Goal: Task Accomplishment & Management: Complete application form

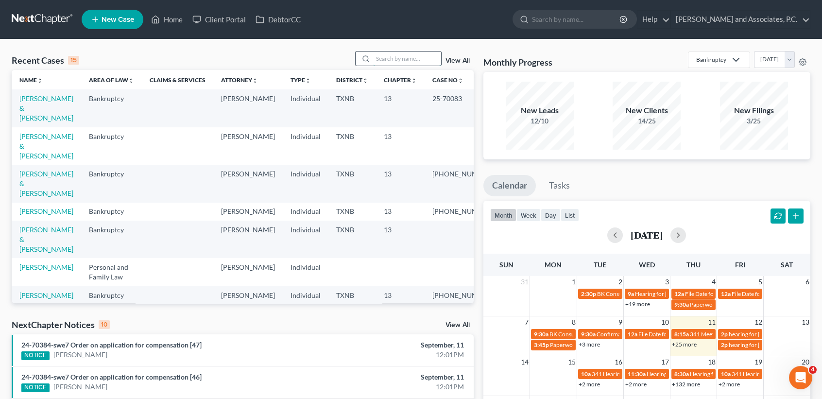
click at [428, 57] on input "search" at bounding box center [407, 58] width 68 height 14
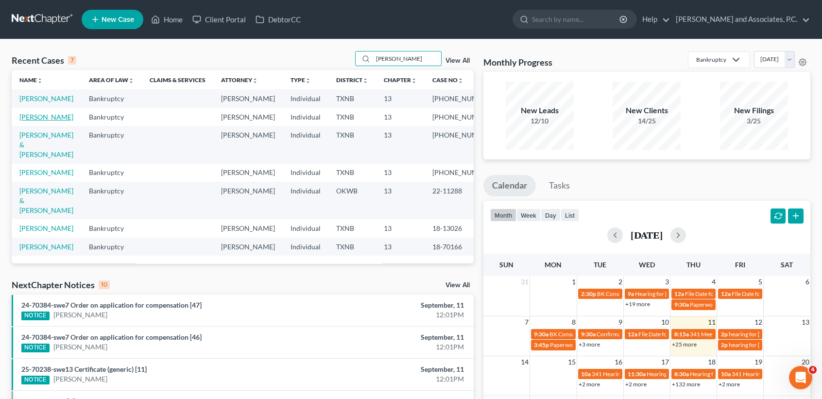
type input "walker"
click at [37, 121] on link "Walker, Samantha" at bounding box center [46, 117] width 54 height 8
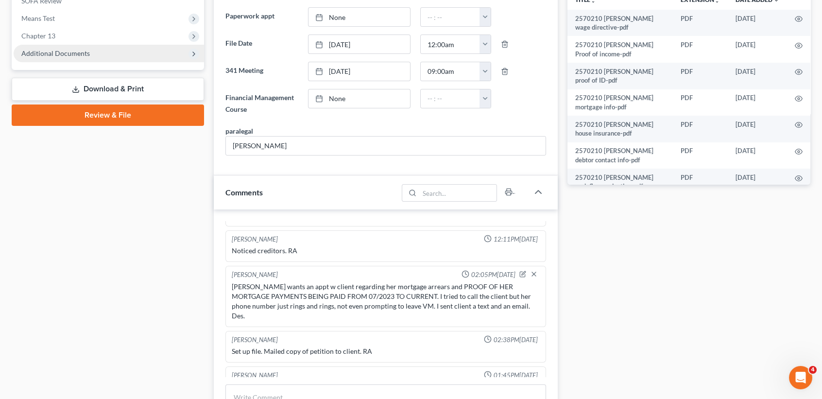
scroll to position [2146, 0]
click at [87, 56] on span "Additional Documents" at bounding box center [55, 53] width 68 height 8
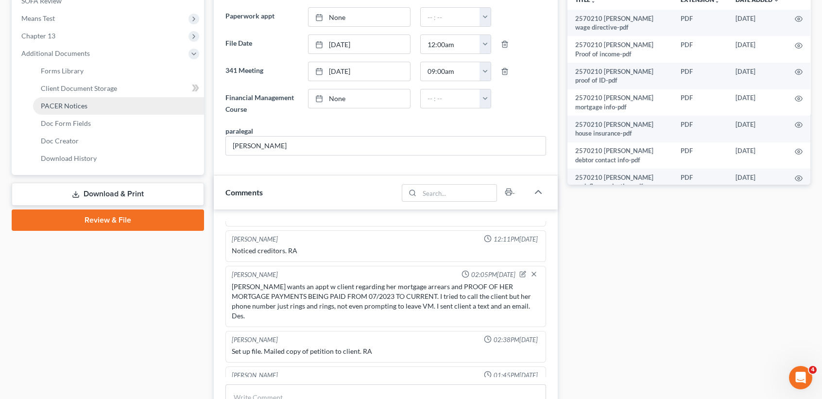
click at [77, 107] on span "PACER Notices" at bounding box center [64, 106] width 47 height 8
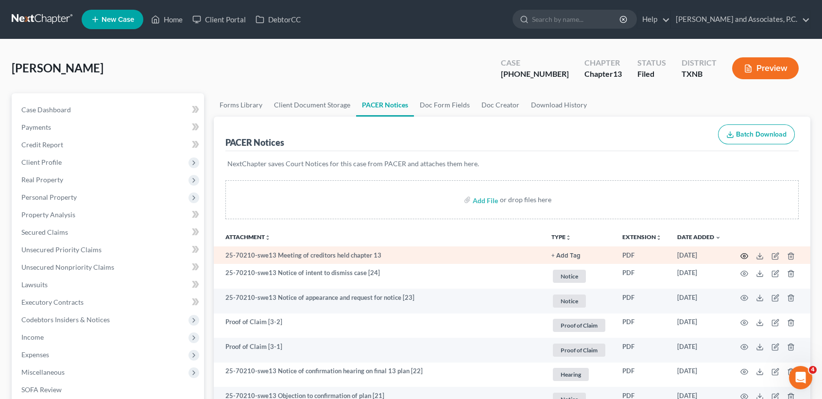
click at [745, 254] on icon "button" at bounding box center [744, 256] width 8 height 8
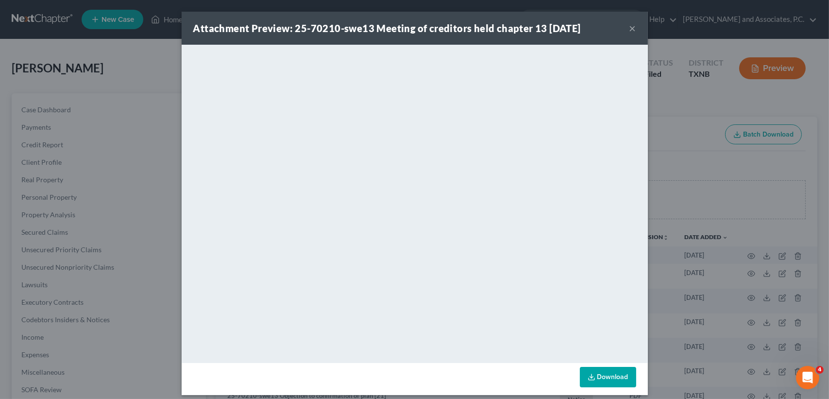
drag, startPoint x: 625, startPoint y: 22, endPoint x: 635, endPoint y: 34, distance: 15.9
click at [627, 25] on div "Attachment Preview: 25-70210-swe13 Meeting of creditors held chapter 13 09/11/2…" at bounding box center [415, 28] width 466 height 33
drag, startPoint x: 635, startPoint y: 34, endPoint x: 637, endPoint y: 45, distance: 10.5
click at [636, 37] on div "Attachment Preview: 25-70210-swe13 Meeting of creditors held chapter 13 09/11/2…" at bounding box center [415, 28] width 466 height 33
click at [692, 38] on div "Attachment Preview: 25-70210-swe13 Meeting of creditors held chapter 13 09/11/2…" at bounding box center [414, 199] width 829 height 399
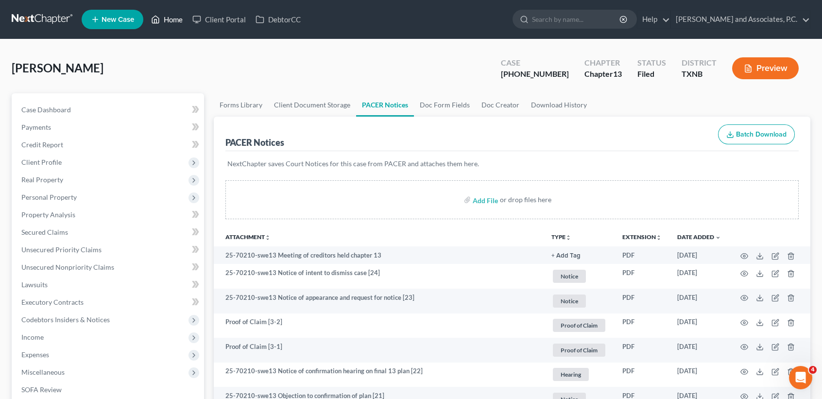
click at [162, 14] on link "Home" at bounding box center [166, 19] width 41 height 17
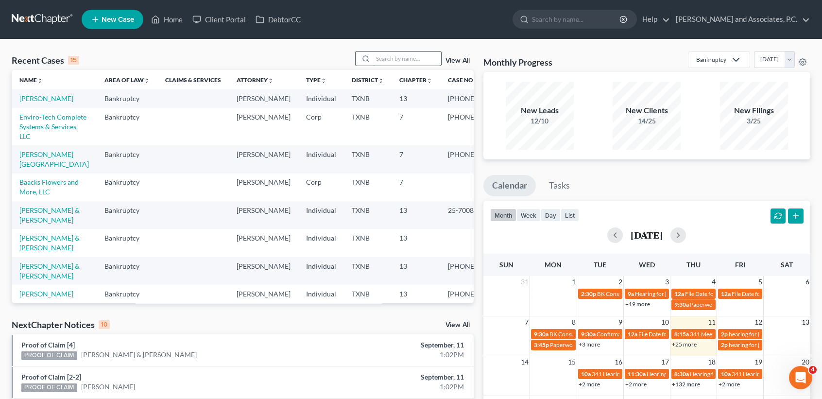
click at [427, 64] on input "search" at bounding box center [407, 58] width 68 height 14
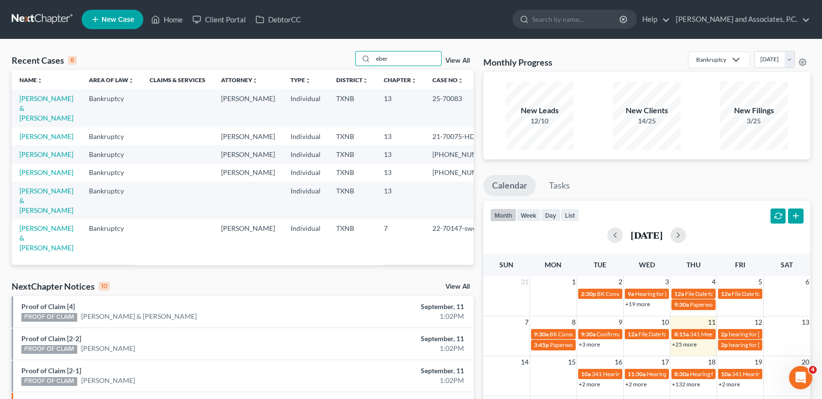
type input "eber"
click at [42, 116] on td "Eberhart, Gregory & Kristi" at bounding box center [46, 107] width 69 height 37
click at [42, 112] on link "Eberhart, Gregory & Kristi" at bounding box center [46, 108] width 54 height 28
select select "1"
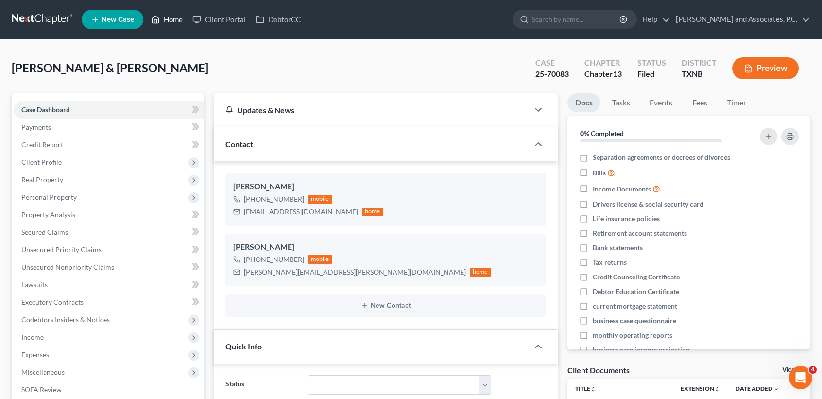
click at [163, 17] on link "Home" at bounding box center [166, 19] width 41 height 17
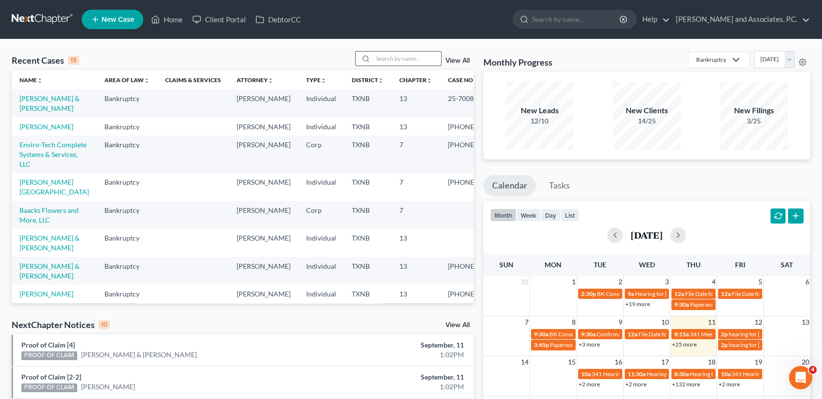
click at [421, 60] on input "search" at bounding box center [407, 58] width 68 height 14
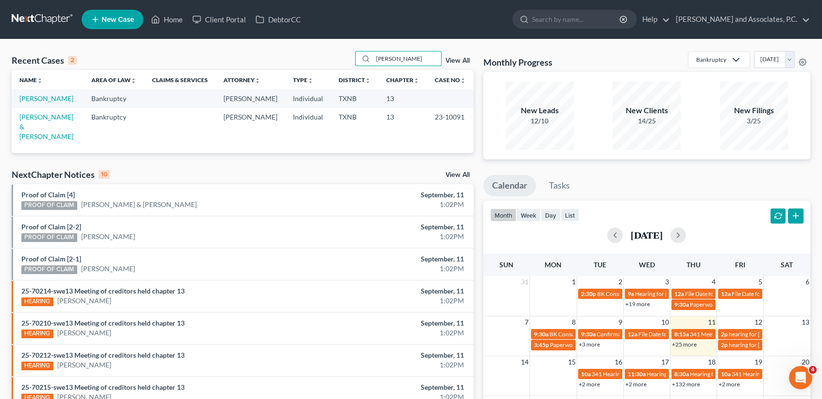
type input "herrera"
click at [46, 107] on td "Herrera, Pete" at bounding box center [48, 98] width 72 height 18
click at [46, 104] on td "Herrera, Pete" at bounding box center [48, 98] width 72 height 18
click at [51, 97] on link "Herrera, Pete" at bounding box center [46, 98] width 54 height 8
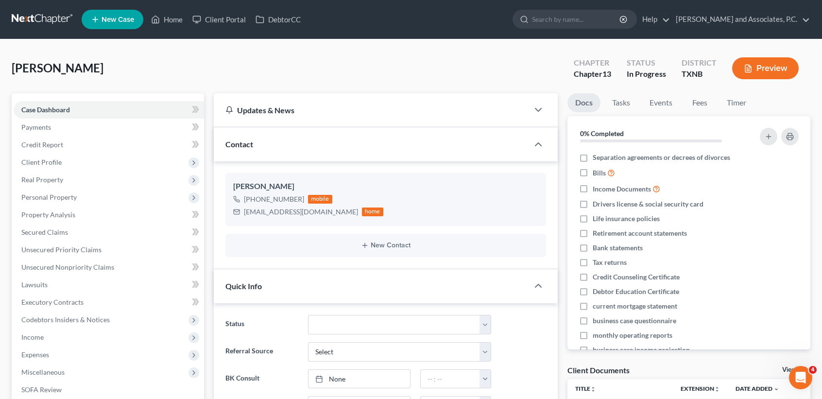
scroll to position [96, 0]
click at [58, 196] on span "Personal Property" at bounding box center [48, 197] width 55 height 8
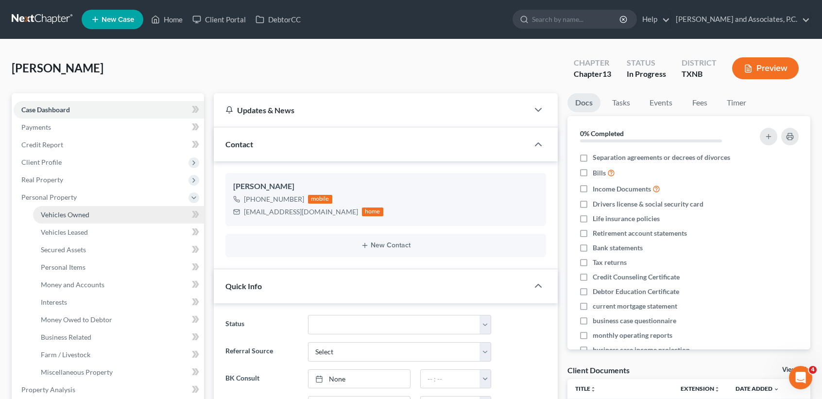
click at [59, 214] on span "Vehicles Owned" at bounding box center [65, 214] width 49 height 8
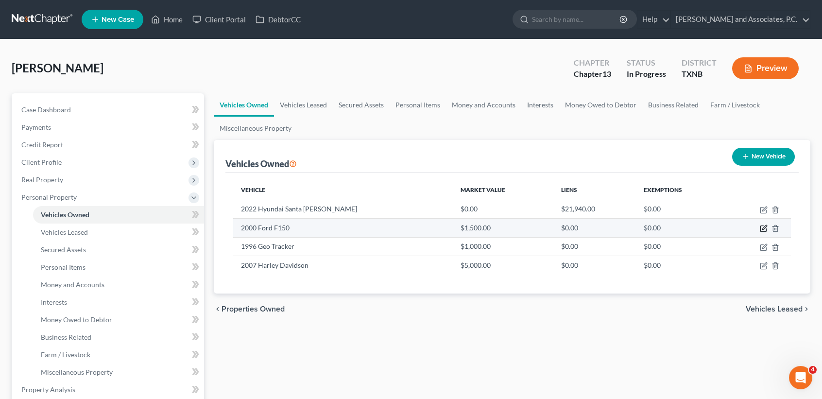
click at [764, 227] on icon "button" at bounding box center [764, 227] width 4 height 4
select select "0"
select select "26"
select select "0"
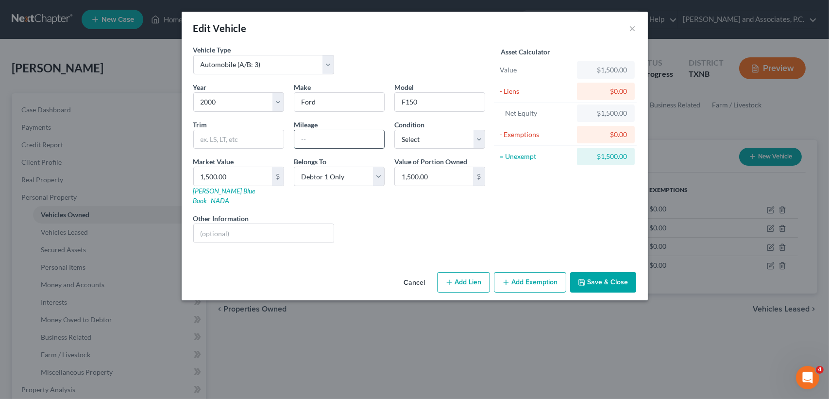
click at [331, 139] on input "text" at bounding box center [339, 139] width 90 height 18
type input "140,000"
click at [435, 140] on select "Select Excellent Very Good Good Fair Poor" at bounding box center [439, 139] width 91 height 19
click at [394, 130] on select "Select Excellent Very Good Good Fair Poor" at bounding box center [439, 139] width 91 height 19
click at [440, 139] on select "Select Excellent Very Good Good Fair Poor" at bounding box center [439, 139] width 91 height 19
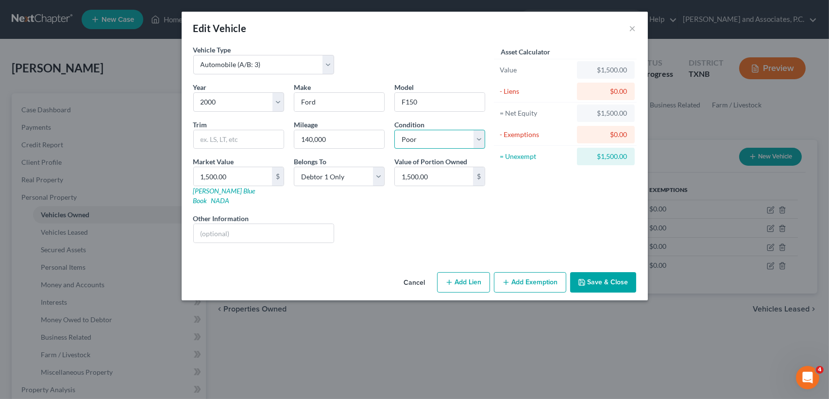
click at [394, 130] on select "Select Excellent Very Good Good Fair Poor" at bounding box center [439, 139] width 91 height 19
drag, startPoint x: 447, startPoint y: 137, endPoint x: 447, endPoint y: 148, distance: 11.2
click at [447, 137] on select "Select Excellent Very Good Good Fair Poor" at bounding box center [439, 139] width 91 height 19
select select "3"
click at [394, 130] on select "Select Excellent Very Good Good Fair Poor" at bounding box center [439, 139] width 91 height 19
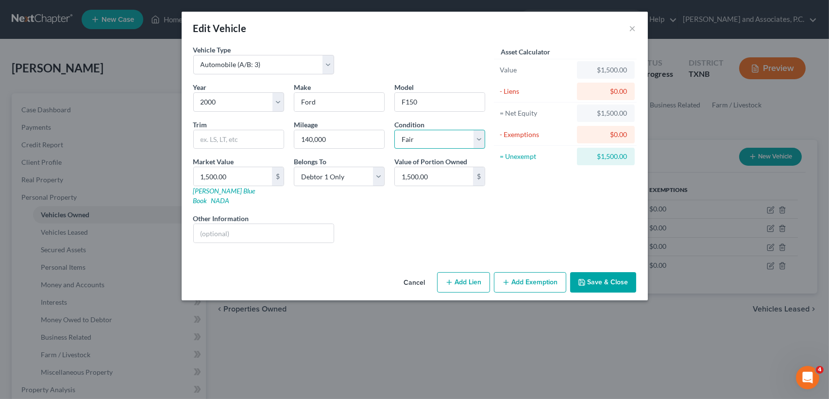
click at [439, 144] on select "Select Excellent Very Good Good Fair Poor" at bounding box center [439, 139] width 91 height 19
click at [394, 130] on select "Select Excellent Very Good Good Fair Poor" at bounding box center [439, 139] width 91 height 19
click at [470, 137] on select "Select Excellent Very Good Good Fair Poor" at bounding box center [439, 139] width 91 height 19
click at [394, 130] on select "Select Excellent Very Good Good Fair Poor" at bounding box center [439, 139] width 91 height 19
click at [591, 278] on button "Save & Close" at bounding box center [603, 282] width 66 height 20
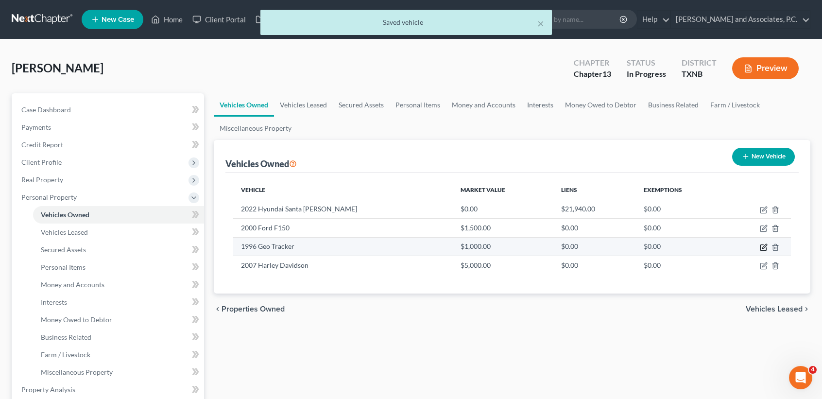
click at [765, 247] on icon "button" at bounding box center [764, 247] width 8 height 8
select select "0"
select select "30"
select select "4"
select select "0"
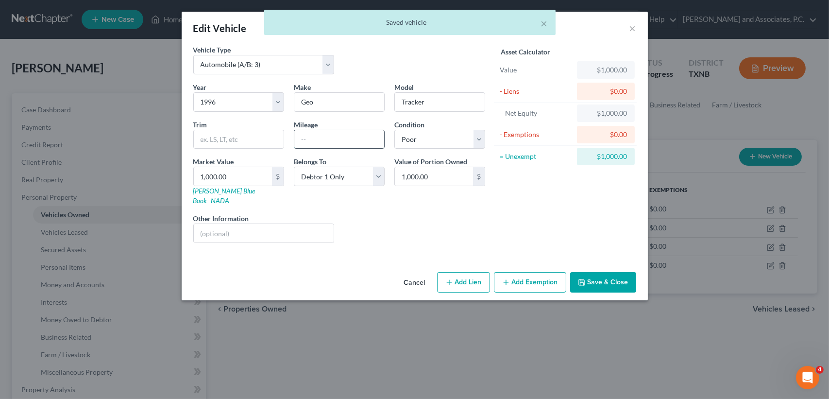
click at [356, 133] on input "text" at bounding box center [339, 139] width 90 height 18
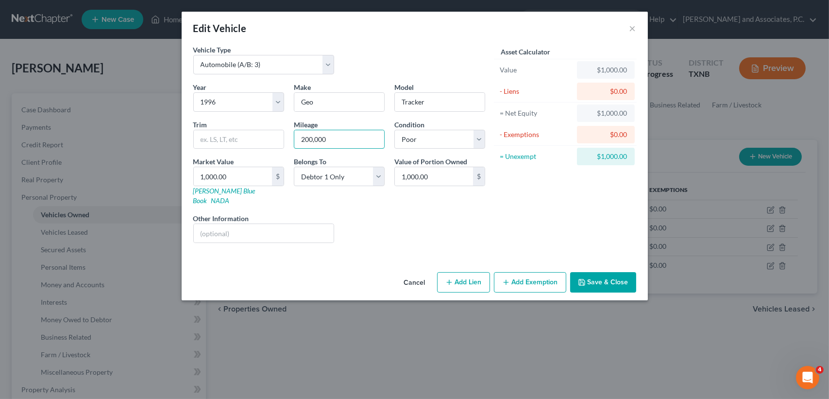
type input "200,000"
click at [629, 273] on button "Save & Close" at bounding box center [603, 282] width 66 height 20
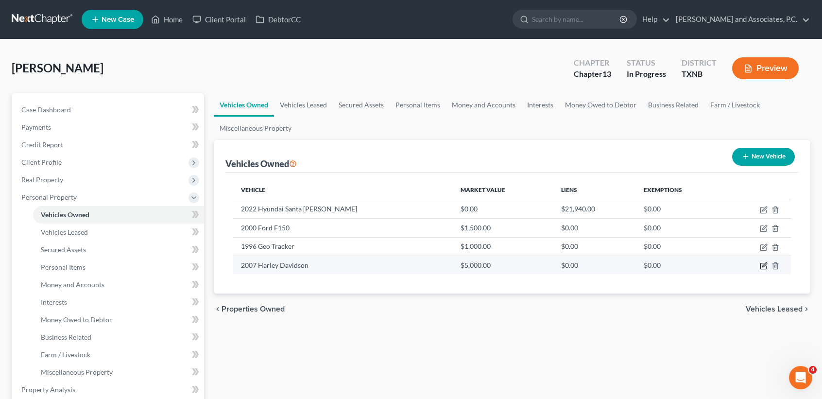
click at [761, 263] on icon "button" at bounding box center [763, 266] width 6 height 6
select select "7"
select select "19"
select select "0"
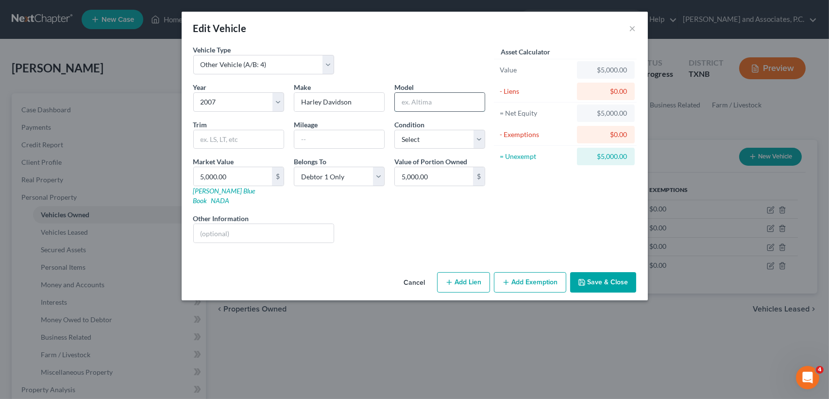
click at [421, 102] on input "text" at bounding box center [440, 102] width 90 height 18
type input "Roadking Classic"
click at [443, 145] on select "Select Excellent Very Good Good Fair Poor" at bounding box center [439, 139] width 91 height 19
select select "2"
click at [394, 130] on select "Select Excellent Very Good Good Fair Poor" at bounding box center [439, 139] width 91 height 19
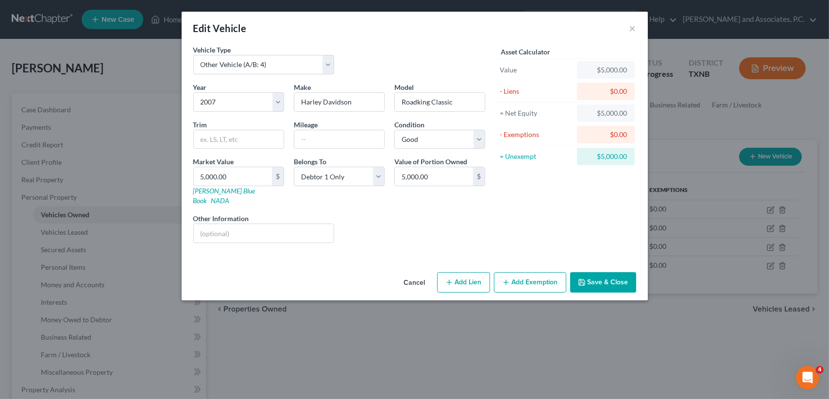
click at [545, 233] on div "Asset Calculator Value $5,000.00 - Liens $0.00 = Net Equity $5,000.00 - Exempti…" at bounding box center [565, 148] width 151 height 206
click at [613, 272] on button "Save & Close" at bounding box center [603, 282] width 66 height 20
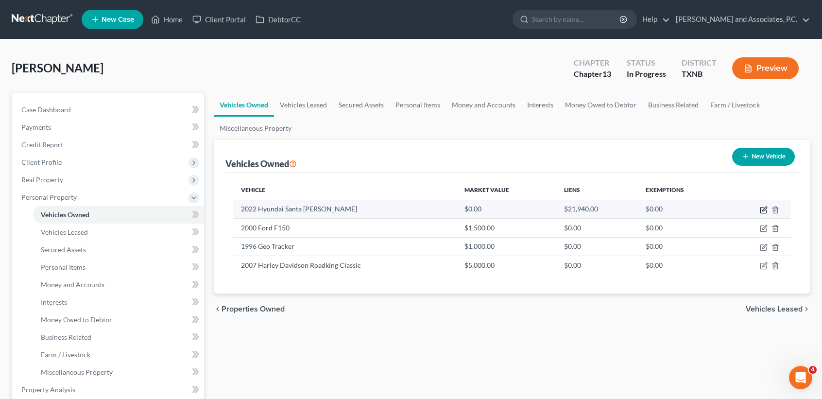
click at [766, 208] on icon "button" at bounding box center [764, 208] width 4 height 4
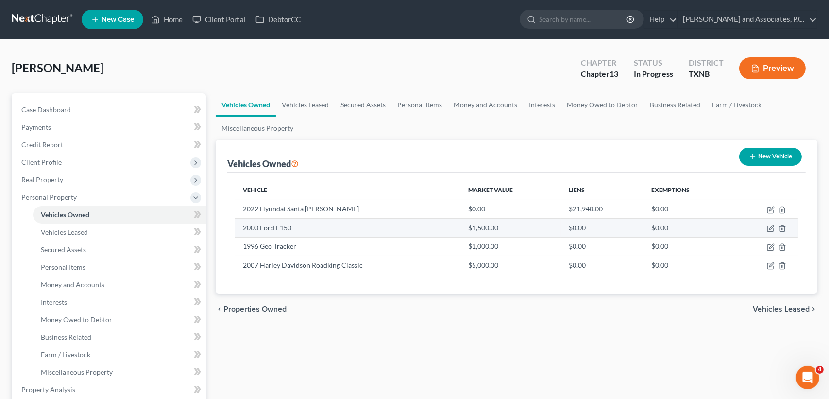
select select "0"
select select "4"
select select "0"
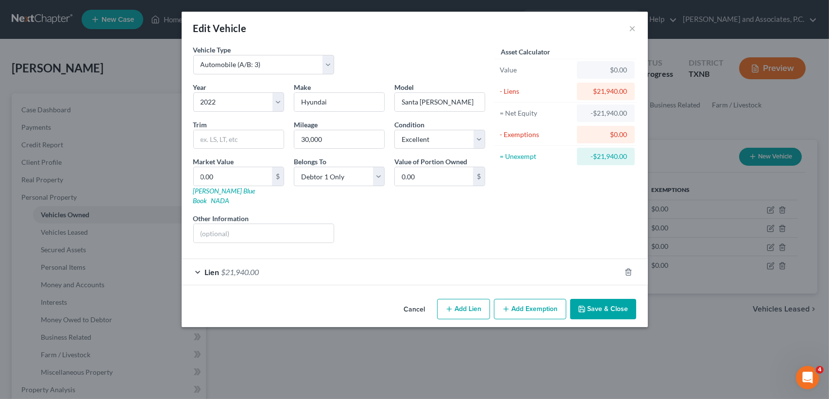
click at [613, 302] on button "Save & Close" at bounding box center [603, 309] width 66 height 20
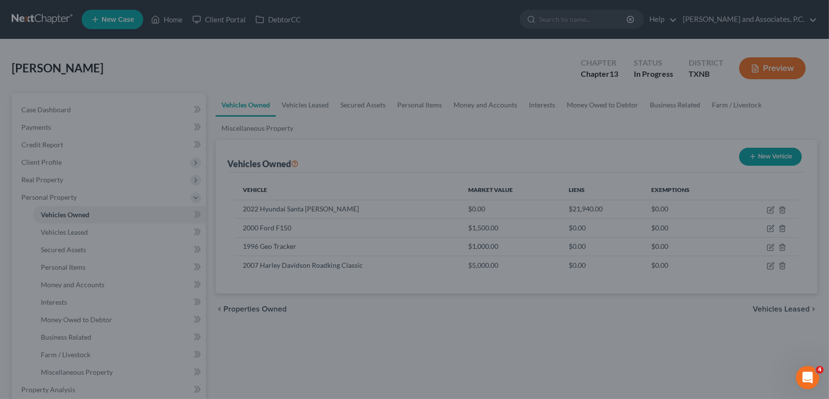
click at [607, 300] on button "Save & Close" at bounding box center [578, 290] width 57 height 17
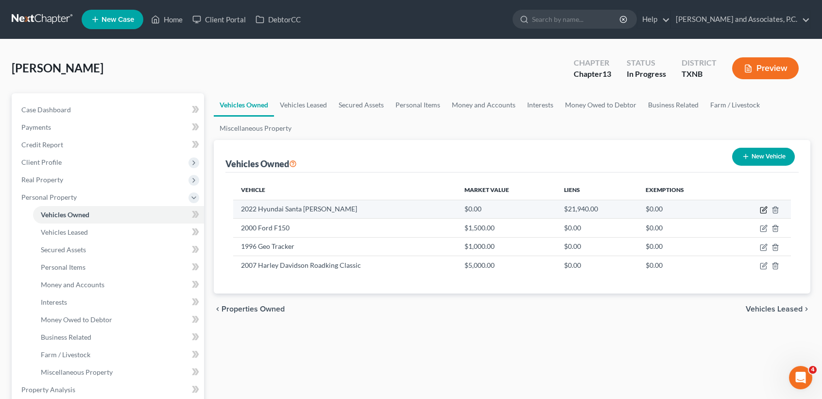
click at [762, 210] on icon "button" at bounding box center [764, 210] width 8 height 8
select select "0"
select select "4"
select select "0"
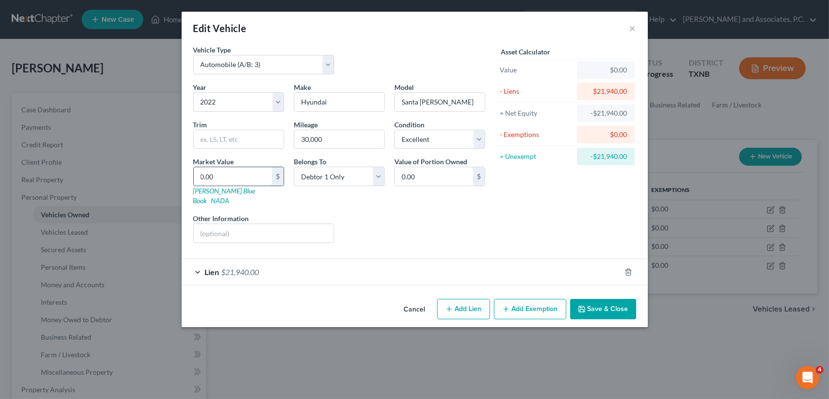
type input "2"
type input "2.00"
type input "22"
type input "22.00"
type input "224"
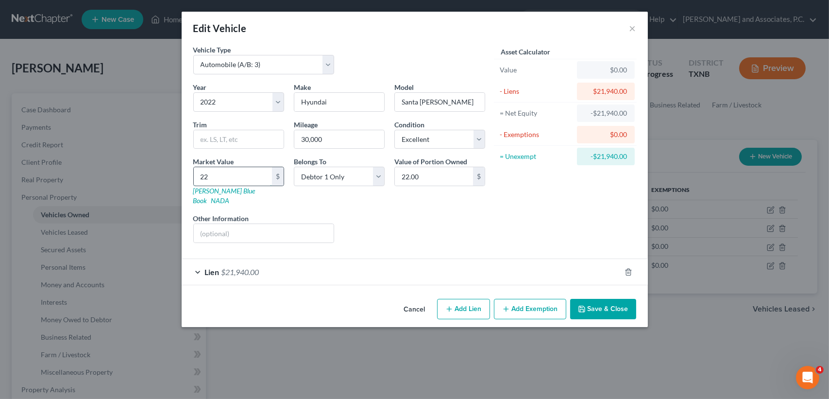
type input "224.00"
type input "2240"
type input "2,240.00"
type input "2,2400"
type input "22,400.00"
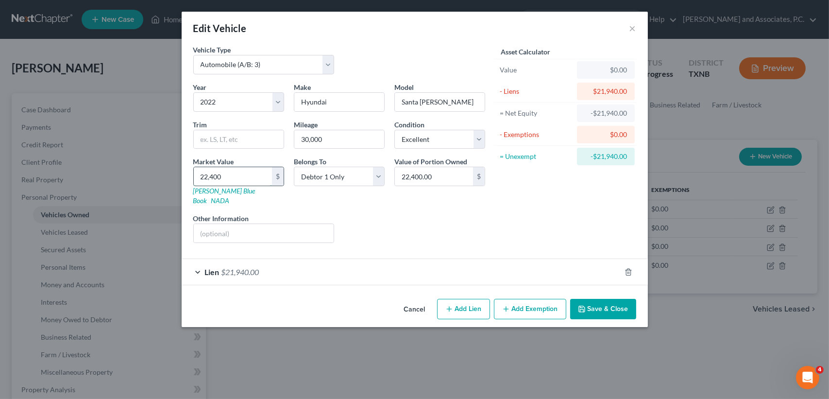
type input "22,4000"
type input "224,000.00"
type input "224,00"
type input "22,400.00"
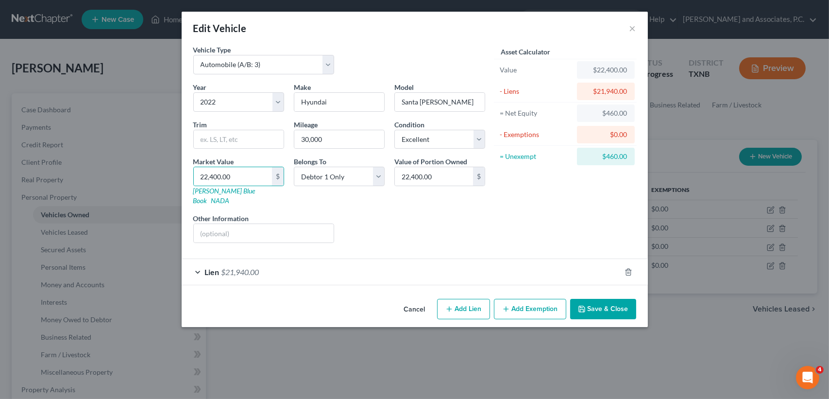
click at [617, 299] on button "Save & Close" at bounding box center [603, 309] width 66 height 20
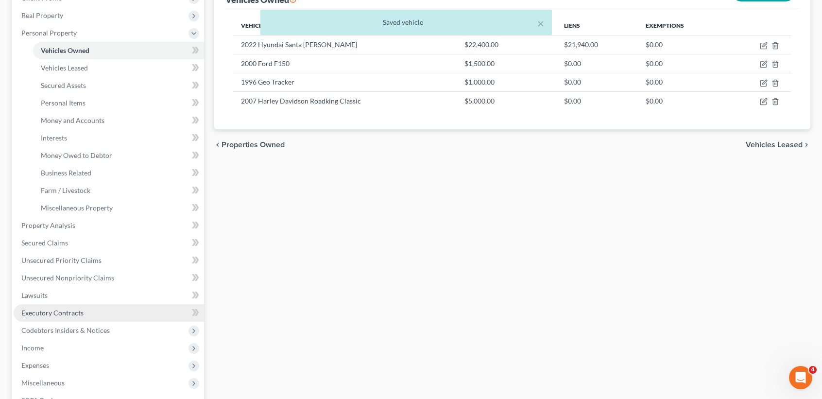
scroll to position [194, 0]
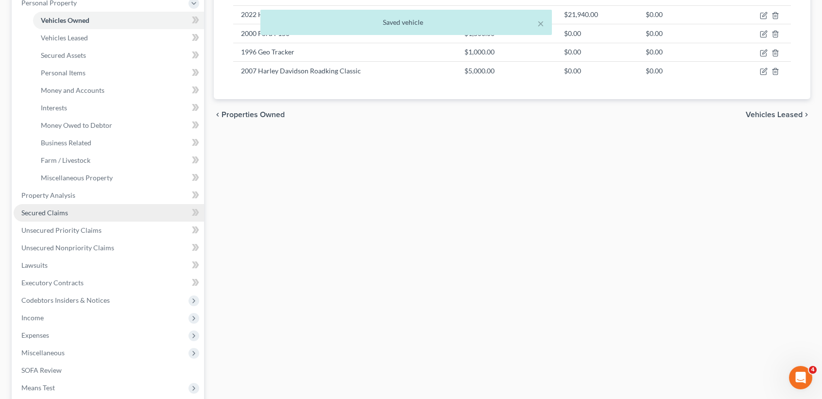
click at [68, 206] on link "Secured Claims" at bounding box center [109, 212] width 190 height 17
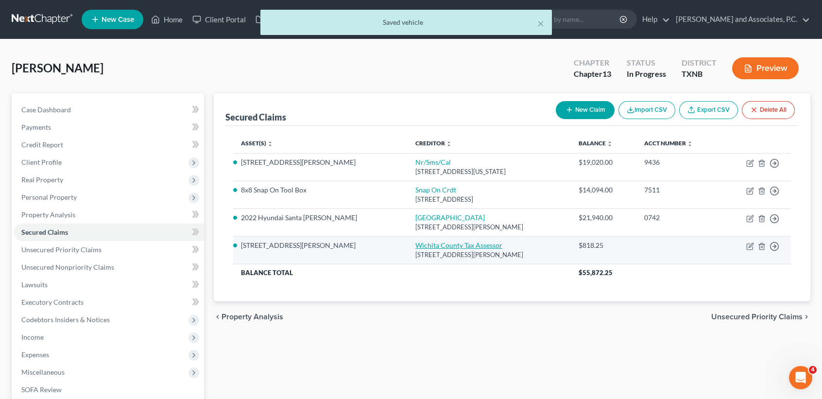
click at [415, 243] on link "Wichita County Tax Assessor" at bounding box center [458, 245] width 87 height 8
select select "45"
select select "0"
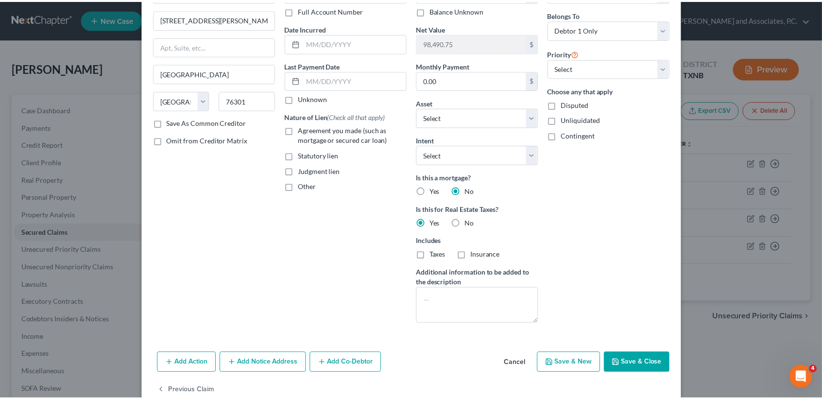
scroll to position [93, 0]
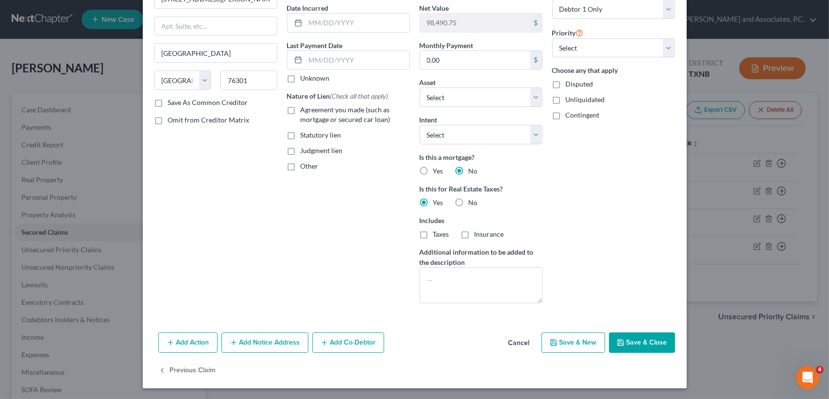
click at [651, 334] on button "Save & Close" at bounding box center [642, 342] width 66 height 20
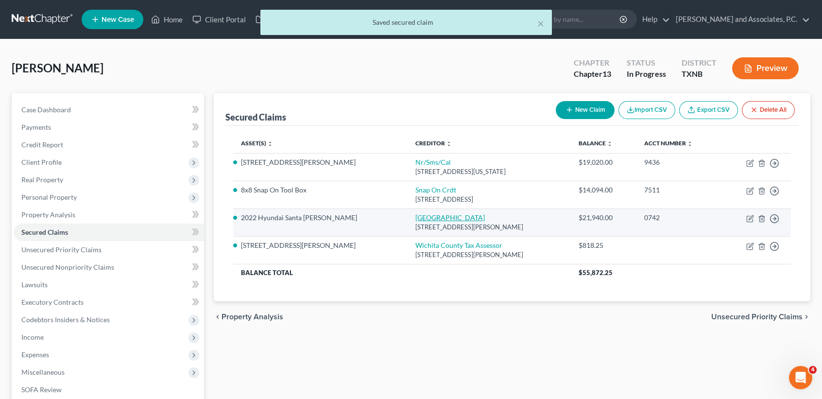
click at [415, 217] on link "Union Square" at bounding box center [449, 217] width 69 height 8
select select "45"
select select "0"
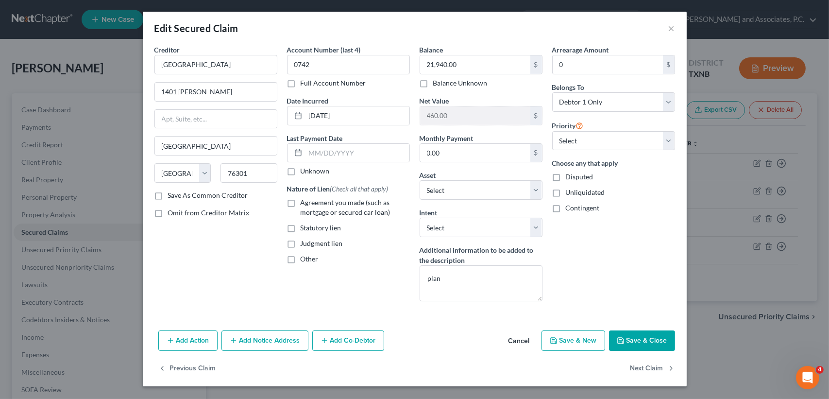
click at [528, 337] on button "Cancel" at bounding box center [519, 340] width 37 height 19
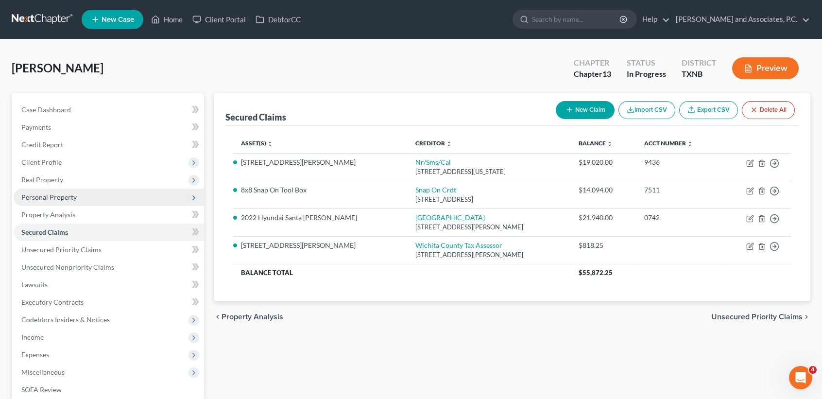
click at [81, 200] on span "Personal Property" at bounding box center [109, 196] width 190 height 17
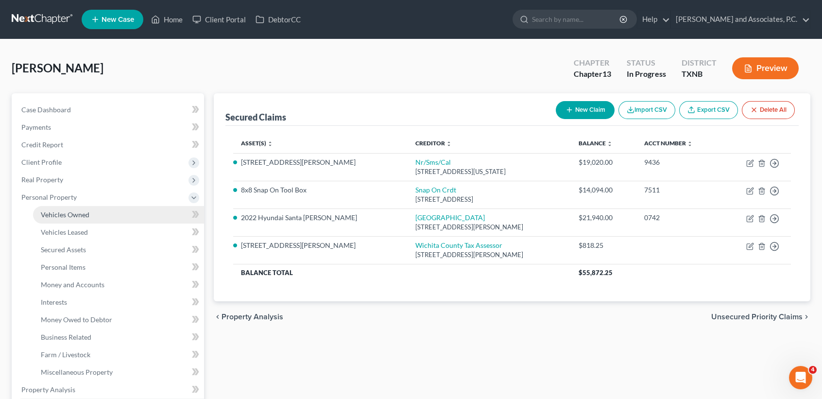
click at [74, 213] on span "Vehicles Owned" at bounding box center [65, 214] width 49 height 8
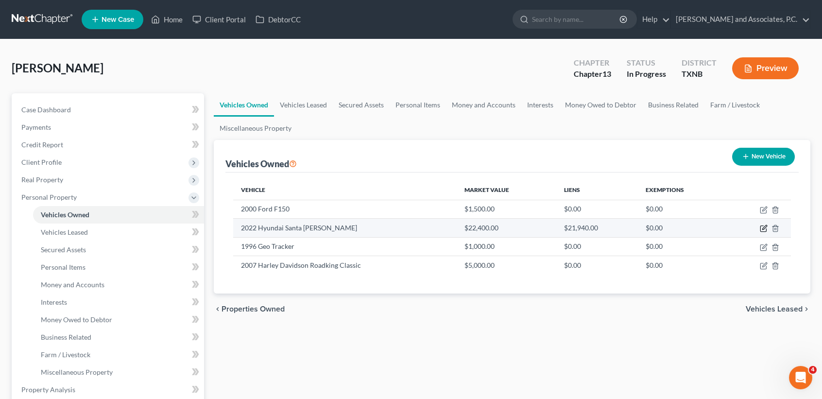
click at [765, 226] on icon "button" at bounding box center [764, 228] width 8 height 8
select select "0"
select select "4"
select select "0"
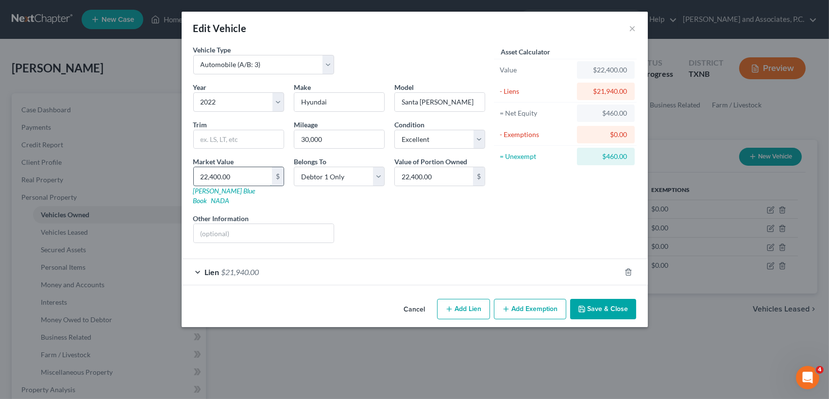
click at [260, 180] on input "22,400.00" at bounding box center [233, 176] width 78 height 18
type input "2"
type input "2.00"
type input "22"
type input "22.00"
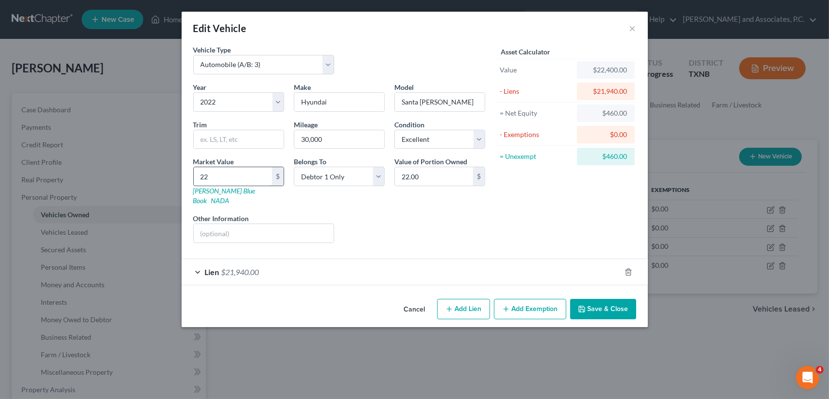
type input "220"
type input "220.00"
type input "2200"
type input "2,200.00"
type input "2,2000"
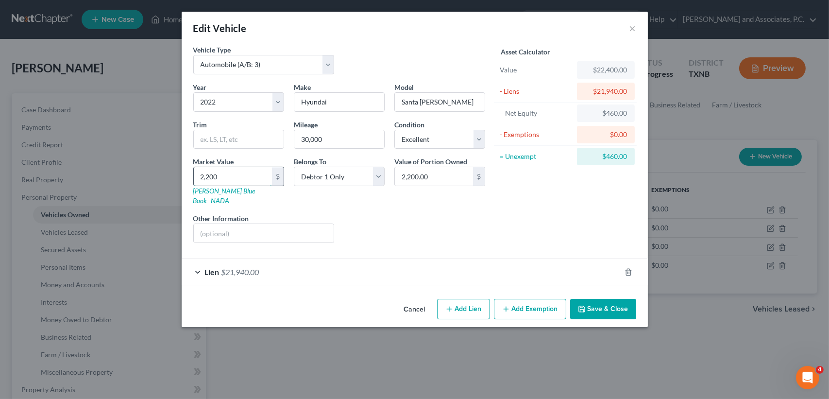
type input "22,000.00"
click at [588, 299] on button "Save & Close" at bounding box center [603, 309] width 66 height 20
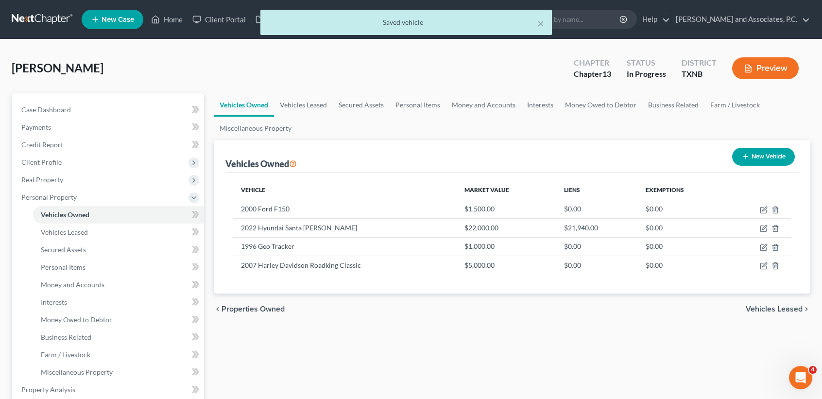
click at [439, 322] on div "chevron_left Properties Owned Vehicles Leased chevron_right" at bounding box center [512, 308] width 596 height 31
click at [322, 107] on link "Vehicles Leased" at bounding box center [303, 104] width 59 height 23
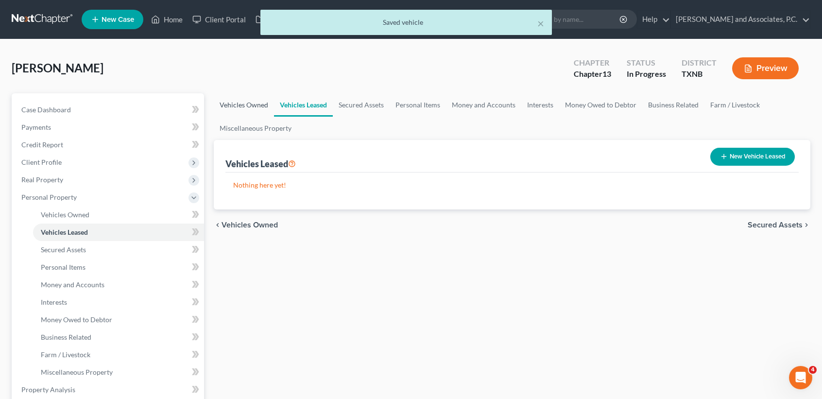
click at [269, 94] on link "Vehicles Owned" at bounding box center [244, 104] width 60 height 23
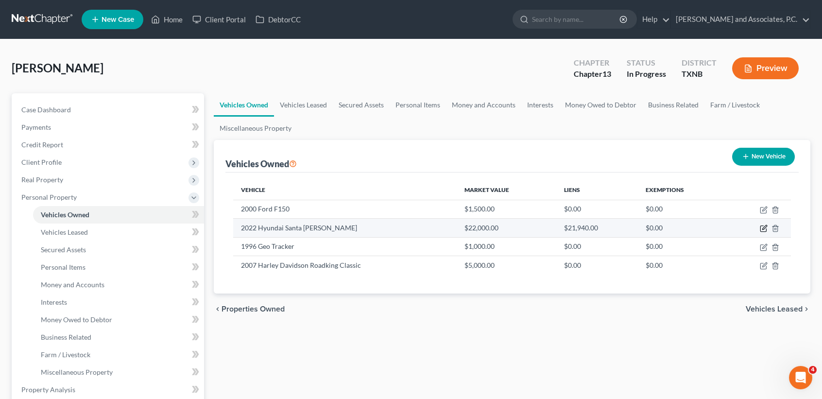
click at [760, 227] on icon "button" at bounding box center [763, 229] width 6 height 6
select select "0"
select select "4"
select select "0"
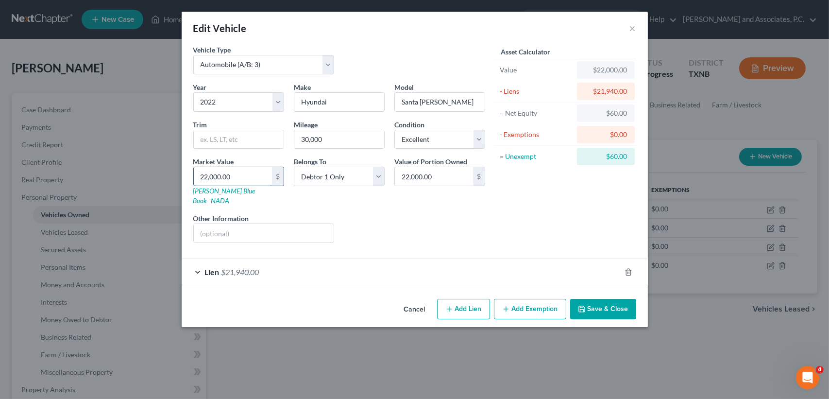
click at [259, 176] on input "22,000.00" at bounding box center [233, 176] width 78 height 18
type input "2"
type input "2.00"
type input "22"
type input "22.00"
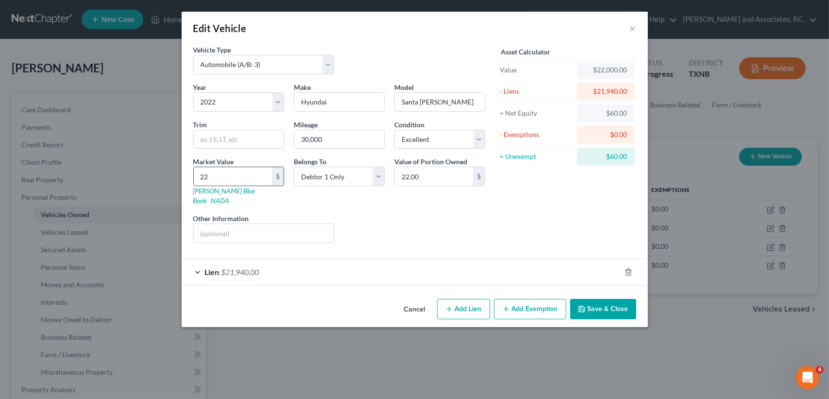
type input "221"
type input "221.00"
type input "2210"
type input "2,210.00"
type input "2,2100"
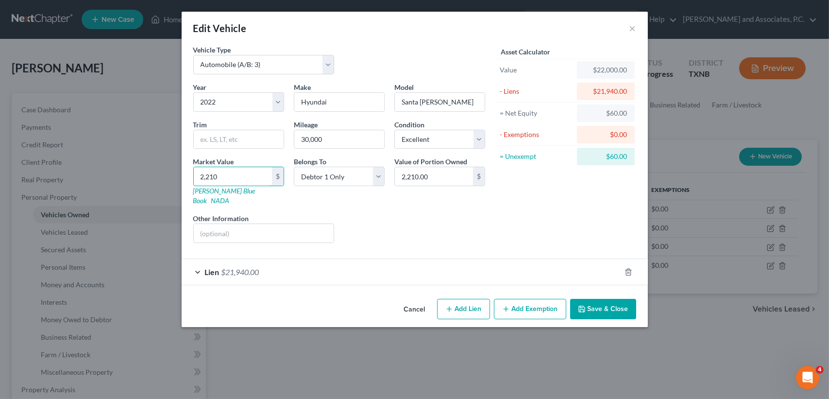
type input "22,100.00"
click at [610, 300] on button "Save & Close" at bounding box center [603, 309] width 66 height 20
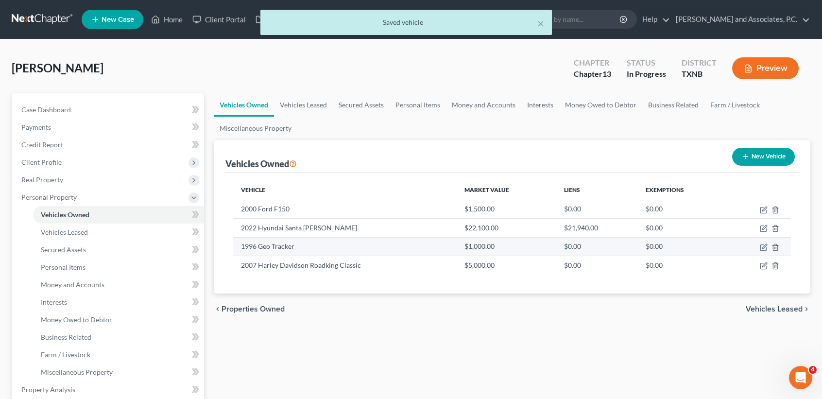
drag, startPoint x: 572, startPoint y: 375, endPoint x: 496, endPoint y: 255, distance: 142.6
click at [572, 373] on div "Vehicles Owned Vehicles Leased Secured Assets Personal Items Money and Accounts…" at bounding box center [512, 391] width 606 height 596
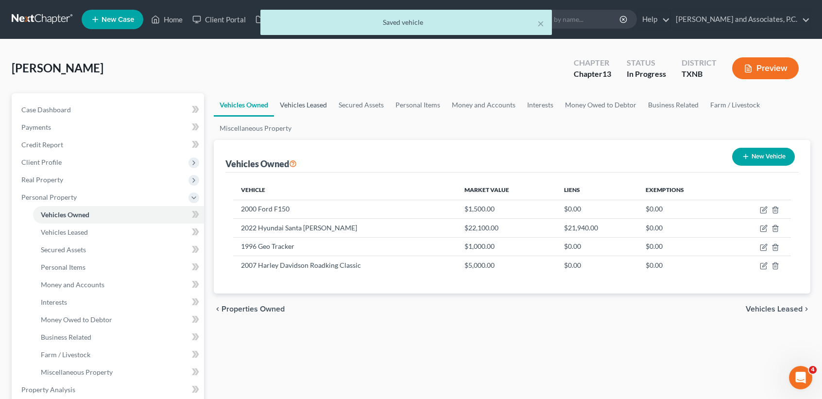
click at [320, 108] on link "Vehicles Leased" at bounding box center [303, 104] width 59 height 23
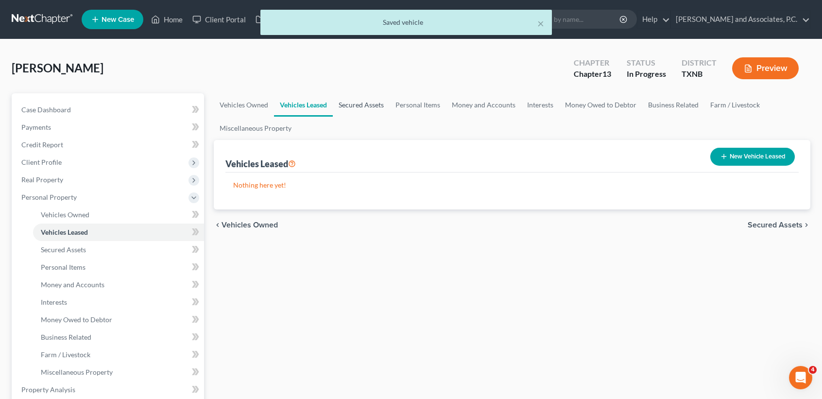
click at [358, 107] on link "Secured Assets" at bounding box center [361, 104] width 57 height 23
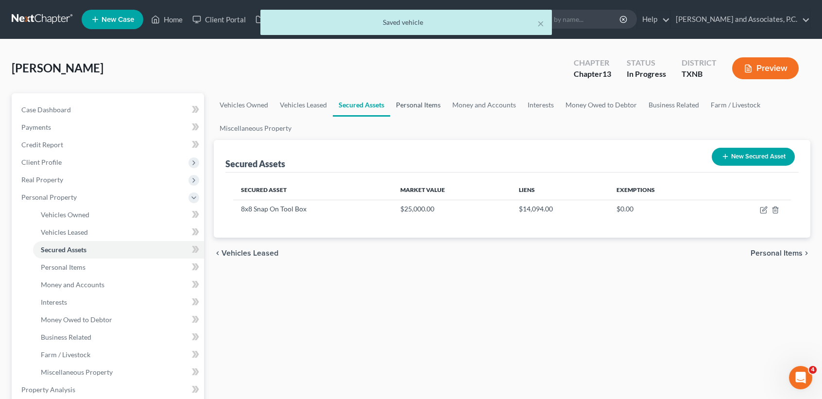
click at [398, 107] on link "Personal Items" at bounding box center [418, 104] width 56 height 23
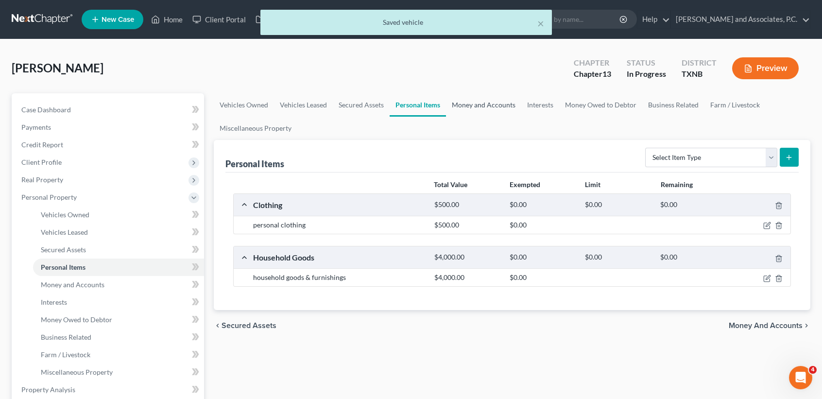
click at [463, 104] on link "Money and Accounts" at bounding box center [483, 104] width 75 height 23
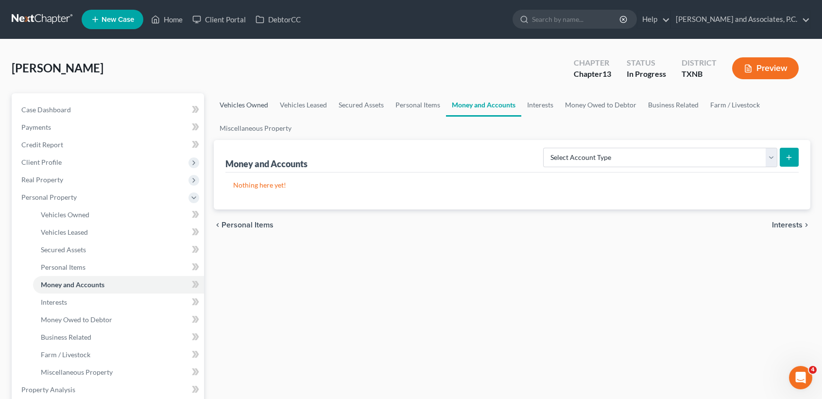
click at [236, 109] on link "Vehicles Owned" at bounding box center [244, 104] width 60 height 23
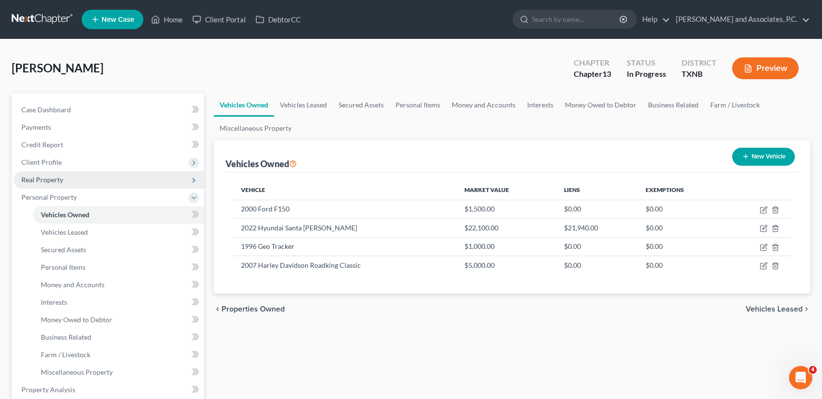
click at [78, 180] on span "Real Property" at bounding box center [109, 179] width 190 height 17
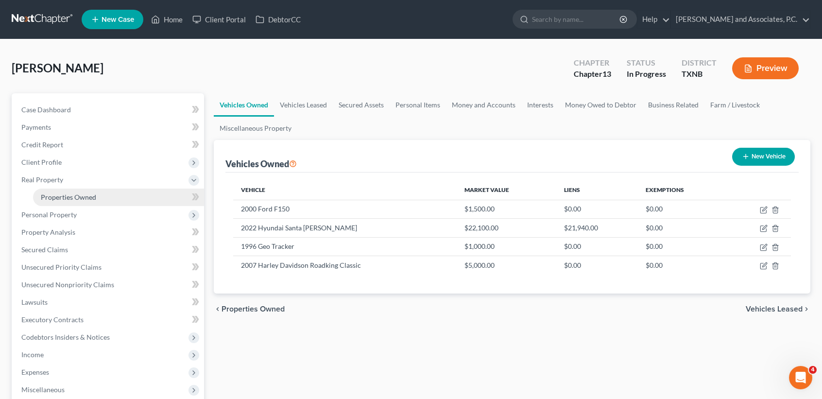
click at [77, 199] on span "Properties Owned" at bounding box center [68, 197] width 55 height 8
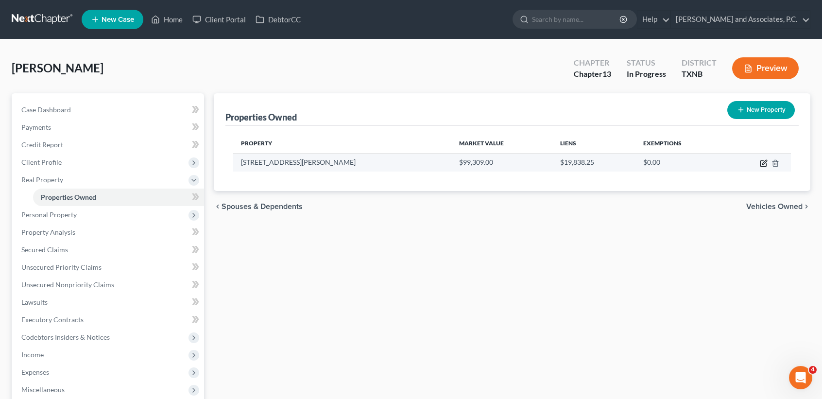
click at [761, 163] on icon "button" at bounding box center [764, 163] width 8 height 8
select select "45"
select select "242"
select select "0"
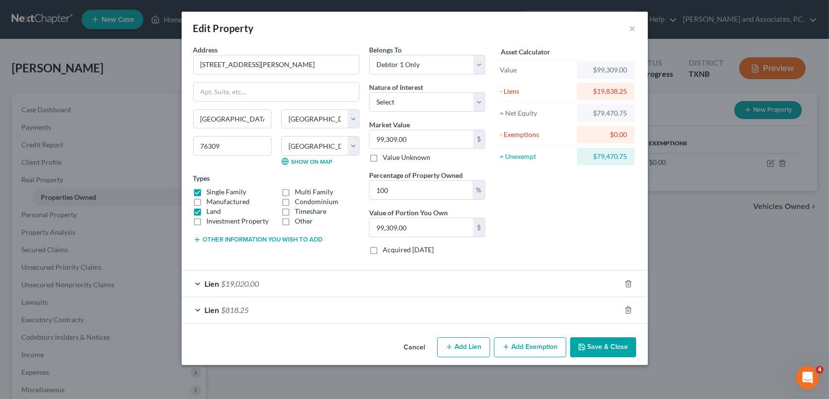
click at [417, 348] on button "Cancel" at bounding box center [414, 347] width 37 height 19
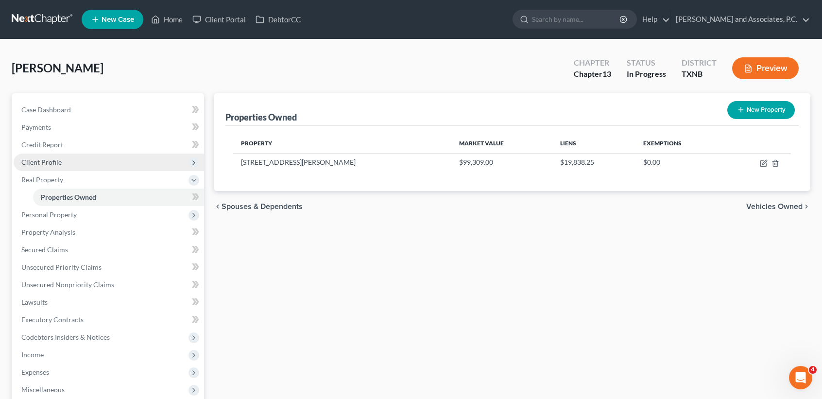
click at [78, 163] on span "Client Profile" at bounding box center [109, 161] width 190 height 17
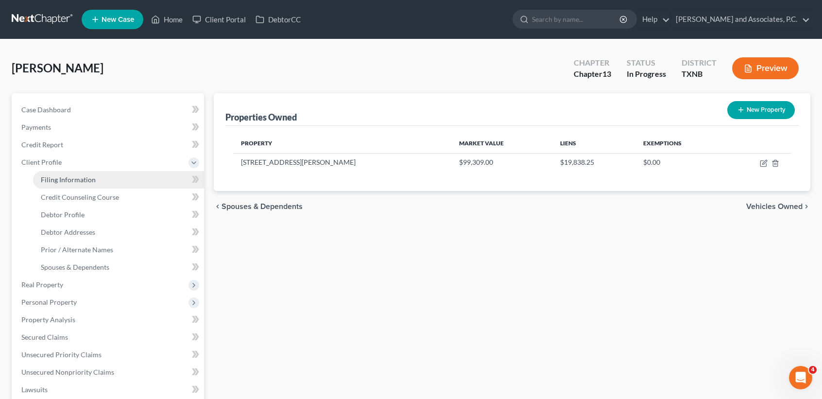
click at [76, 172] on link "Filing Information" at bounding box center [118, 179] width 171 height 17
select select "1"
select select "0"
select select "3"
select select "78"
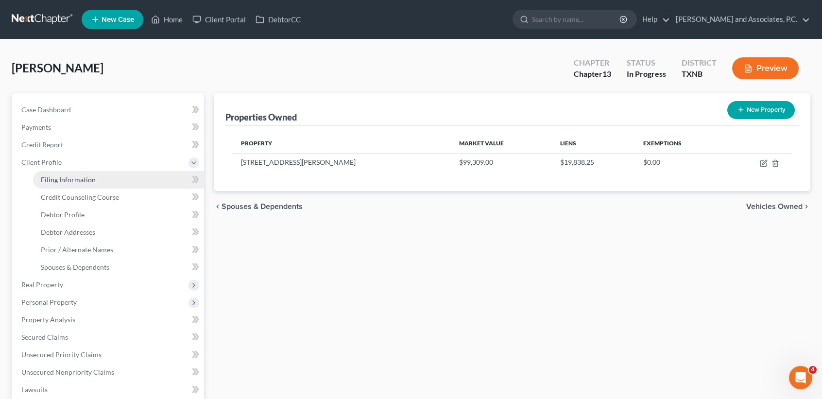
select select "0"
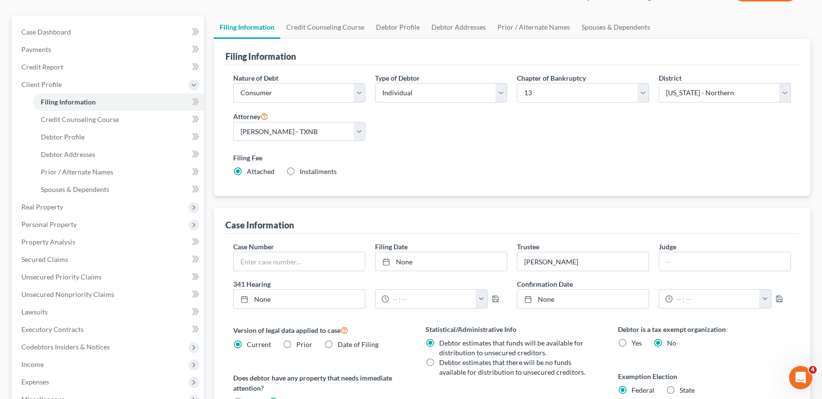
scroll to position [194, 0]
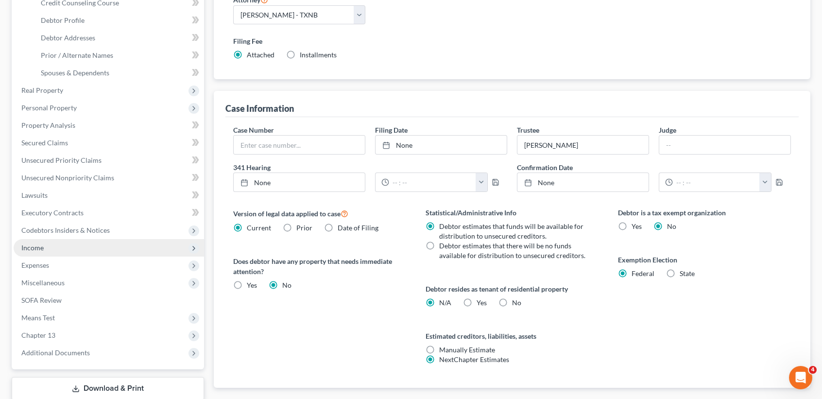
drag, startPoint x: 671, startPoint y: 274, endPoint x: 204, endPoint y: 254, distance: 467.7
click at [680, 274] on label "State" at bounding box center [687, 274] width 15 height 10
click at [683, 274] on input "State" at bounding box center [686, 272] width 6 height 6
radio input "true"
radio input "false"
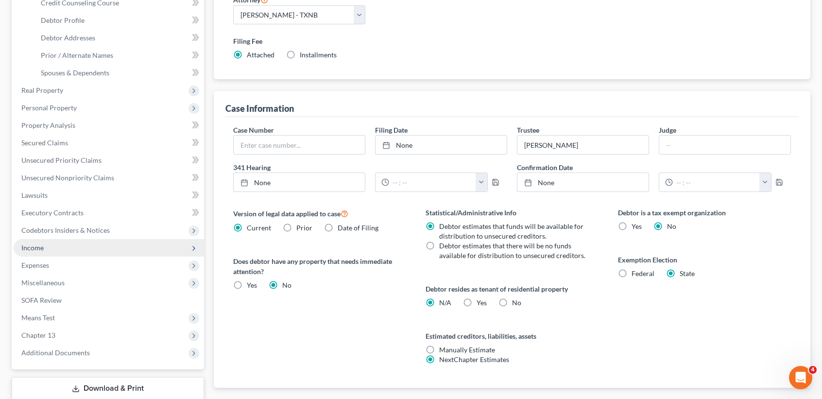
select select "45"
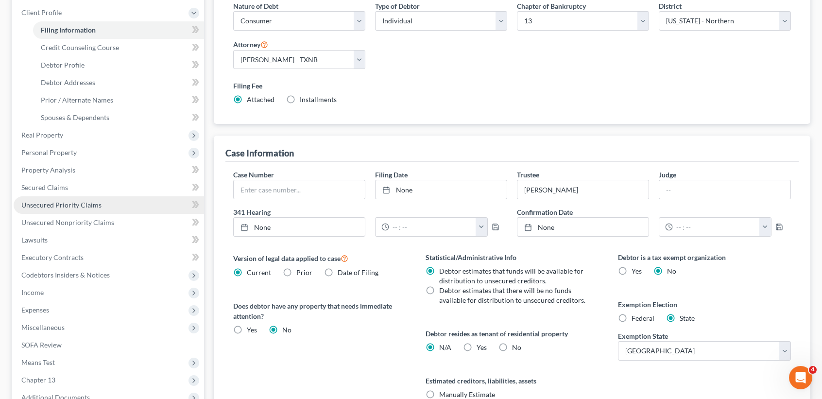
scroll to position [129, 0]
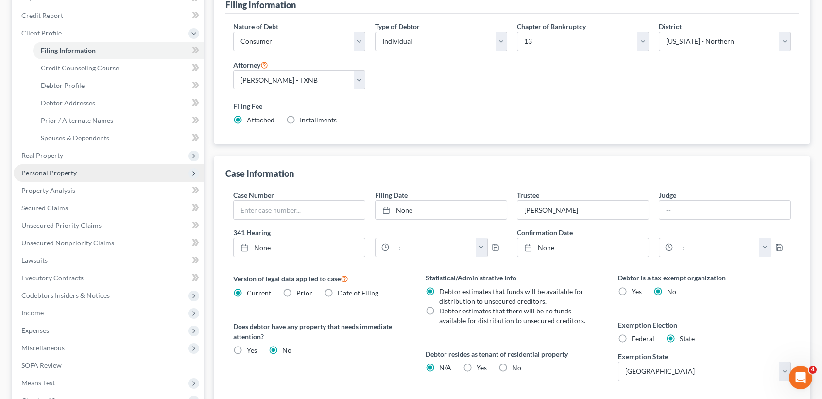
click at [68, 153] on span "Real Property" at bounding box center [109, 155] width 190 height 17
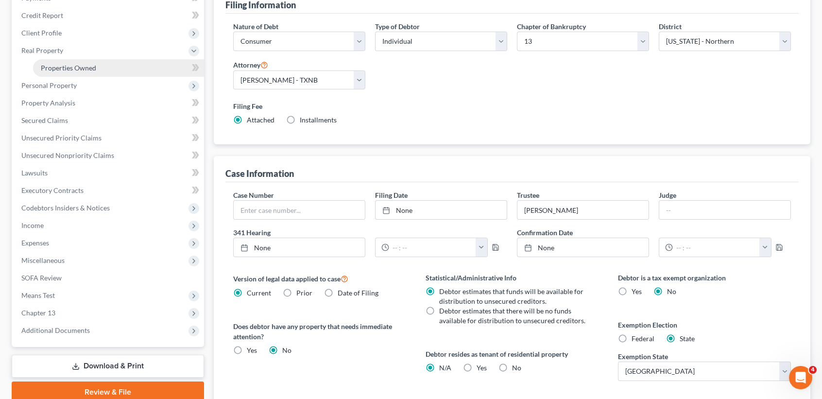
click at [97, 67] on link "Properties Owned" at bounding box center [118, 67] width 171 height 17
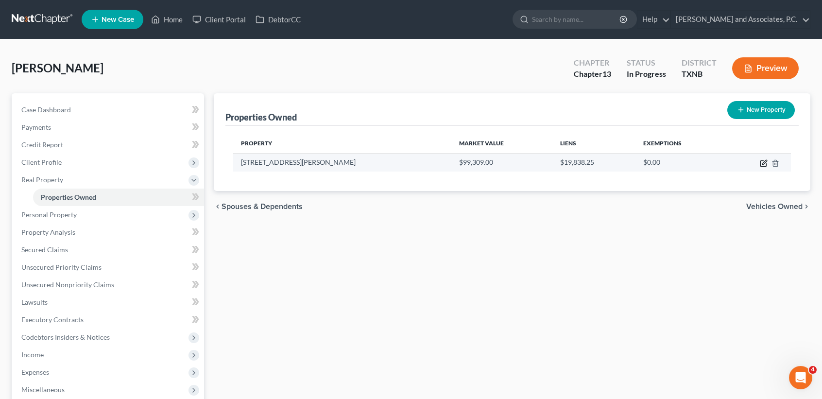
click at [766, 162] on icon "button" at bounding box center [764, 163] width 8 height 8
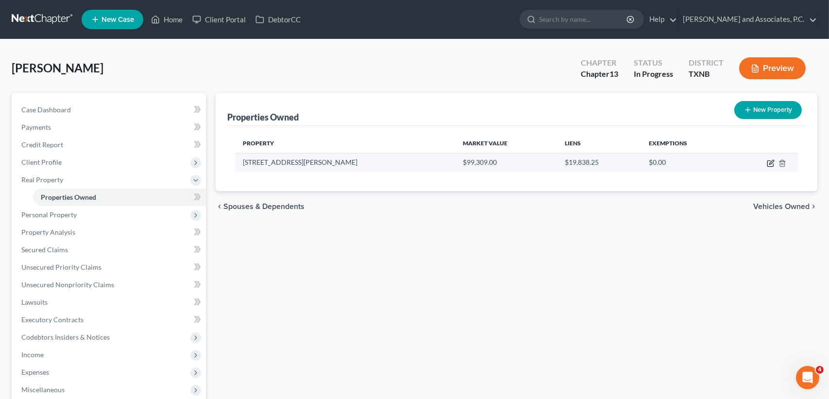
select select "45"
select select "242"
select select "0"
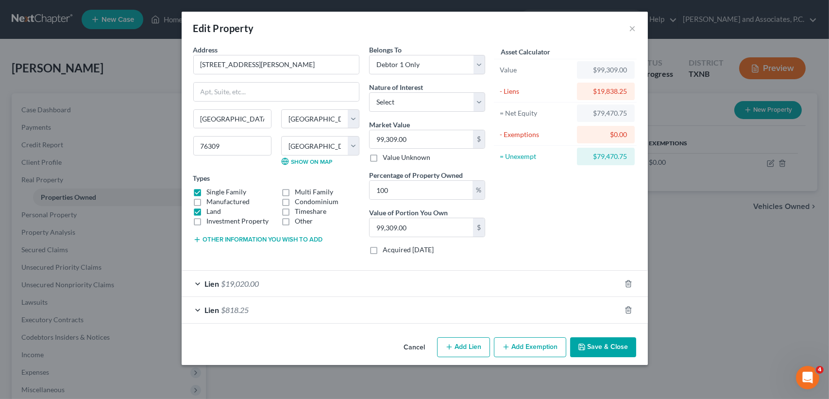
click at [516, 349] on button "Add Exemption" at bounding box center [530, 347] width 72 height 20
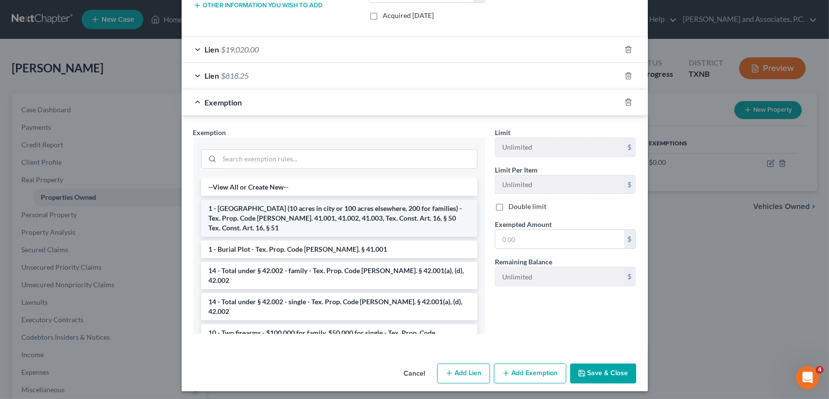
scroll to position [237, 0]
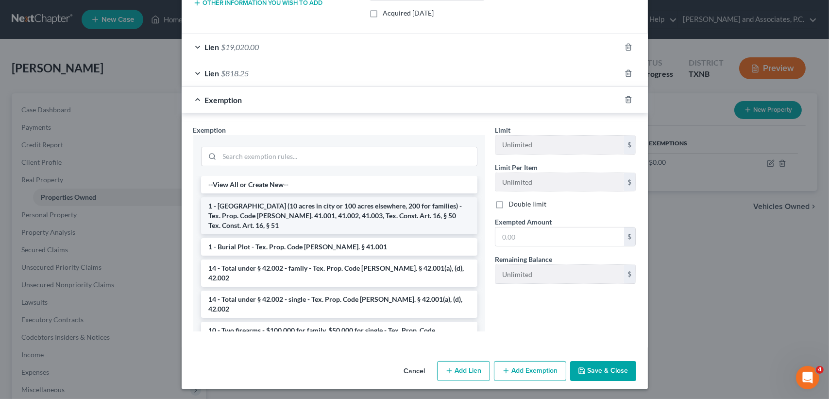
click at [255, 208] on li "1 - Homestead (10 acres in city or 100 acres elsewhere, 200 for families) - Tex…" at bounding box center [339, 215] width 276 height 37
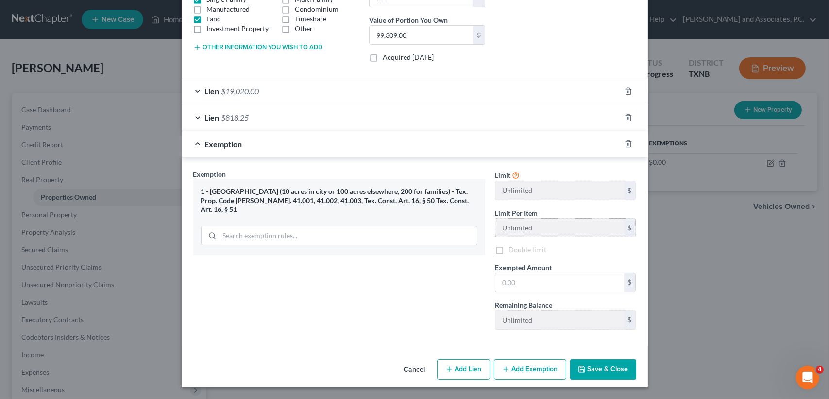
scroll to position [190, 0]
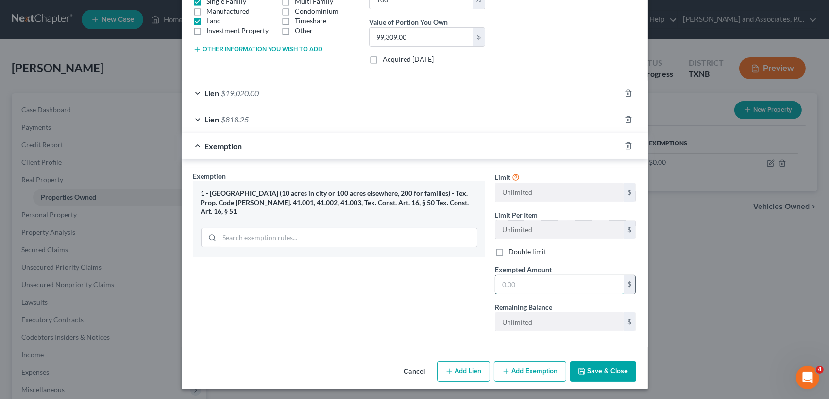
click at [534, 285] on input "text" at bounding box center [559, 284] width 129 height 18
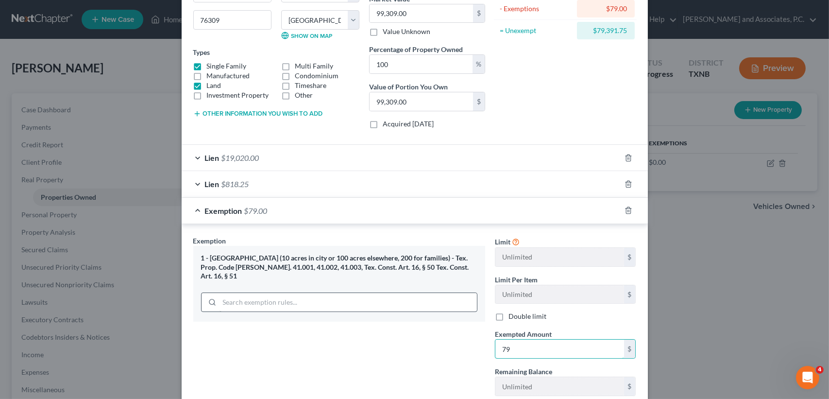
type input "7"
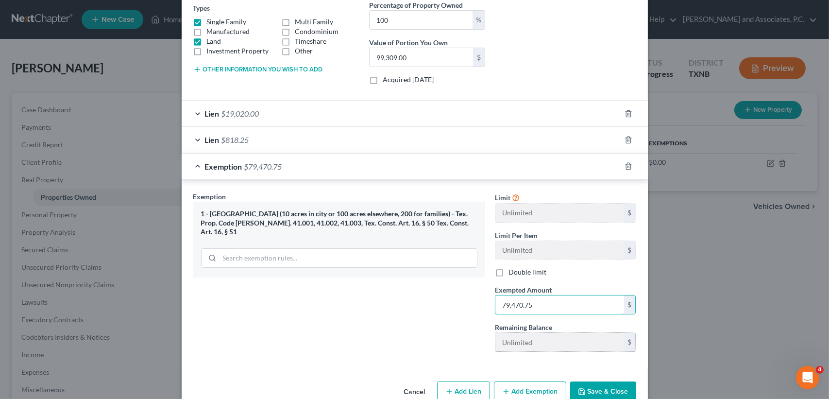
scroll to position [190, 0]
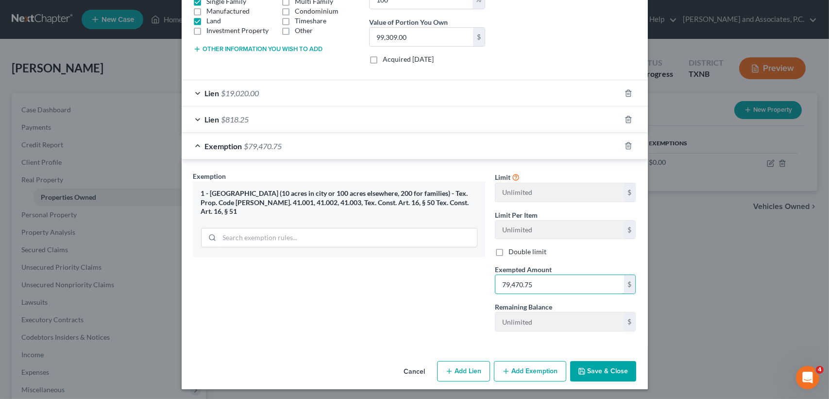
type input "79,470.75"
click at [591, 367] on button "Save & Close" at bounding box center [603, 371] width 66 height 20
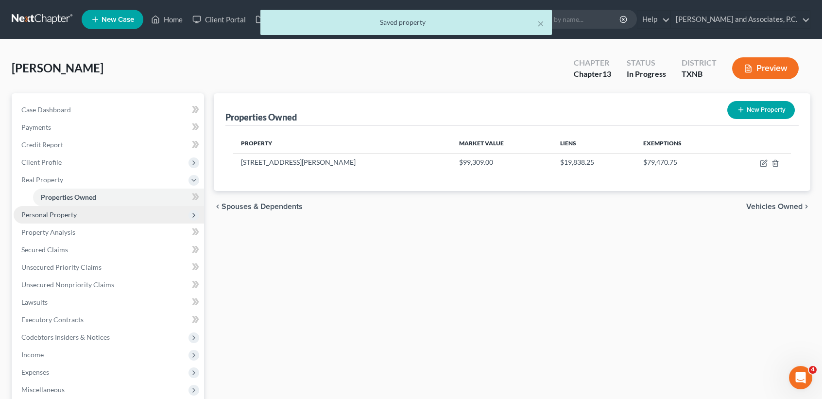
click at [147, 210] on span "Personal Property" at bounding box center [109, 214] width 190 height 17
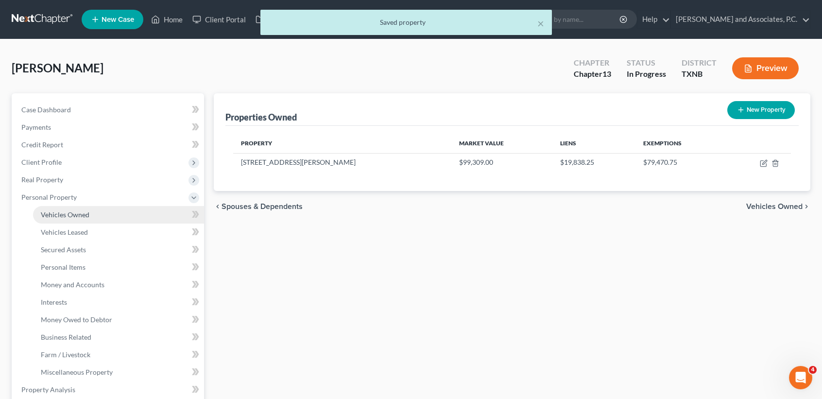
click at [86, 220] on link "Vehicles Owned" at bounding box center [118, 214] width 171 height 17
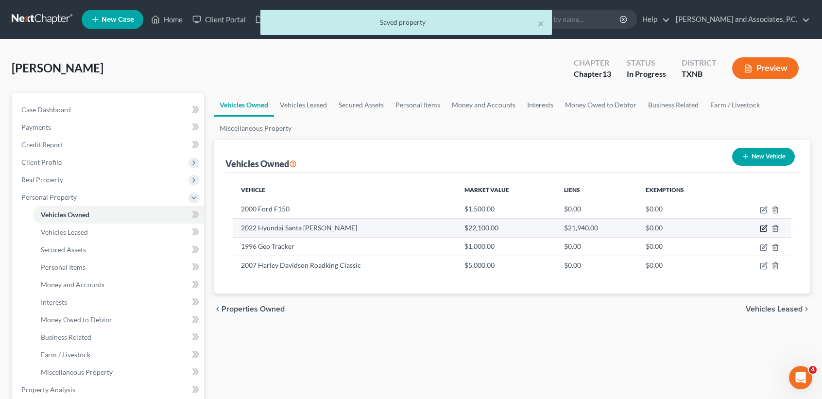
click at [762, 227] on icon "button" at bounding box center [764, 228] width 8 height 8
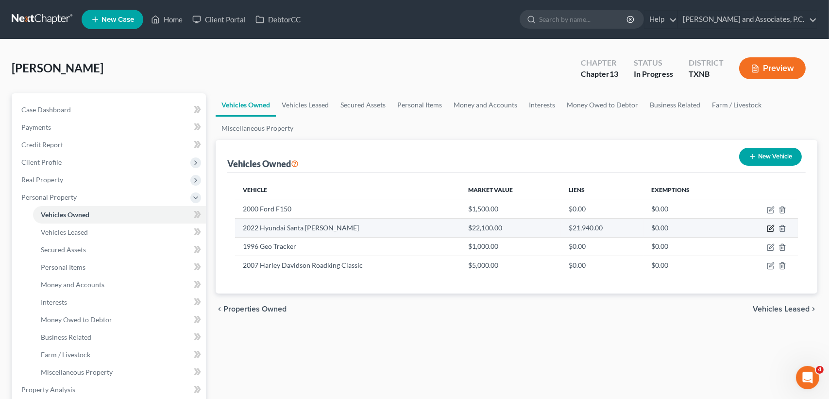
select select "0"
select select "4"
select select "0"
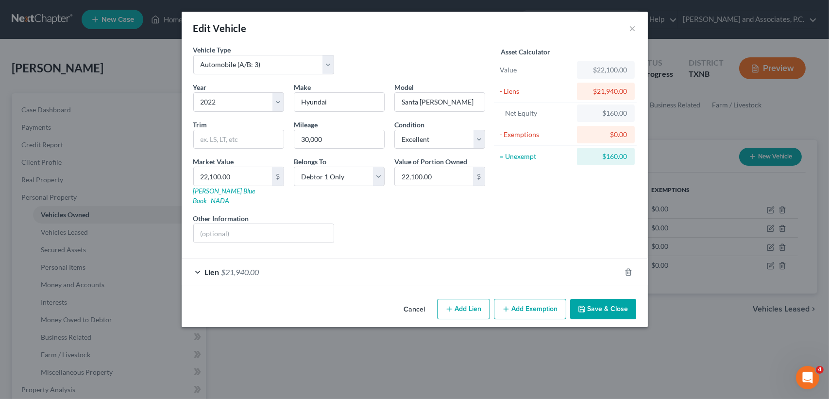
click at [524, 302] on button "Add Exemption" at bounding box center [530, 309] width 72 height 20
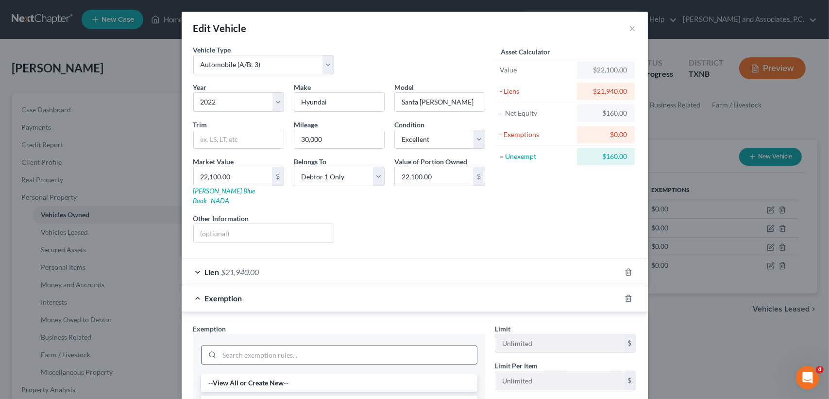
click at [360, 346] on input "search" at bounding box center [348, 355] width 257 height 18
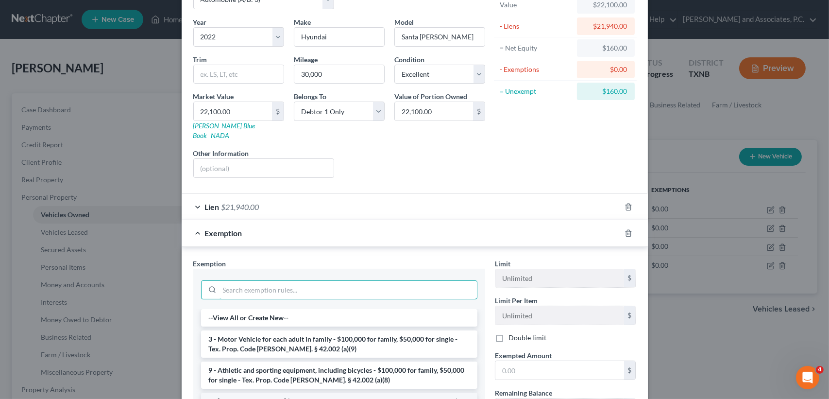
scroll to position [129, 0]
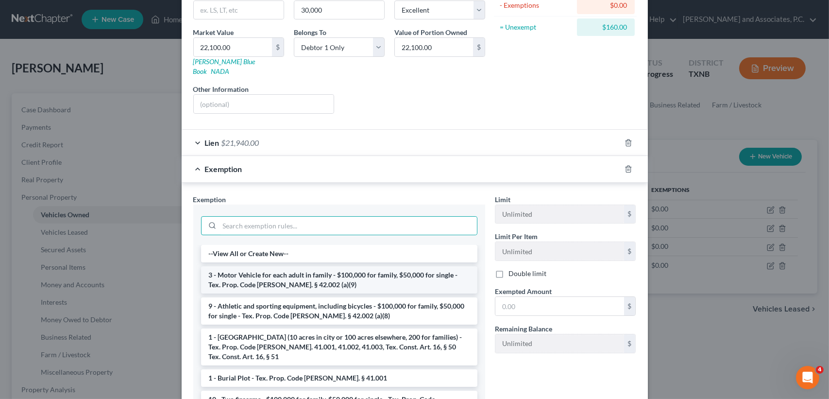
click at [268, 273] on li "3 - Motor Vehicle for each adult in family - $100,000 for family, $50,000 for s…" at bounding box center [339, 279] width 276 height 27
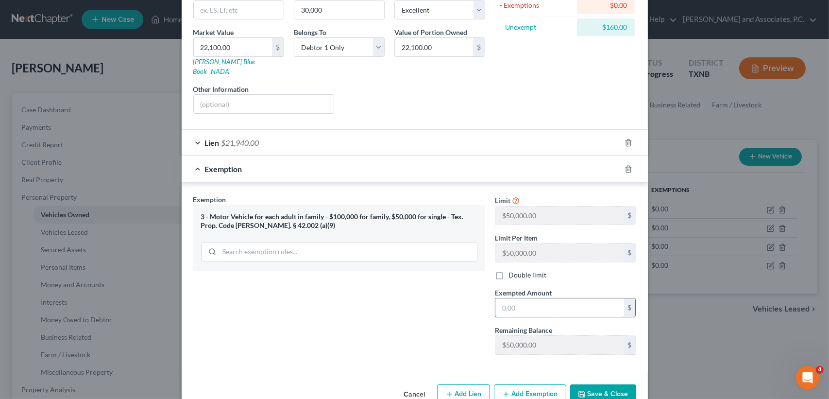
drag, startPoint x: 512, startPoint y: 302, endPoint x: 519, endPoint y: 298, distance: 8.3
click at [514, 302] on input "text" at bounding box center [559, 307] width 129 height 18
type input "160.00"
click at [596, 385] on button "Save & Close" at bounding box center [603, 394] width 66 height 20
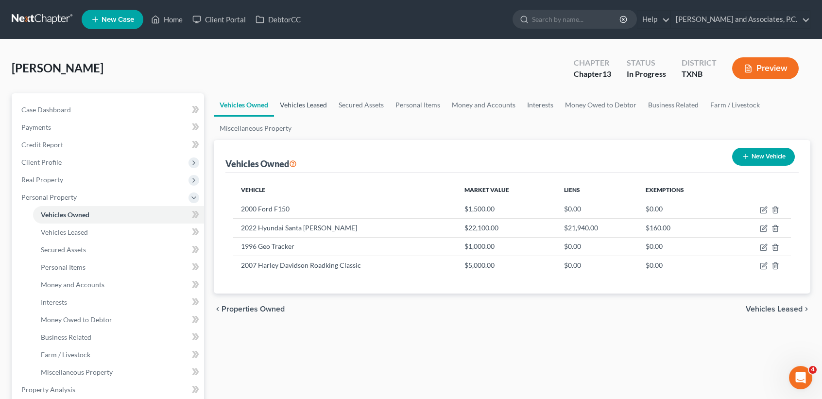
click at [319, 103] on link "Vehicles Leased" at bounding box center [303, 104] width 59 height 23
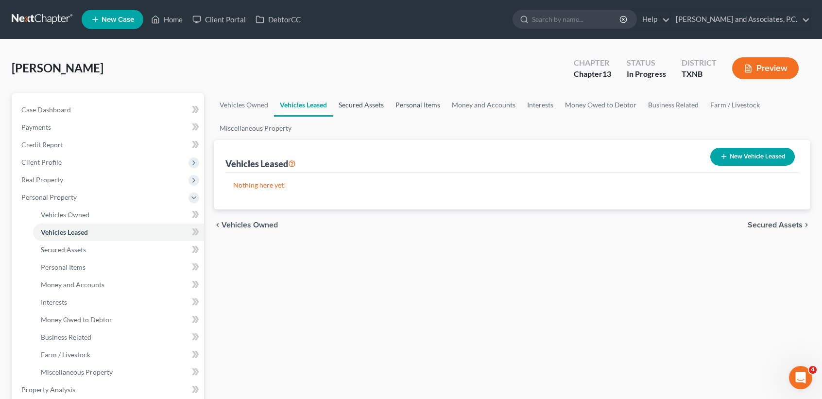
click at [346, 102] on link "Secured Assets" at bounding box center [361, 104] width 57 height 23
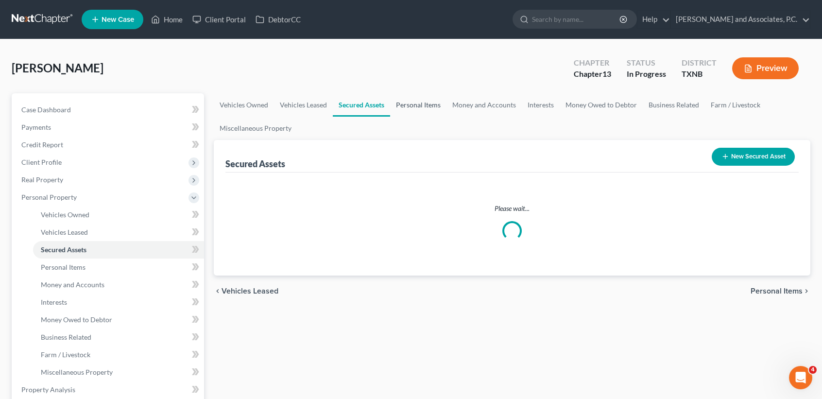
click at [421, 107] on link "Personal Items" at bounding box center [418, 104] width 56 height 23
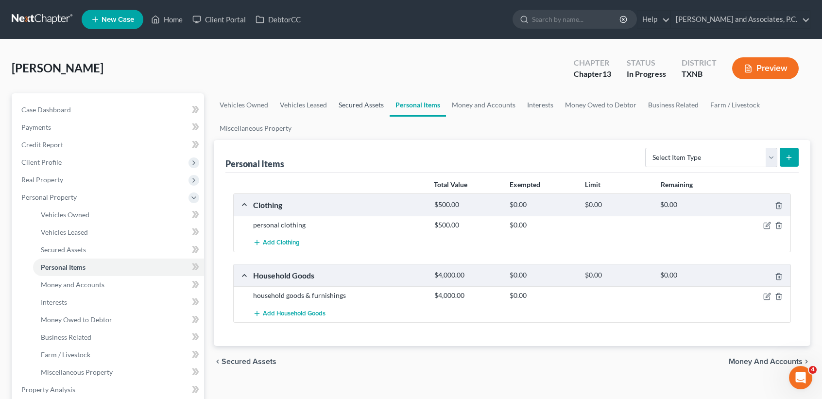
click at [365, 97] on link "Secured Assets" at bounding box center [361, 104] width 57 height 23
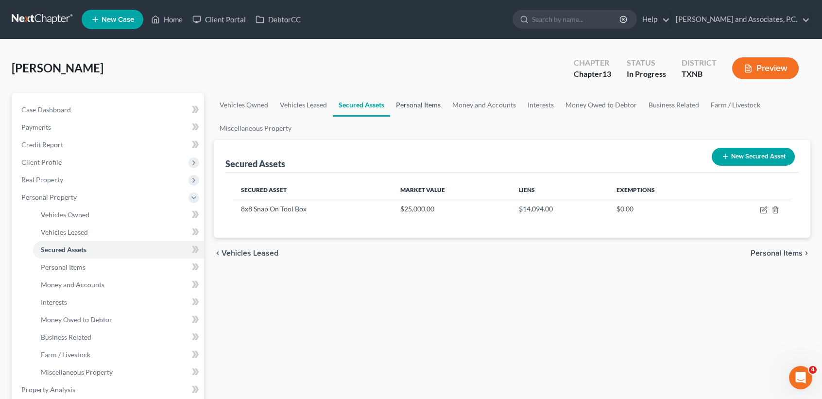
click at [425, 110] on link "Personal Items" at bounding box center [418, 104] width 56 height 23
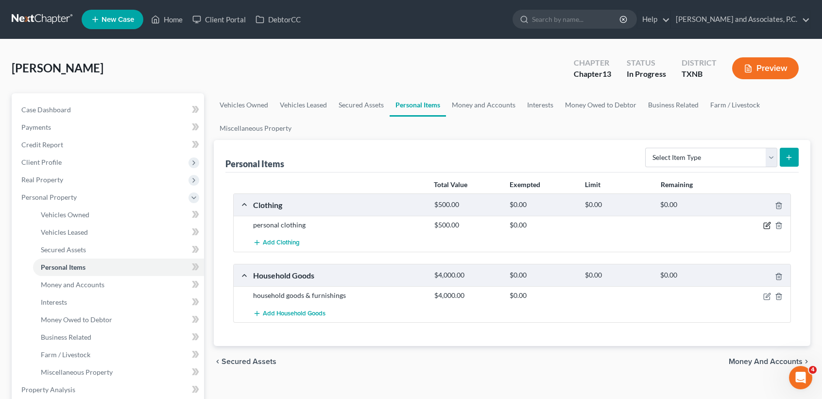
click at [768, 222] on icon "button" at bounding box center [768, 224] width 4 height 4
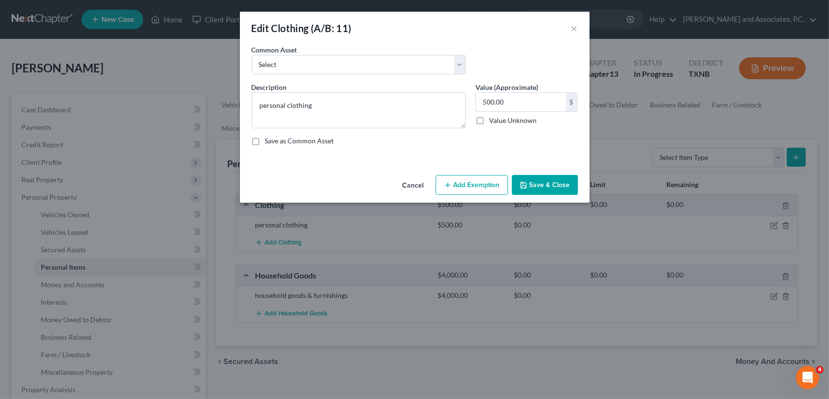
drag, startPoint x: 476, startPoint y: 180, endPoint x: 411, endPoint y: 231, distance: 82.3
click at [477, 179] on button "Add Exemption" at bounding box center [472, 185] width 72 height 20
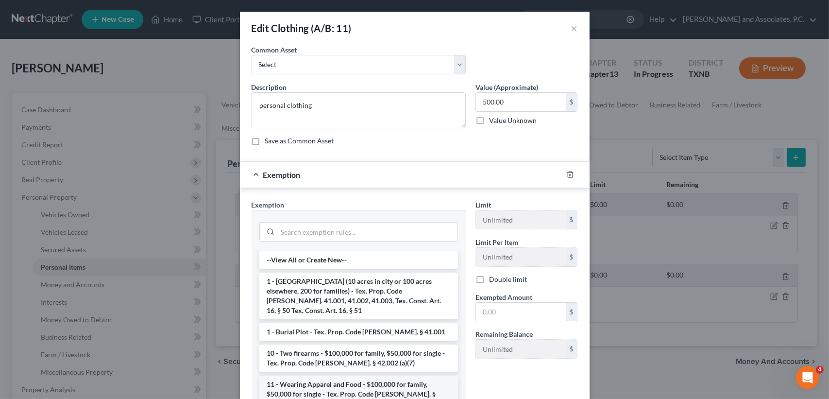
click at [368, 375] on li "11 - Wearing Apparel and Food - $100,000 for family, $50,000 for single - Tex. …" at bounding box center [358, 393] width 199 height 37
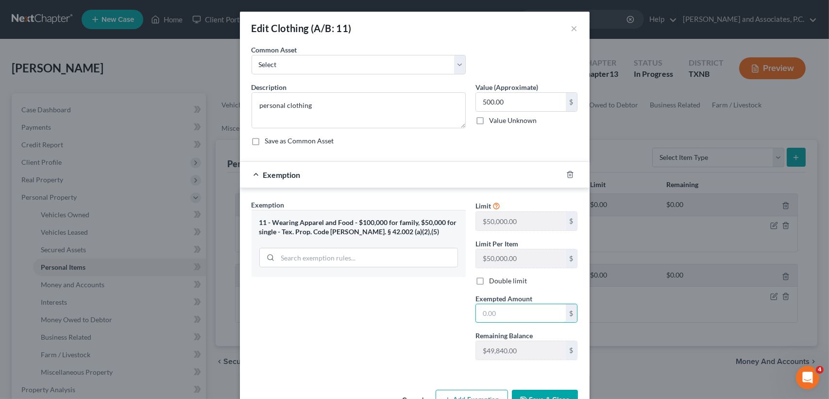
drag, startPoint x: 510, startPoint y: 315, endPoint x: 511, endPoint y: 285, distance: 29.6
click at [513, 314] on input "text" at bounding box center [521, 313] width 90 height 18
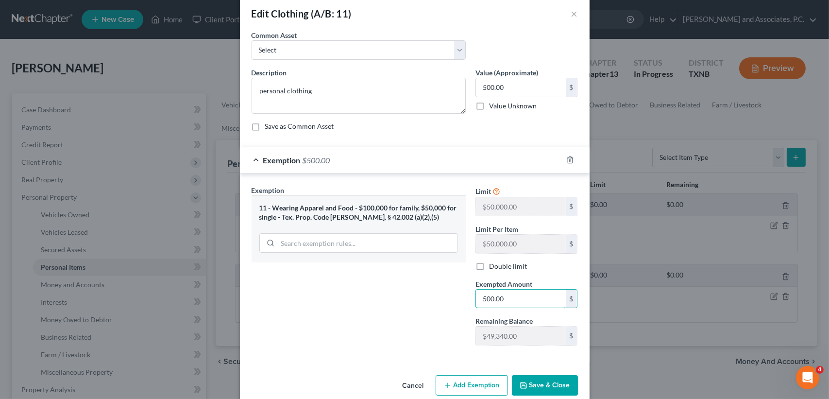
scroll to position [29, 0]
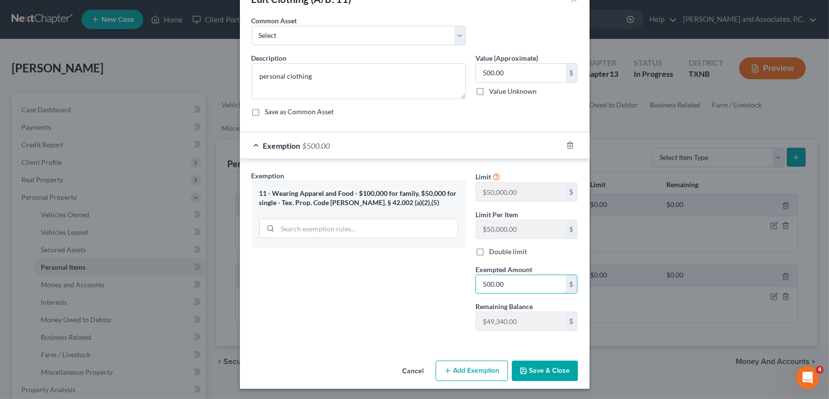
type input "500.00"
click at [553, 366] on button "Save & Close" at bounding box center [545, 370] width 66 height 20
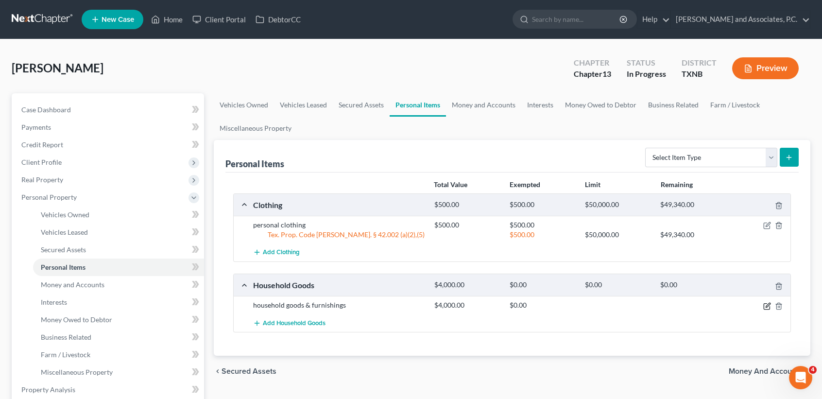
click at [767, 304] on icon "button" at bounding box center [767, 306] width 8 height 8
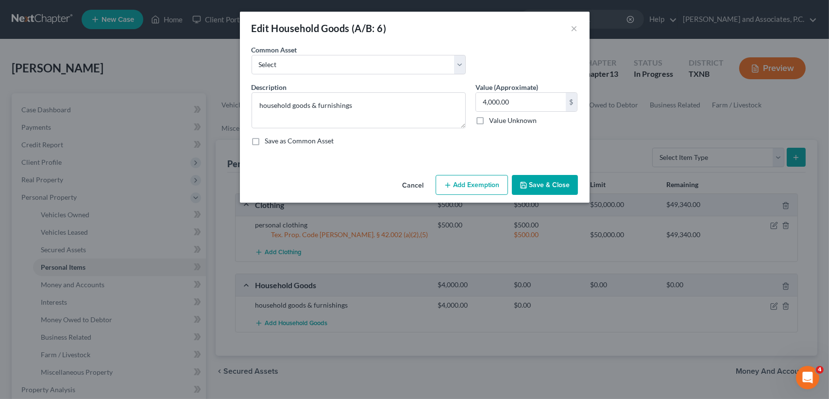
click at [492, 192] on button "Add Exemption" at bounding box center [472, 185] width 72 height 20
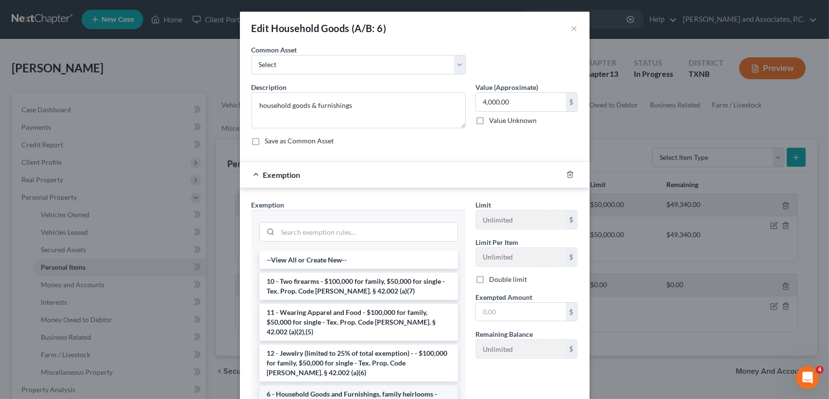
click at [331, 387] on li "6 - Household Goods and Furnishings, family heirlooms - $100,000 for family, $5…" at bounding box center [358, 403] width 199 height 37
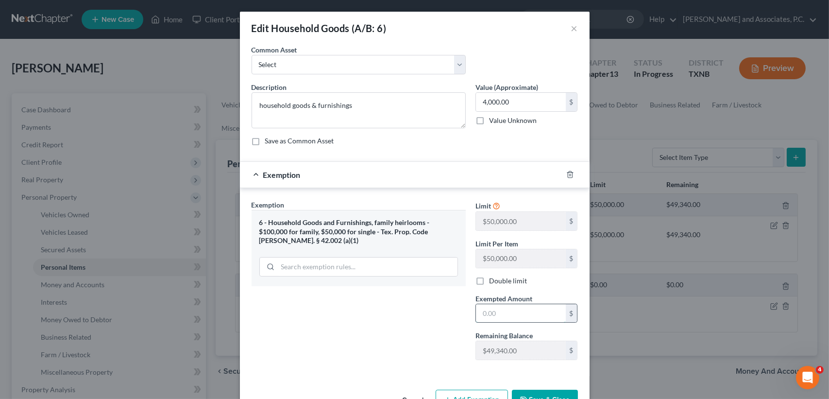
click at [516, 311] on input "text" at bounding box center [521, 313] width 90 height 18
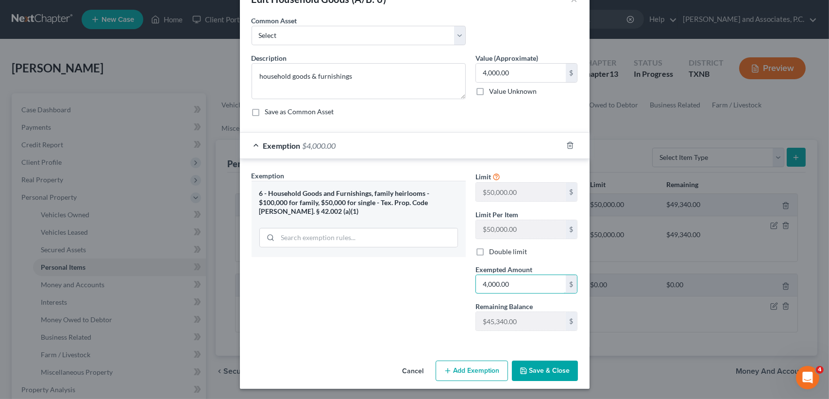
type input "4,000.00"
click at [531, 367] on button "Save & Close" at bounding box center [545, 370] width 66 height 20
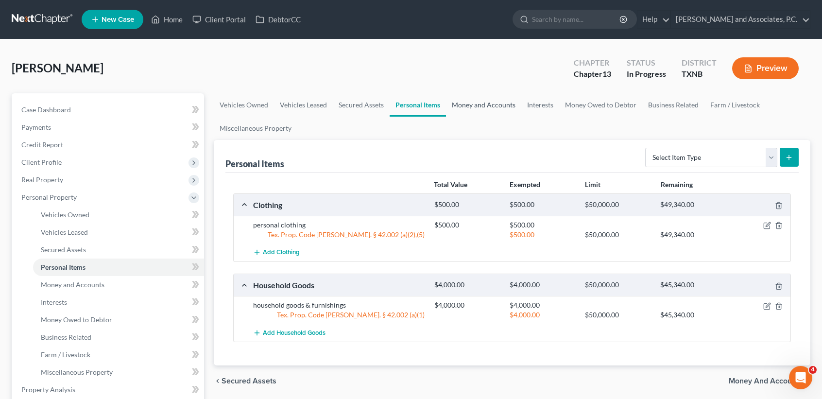
click at [468, 108] on link "Money and Accounts" at bounding box center [483, 104] width 75 height 23
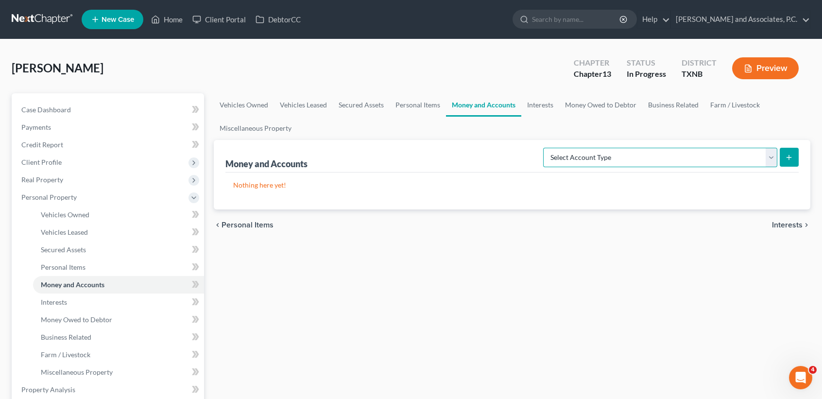
click at [583, 156] on select "Select Account Type Brokerage (A/B: 18, SOFA: 20) Cash on Hand (A/B: 16) Certif…" at bounding box center [660, 157] width 234 height 19
select select "checking"
click at [545, 148] on select "Select Account Type Brokerage (A/B: 18, SOFA: 20) Cash on Hand (A/B: 16) Certif…" at bounding box center [660, 157] width 234 height 19
click at [791, 154] on icon "submit" at bounding box center [789, 157] width 8 height 8
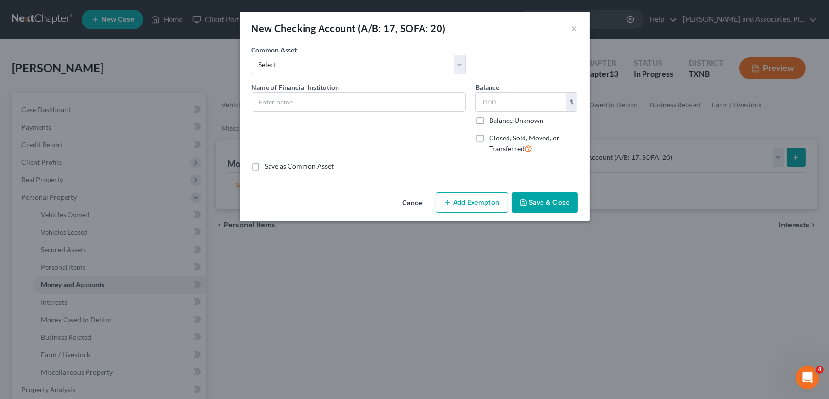
drag, startPoint x: 331, startPoint y: 114, endPoint x: 336, endPoint y: 113, distance: 5.4
click at [331, 114] on div "Name of Financial Institution *" at bounding box center [359, 122] width 224 height 80
click at [354, 111] on input "text" at bounding box center [358, 102] width 213 height 18
type input "Bank of Texas"
type input "0.00"
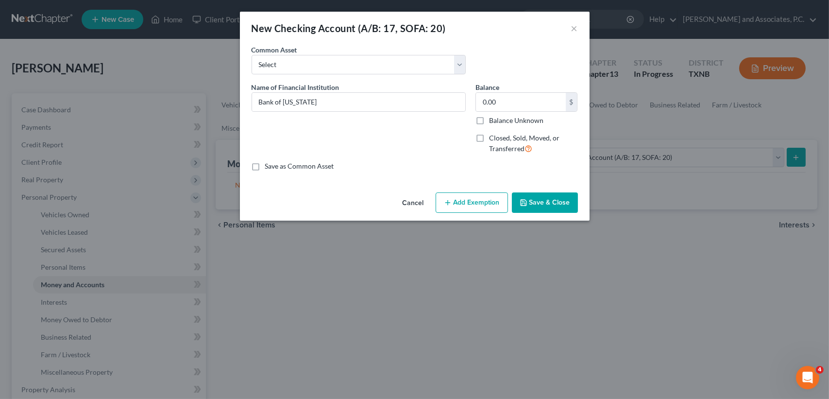
click at [548, 200] on button "Save & Close" at bounding box center [545, 202] width 66 height 20
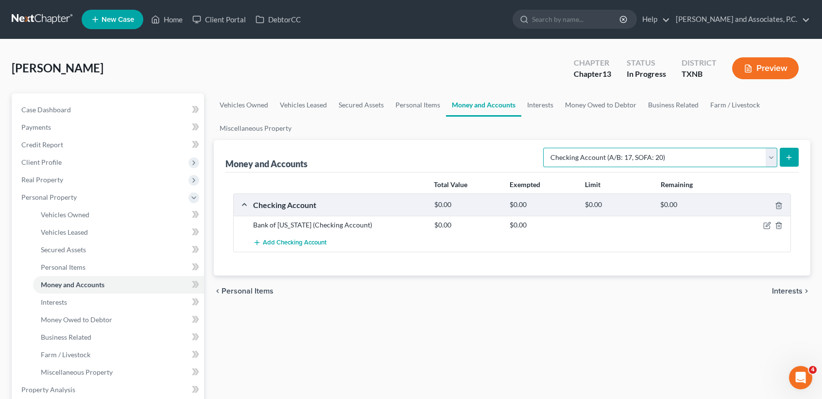
drag, startPoint x: 639, startPoint y: 153, endPoint x: 627, endPoint y: 166, distance: 17.5
click at [639, 153] on select "Select Account Type Brokerage (A/B: 18, SOFA: 20) Cash on Hand (A/B: 16) Certif…" at bounding box center [660, 157] width 234 height 19
select select "savings"
click at [545, 148] on select "Select Account Type Brokerage (A/B: 18, SOFA: 20) Cash on Hand (A/B: 16) Certif…" at bounding box center [660, 157] width 234 height 19
click at [793, 155] on button "submit" at bounding box center [789, 157] width 19 height 19
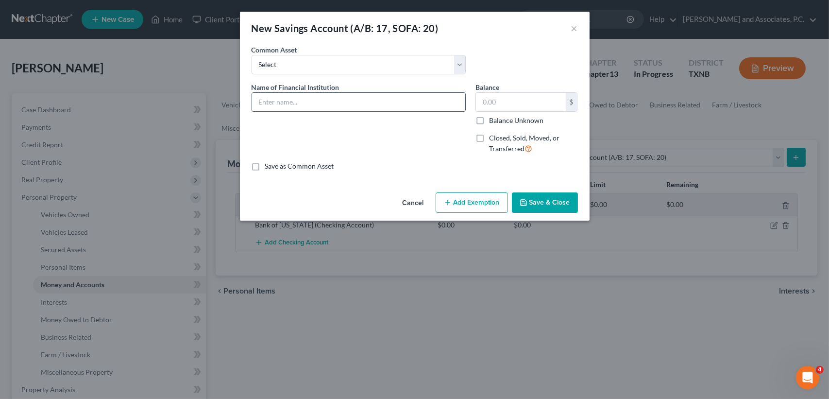
click at [307, 111] on div at bounding box center [359, 101] width 214 height 19
click at [312, 108] on input "text" at bounding box center [358, 102] width 213 height 18
type input "Bank of Texas"
type input "0.00"
click at [550, 208] on button "Save & Close" at bounding box center [545, 202] width 66 height 20
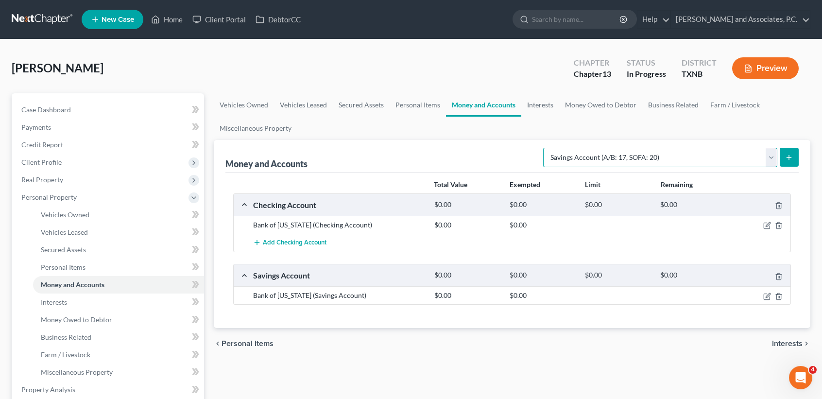
click at [725, 158] on select "Select Account Type Brokerage (A/B: 18, SOFA: 20) Cash on Hand (A/B: 16) Certif…" at bounding box center [660, 157] width 234 height 19
click at [545, 148] on select "Select Account Type Brokerage (A/B: 18, SOFA: 20) Cash on Hand (A/B: 16) Certif…" at bounding box center [660, 157] width 234 height 19
click at [600, 159] on select "Select Account Type Brokerage (A/B: 18, SOFA: 20) Cash on Hand (A/B: 16) Certif…" at bounding box center [660, 157] width 234 height 19
select select "checking"
click at [545, 148] on select "Select Account Type Brokerage (A/B: 18, SOFA: 20) Cash on Hand (A/B: 16) Certif…" at bounding box center [660, 157] width 234 height 19
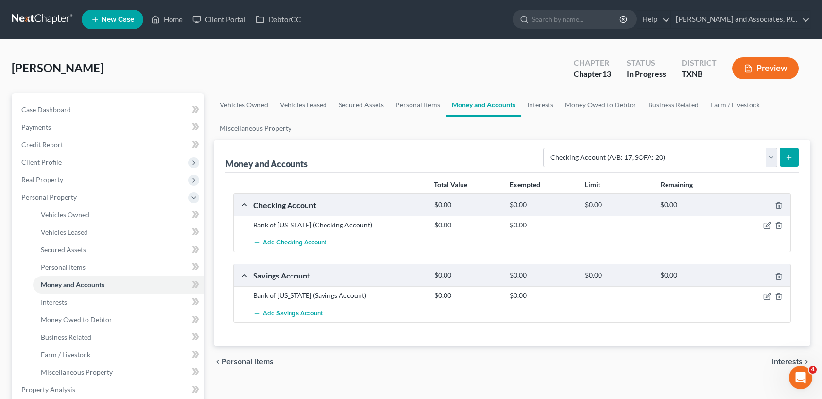
click at [787, 152] on button "submit" at bounding box center [789, 157] width 19 height 19
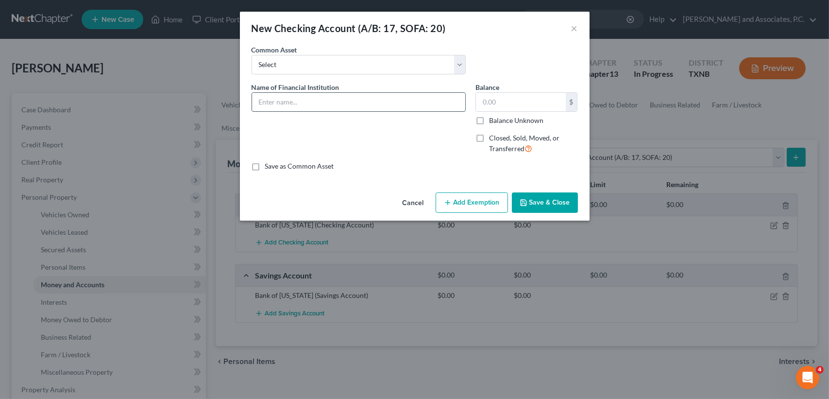
click at [342, 104] on input "text" at bounding box center [358, 102] width 213 height 18
type input "Wells Fargo"
type input "0.00"
click at [560, 204] on button "Save & Close" at bounding box center [545, 202] width 66 height 20
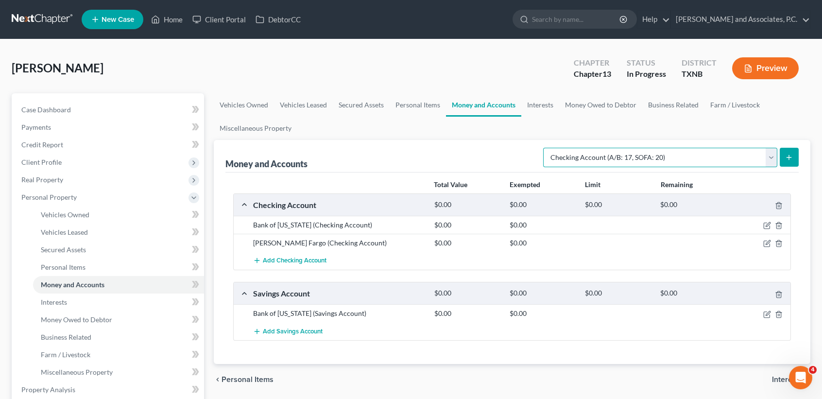
click at [665, 159] on select "Select Account Type Brokerage (A/B: 18, SOFA: 20) Cash on Hand (A/B: 16) Certif…" at bounding box center [660, 157] width 234 height 19
select select "savings"
click at [545, 148] on select "Select Account Type Brokerage (A/B: 18, SOFA: 20) Cash on Hand (A/B: 16) Certif…" at bounding box center [660, 157] width 234 height 19
click at [783, 156] on button "submit" at bounding box center [789, 157] width 19 height 19
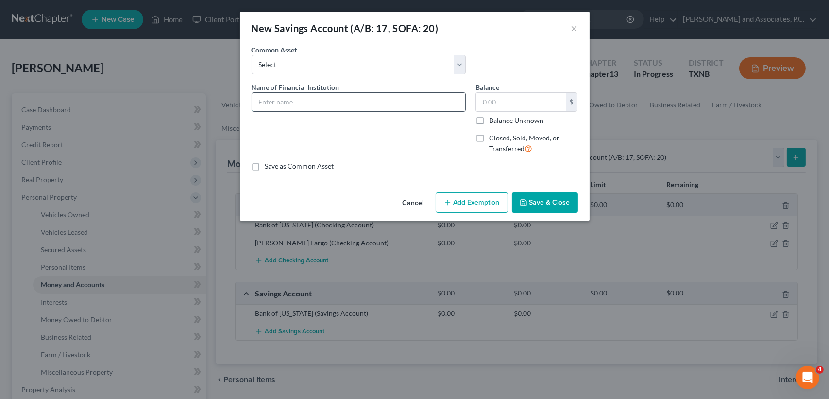
click at [370, 103] on input "text" at bounding box center [358, 102] width 213 height 18
type input "Wells Fargo"
type input "0.00"
click at [522, 202] on icon "button" at bounding box center [524, 203] width 8 height 8
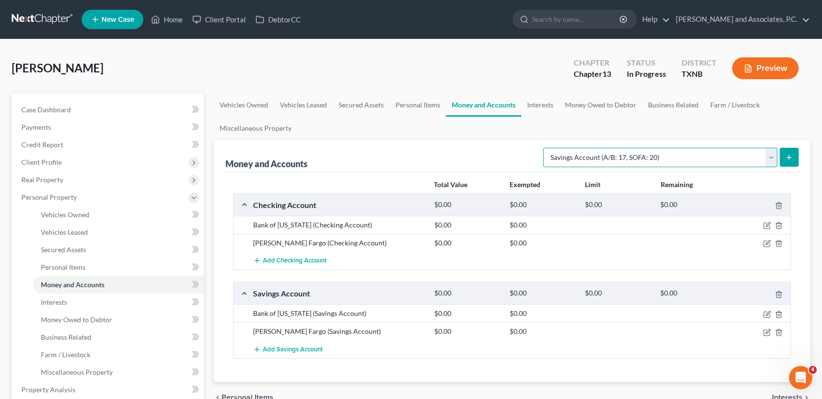
click at [675, 159] on select "Select Account Type Brokerage (A/B: 18, SOFA: 20) Cash on Hand (A/B: 16) Certif…" at bounding box center [660, 157] width 234 height 19
click at [545, 148] on select "Select Account Type Brokerage (A/B: 18, SOFA: 20) Cash on Hand (A/B: 16) Certif…" at bounding box center [660, 157] width 234 height 19
click at [792, 156] on icon "submit" at bounding box center [789, 157] width 8 height 8
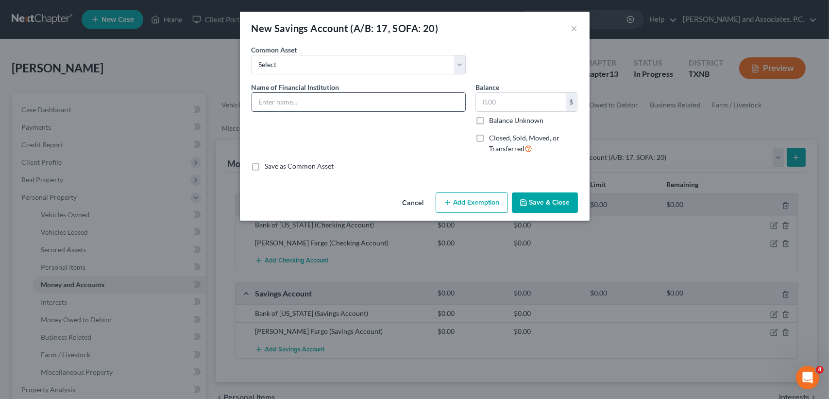
click at [421, 111] on div "Name of Financial Institution *" at bounding box center [359, 122] width 224 height 80
click at [425, 99] on input "text" at bounding box center [358, 102] width 213 height 18
type input "Union Square FCU"
type input "0"
type input "50.00"
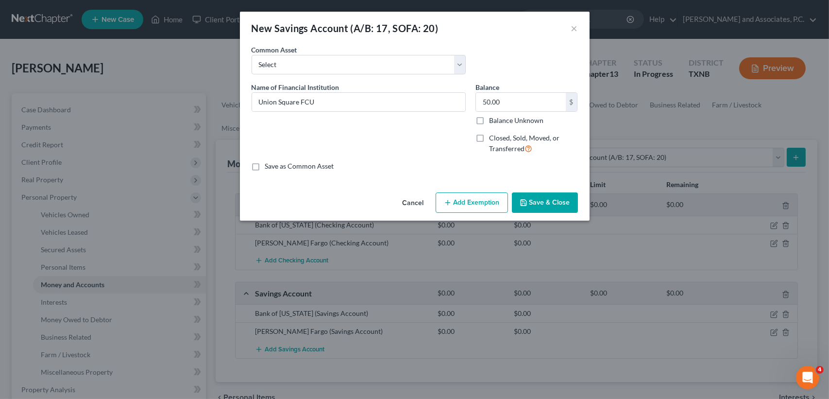
click at [567, 200] on button "Save & Close" at bounding box center [545, 202] width 66 height 20
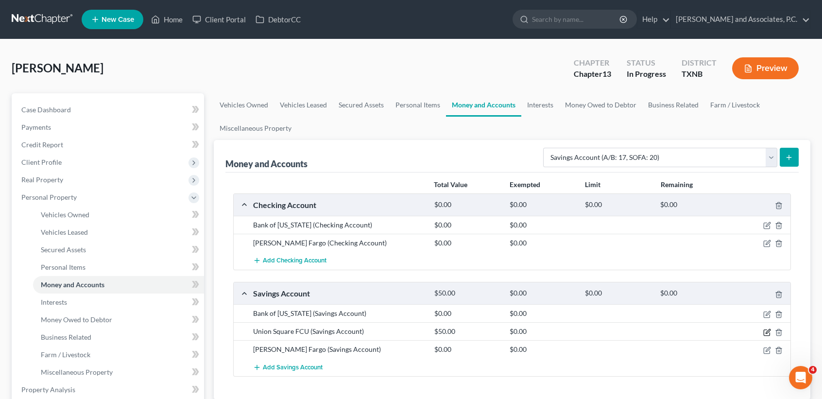
click at [767, 330] on icon "button" at bounding box center [767, 332] width 8 height 8
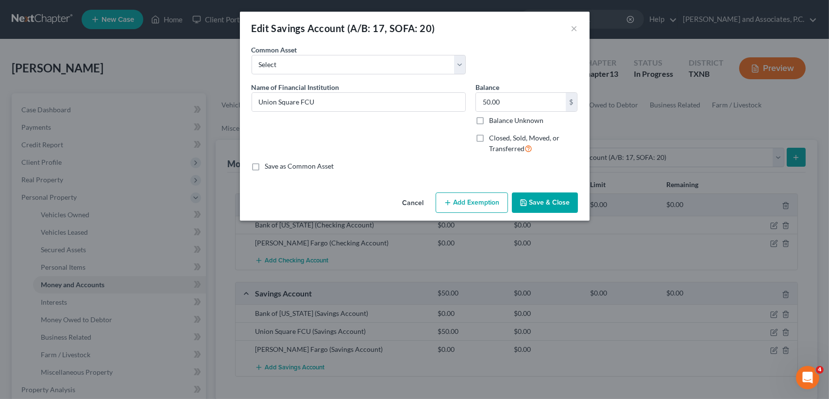
click at [476, 205] on button "Add Exemption" at bounding box center [472, 202] width 72 height 20
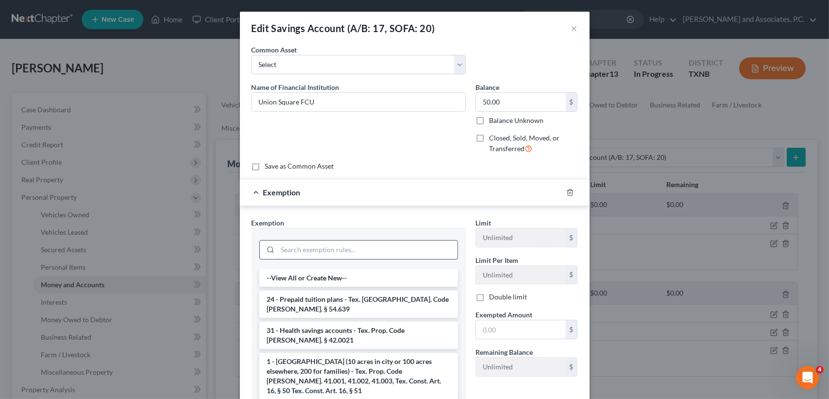
click at [326, 253] on input "search" at bounding box center [368, 249] width 180 height 18
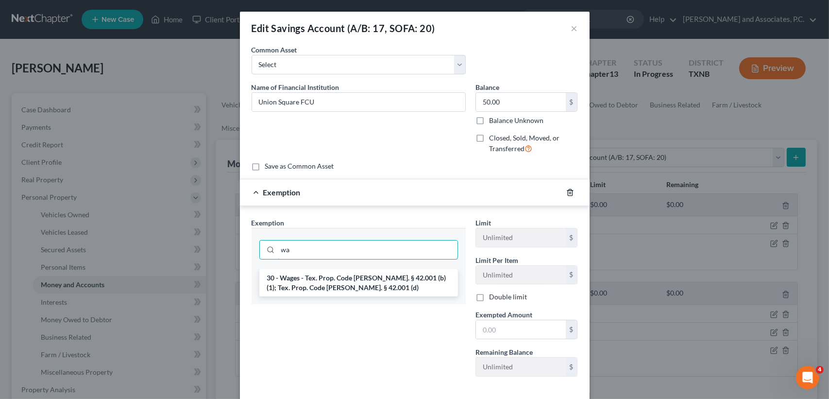
type input "wa"
click at [566, 188] on icon "button" at bounding box center [570, 192] width 8 height 8
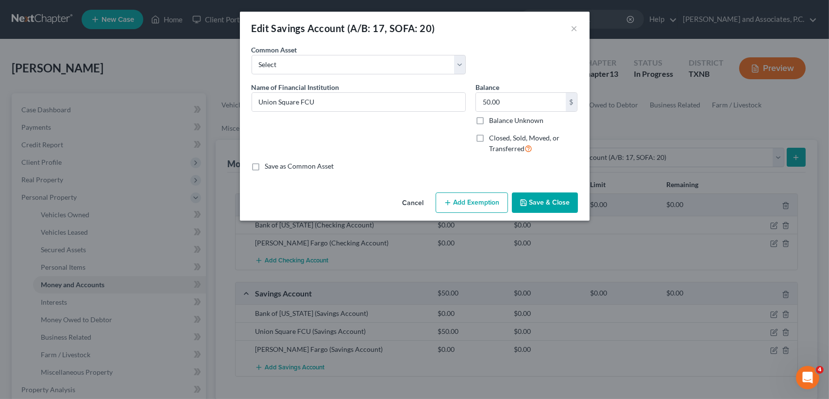
click at [472, 200] on button "Add Exemption" at bounding box center [472, 202] width 72 height 20
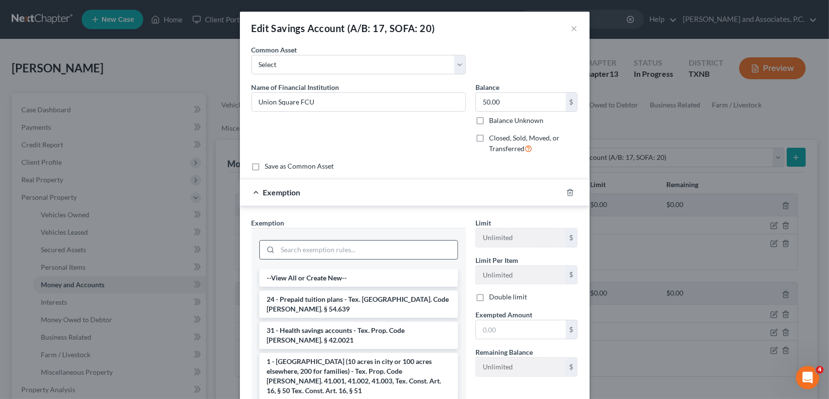
click at [367, 245] on input "search" at bounding box center [368, 249] width 180 height 18
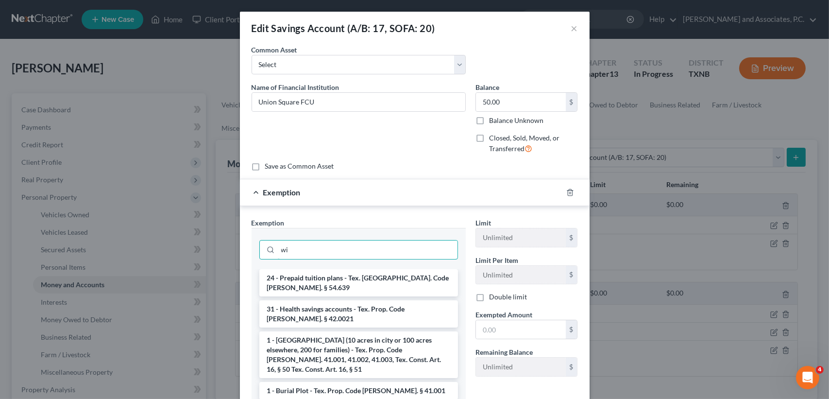
type input "w"
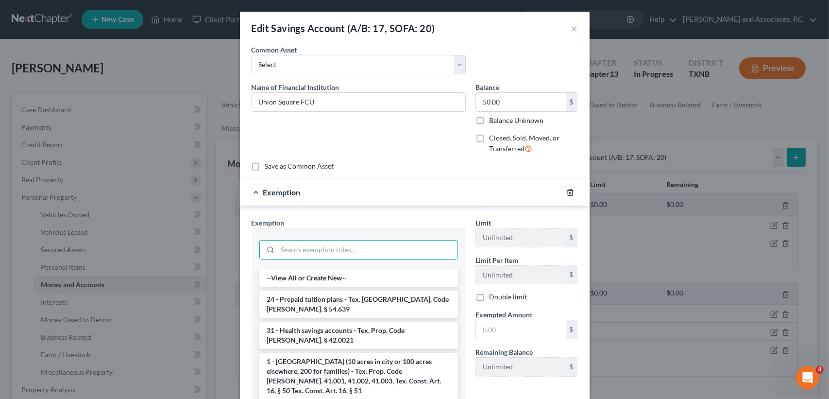
click at [569, 192] on icon "button" at bounding box center [570, 192] width 8 height 8
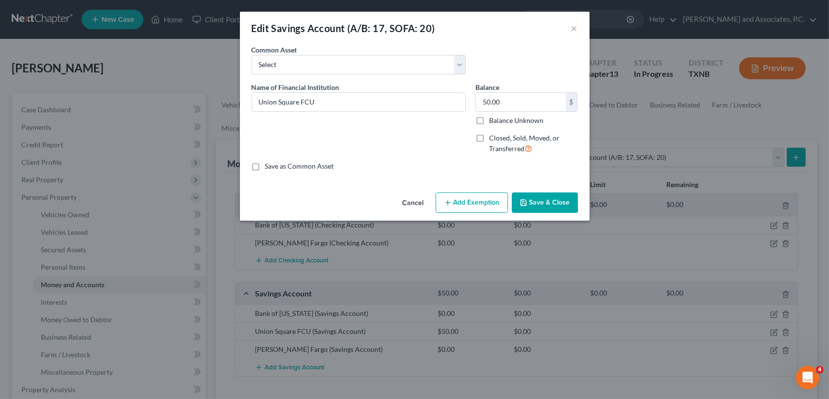
click at [528, 205] on icon "button" at bounding box center [524, 203] width 8 height 8
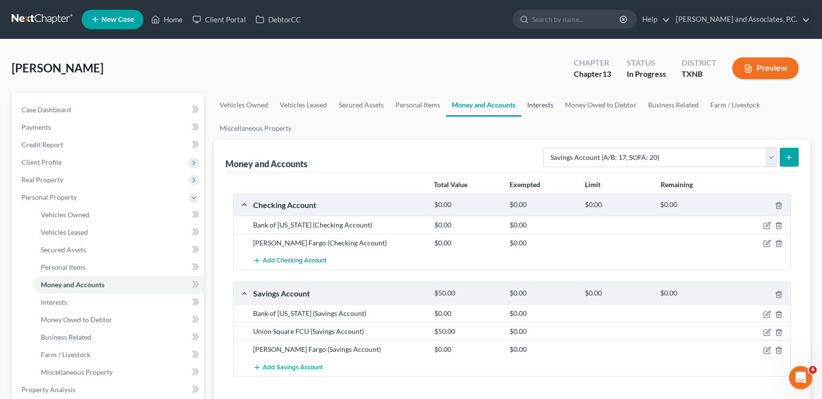
click at [532, 107] on link "Interests" at bounding box center [540, 104] width 38 height 23
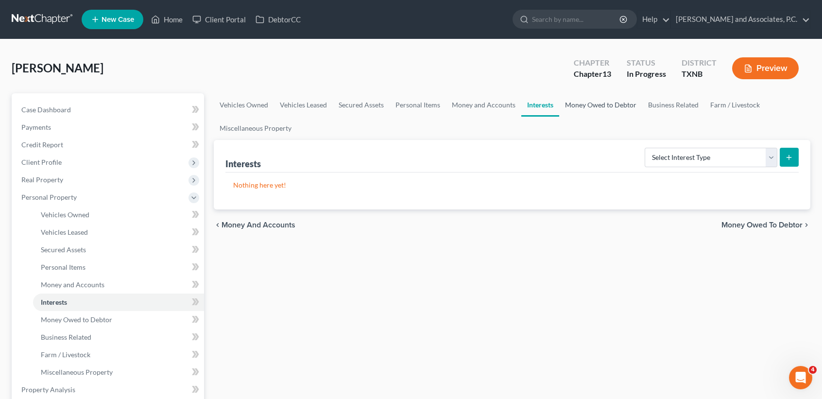
click at [602, 109] on link "Money Owed to Debtor" at bounding box center [600, 104] width 83 height 23
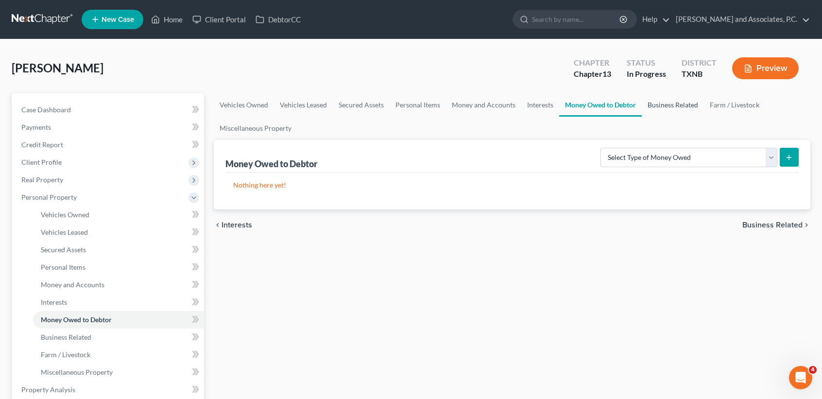
click at [662, 107] on link "Business Related" at bounding box center [673, 104] width 62 height 23
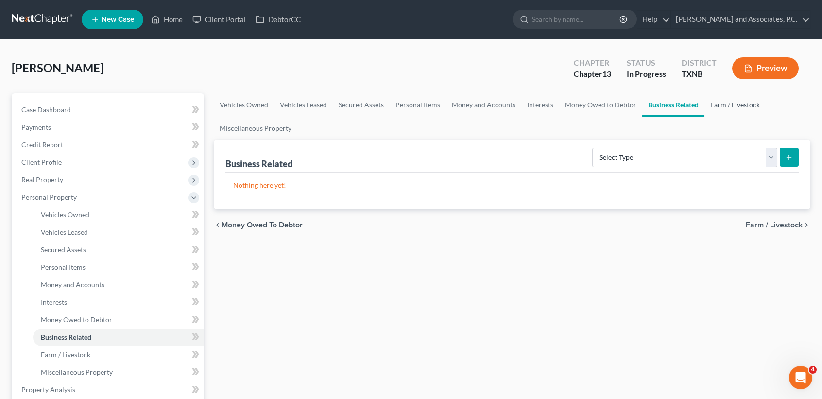
drag, startPoint x: 736, startPoint y: 107, endPoint x: 395, endPoint y: 138, distance: 342.8
click at [735, 107] on link "Farm / Livestock" at bounding box center [734, 104] width 61 height 23
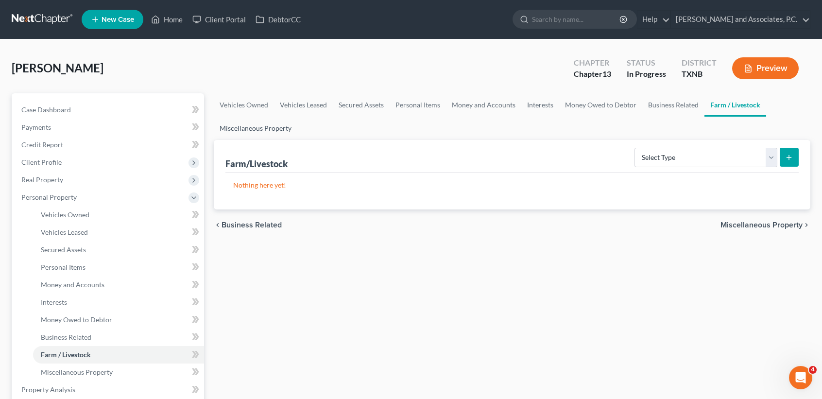
click at [265, 131] on link "Miscellaneous Property" at bounding box center [256, 128] width 84 height 23
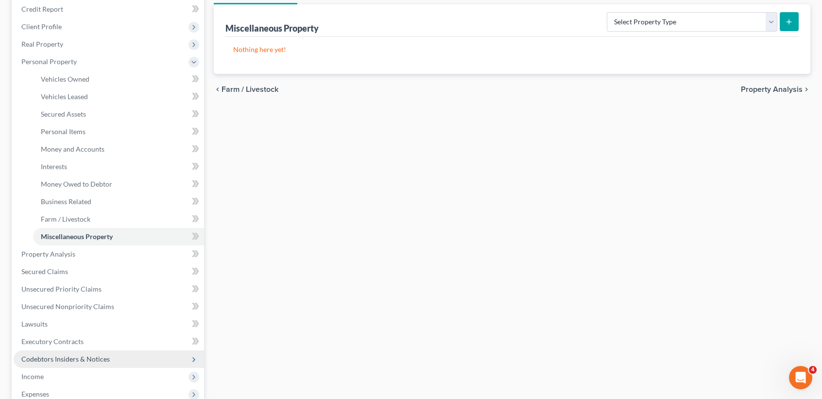
scroll to position [194, 0]
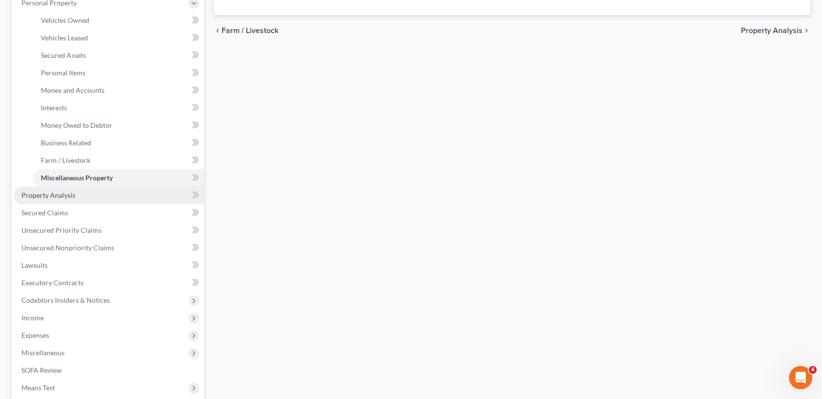
click at [90, 196] on link "Property Analysis" at bounding box center [109, 195] width 190 height 17
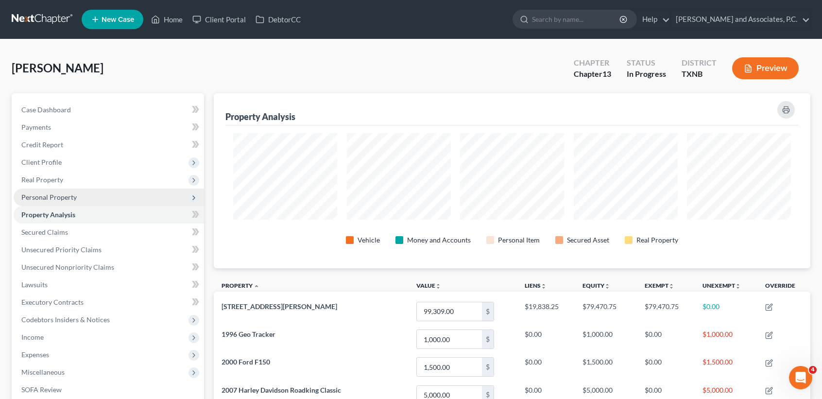
click at [46, 201] on span "Personal Property" at bounding box center [109, 196] width 190 height 17
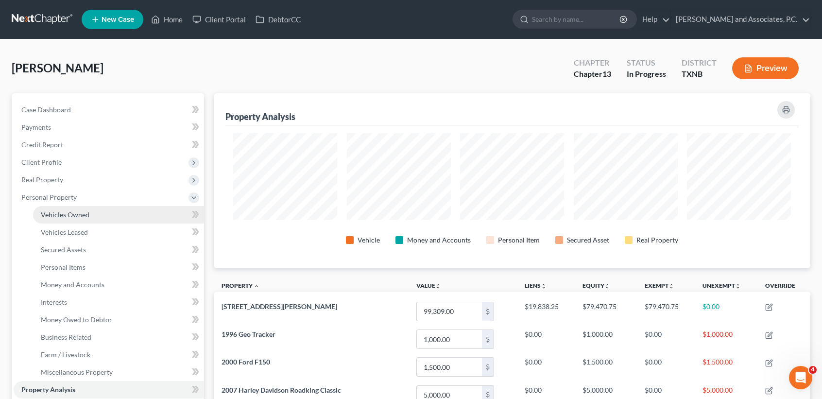
click at [71, 220] on link "Vehicles Owned" at bounding box center [118, 214] width 171 height 17
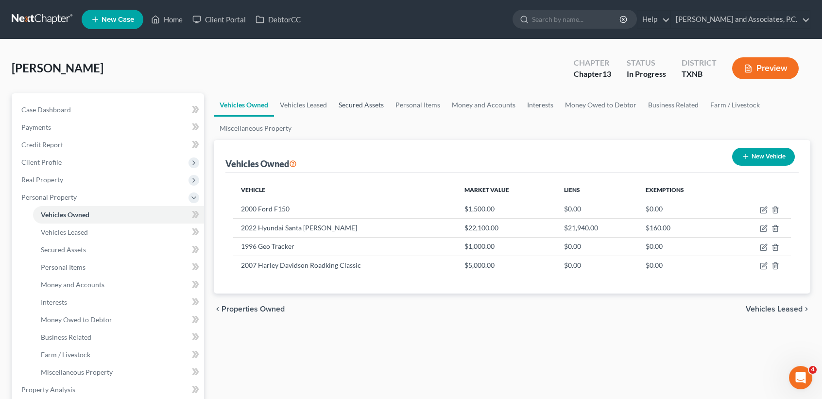
click at [369, 103] on link "Secured Assets" at bounding box center [361, 104] width 57 height 23
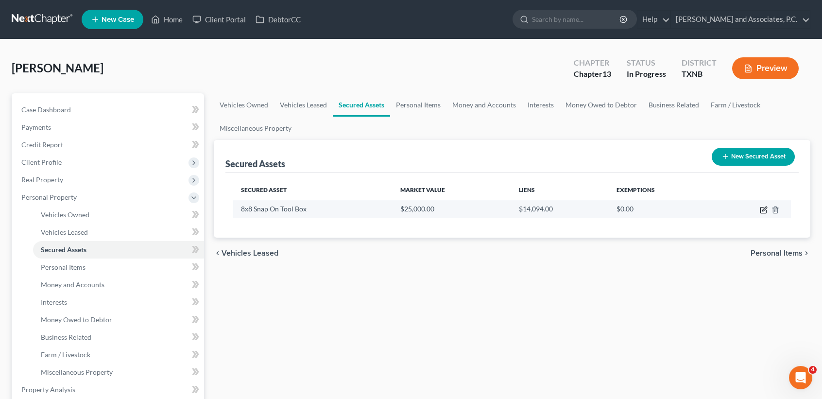
click at [763, 209] on icon "button" at bounding box center [764, 208] width 4 height 4
select select "other"
select select "0"
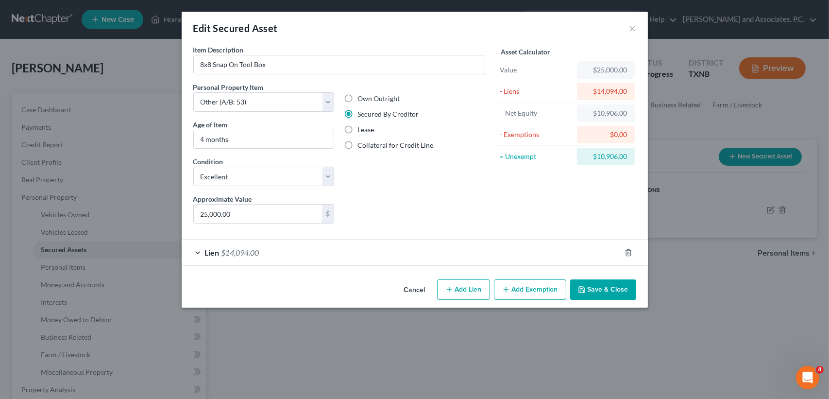
click at [543, 287] on button "Add Exemption" at bounding box center [530, 289] width 72 height 20
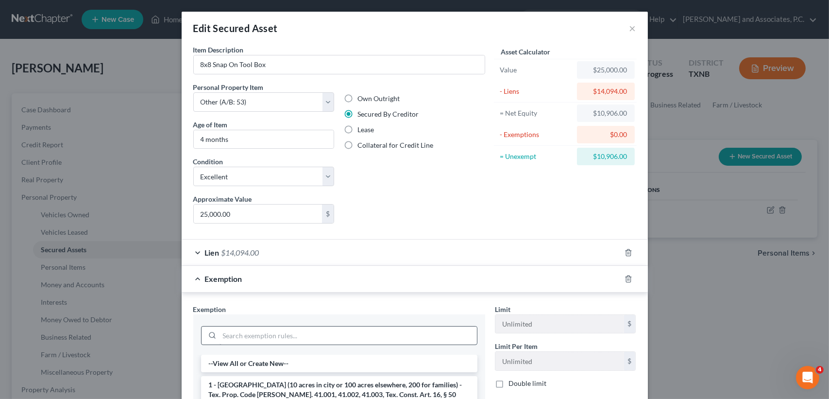
click at [265, 348] on div at bounding box center [339, 334] width 292 height 41
drag, startPoint x: 269, startPoint y: 334, endPoint x: 273, endPoint y: 325, distance: 9.3
click at [269, 334] on input "search" at bounding box center [348, 335] width 257 height 18
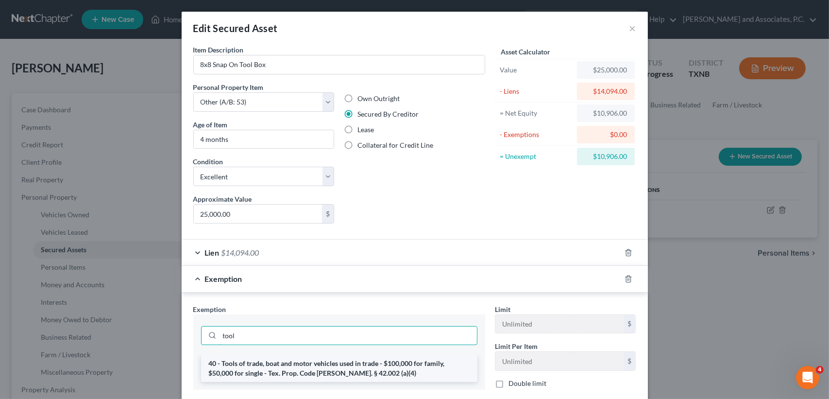
type input "tool"
drag, startPoint x: 272, startPoint y: 369, endPoint x: 482, endPoint y: 279, distance: 227.6
click at [273, 369] on li "40 - Tools of trade, boat and motor vehicles used in trade - $100,000 for famil…" at bounding box center [339, 368] width 276 height 27
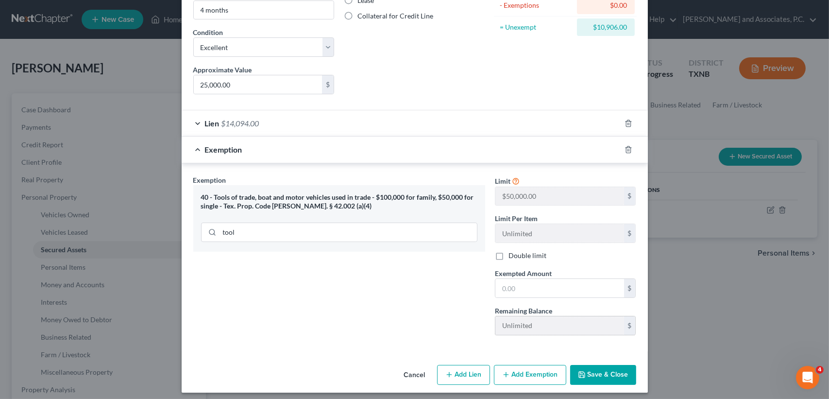
scroll to position [133, 0]
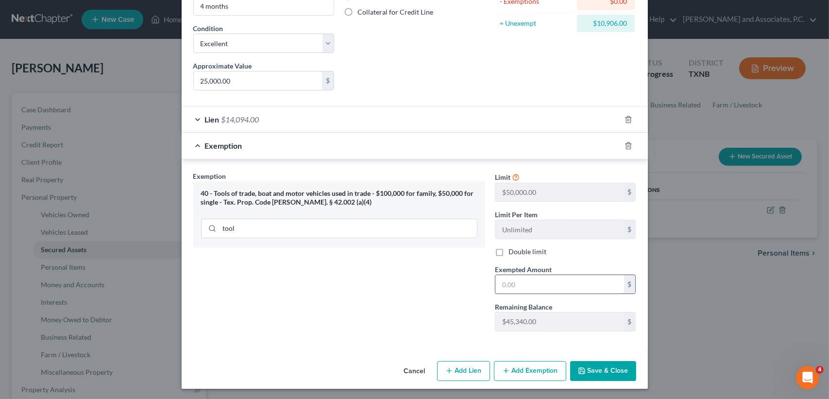
click at [529, 284] on input "text" at bounding box center [559, 284] width 129 height 18
click at [318, 336] on div "Exemption Set must be selected for CA. Exemption * 40 - Tools of trade, boat an…" at bounding box center [339, 255] width 302 height 168
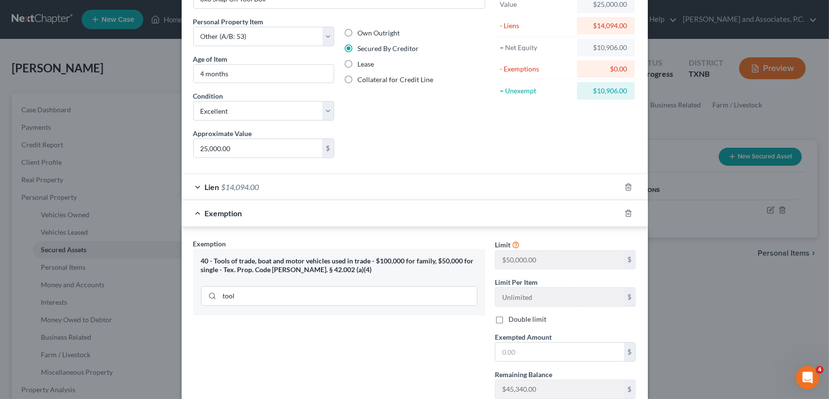
scroll to position [3, 0]
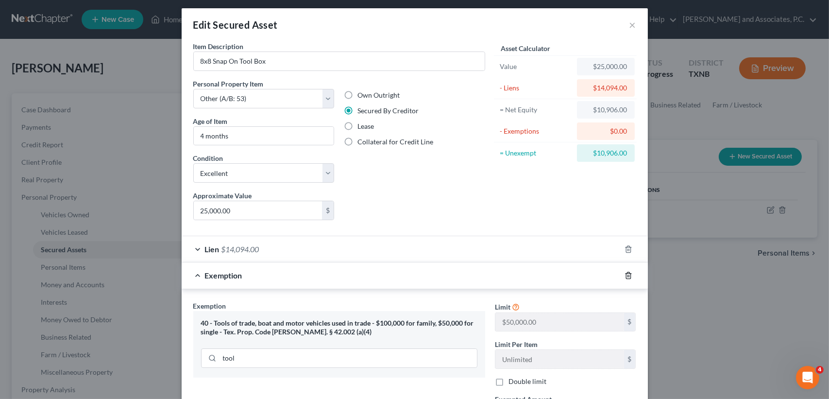
click at [628, 275] on icon "button" at bounding box center [629, 276] width 8 height 8
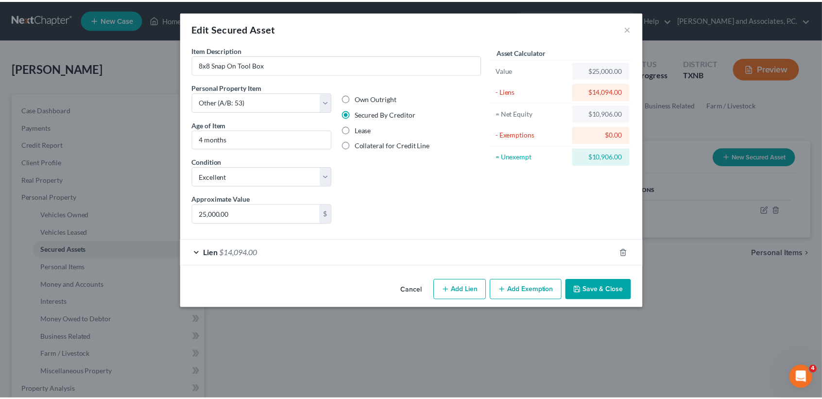
scroll to position [0, 0]
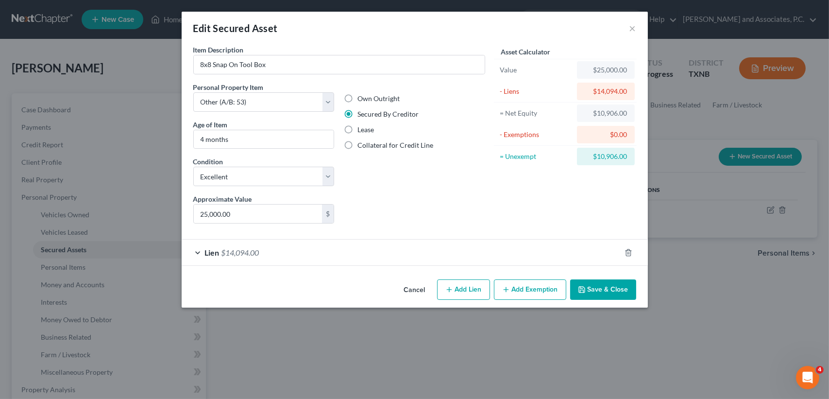
click at [627, 293] on button "Save & Close" at bounding box center [603, 289] width 66 height 20
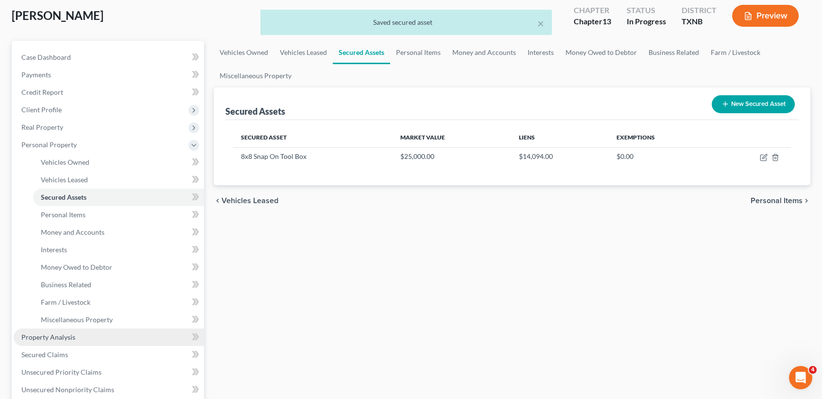
scroll to position [65, 0]
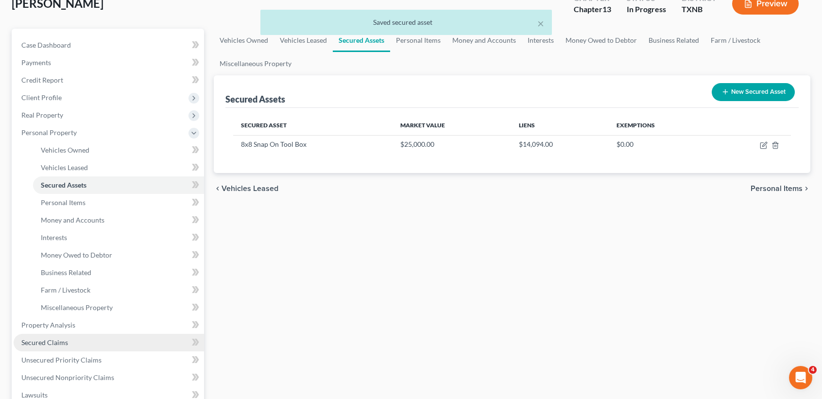
click at [25, 338] on span "Secured Claims" at bounding box center [44, 342] width 47 height 8
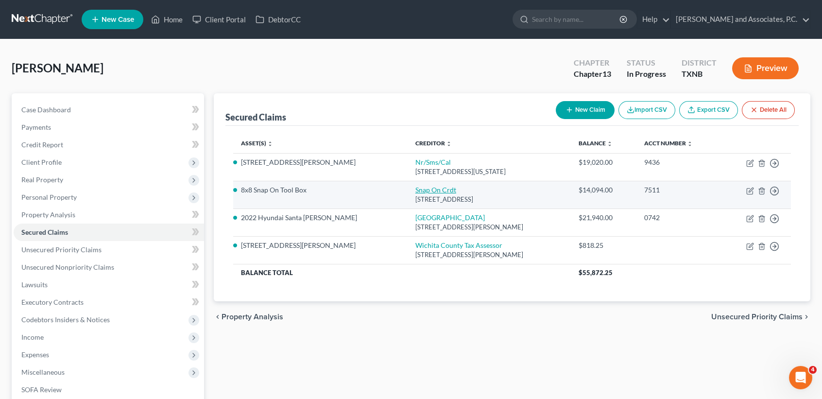
click at [415, 188] on link "Snap On Crdt" at bounding box center [435, 190] width 41 height 8
select select "14"
select select "0"
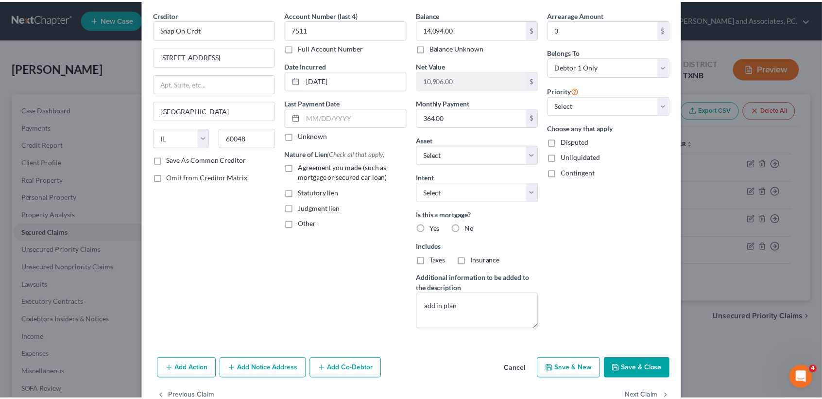
scroll to position [61, 0]
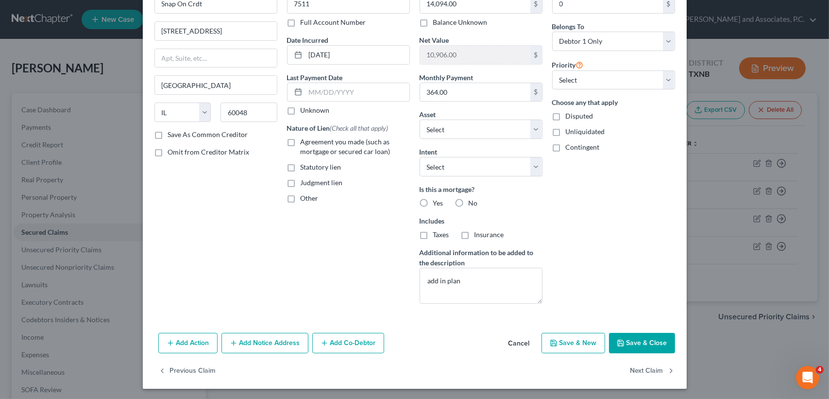
click at [648, 342] on button "Save & Close" at bounding box center [642, 343] width 66 height 20
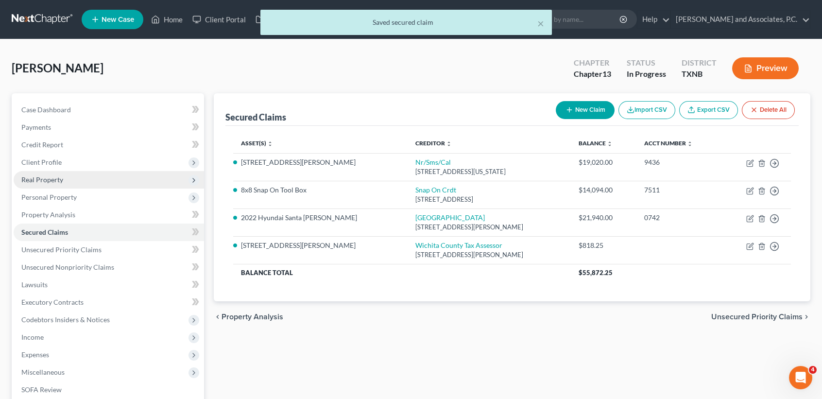
click at [60, 180] on span "Real Property" at bounding box center [42, 179] width 42 height 8
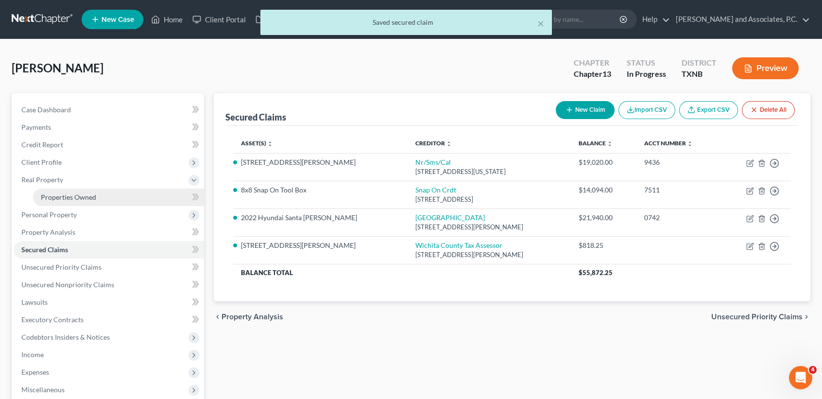
click at [61, 194] on span "Properties Owned" at bounding box center [68, 197] width 55 height 8
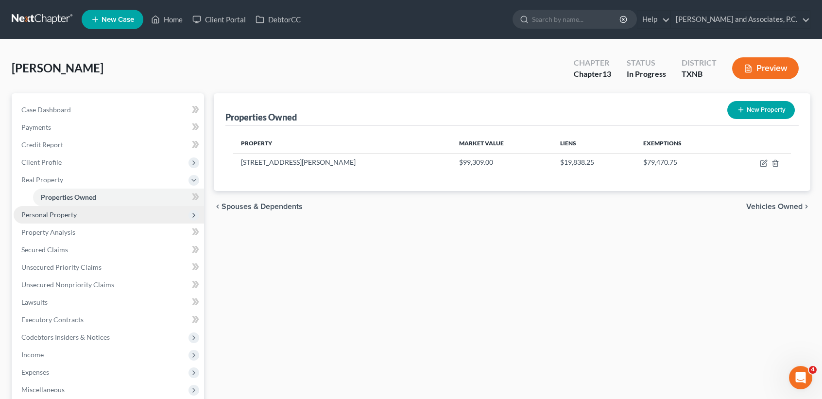
click at [61, 208] on span "Personal Property" at bounding box center [109, 214] width 190 height 17
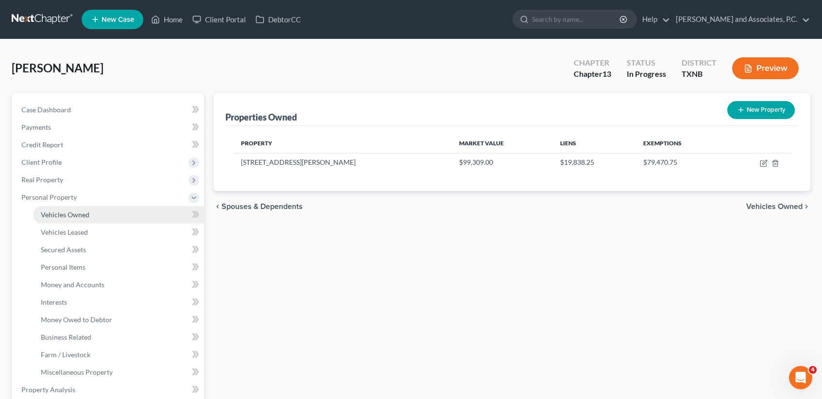
click at [63, 217] on span "Vehicles Owned" at bounding box center [65, 214] width 49 height 8
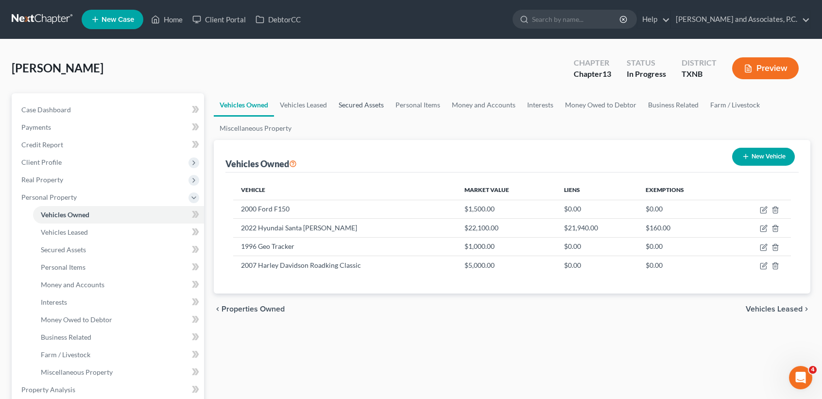
click at [382, 103] on link "Secured Assets" at bounding box center [361, 104] width 57 height 23
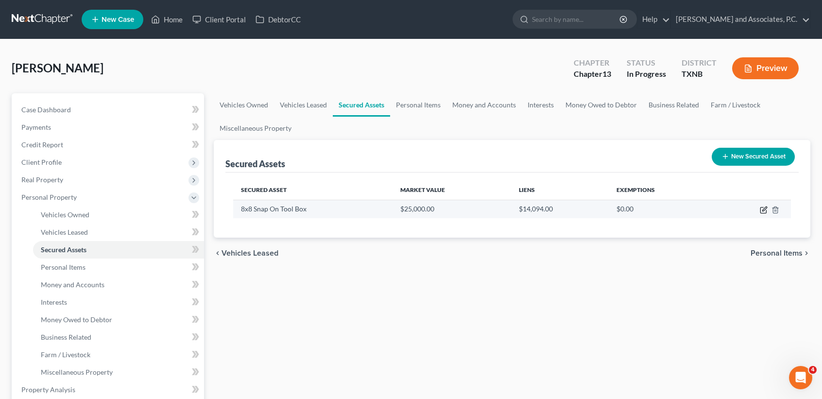
click at [765, 210] on icon "button" at bounding box center [764, 210] width 8 height 8
select select "other"
select select "0"
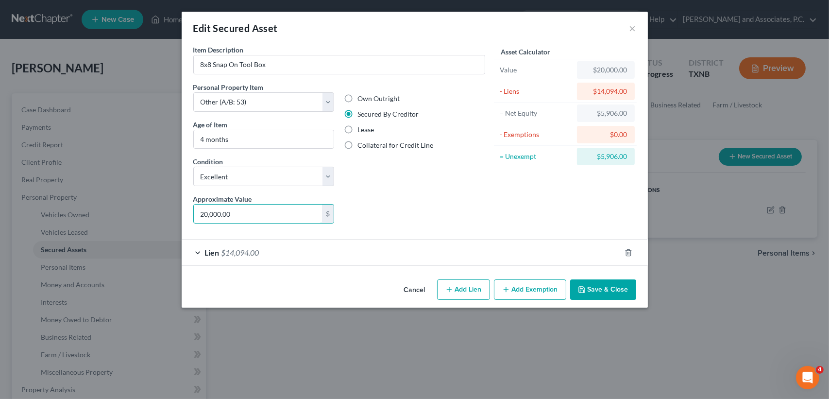
type input "20,000.00"
click at [624, 287] on button "Save & Close" at bounding box center [603, 289] width 66 height 20
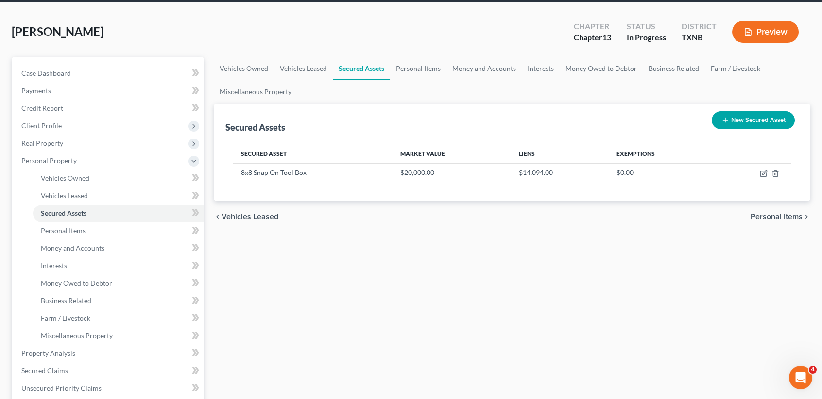
scroll to position [65, 0]
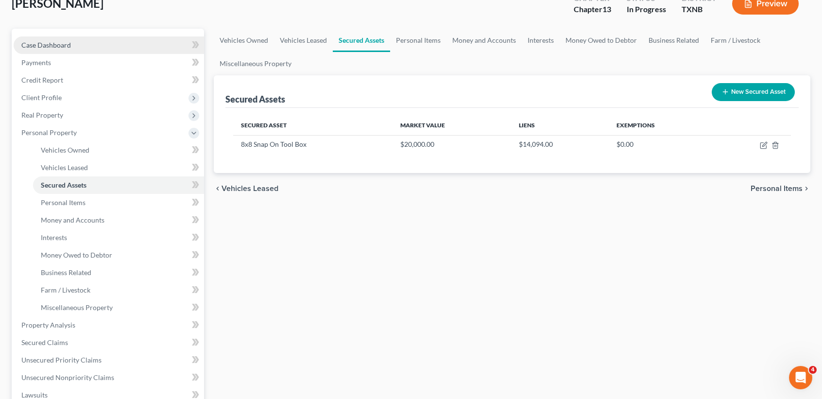
click at [39, 44] on span "Case Dashboard" at bounding box center [46, 45] width 50 height 8
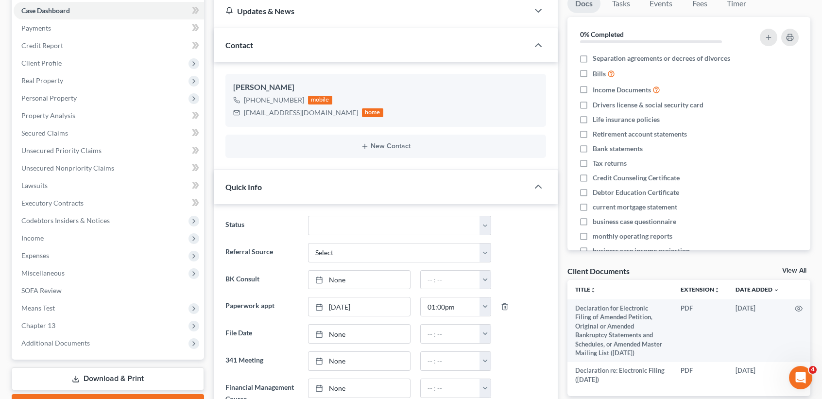
scroll to position [129, 0]
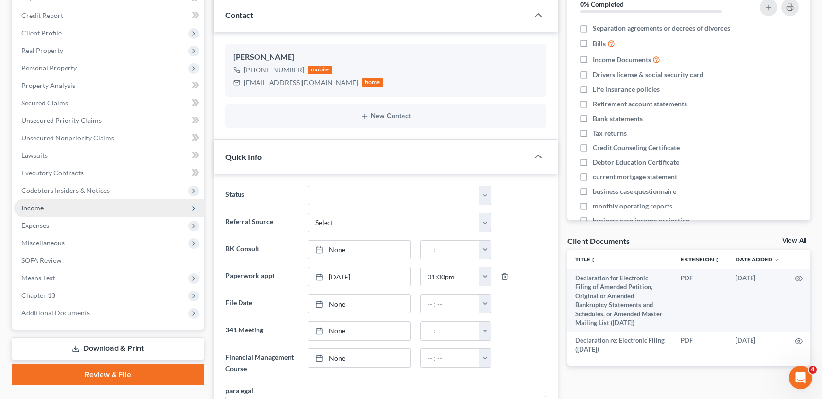
click at [50, 207] on span "Income" at bounding box center [109, 207] width 190 height 17
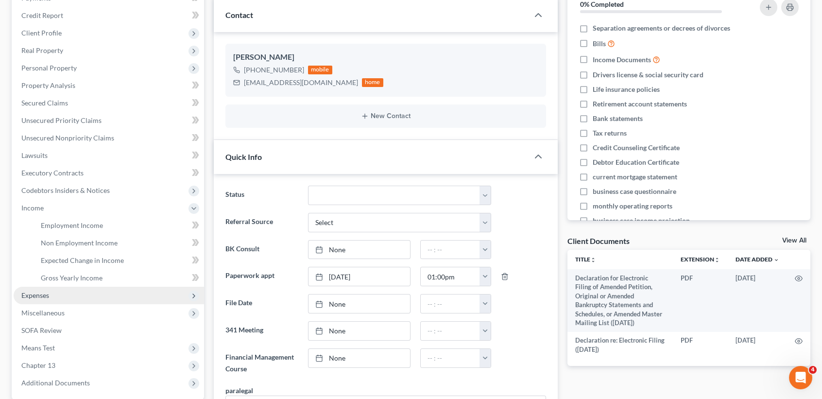
click at [58, 291] on span "Expenses" at bounding box center [109, 295] width 190 height 17
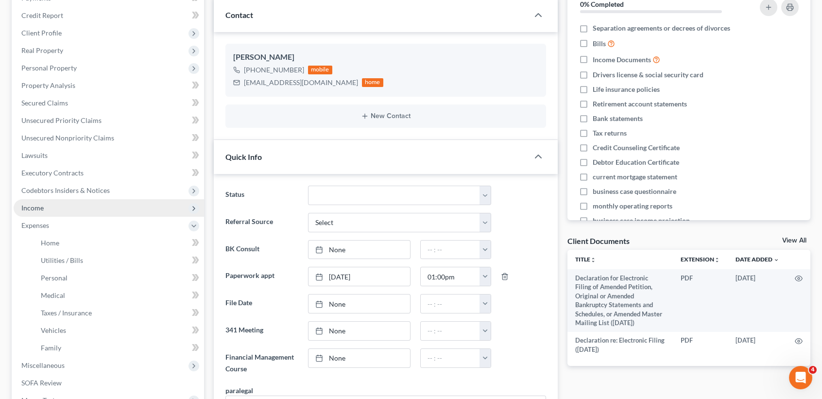
click at [41, 209] on span "Income" at bounding box center [32, 208] width 22 height 8
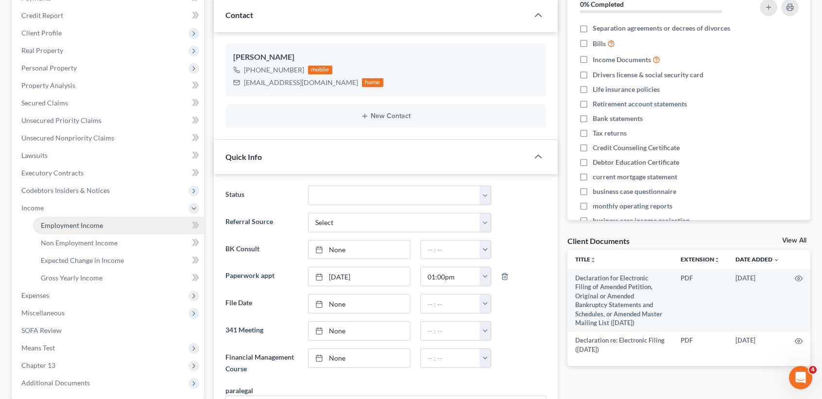
click at [51, 222] on span "Employment Income" at bounding box center [72, 225] width 62 height 8
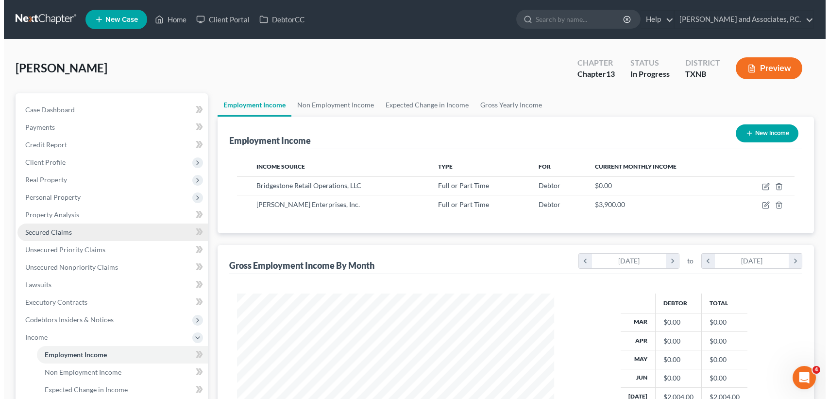
scroll to position [174, 336]
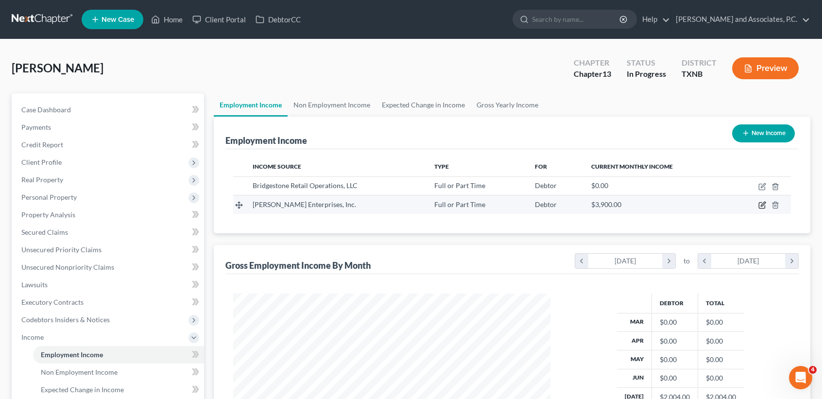
click at [760, 204] on icon "button" at bounding box center [762, 205] width 8 height 8
select select "0"
select select "45"
select select "3"
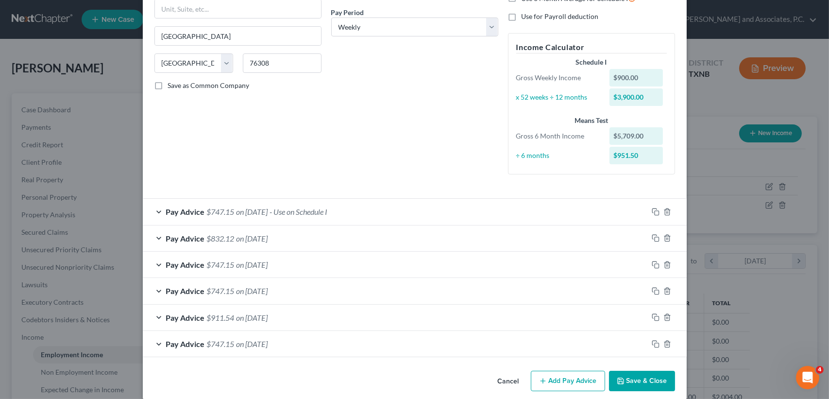
scroll to position [158, 0]
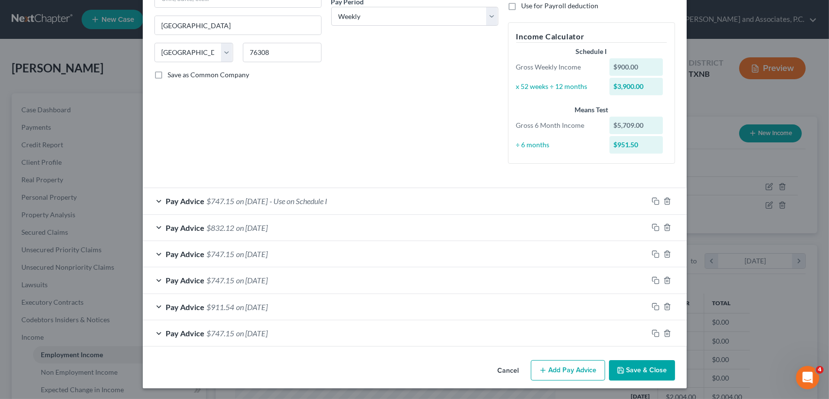
click at [562, 353] on div "Edit Income Source × Employment Type * Select Full or Part Time Employment Self…" at bounding box center [415, 121] width 544 height 534
click at [586, 370] on button "Add Pay Advice" at bounding box center [568, 370] width 74 height 20
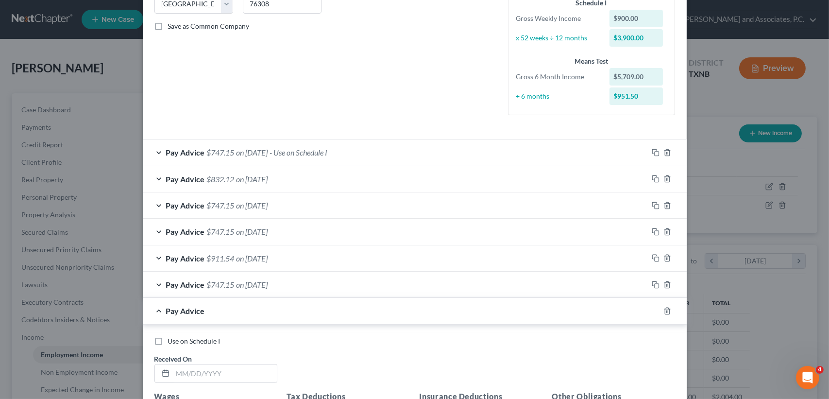
scroll to position [352, 0]
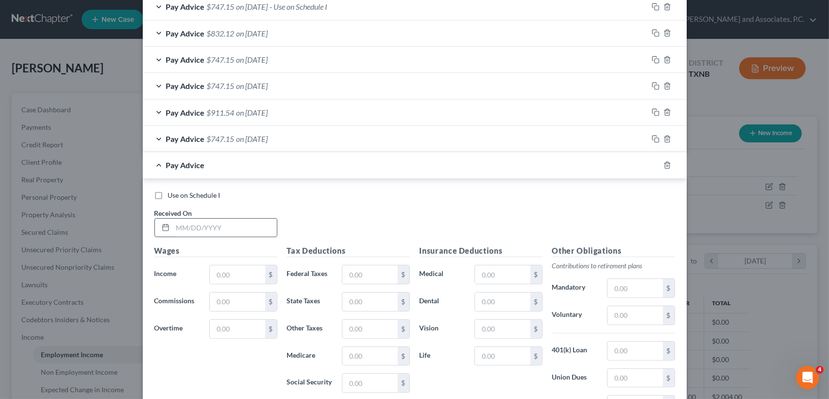
drag, startPoint x: 240, startPoint y: 229, endPoint x: 223, endPoint y: 229, distance: 17.5
click at [240, 229] on input "text" at bounding box center [225, 228] width 104 height 18
type input "08/29/2025"
type input "900.00"
type input "84.00"
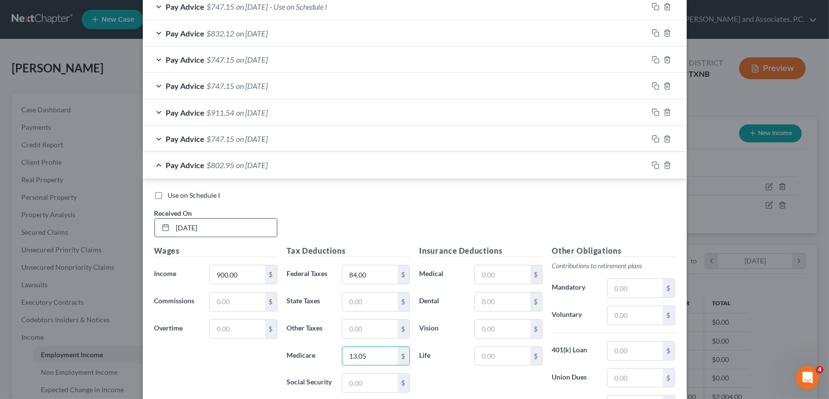
type input "13.05"
type input "55.80"
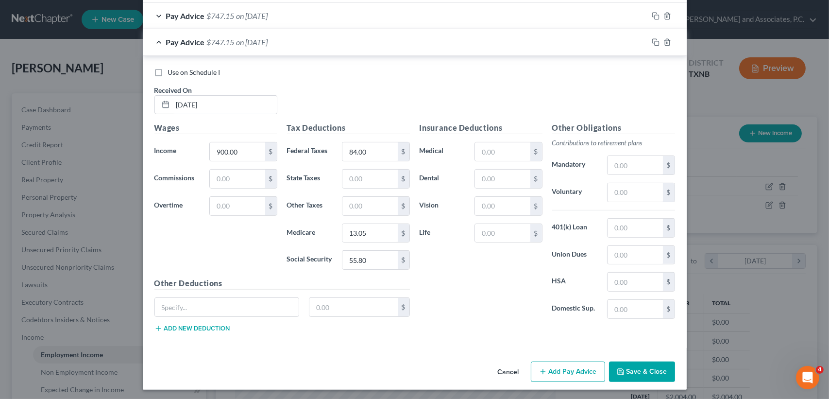
click at [214, 49] on div "Pay Advice $747.15 on 08/29/2025" at bounding box center [395, 42] width 505 height 26
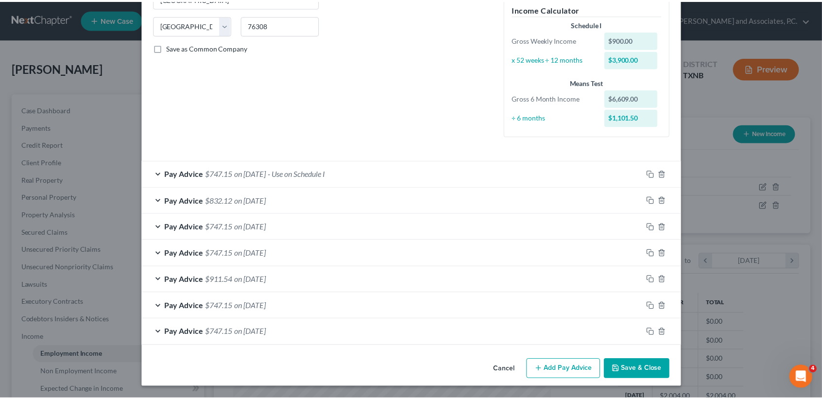
scroll to position [184, 0]
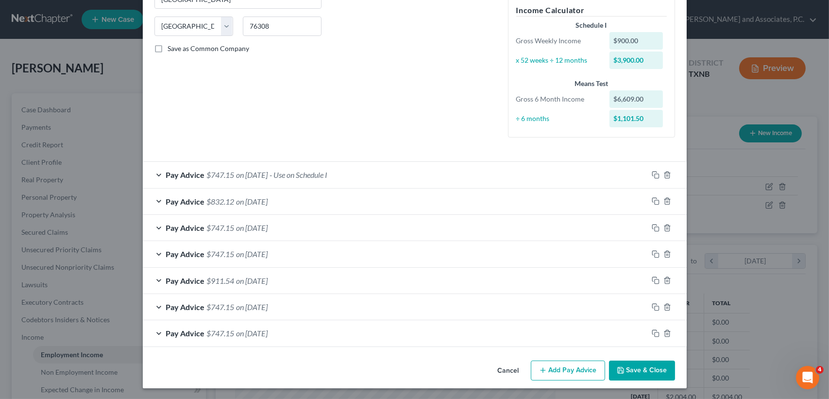
click at [626, 369] on button "Save & Close" at bounding box center [642, 370] width 66 height 20
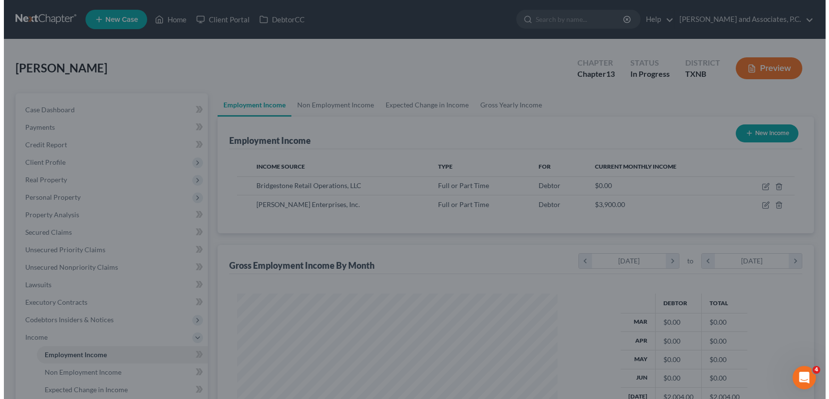
scroll to position [485563, 485401]
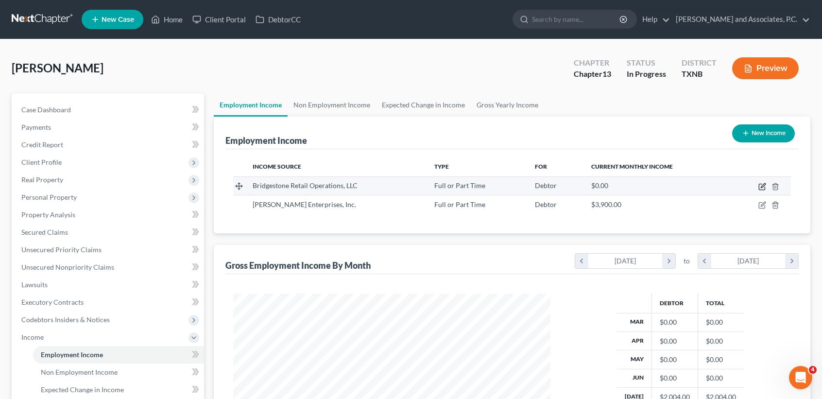
click at [763, 185] on icon "button" at bounding box center [762, 187] width 8 height 8
select select "0"
select select "44"
select select "3"
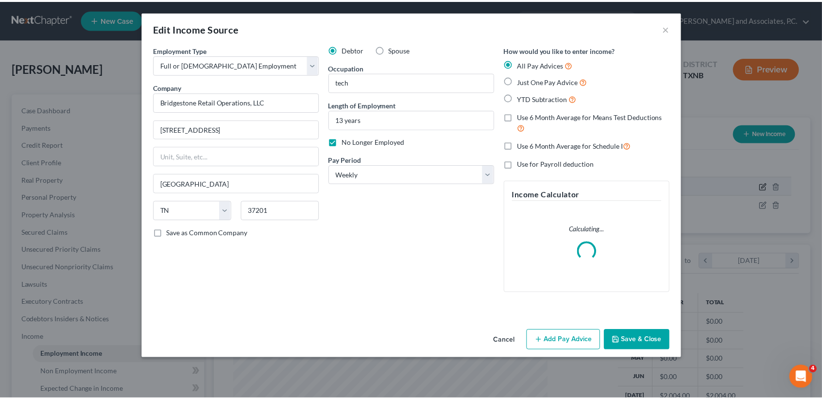
scroll to position [174, 340]
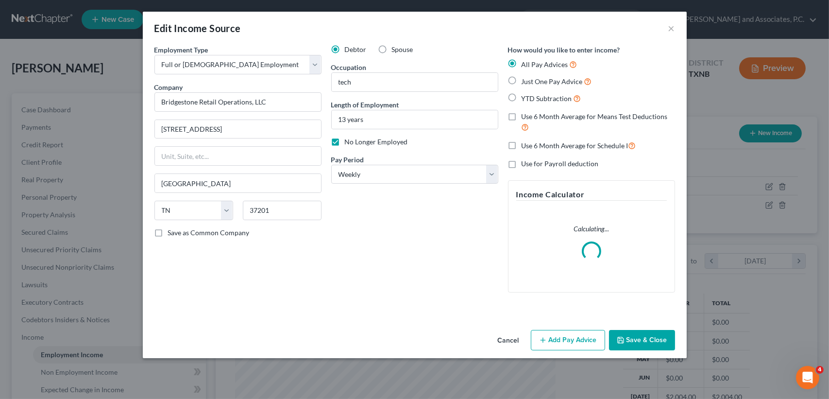
click at [637, 343] on button "Save & Close" at bounding box center [642, 340] width 66 height 20
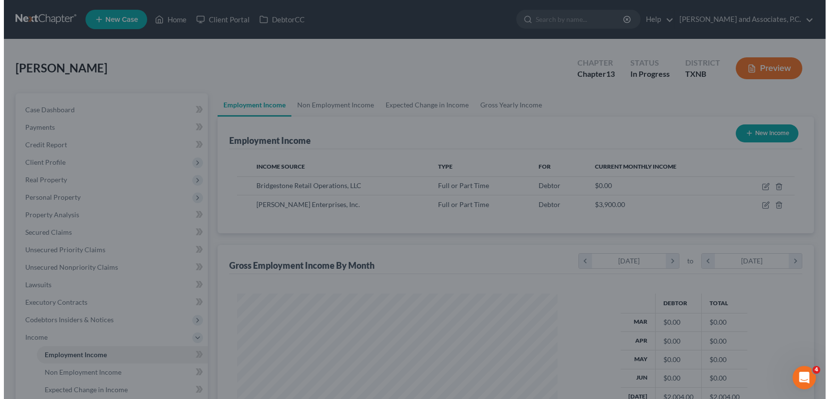
scroll to position [485563, 485401]
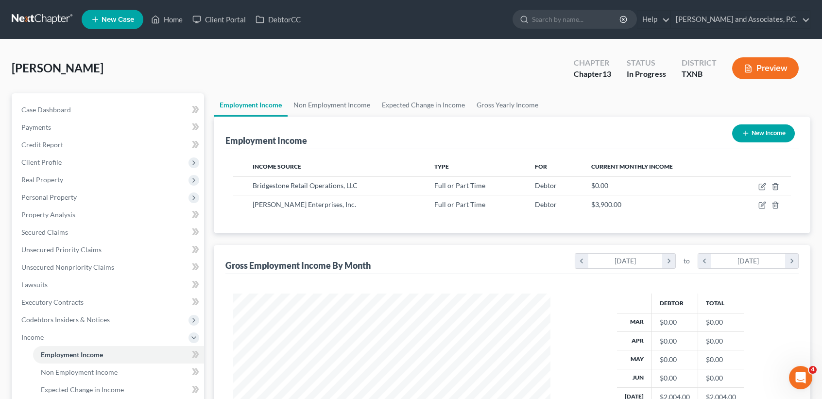
click at [769, 204] on td at bounding box center [760, 204] width 61 height 18
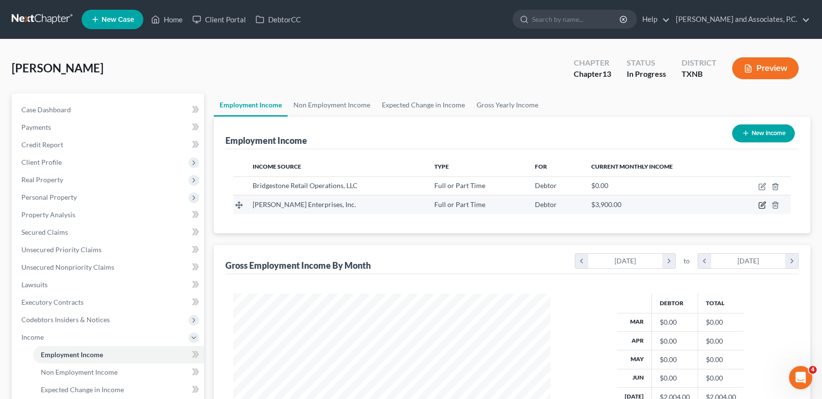
click at [763, 204] on icon "button" at bounding box center [762, 205] width 8 height 8
select select "0"
select select "45"
select select "3"
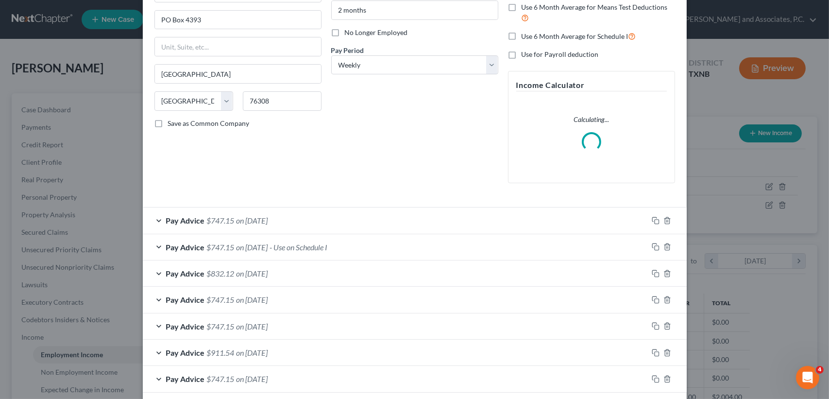
scroll to position [129, 0]
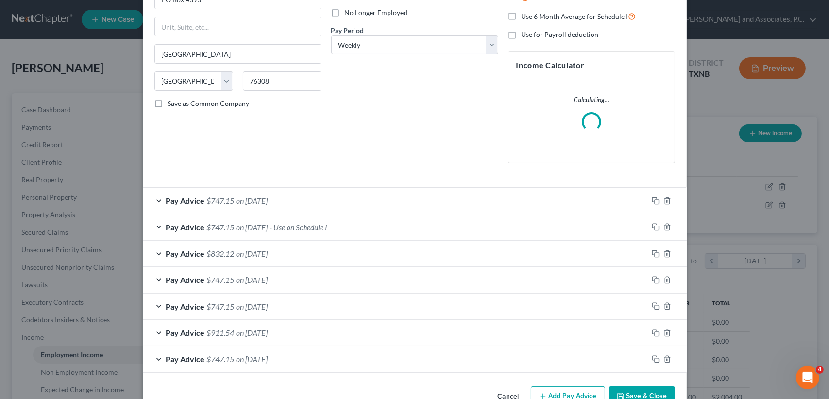
click at [387, 200] on div "Pay Advice $747.15 on 08/29/2025" at bounding box center [395, 200] width 505 height 26
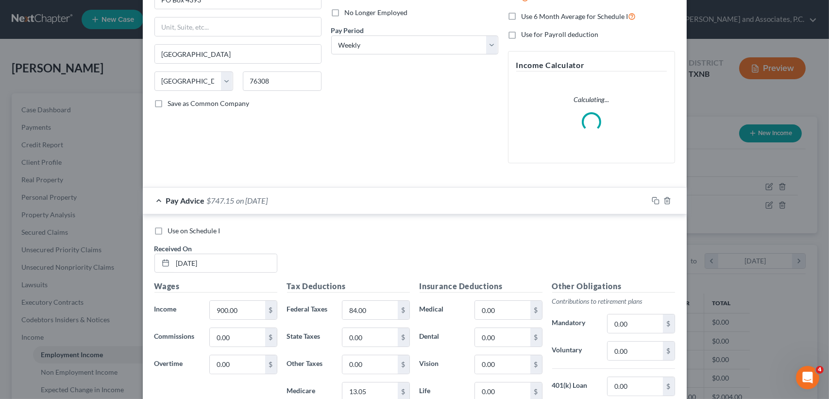
click at [168, 229] on label "Use on Schedule I" at bounding box center [194, 231] width 52 height 10
click at [172, 229] on input "Use on Schedule I" at bounding box center [175, 229] width 6 height 6
checkbox input "true"
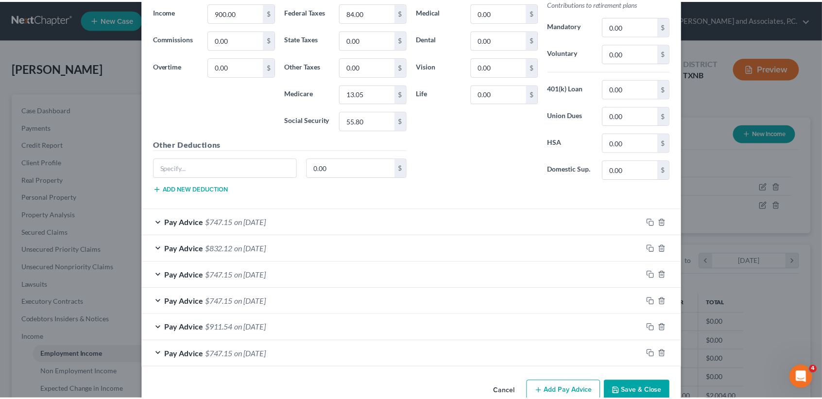
scroll to position [446, 0]
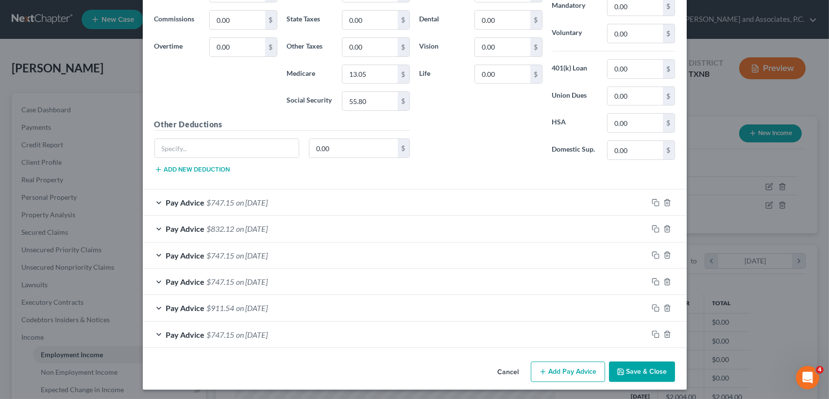
click at [633, 377] on button "Save & Close" at bounding box center [642, 371] width 66 height 20
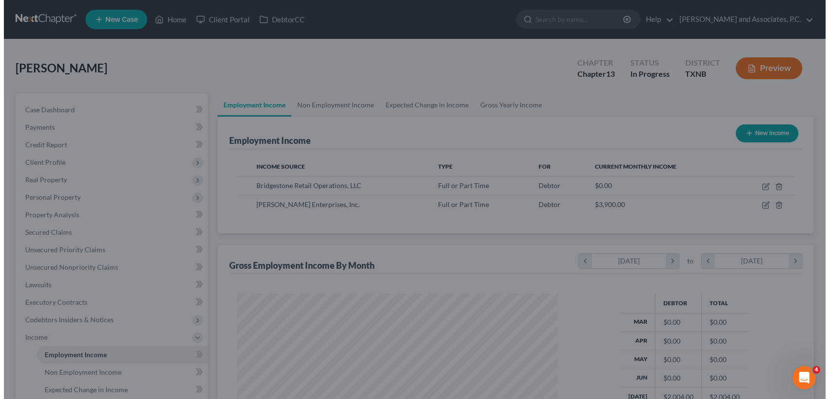
scroll to position [485563, 485401]
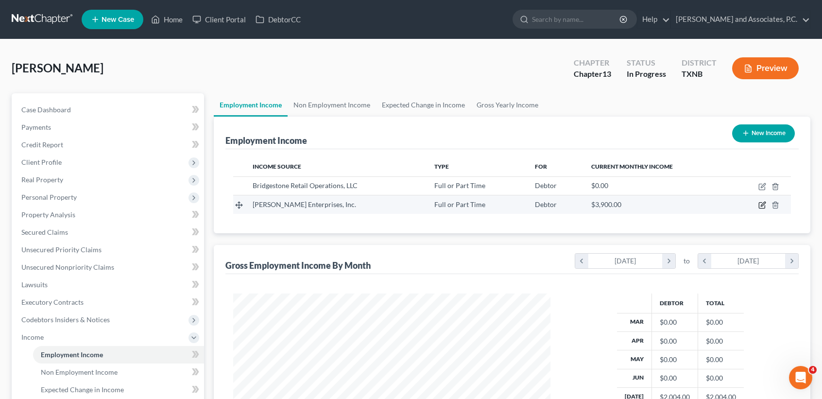
click at [764, 204] on icon "button" at bounding box center [762, 205] width 8 height 8
select select "0"
select select "45"
select select "3"
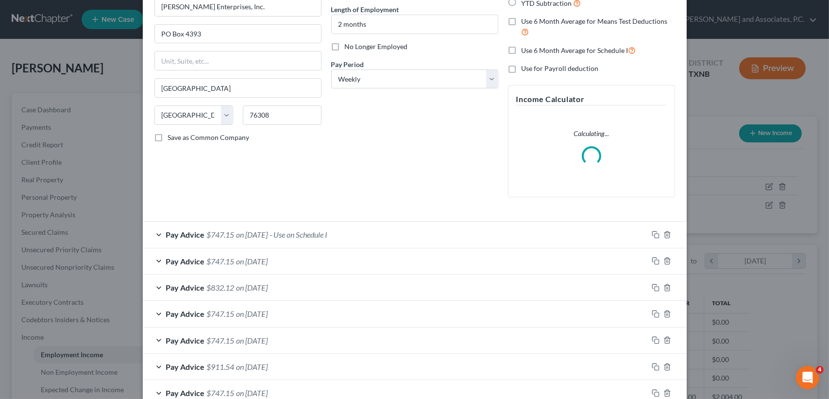
scroll to position [0, 0]
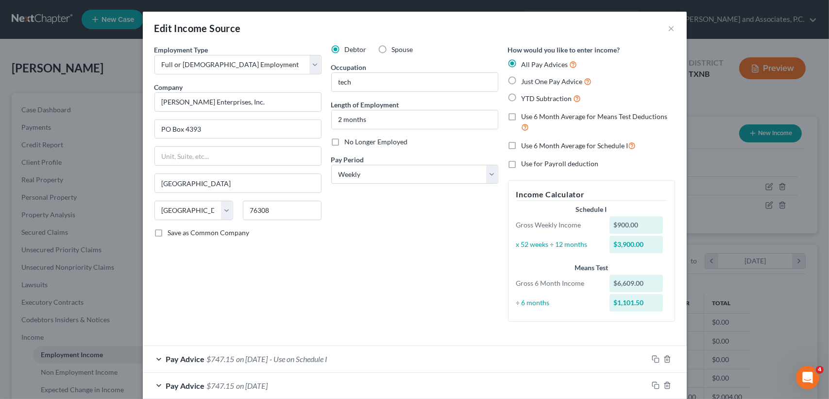
click at [522, 147] on label "Use 6 Month Average for Schedule I" at bounding box center [579, 145] width 115 height 11
click at [526, 146] on input "Use 6 Month Average for Schedule I" at bounding box center [529, 143] width 6 height 6
checkbox input "true"
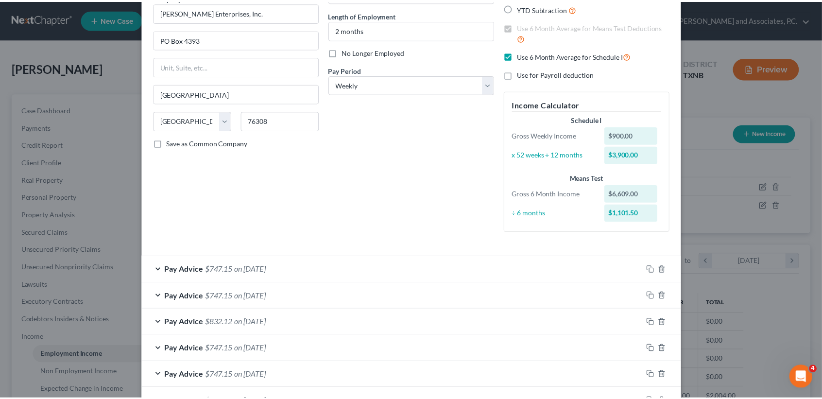
scroll to position [184, 0]
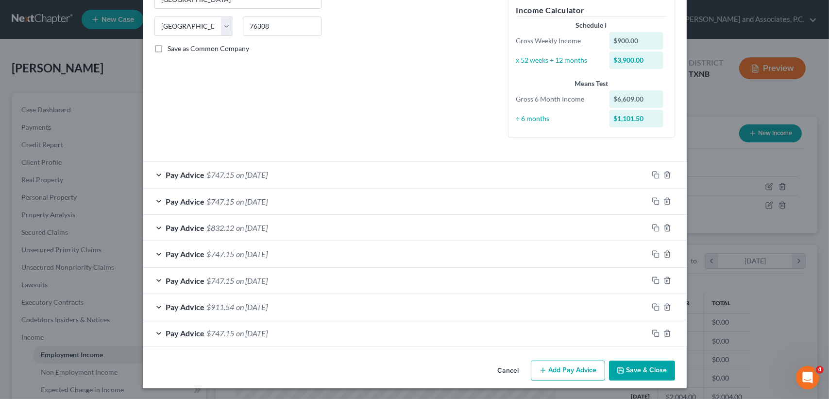
click at [639, 374] on button "Save & Close" at bounding box center [642, 370] width 66 height 20
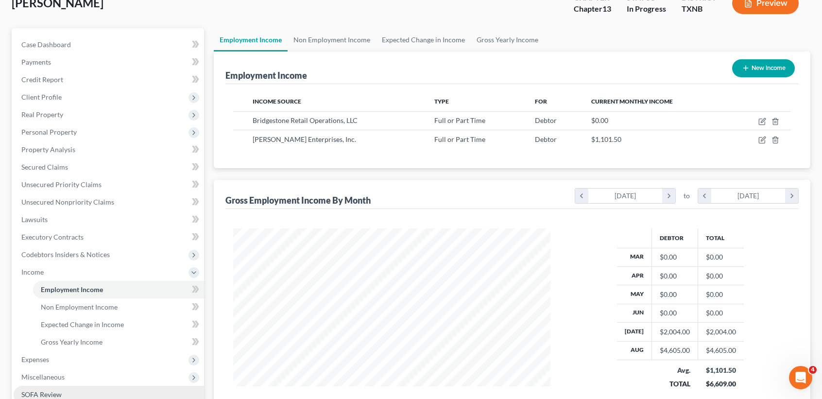
scroll to position [129, 0]
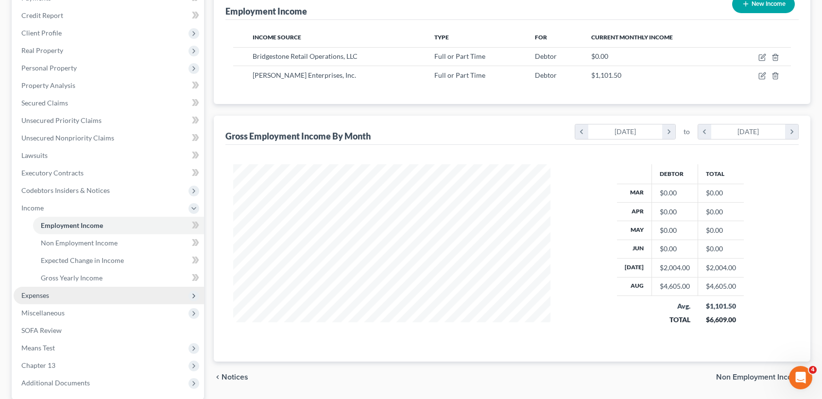
click at [73, 290] on span "Expenses" at bounding box center [109, 295] width 190 height 17
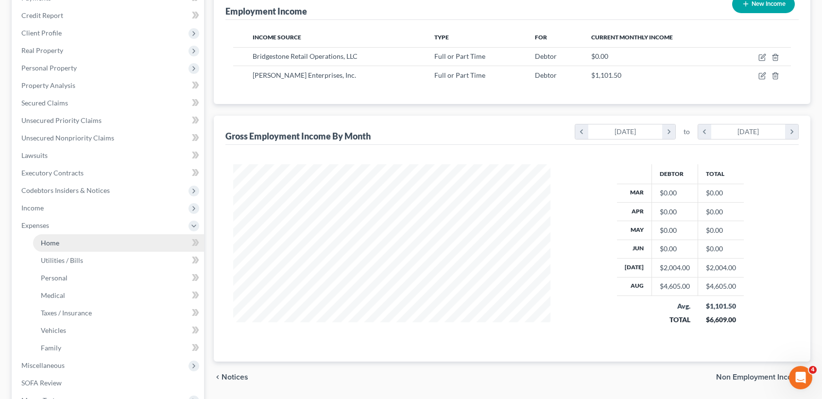
click at [74, 245] on link "Home" at bounding box center [118, 242] width 171 height 17
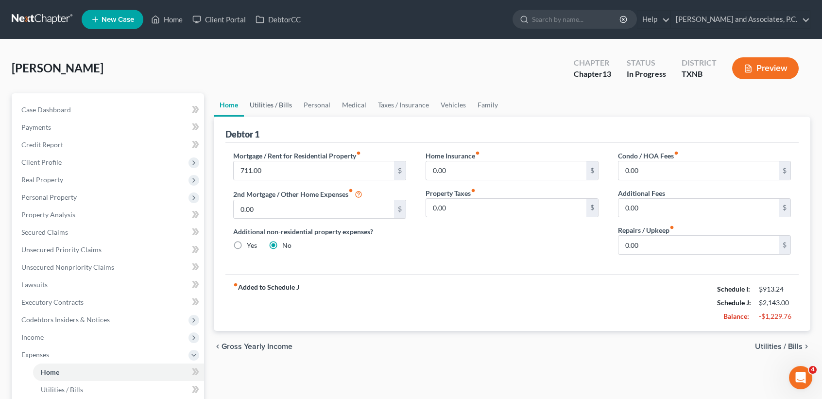
click at [257, 107] on link "Utilities / Bills" at bounding box center [271, 104] width 54 height 23
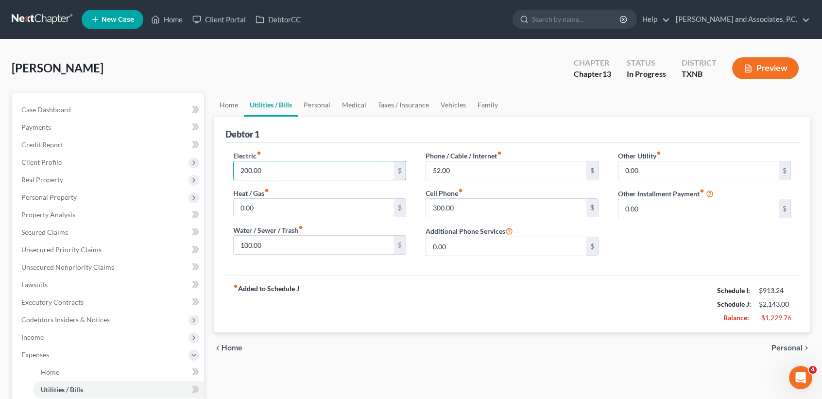
drag, startPoint x: 278, startPoint y: 168, endPoint x: 263, endPoint y: 145, distance: 27.6
click at [278, 168] on input "200.00" at bounding box center [314, 170] width 160 height 18
type input "150.00"
click at [297, 245] on input "100.00" at bounding box center [314, 245] width 160 height 18
type input "85.00"
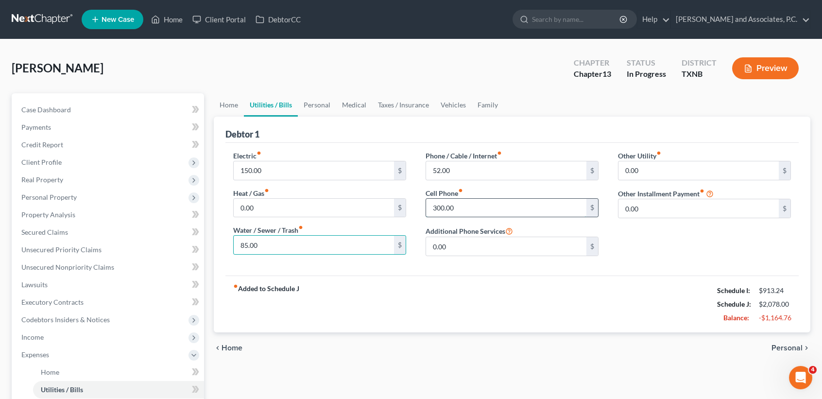
click at [492, 205] on input "300.00" at bounding box center [506, 208] width 160 height 18
type input "150.00"
click at [326, 107] on link "Personal" at bounding box center [317, 104] width 38 height 23
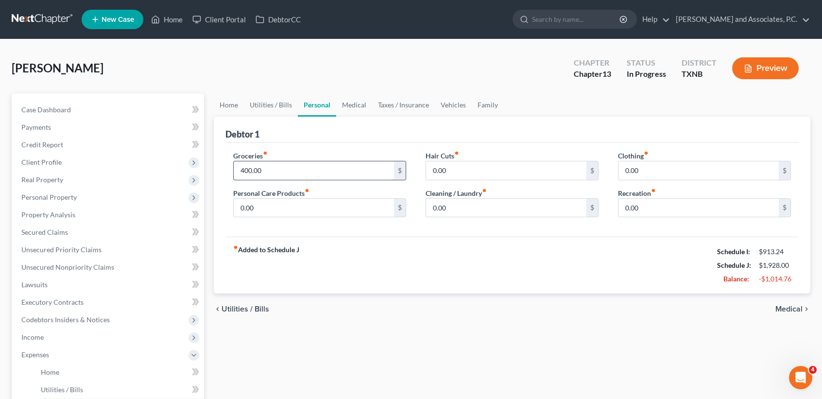
drag, startPoint x: 278, startPoint y: 169, endPoint x: 272, endPoint y: 161, distance: 9.6
click at [279, 168] on input "400.00" at bounding box center [314, 170] width 160 height 18
type input "200.00"
click at [341, 105] on link "Medical" at bounding box center [354, 104] width 36 height 23
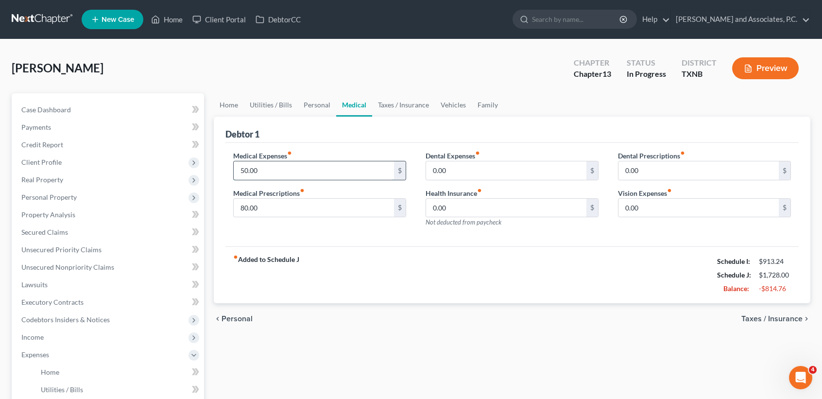
drag, startPoint x: 308, startPoint y: 171, endPoint x: 270, endPoint y: 155, distance: 41.1
click at [307, 171] on input "50.00" at bounding box center [314, 170] width 160 height 18
type input "20.00"
type input "10.00"
click at [418, 109] on link "Taxes / Insurance" at bounding box center [403, 104] width 63 height 23
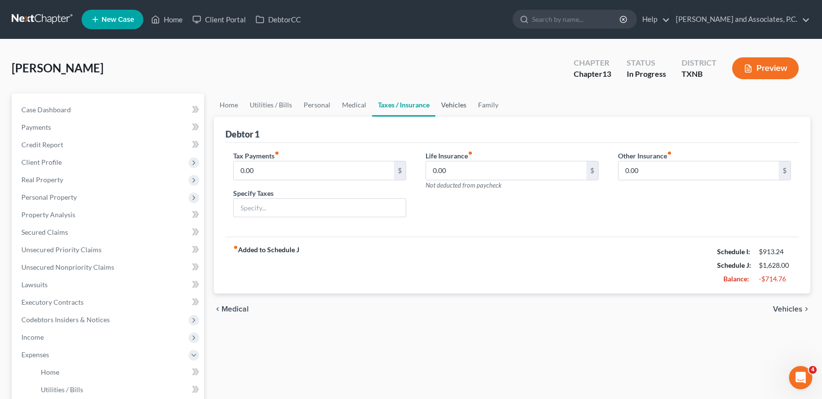
click at [446, 106] on link "Vehicles" at bounding box center [453, 104] width 37 height 23
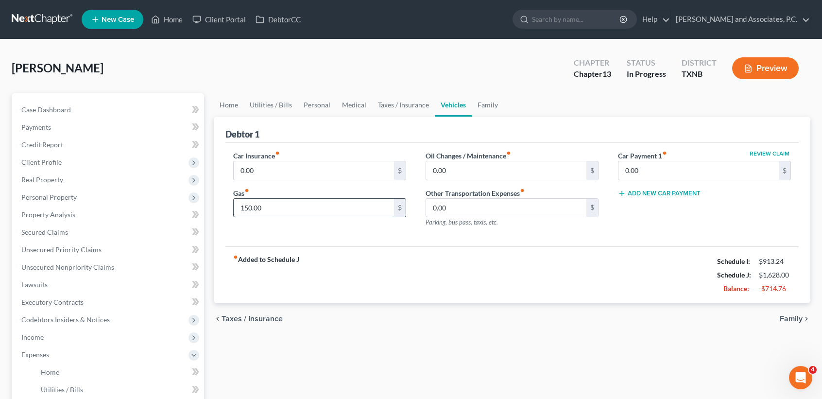
click at [318, 209] on input "150.00" at bounding box center [314, 208] width 160 height 18
type input "100.00"
click at [482, 107] on link "Family" at bounding box center [488, 104] width 32 height 23
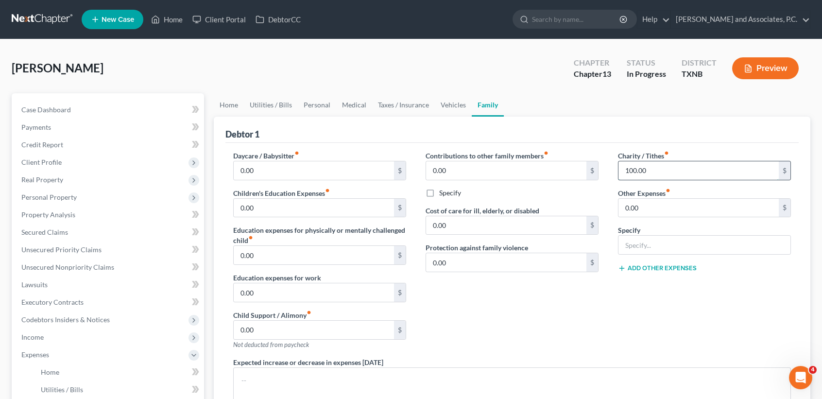
click at [658, 171] on input "100.00" at bounding box center [698, 170] width 160 height 18
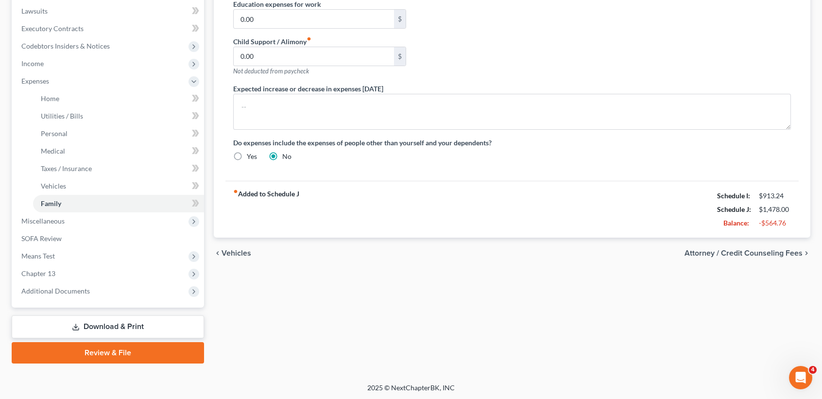
scroll to position [15, 0]
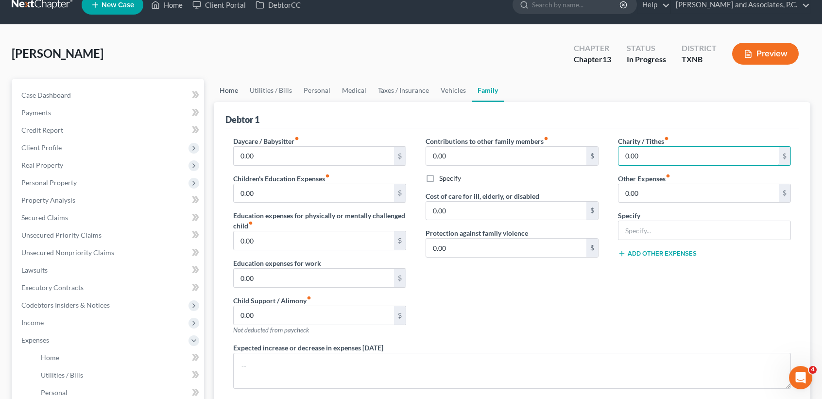
type input "0.00"
click at [233, 93] on link "Home" at bounding box center [229, 90] width 30 height 23
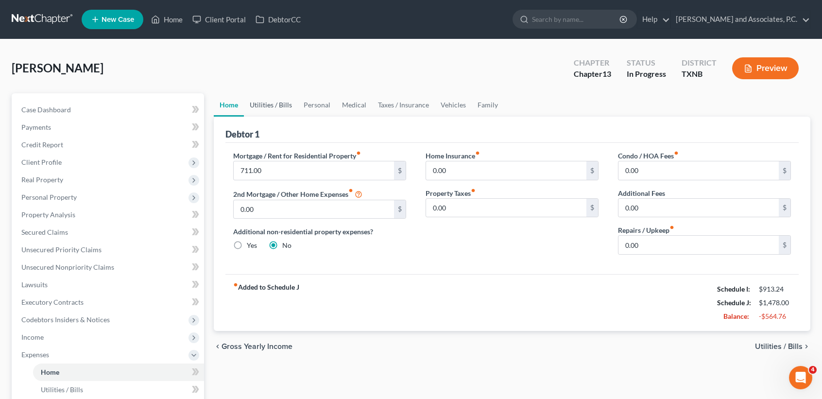
click at [276, 95] on link "Utilities / Bills" at bounding box center [271, 104] width 54 height 23
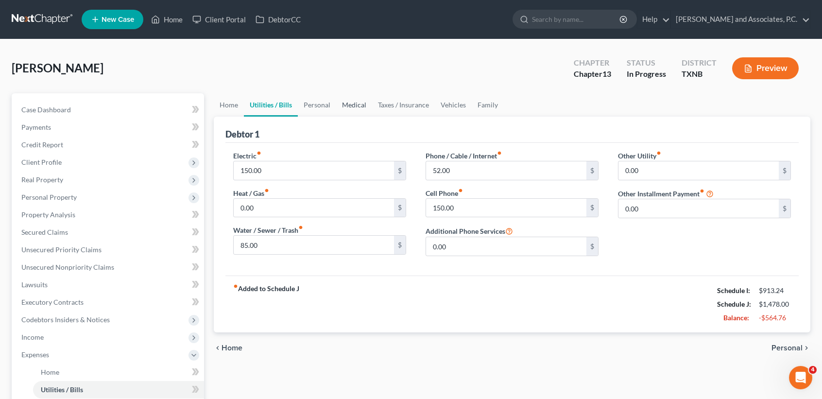
click at [346, 100] on link "Medical" at bounding box center [354, 104] width 36 height 23
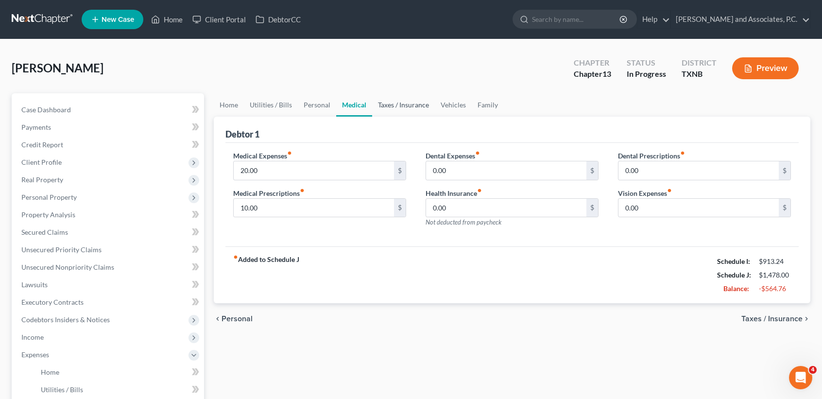
click at [407, 99] on link "Taxes / Insurance" at bounding box center [403, 104] width 63 height 23
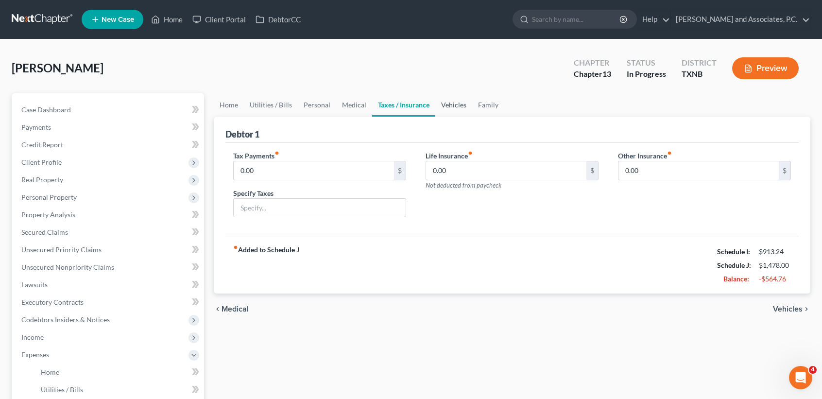
click at [459, 101] on link "Vehicles" at bounding box center [453, 104] width 37 height 23
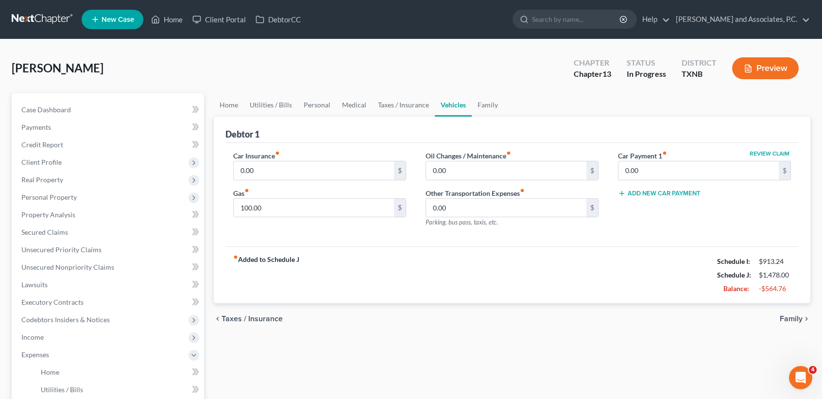
click at [458, 102] on link "Vehicles" at bounding box center [453, 104] width 37 height 23
click at [478, 103] on link "Family" at bounding box center [488, 104] width 32 height 23
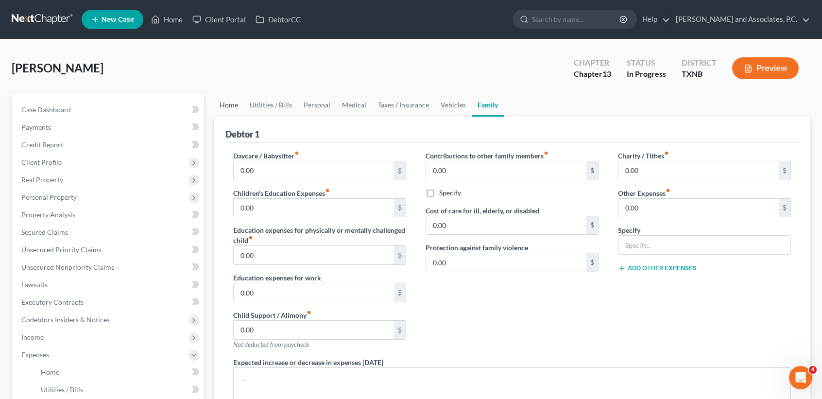
click at [235, 109] on link "Home" at bounding box center [229, 104] width 30 height 23
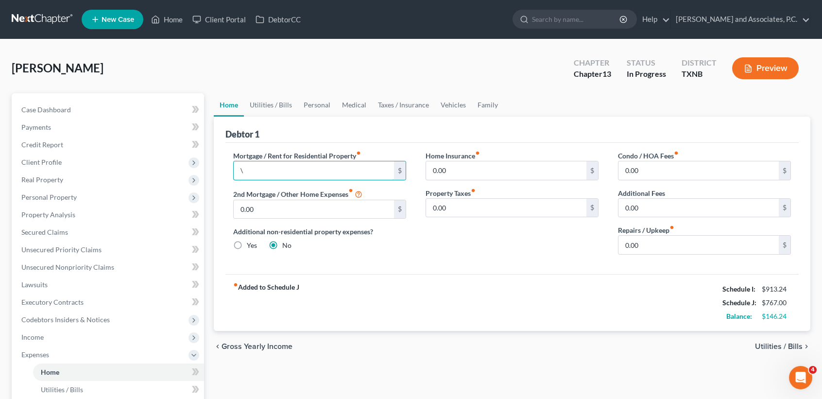
type input "0"
type input "711.00"
click at [493, 315] on div "fiber_manual_record Added to Schedule J Schedule I: $913.24 Schedule J: $1,478.…" at bounding box center [511, 302] width 573 height 57
click at [273, 99] on link "Utilities / Bills" at bounding box center [271, 104] width 54 height 23
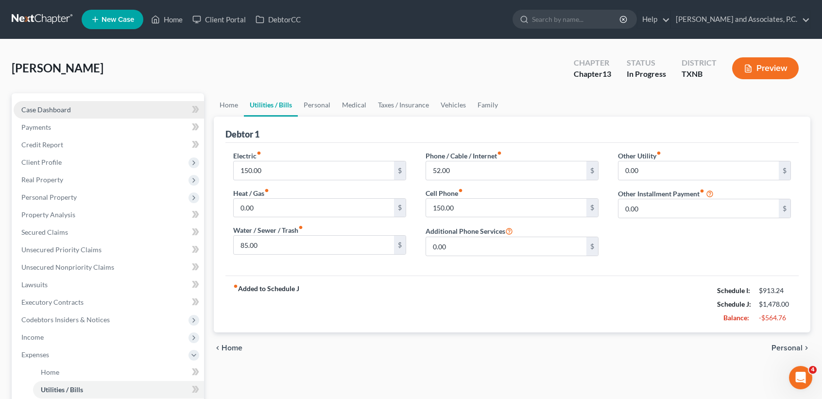
click at [38, 107] on span "Case Dashboard" at bounding box center [46, 109] width 50 height 8
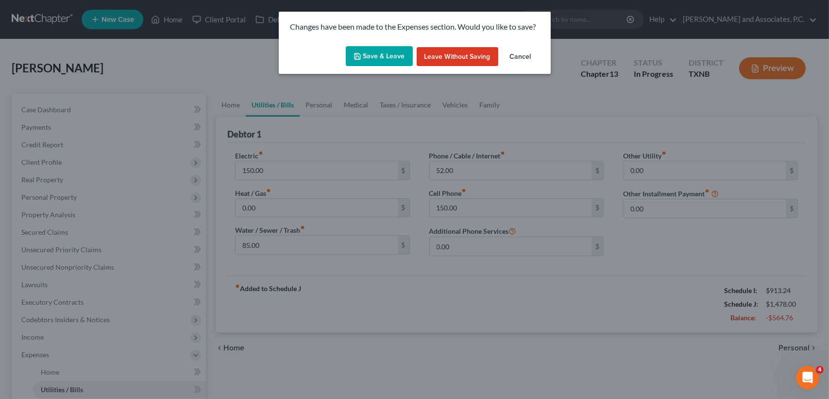
drag, startPoint x: 338, startPoint y: 54, endPoint x: 383, endPoint y: 64, distance: 45.8
click at [338, 53] on div "Save & Leave Leave without Saving Cancel" at bounding box center [415, 58] width 272 height 32
click at [383, 64] on button "Save & Leave" at bounding box center [379, 56] width 67 height 20
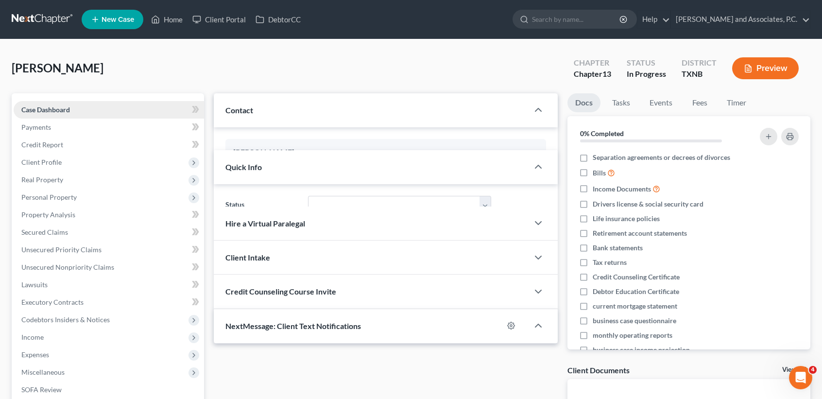
click at [83, 111] on link "Case Dashboard" at bounding box center [109, 109] width 190 height 17
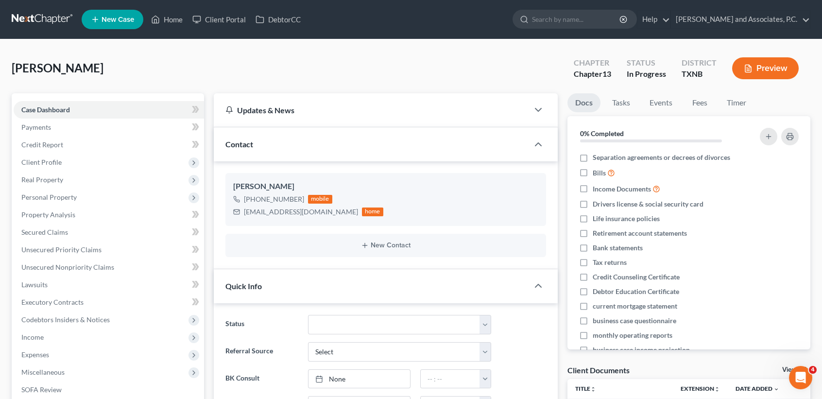
scroll to position [96, 0]
click at [164, 22] on link "Home" at bounding box center [166, 19] width 41 height 17
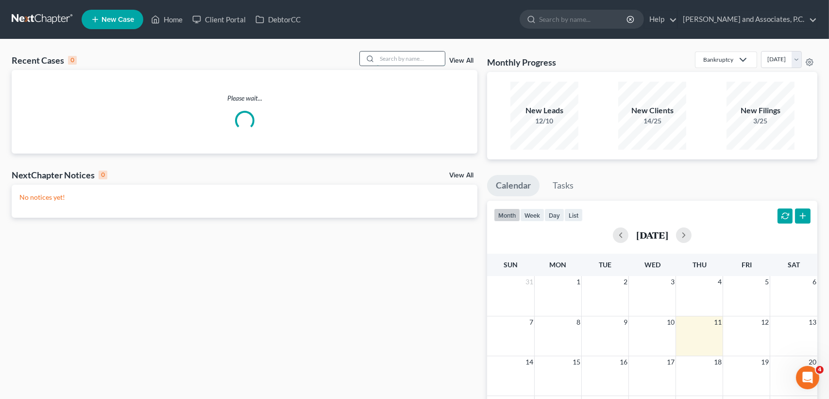
click at [412, 59] on input "search" at bounding box center [411, 58] width 68 height 14
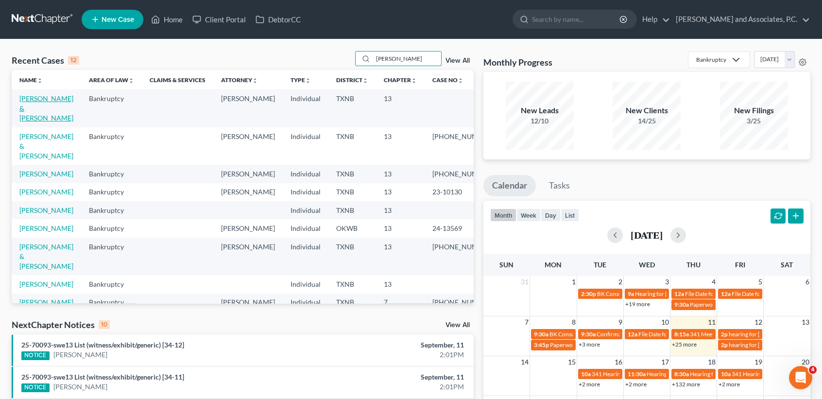
type input "hernan"
click at [34, 108] on link "Hernandez, Jeffrey & Laura" at bounding box center [46, 108] width 54 height 28
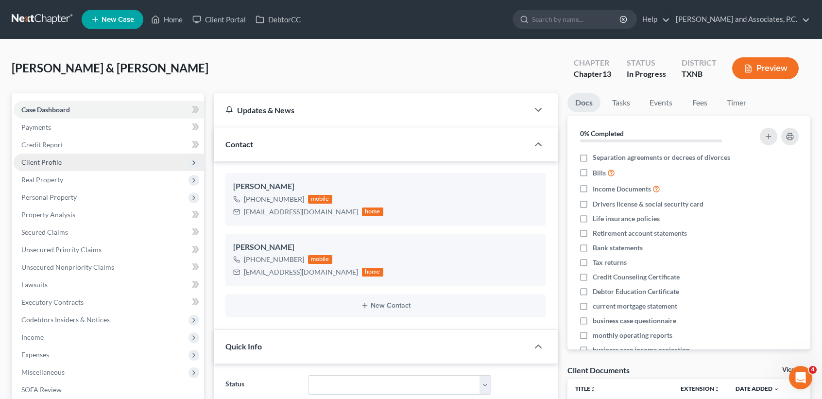
click at [36, 154] on span "Client Profile" at bounding box center [109, 161] width 190 height 17
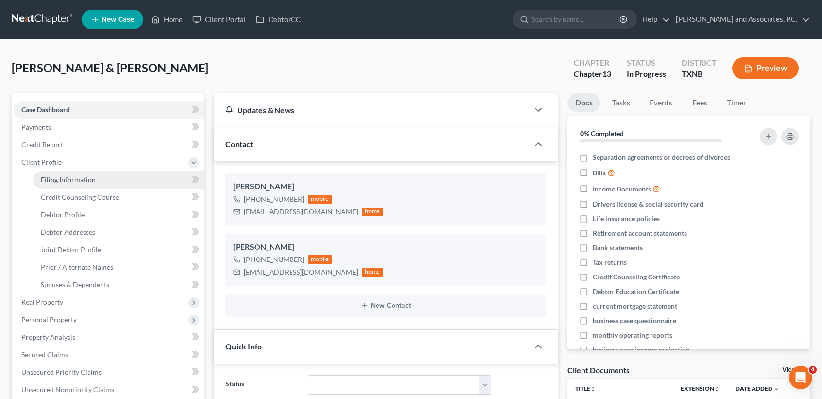
click at [48, 176] on span "Filing Information" at bounding box center [68, 179] width 55 height 8
select select "1"
select select "3"
select select "78"
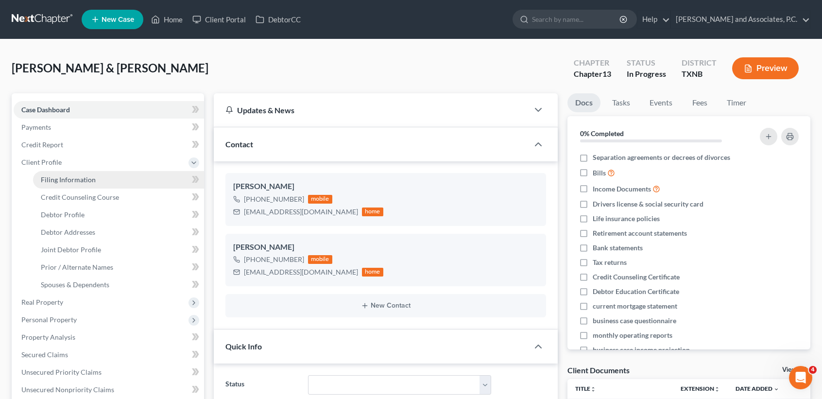
select select "0"
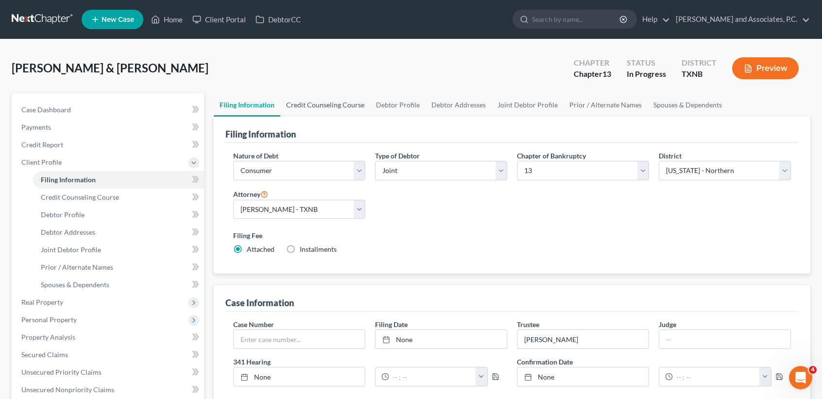
click at [330, 96] on link "Credit Counseling Course" at bounding box center [325, 104] width 90 height 23
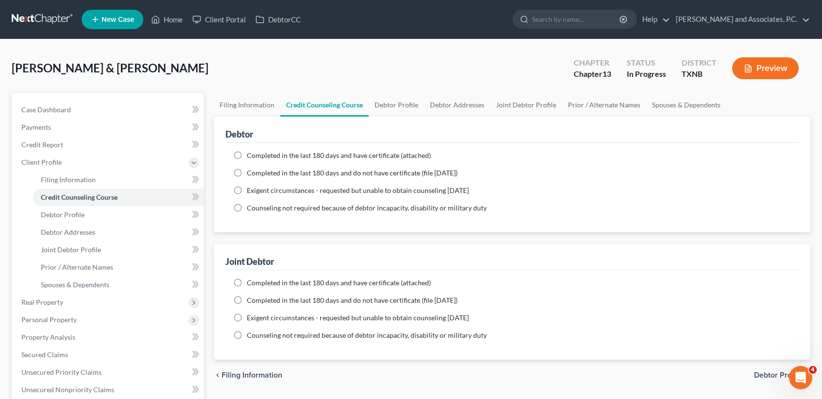
click at [247, 152] on label "Completed in the last 180 days and have certificate (attached)" at bounding box center [339, 156] width 184 height 10
click at [251, 152] on input "Completed in the last 180 days and have certificate (attached)" at bounding box center [254, 154] width 6 height 6
radio input "true"
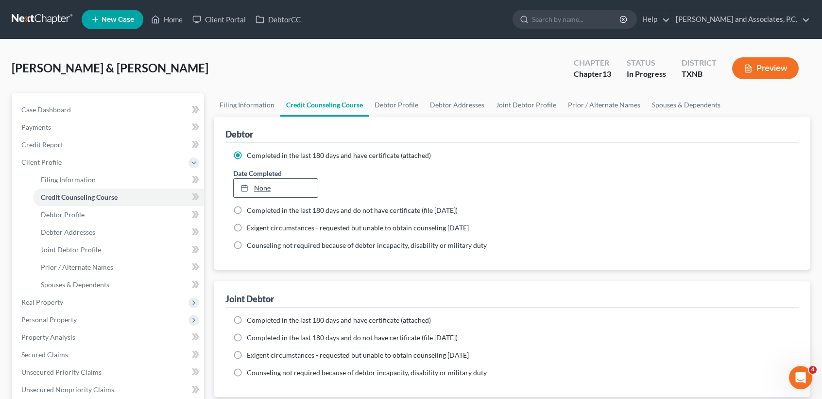
type input "9/11/2025"
click at [272, 193] on link "9/11/2025" at bounding box center [276, 188] width 84 height 18
click at [247, 319] on label "Completed in the last 180 days and have certificate (attached)" at bounding box center [339, 320] width 184 height 10
click at [251, 319] on input "Completed in the last 180 days and have certificate (attached)" at bounding box center [254, 318] width 6 height 6
radio input "true"
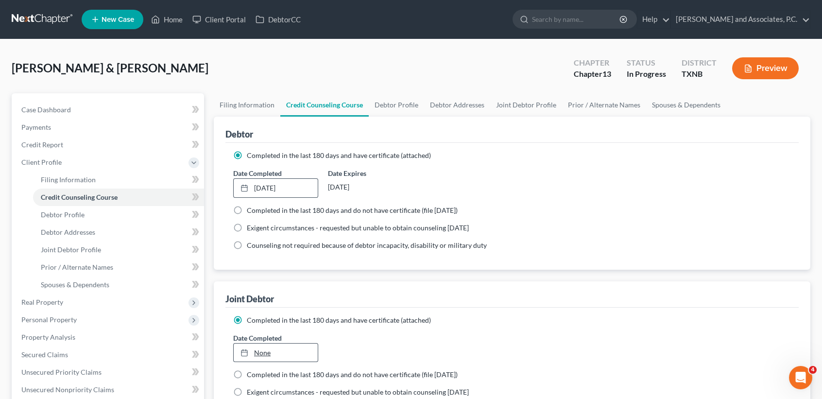
click at [255, 353] on link "None" at bounding box center [276, 352] width 84 height 18
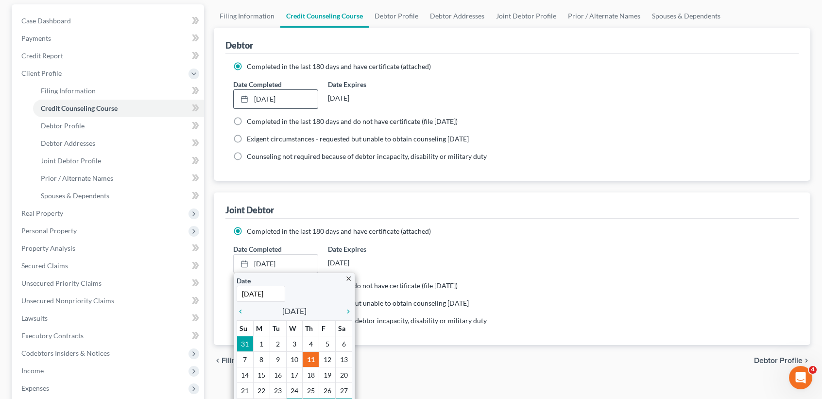
scroll to position [129, 0]
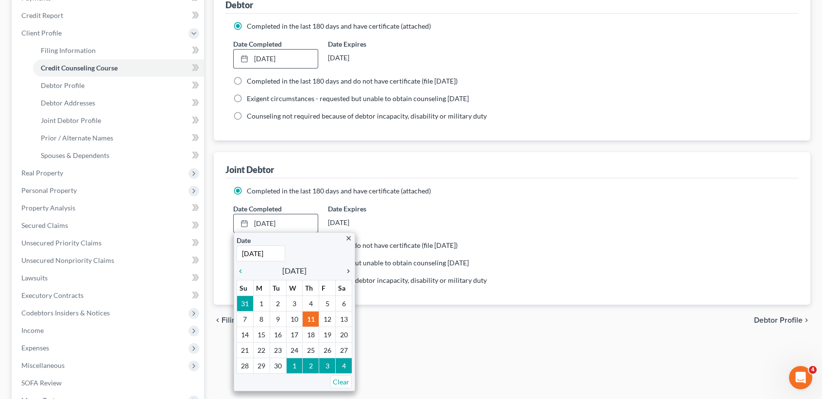
click at [345, 267] on icon "chevron_right" at bounding box center [346, 271] width 13 height 8
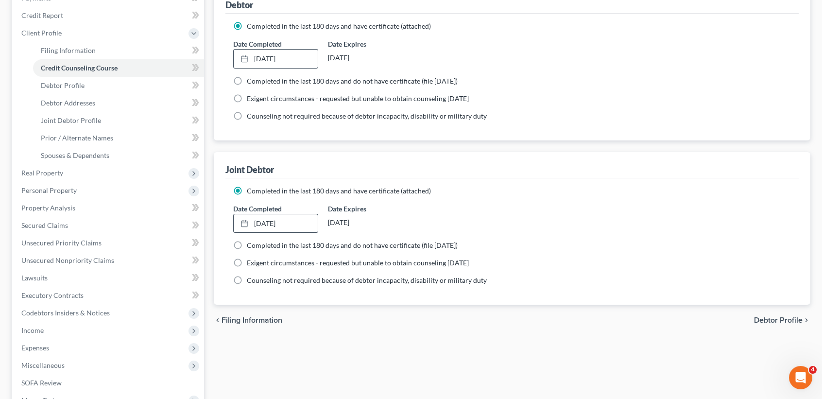
drag, startPoint x: 511, startPoint y: 390, endPoint x: 504, endPoint y: 378, distance: 13.6
click at [511, 385] on div "Filing Information Credit Counseling Course Debtor Profile Debtor Addresses Joi…" at bounding box center [512, 236] width 606 height 544
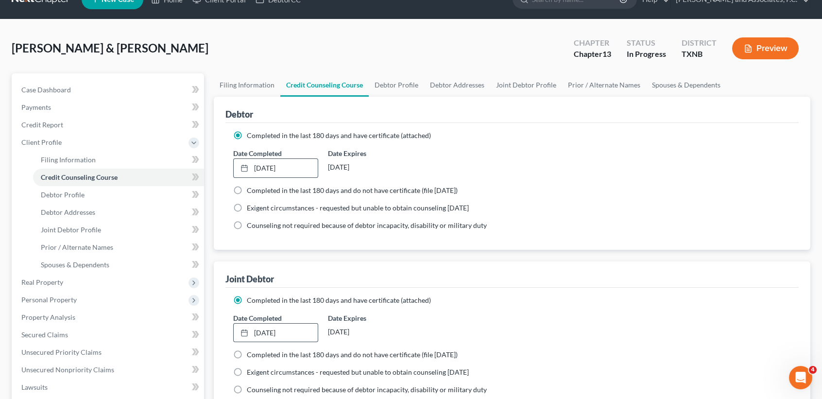
scroll to position [0, 0]
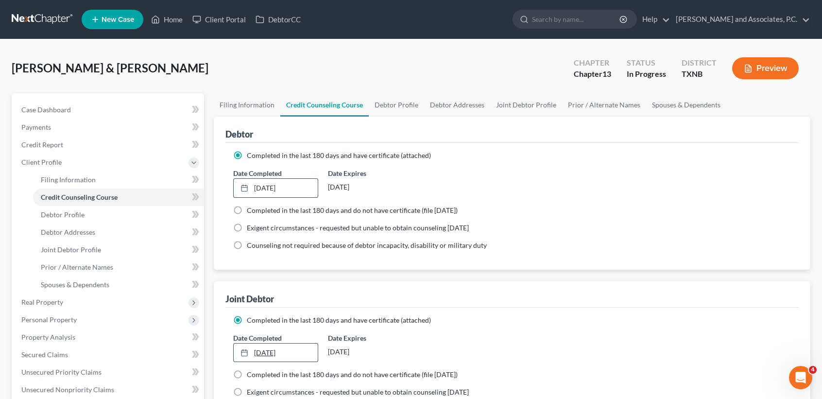
click at [269, 346] on link "10/10/2025" at bounding box center [276, 352] width 84 height 18
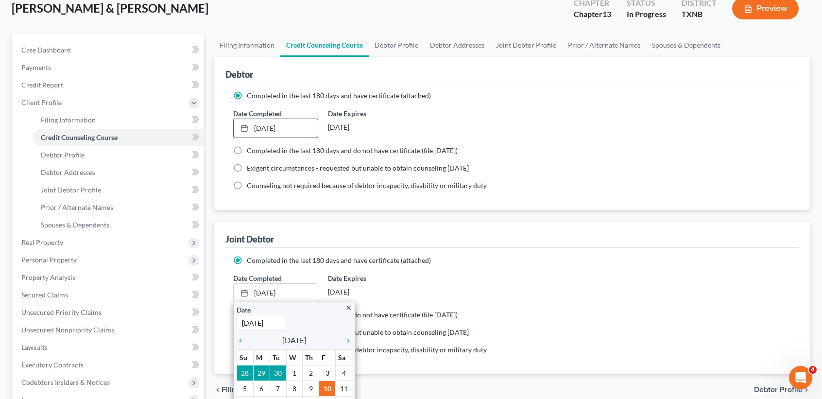
scroll to position [129, 0]
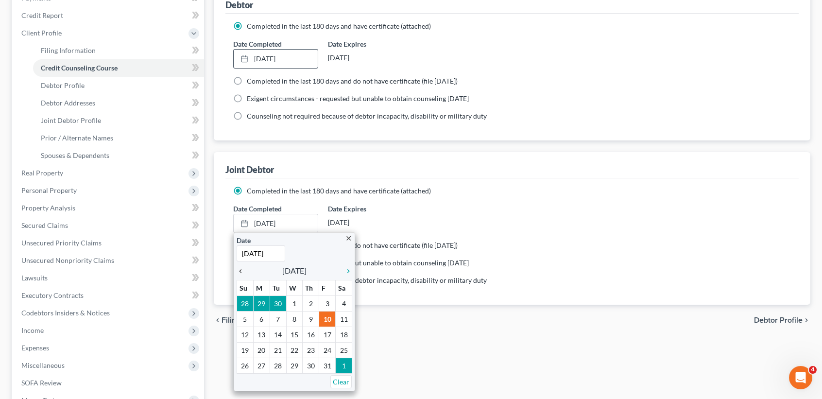
click at [241, 269] on icon "chevron_left" at bounding box center [243, 271] width 13 height 8
type input "9/9/2025"
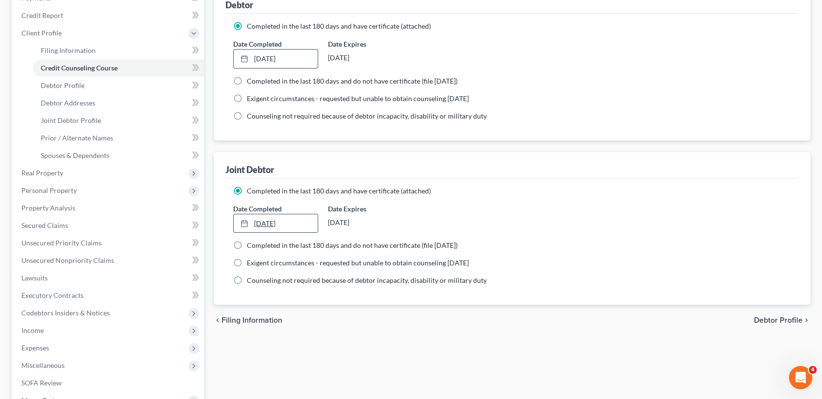
click at [269, 218] on link "9/9/2025" at bounding box center [276, 223] width 84 height 18
click at [320, 375] on div "Filing Information Credit Counseling Course Debtor Profile Debtor Addresses Joi…" at bounding box center [512, 236] width 606 height 544
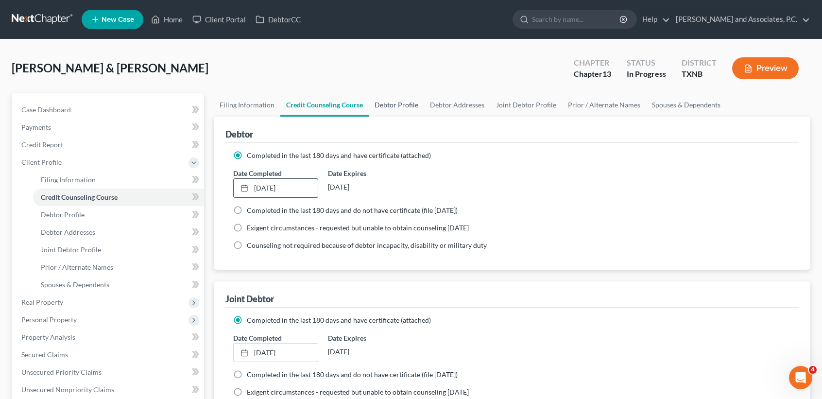
click at [407, 110] on link "Debtor Profile" at bounding box center [396, 104] width 55 height 23
select select "1"
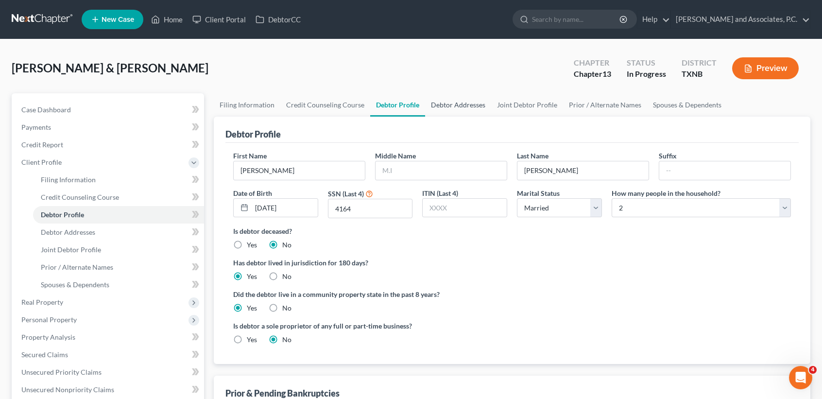
click at [463, 107] on link "Debtor Addresses" at bounding box center [458, 104] width 66 height 23
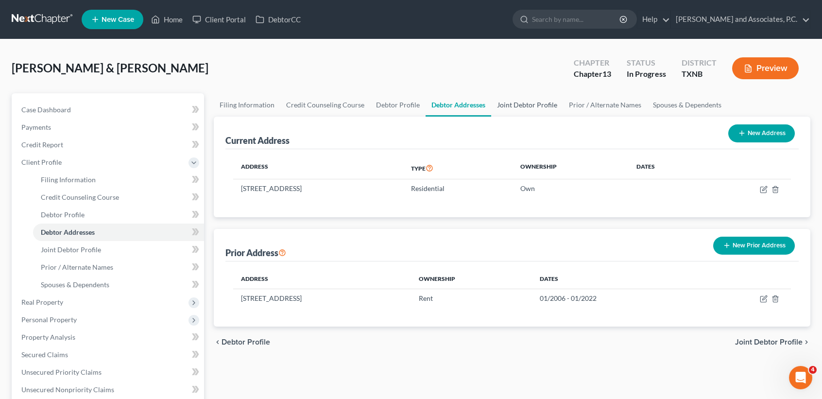
click at [521, 103] on link "Joint Debtor Profile" at bounding box center [527, 104] width 72 height 23
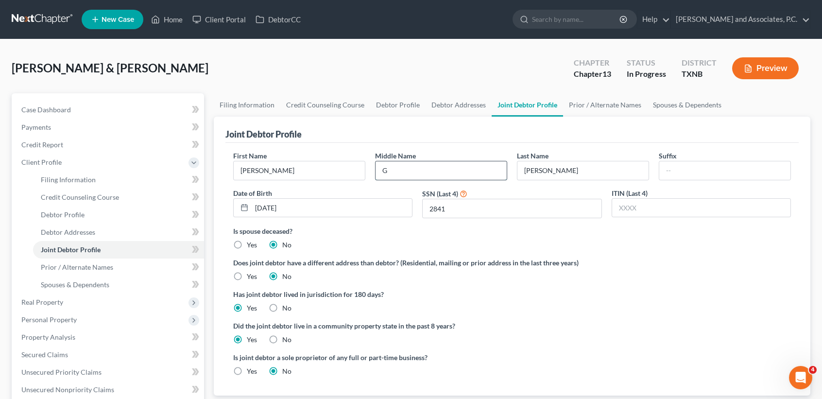
click at [463, 168] on input "G" at bounding box center [440, 170] width 131 height 18
type input "G"
click at [603, 97] on link "Prior / Alternate Names" at bounding box center [605, 104] width 84 height 23
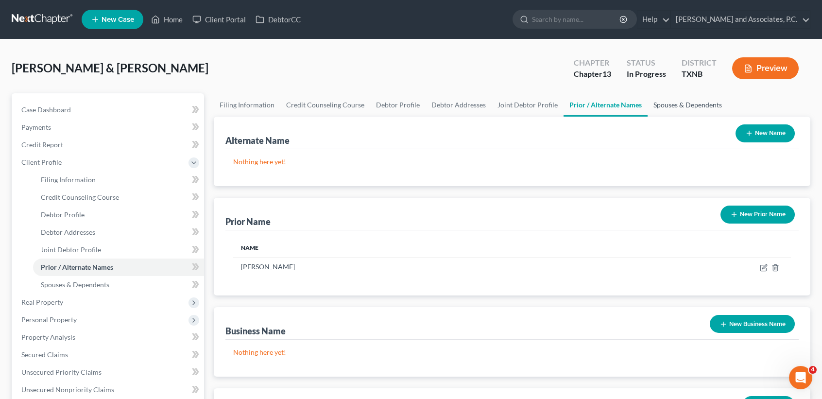
click at [701, 108] on link "Spouses & Dependents" at bounding box center [687, 104] width 80 height 23
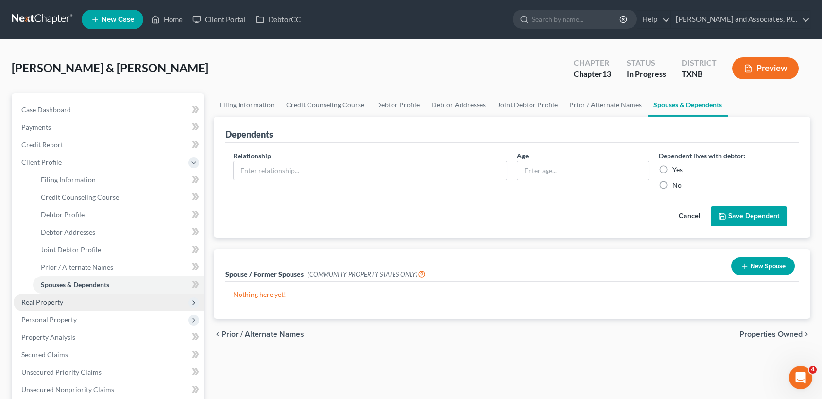
click at [47, 298] on span "Real Property" at bounding box center [42, 302] width 42 height 8
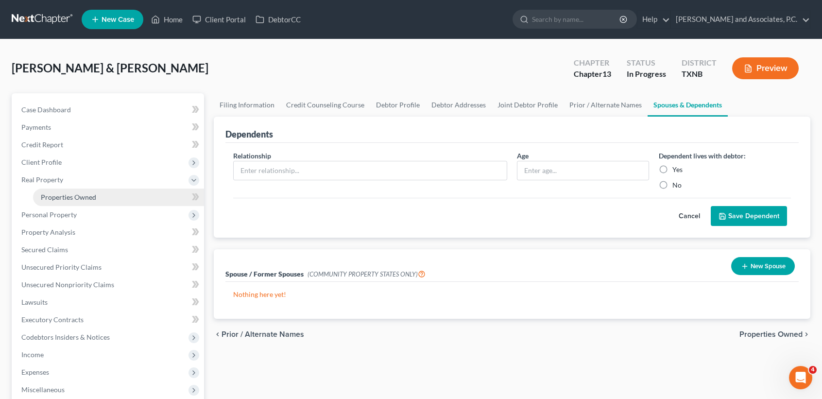
click at [83, 204] on link "Properties Owned" at bounding box center [118, 196] width 171 height 17
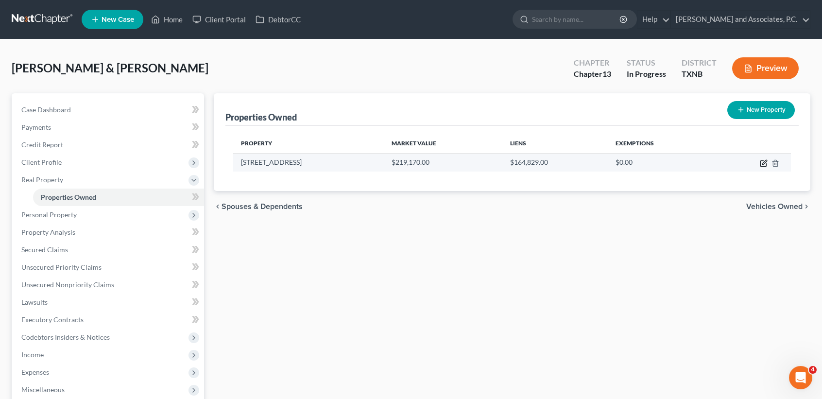
click at [763, 164] on icon "button" at bounding box center [764, 162] width 4 height 4
select select "45"
select select "176"
select select "2"
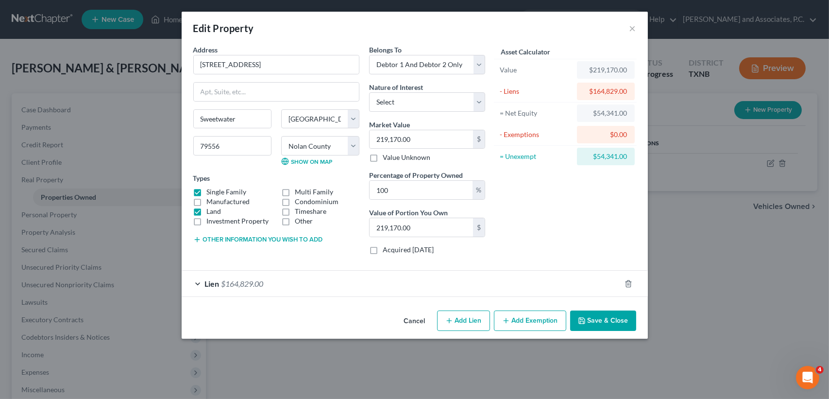
click at [585, 331] on div "Cancel Add Lien Add Lease Add Exemption Save & Close" at bounding box center [415, 323] width 466 height 32
drag, startPoint x: 630, startPoint y: 29, endPoint x: 0, endPoint y: 105, distance: 635.1
click at [630, 29] on button "×" at bounding box center [633, 28] width 7 height 12
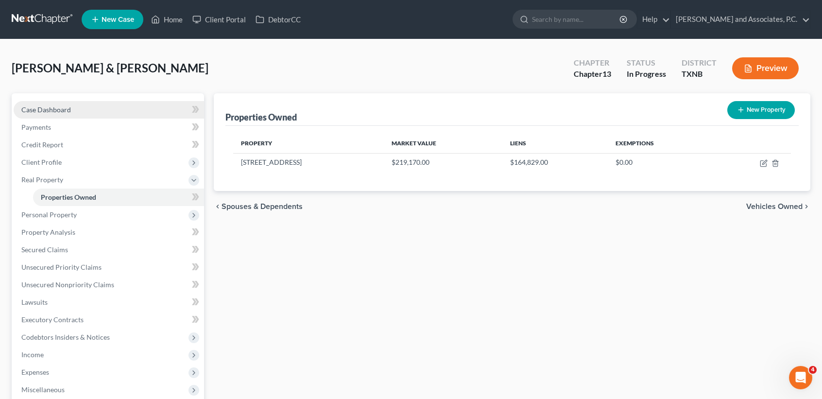
click at [39, 103] on link "Case Dashboard" at bounding box center [109, 109] width 190 height 17
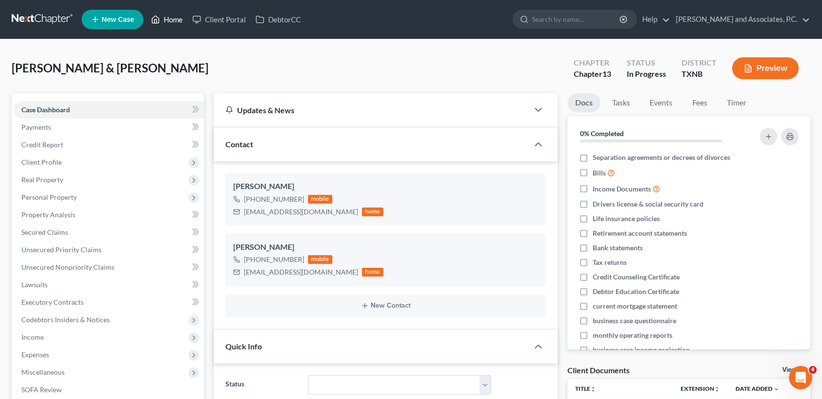
click at [174, 21] on link "Home" at bounding box center [166, 19] width 41 height 17
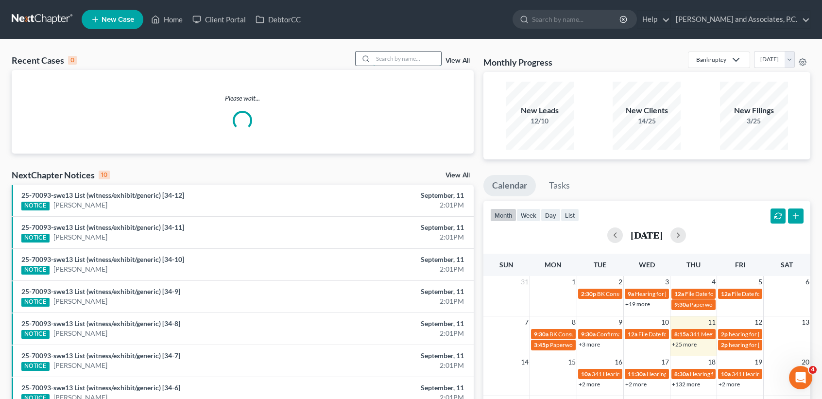
click at [422, 55] on input "search" at bounding box center [407, 58] width 68 height 14
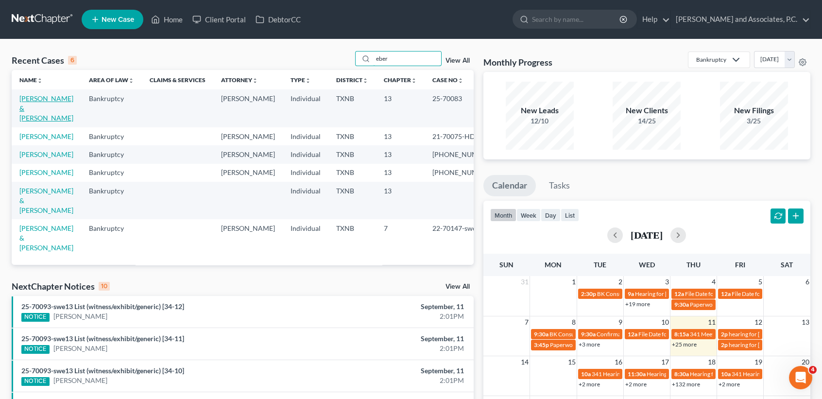
type input "eber"
click at [27, 109] on link "Eberhart, Gregory & Kristi" at bounding box center [46, 108] width 54 height 28
select select "1"
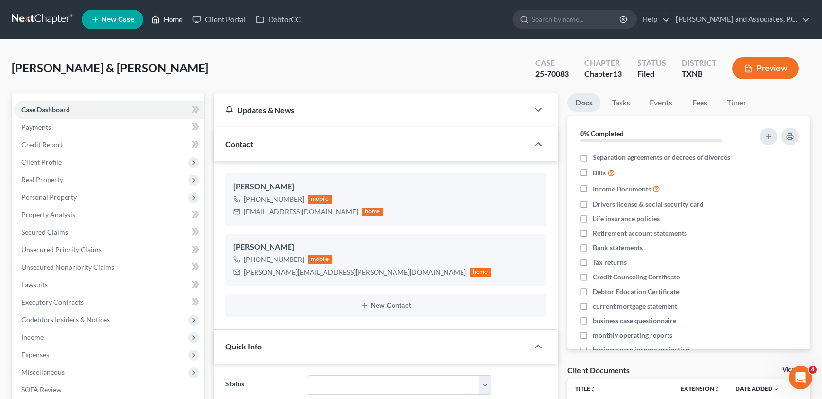
click at [175, 24] on link "Home" at bounding box center [166, 19] width 41 height 17
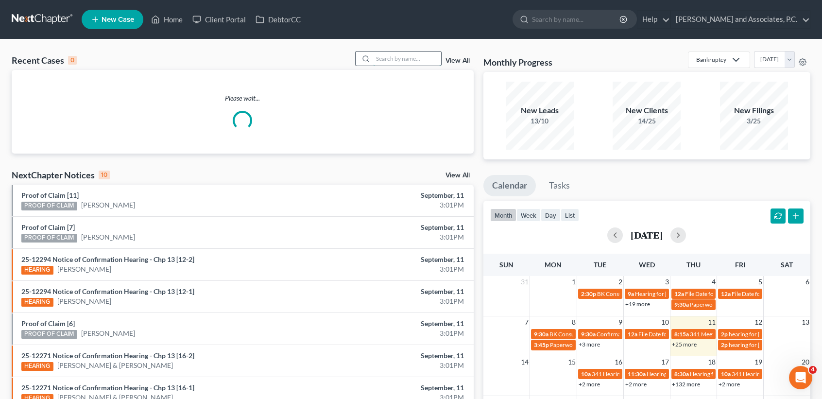
drag, startPoint x: 384, startPoint y: 60, endPoint x: 380, endPoint y: 56, distance: 5.8
click at [384, 58] on input "search" at bounding box center [407, 58] width 68 height 14
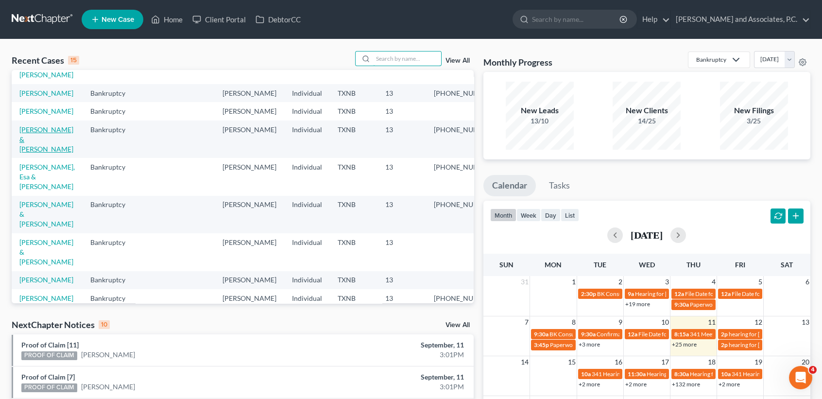
scroll to position [129, 0]
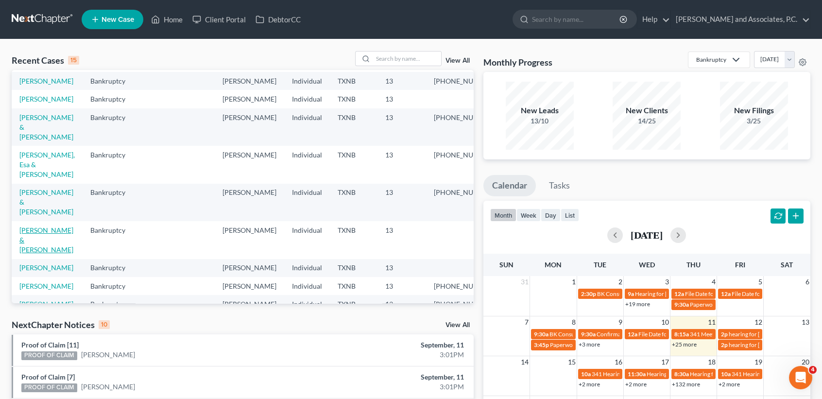
click at [31, 255] on td "Hernandez, Jeffrey & Laura" at bounding box center [47, 239] width 71 height 37
click at [34, 250] on link "Hernandez, Jeffrey & Laura" at bounding box center [46, 240] width 54 height 28
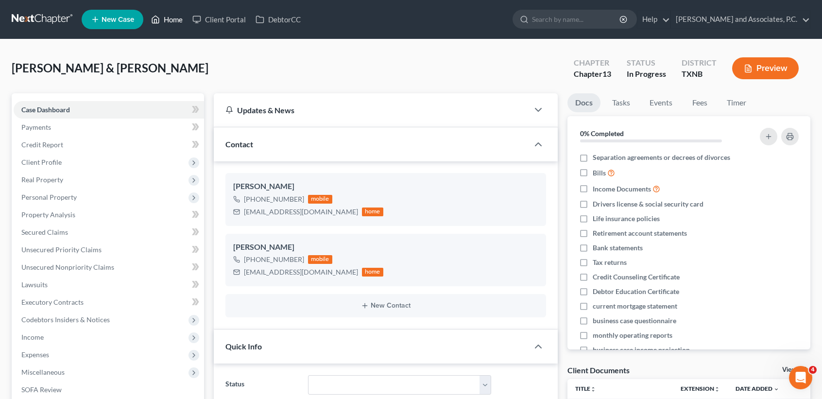
click at [180, 27] on link "Home" at bounding box center [166, 19] width 41 height 17
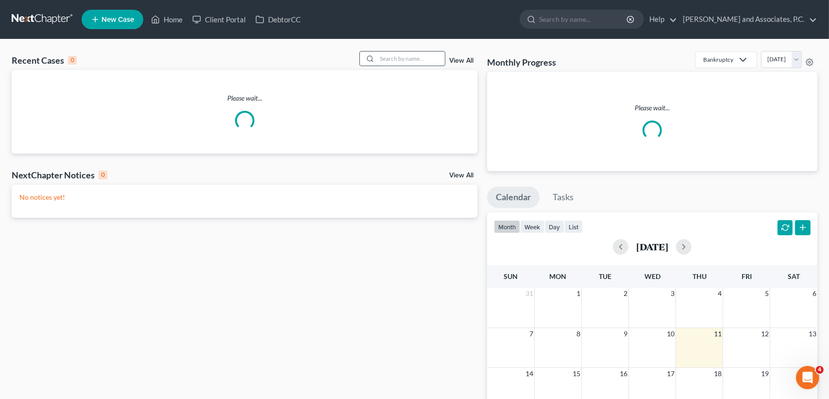
click at [396, 59] on input "search" at bounding box center [411, 58] width 68 height 14
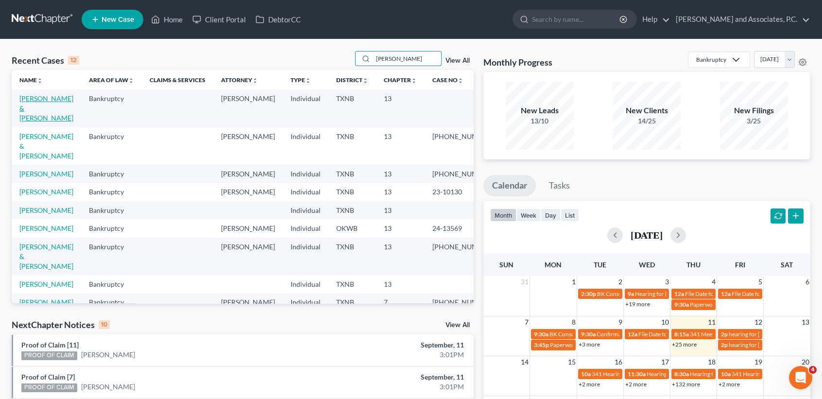
type input "hernan"
click at [43, 107] on link "Hernandez, Jeffrey & Laura" at bounding box center [46, 108] width 54 height 28
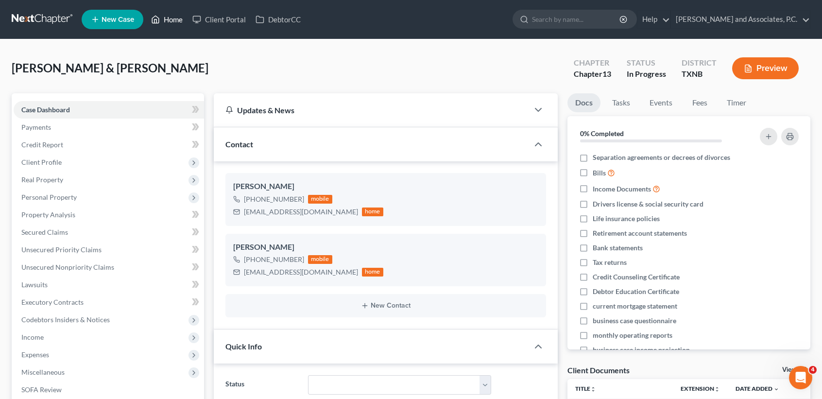
click at [170, 20] on link "Home" at bounding box center [166, 19] width 41 height 17
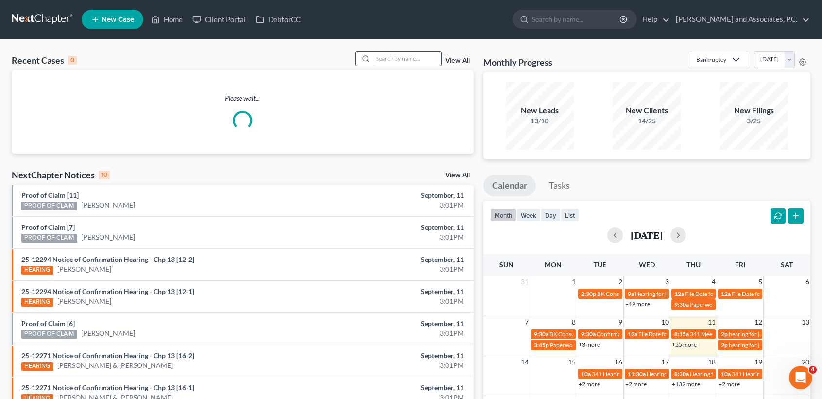
click at [403, 55] on input "search" at bounding box center [407, 58] width 68 height 14
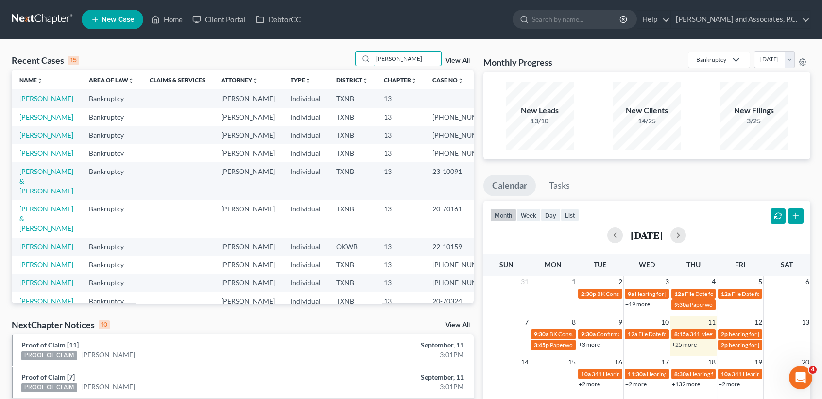
type input "herr"
click at [32, 100] on link "Herrera, Pete" at bounding box center [46, 98] width 54 height 8
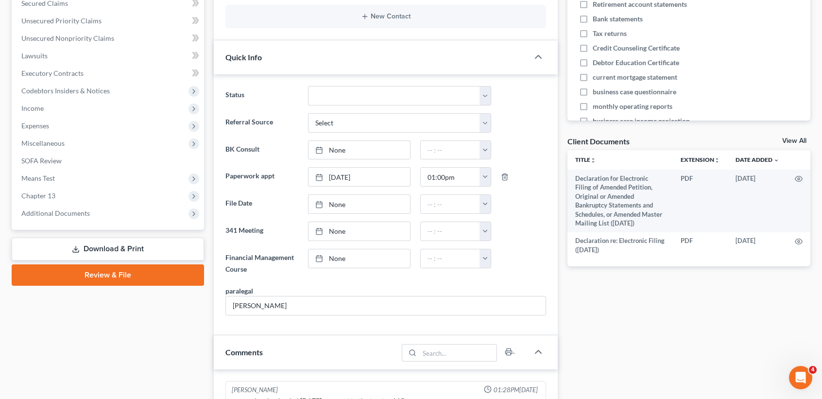
scroll to position [259, 0]
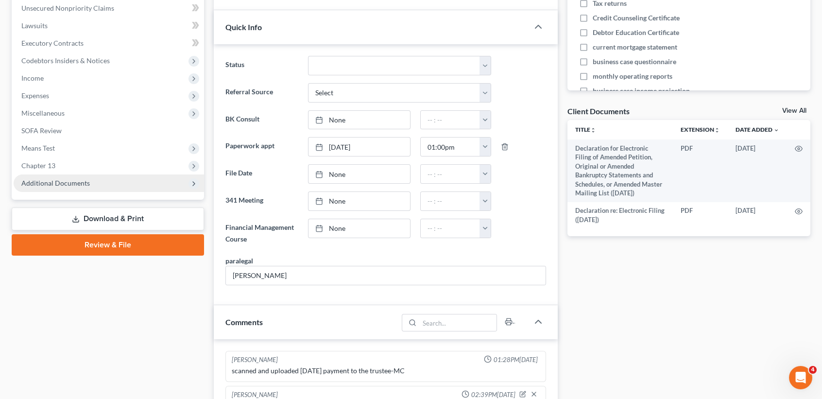
click at [95, 189] on span "Additional Documents" at bounding box center [109, 182] width 190 height 17
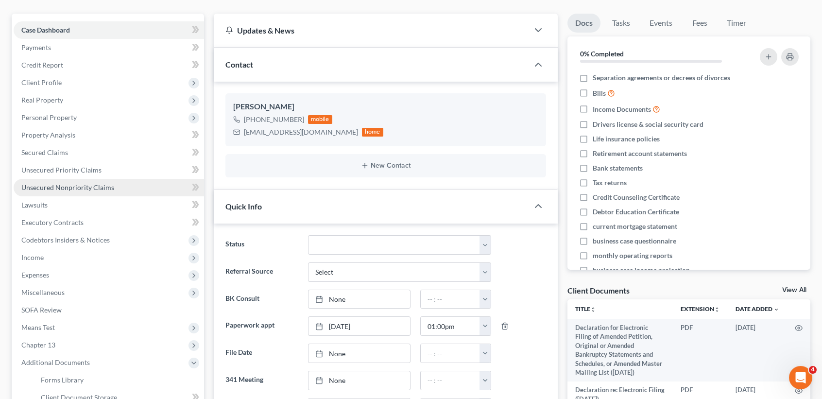
scroll to position [65, 0]
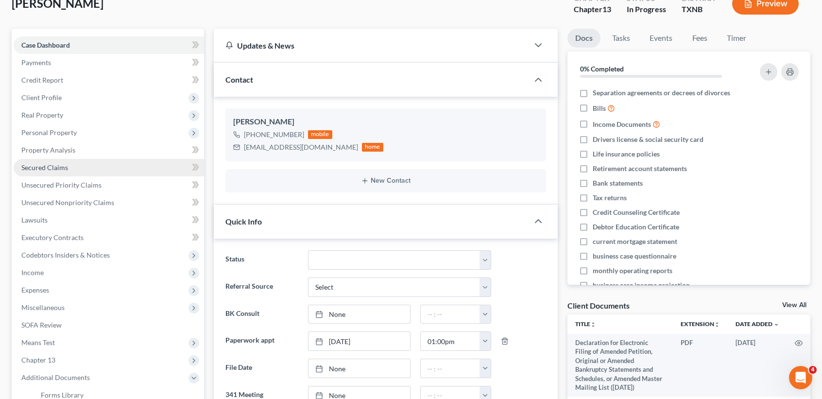
click at [59, 170] on span "Secured Claims" at bounding box center [44, 167] width 47 height 8
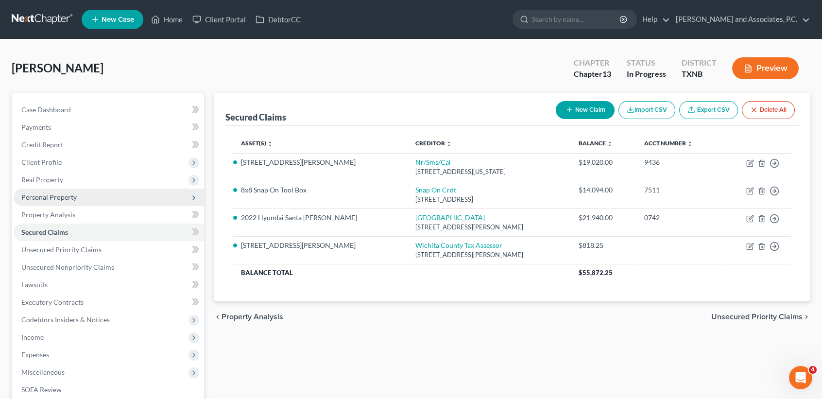
click at [54, 195] on span "Personal Property" at bounding box center [48, 197] width 55 height 8
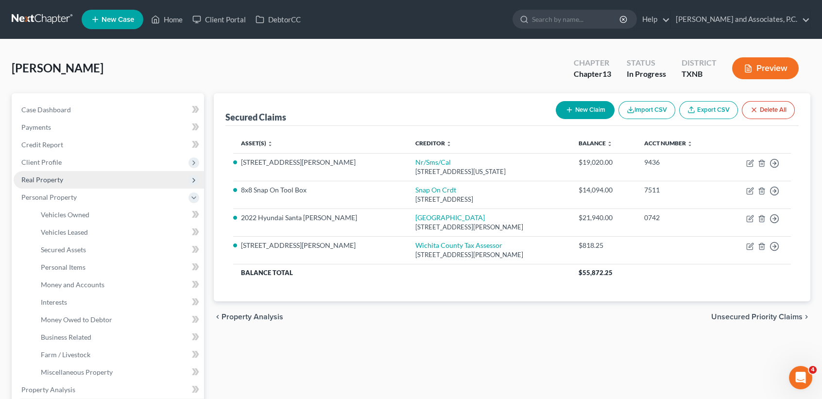
click at [57, 182] on span "Real Property" at bounding box center [42, 179] width 42 height 8
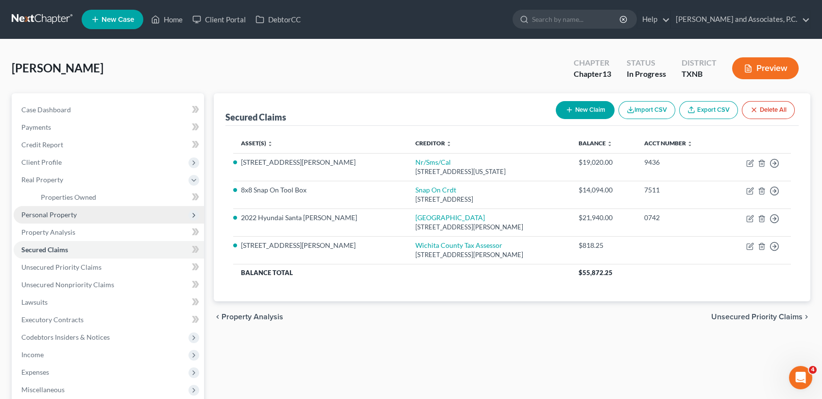
click at [62, 212] on span "Personal Property" at bounding box center [48, 214] width 55 height 8
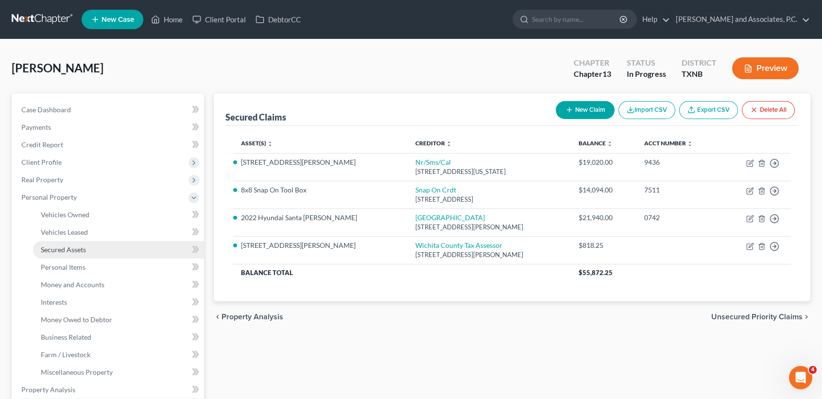
click at [75, 256] on link "Secured Assets" at bounding box center [118, 249] width 171 height 17
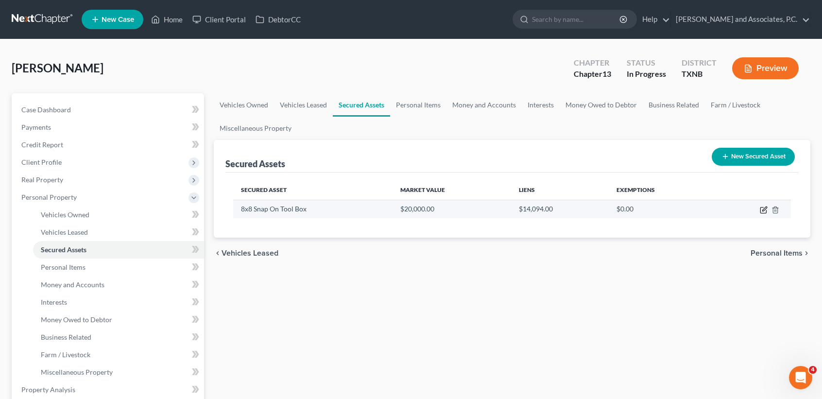
click at [763, 209] on icon "button" at bounding box center [764, 210] width 8 height 8
select select "other"
select select "0"
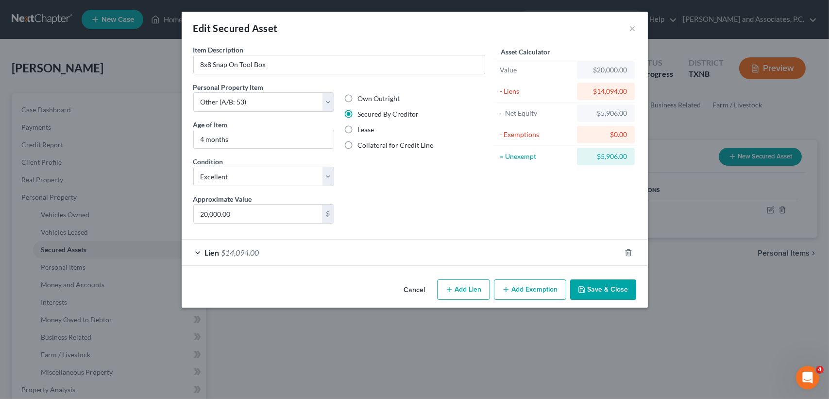
click at [630, 289] on button "Save & Close" at bounding box center [603, 289] width 66 height 20
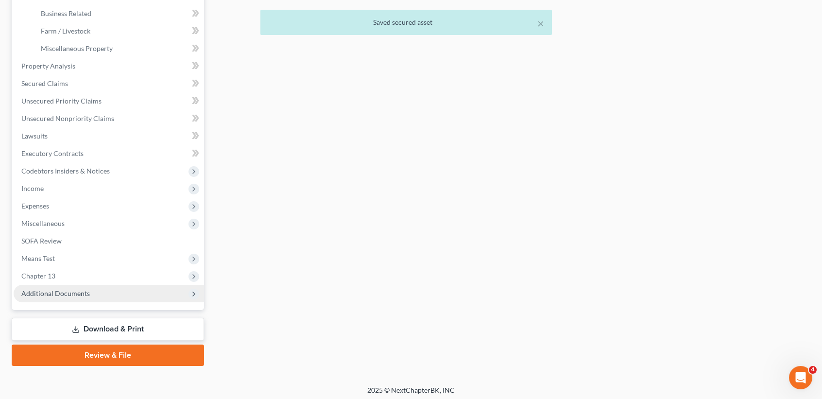
click at [40, 289] on span "Additional Documents" at bounding box center [55, 293] width 68 height 8
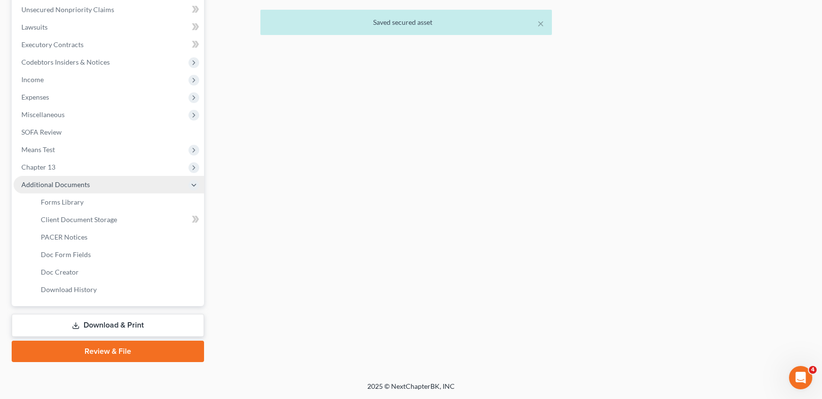
scroll to position [256, 0]
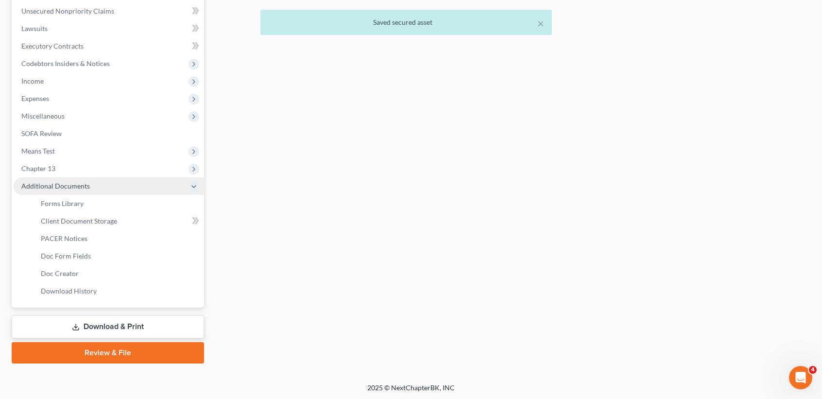
click at [120, 177] on span "Additional Documents" at bounding box center [109, 185] width 190 height 17
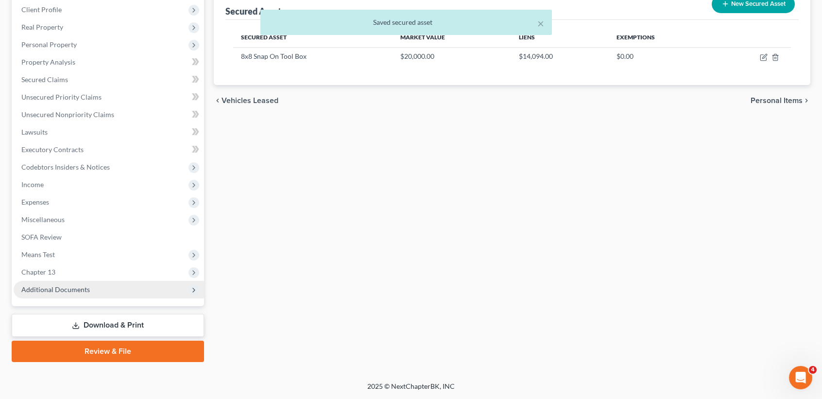
scroll to position [151, 0]
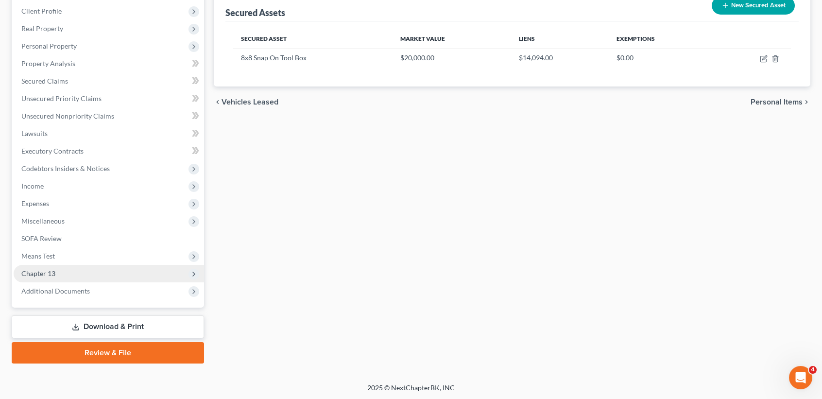
click at [77, 275] on span "Chapter 13" at bounding box center [109, 273] width 190 height 17
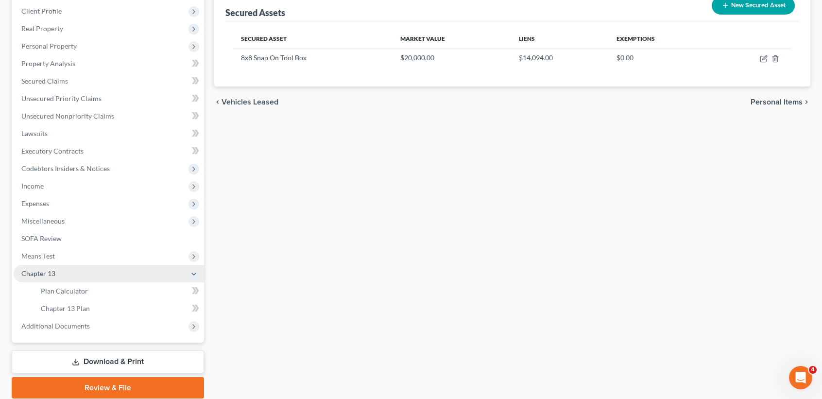
scroll to position [186, 0]
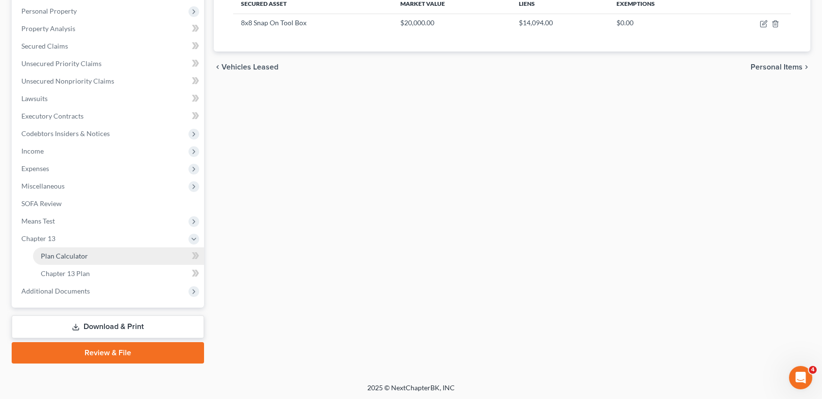
click at [69, 258] on span "Plan Calculator" at bounding box center [64, 256] width 47 height 8
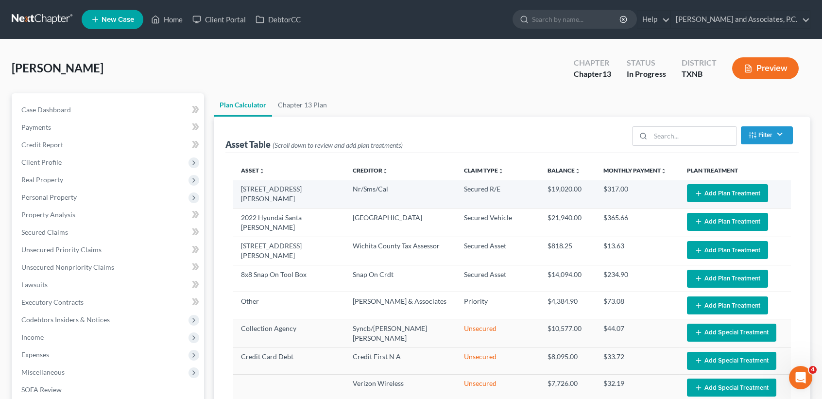
select select "59"
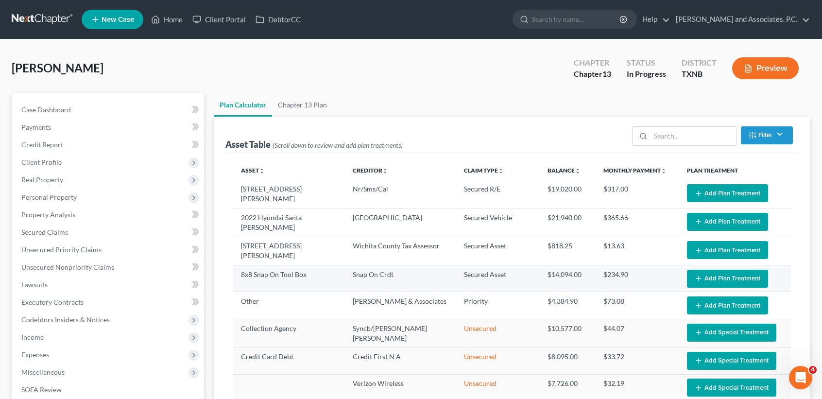
click at [695, 274] on icon "button" at bounding box center [699, 278] width 8 height 8
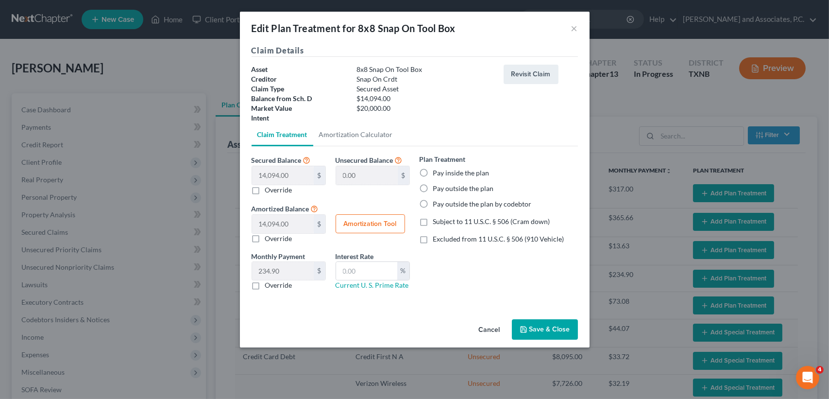
click at [380, 214] on button "Amortization Tool" at bounding box center [370, 223] width 69 height 19
type input "14,094.00"
type input "60"
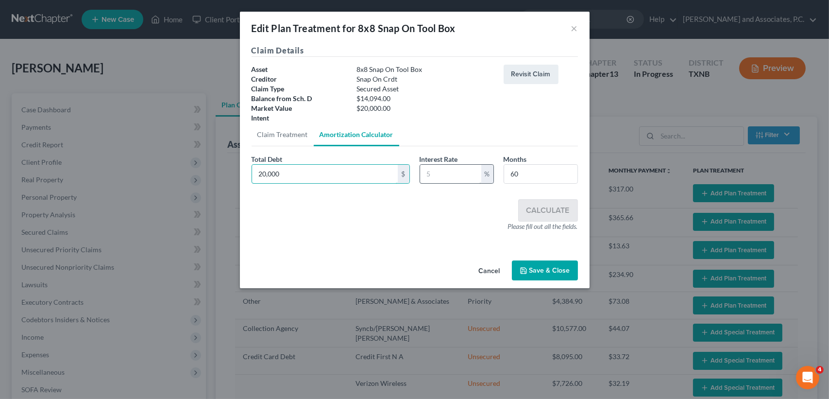
type input "20,000"
click at [449, 172] on input "text" at bounding box center [450, 174] width 61 height 18
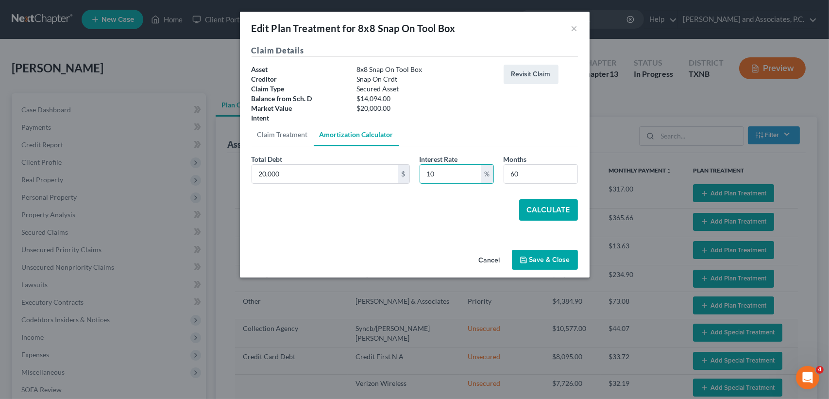
type input "10"
click at [530, 201] on button "Calculate" at bounding box center [548, 209] width 59 height 21
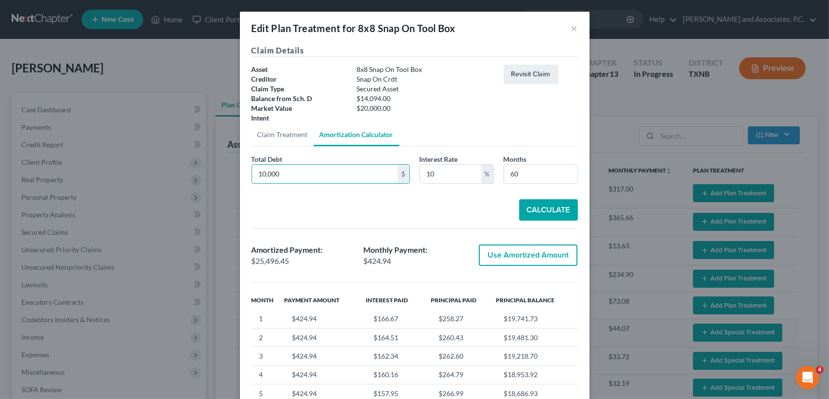
type input "10,000"
click at [540, 199] on button "Calculate" at bounding box center [548, 209] width 59 height 21
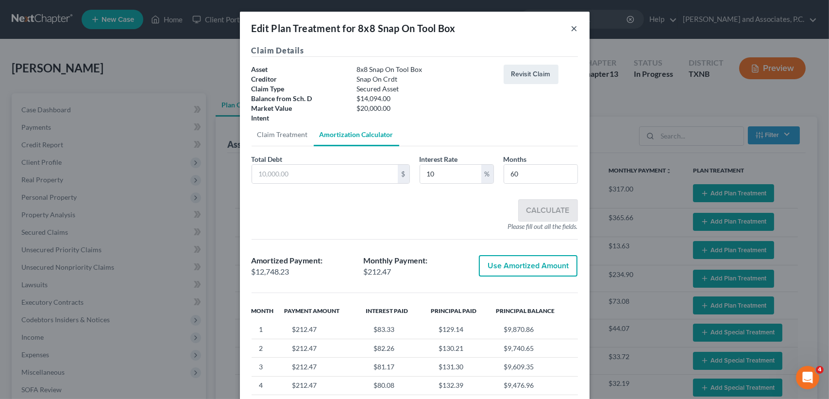
click at [571, 27] on button "×" at bounding box center [574, 28] width 7 height 12
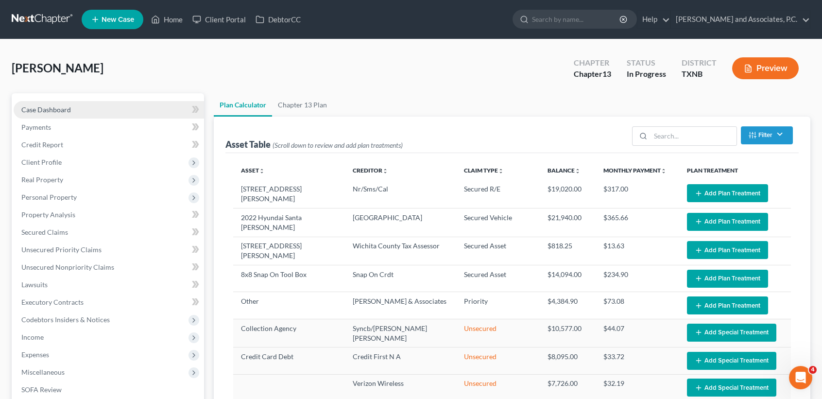
click at [87, 111] on link "Case Dashboard" at bounding box center [109, 109] width 190 height 17
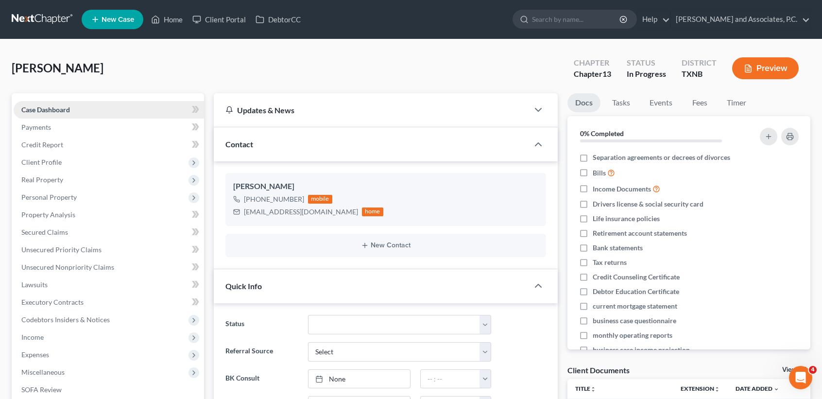
scroll to position [96, 0]
click at [168, 18] on link "Home" at bounding box center [166, 19] width 41 height 17
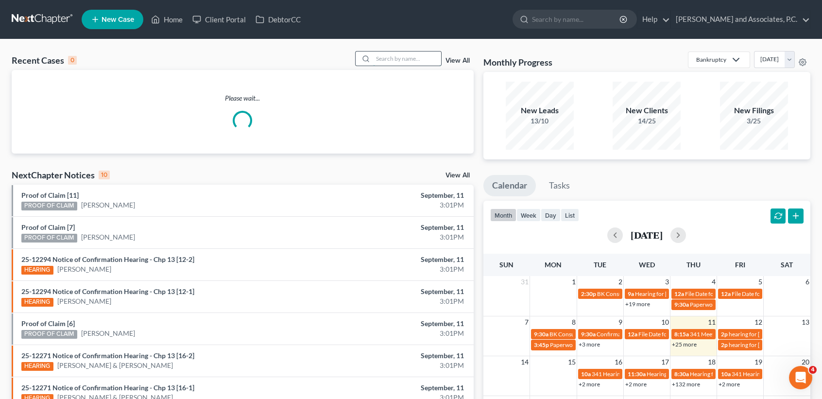
click at [398, 56] on input "search" at bounding box center [407, 58] width 68 height 14
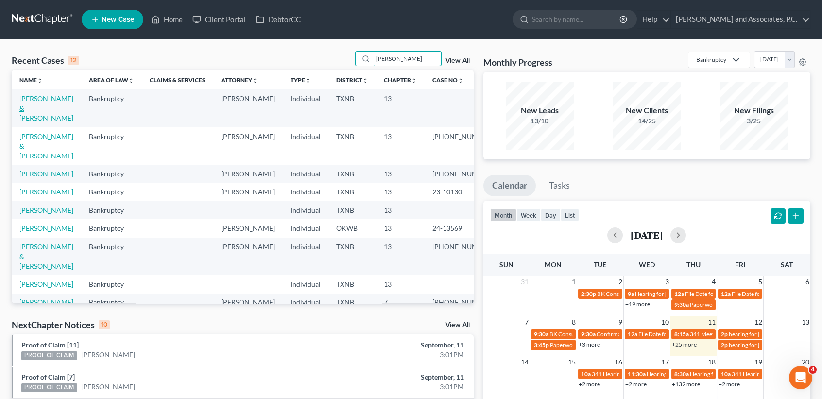
type input "hernan"
click at [43, 111] on link "Hernandez, Jeffrey & Laura" at bounding box center [46, 108] width 54 height 28
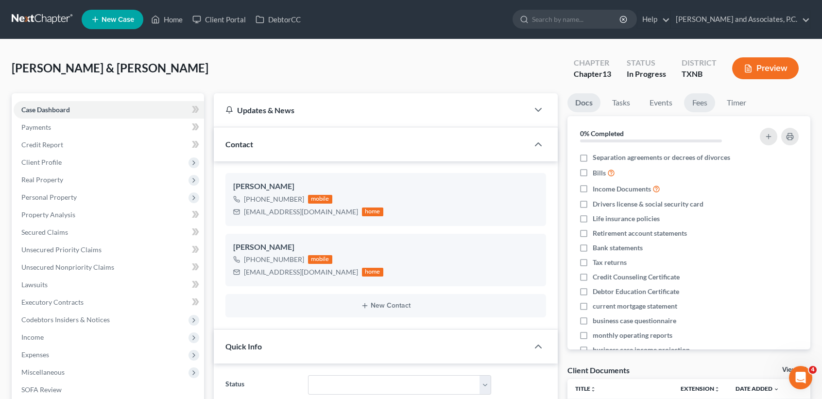
click at [700, 99] on link "Fees" at bounding box center [699, 102] width 31 height 19
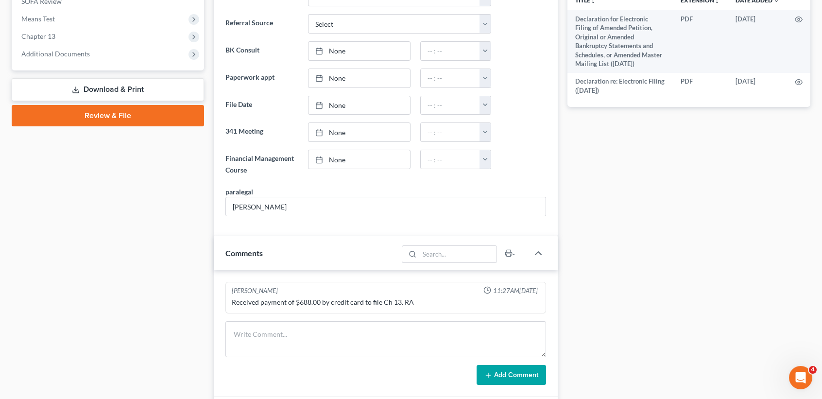
scroll to position [389, 0]
drag, startPoint x: 285, startPoint y: 352, endPoint x: 302, endPoint y: 311, distance: 44.4
click at [285, 351] on textarea at bounding box center [385, 339] width 321 height 36
click at [287, 341] on textarea at bounding box center [385, 339] width 321 height 36
type textarea "C"
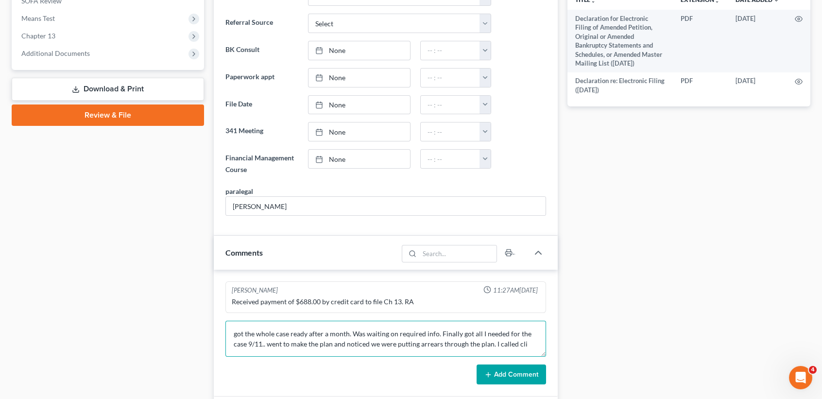
scroll to position [0, 0]
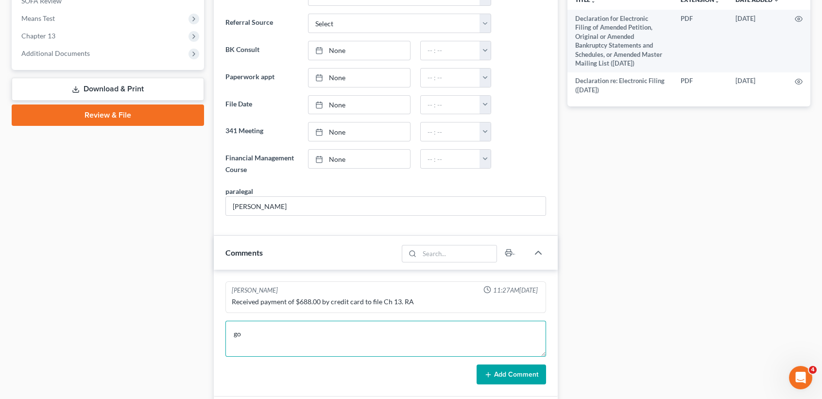
type textarea "g"
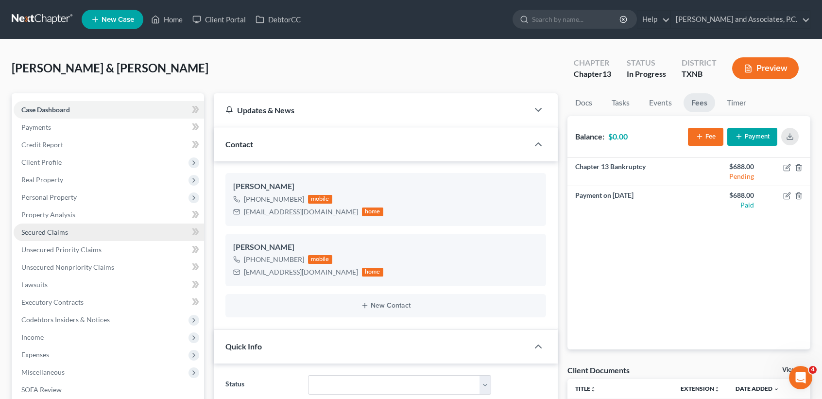
click at [65, 228] on span "Secured Claims" at bounding box center [44, 232] width 47 height 8
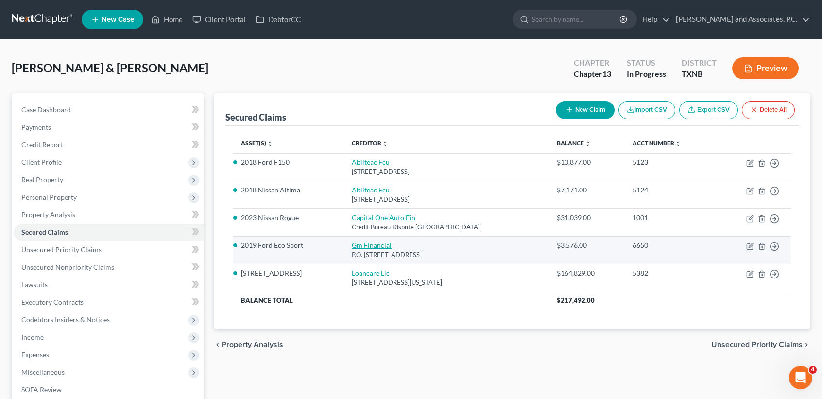
click at [352, 244] on link "Gm Financial" at bounding box center [372, 245] width 40 height 8
select select "45"
select select "0"
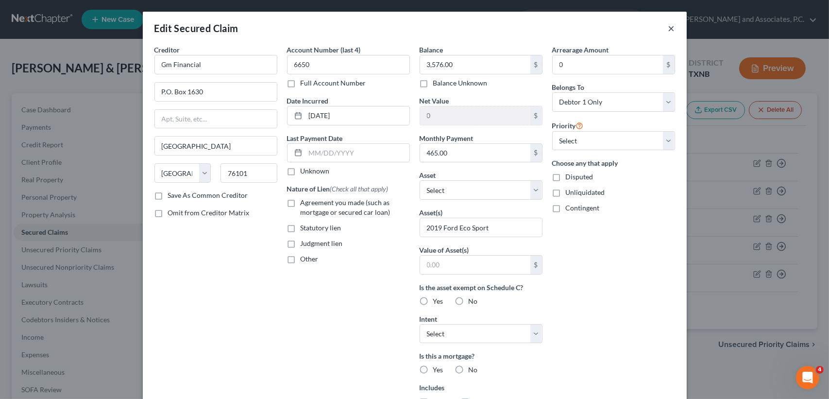
click at [668, 30] on button "×" at bounding box center [671, 28] width 7 height 12
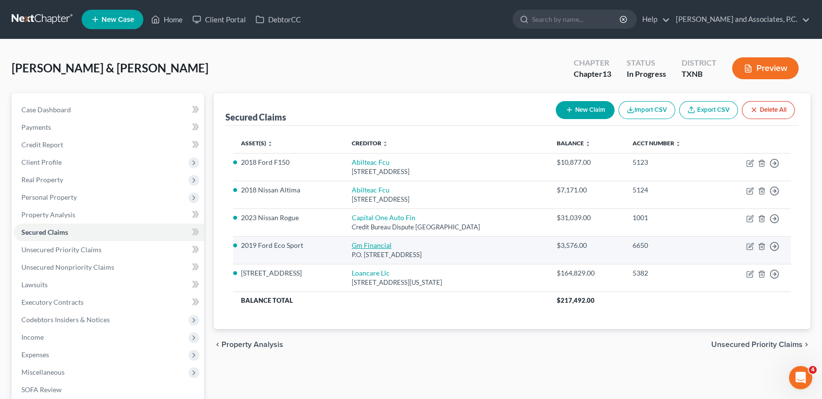
click at [379, 245] on link "Gm Financial" at bounding box center [372, 245] width 40 height 8
select select "45"
select select "0"
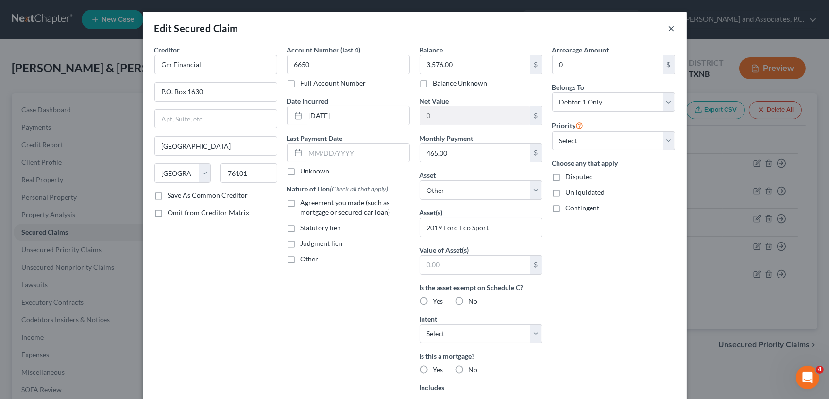
click at [668, 30] on button "×" at bounding box center [671, 28] width 7 height 12
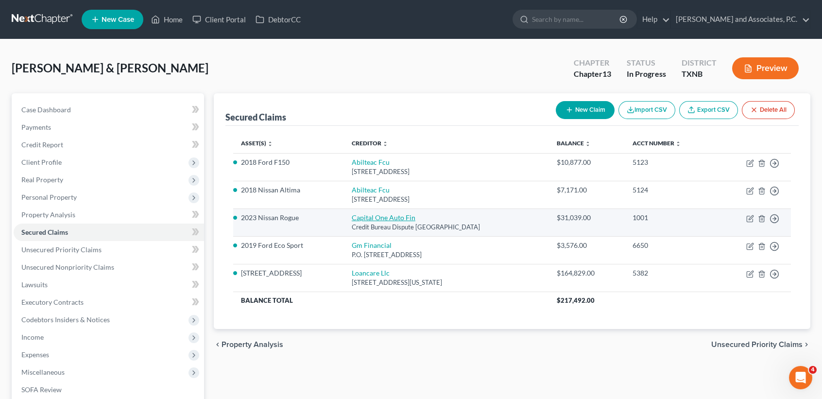
click at [381, 219] on link "Capital One Auto Fin" at bounding box center [384, 217] width 64 height 8
select select "45"
select select "12"
select select "2"
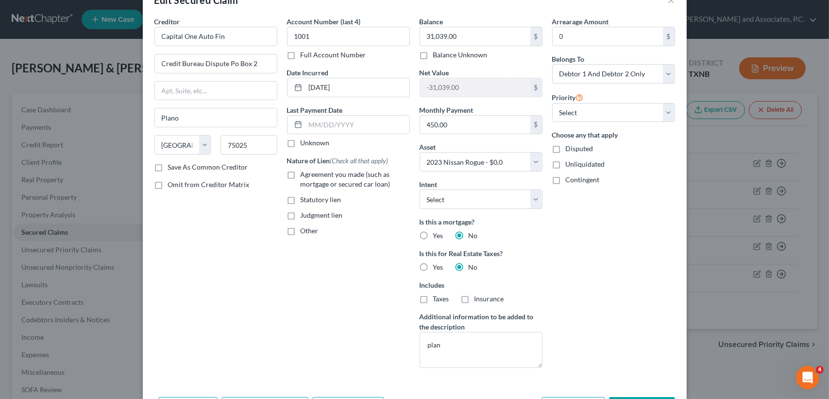
drag, startPoint x: 661, startPoint y: 338, endPoint x: 645, endPoint y: 374, distance: 39.6
click at [658, 341] on div "Arrearage Amount 0 $ Belongs To * Select Debtor 1 Only Debtor 2 Only Debtor 1 A…" at bounding box center [613, 196] width 133 height 359
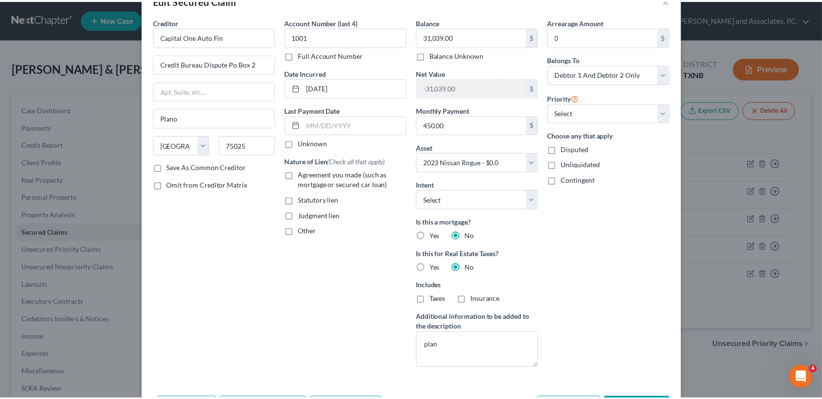
scroll to position [93, 0]
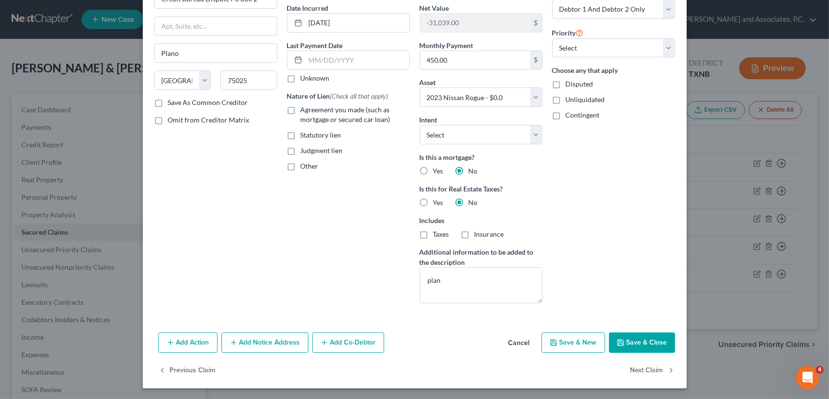
click at [646, 343] on button "Save & Close" at bounding box center [642, 342] width 66 height 20
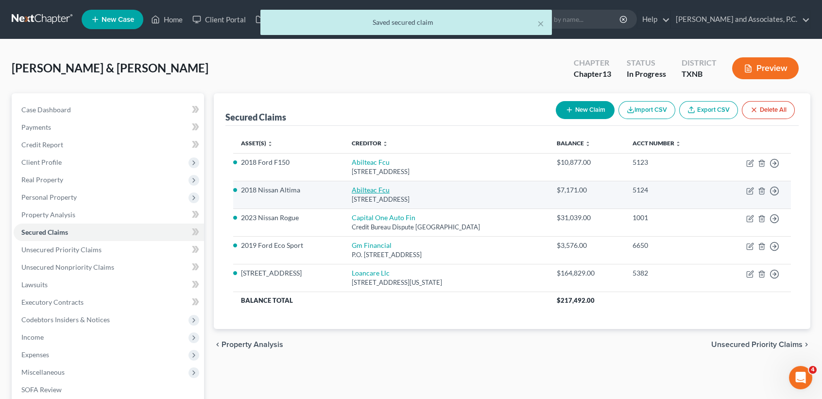
click at [354, 189] on link "Abilteac Fcu" at bounding box center [371, 190] width 38 height 8
select select "45"
select select "2"
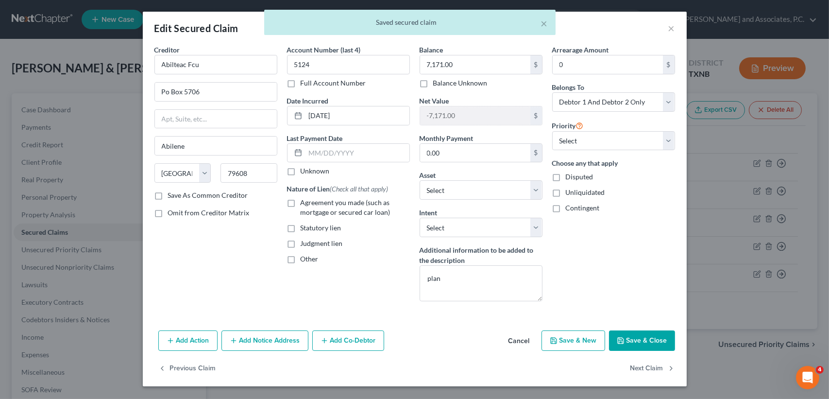
click at [639, 346] on button "Save & Close" at bounding box center [642, 340] width 66 height 20
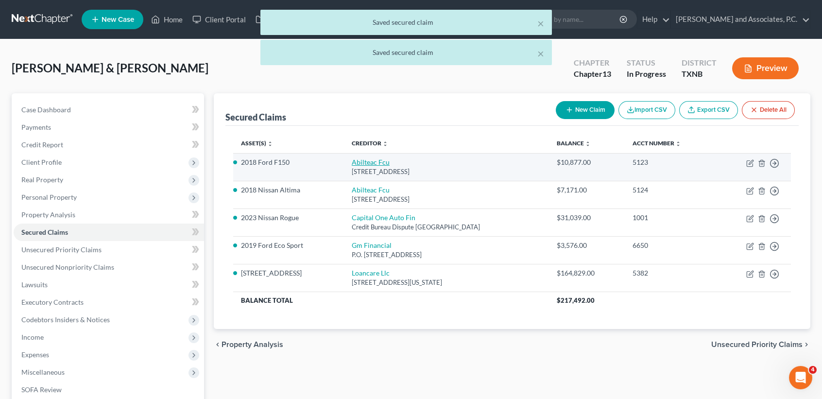
click at [372, 165] on link "Abilteac Fcu" at bounding box center [371, 162] width 38 height 8
select select "45"
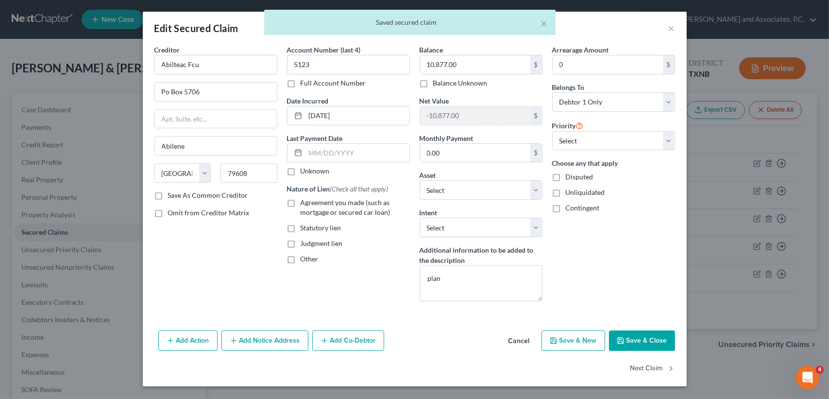
click at [643, 340] on button "Save & Close" at bounding box center [642, 340] width 66 height 20
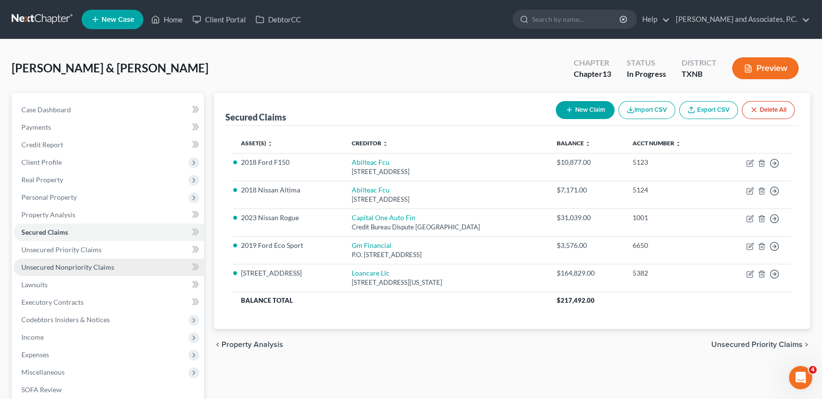
click at [137, 269] on link "Unsecured Nonpriority Claims" at bounding box center [109, 266] width 190 height 17
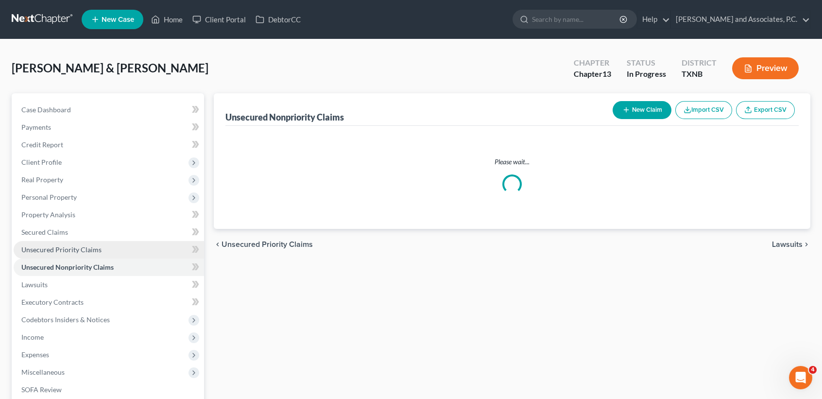
click at [133, 249] on link "Unsecured Priority Claims" at bounding box center [109, 249] width 190 height 17
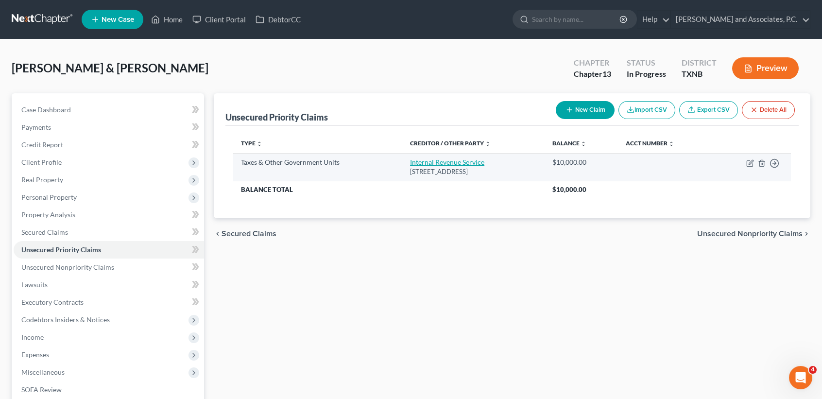
click at [452, 162] on link "Internal Revenue Service" at bounding box center [447, 162] width 74 height 8
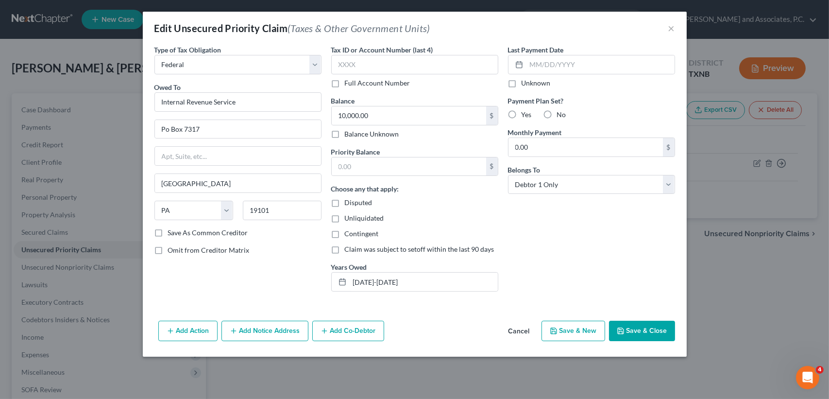
click at [634, 322] on button "Save & Close" at bounding box center [642, 331] width 66 height 20
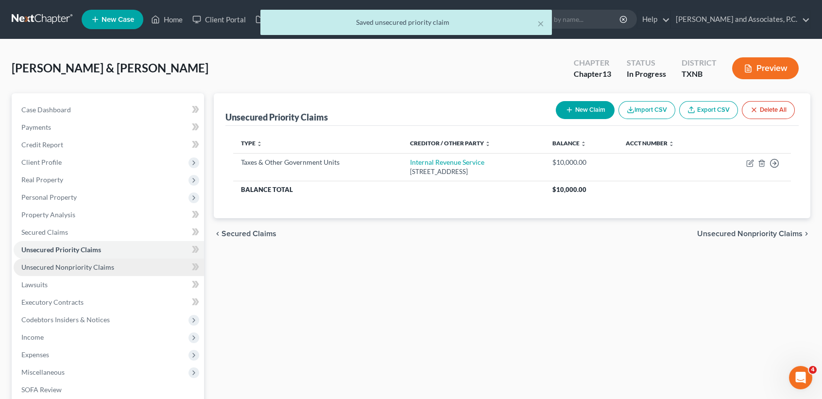
click at [123, 268] on link "Unsecured Nonpriority Claims" at bounding box center [109, 266] width 190 height 17
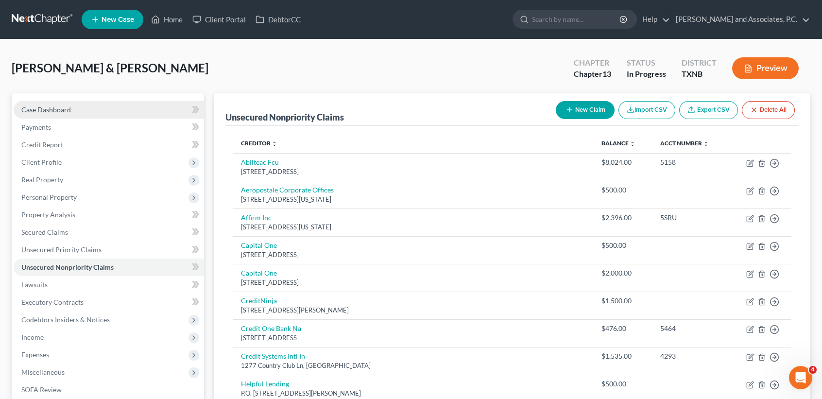
click at [22, 114] on link "Case Dashboard" at bounding box center [109, 109] width 190 height 17
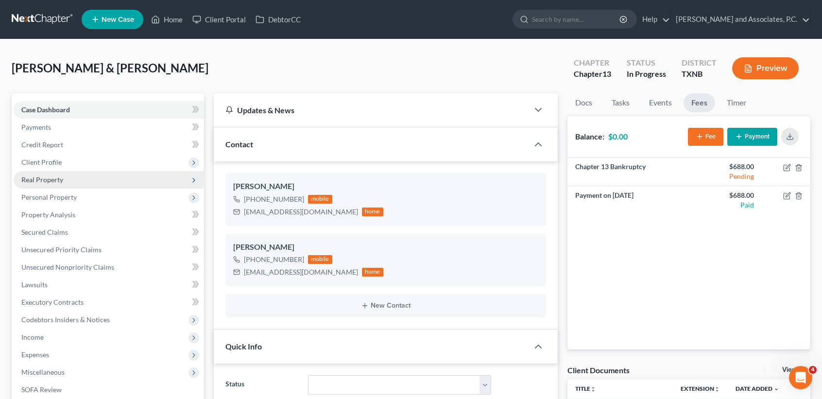
drag, startPoint x: 66, startPoint y: 163, endPoint x: 68, endPoint y: 177, distance: 13.7
click at [66, 163] on span "Client Profile" at bounding box center [109, 161] width 190 height 17
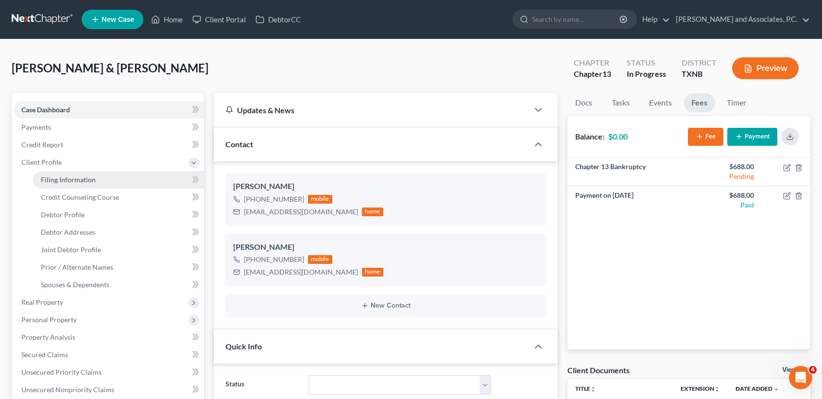
click at [68, 175] on span "Filing Information" at bounding box center [68, 179] width 55 height 8
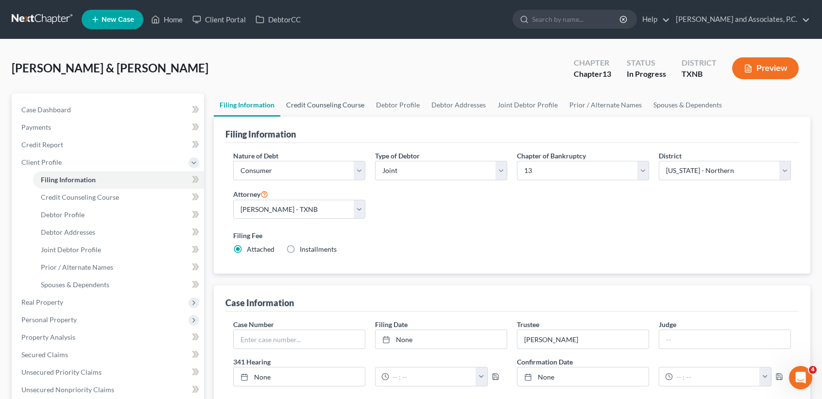
drag, startPoint x: 334, startPoint y: 81, endPoint x: 330, endPoint y: 104, distance: 23.6
click at [334, 82] on div "Hernandez, Jeffrey & Laura Upgraded Chapter Chapter 13 Status In Progress Distr…" at bounding box center [411, 72] width 799 height 42
click at [330, 103] on link "Credit Counseling Course" at bounding box center [325, 104] width 90 height 23
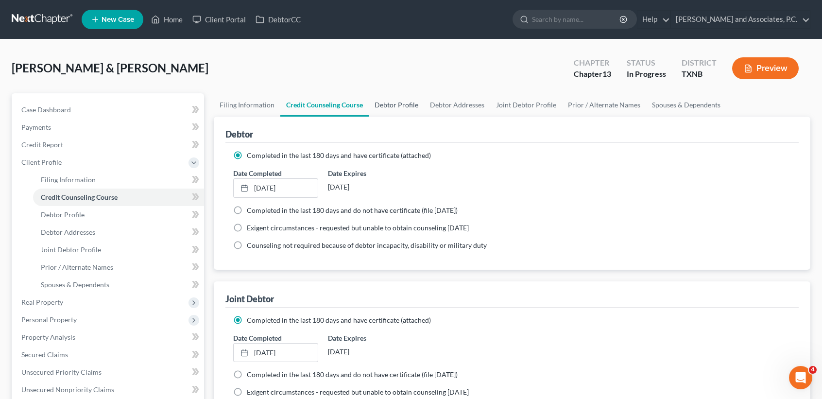
click at [413, 107] on link "Debtor Profile" at bounding box center [396, 104] width 55 height 23
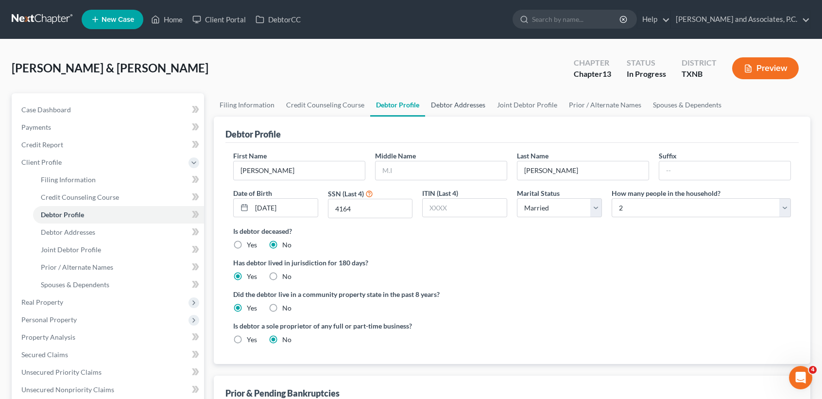
click at [455, 107] on link "Debtor Addresses" at bounding box center [458, 104] width 66 height 23
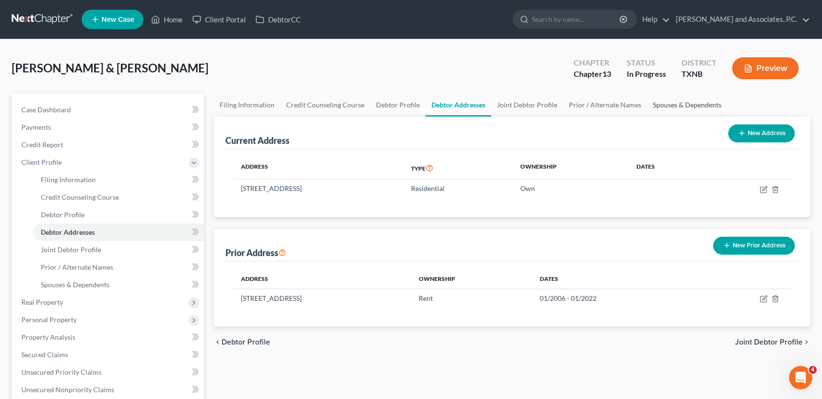
click at [670, 111] on link "Spouses & Dependents" at bounding box center [687, 104] width 80 height 23
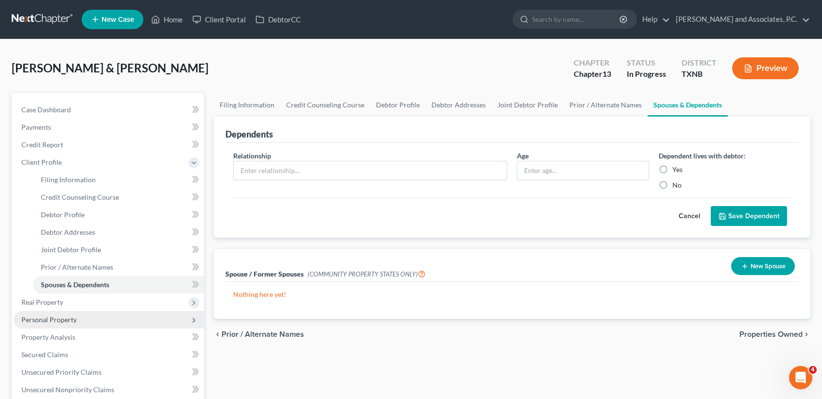
click at [55, 311] on span "Personal Property" at bounding box center [109, 319] width 190 height 17
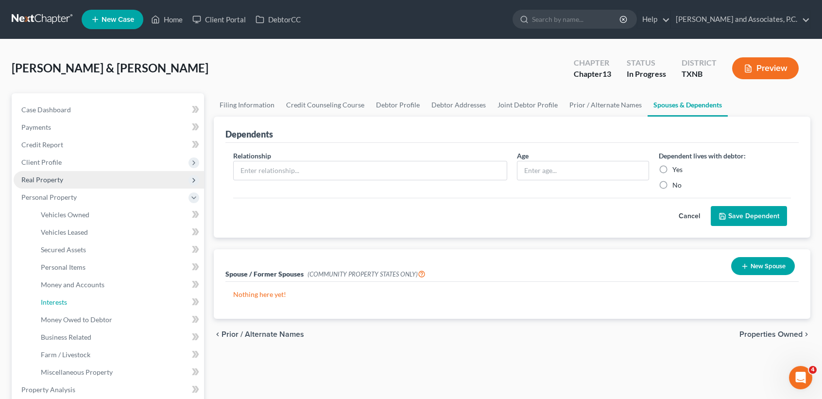
click at [57, 303] on span "Interests" at bounding box center [54, 302] width 26 height 8
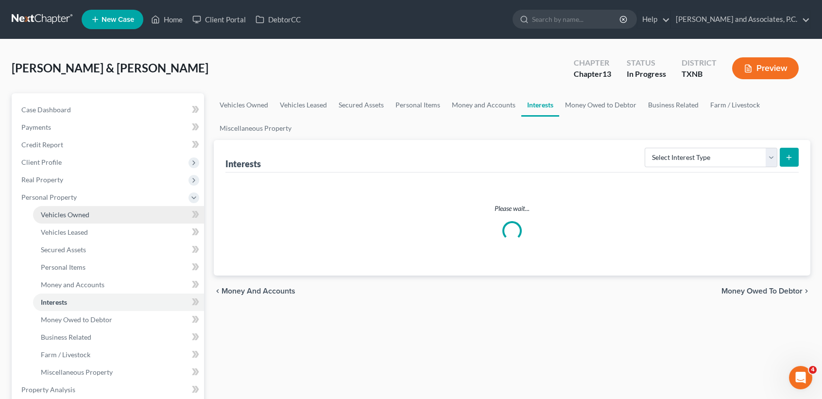
click at [79, 221] on link "Vehicles Owned" at bounding box center [118, 214] width 171 height 17
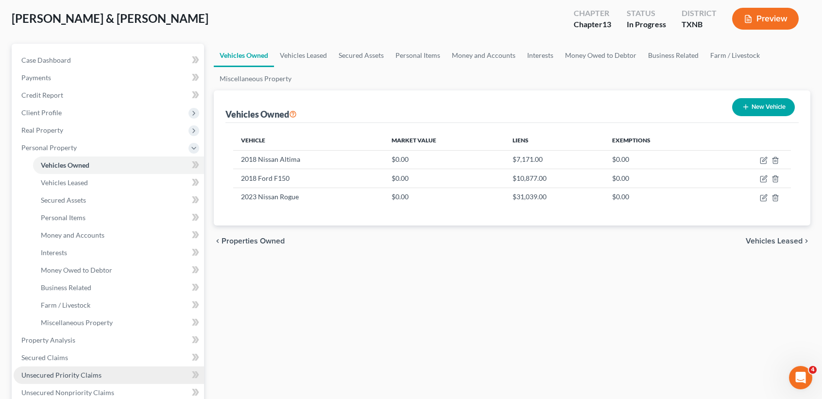
scroll to position [129, 0]
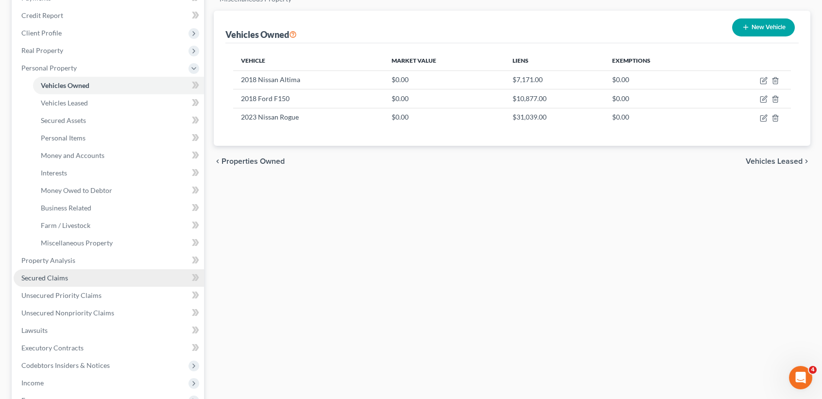
click at [59, 280] on span "Secured Claims" at bounding box center [44, 277] width 47 height 8
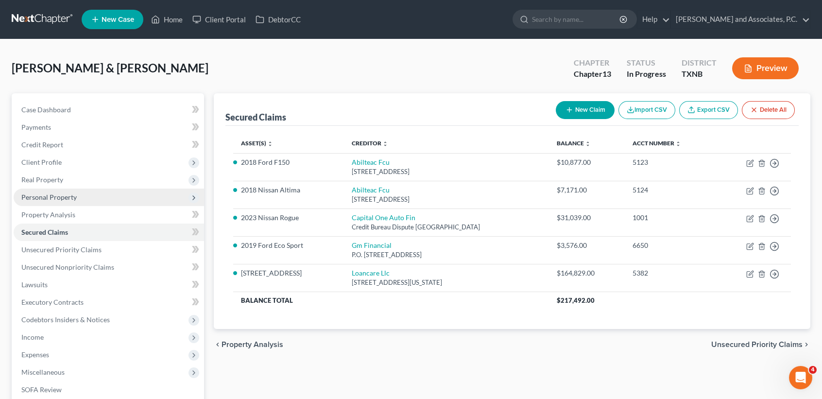
click at [77, 201] on span "Personal Property" at bounding box center [109, 196] width 190 height 17
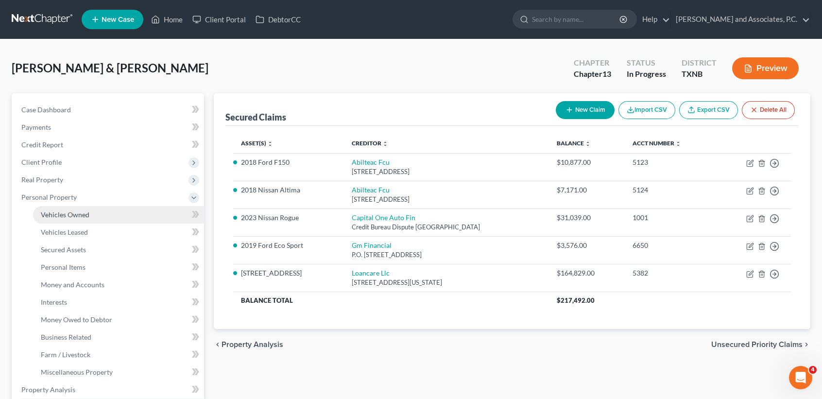
click at [78, 210] on span "Vehicles Owned" at bounding box center [65, 214] width 49 height 8
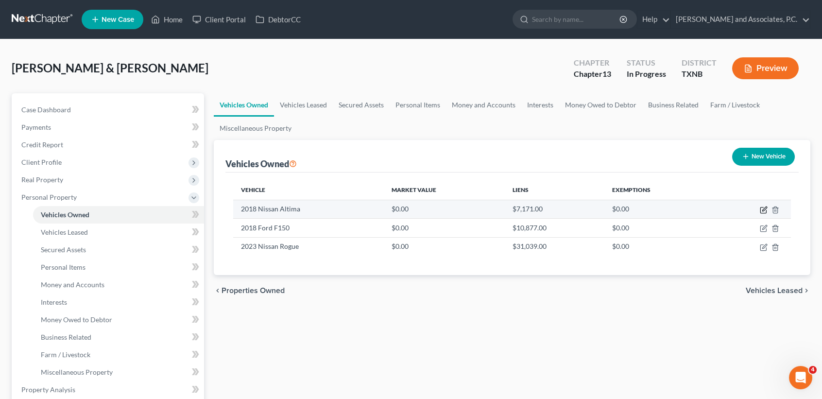
click at [766, 209] on icon "button" at bounding box center [764, 210] width 8 height 8
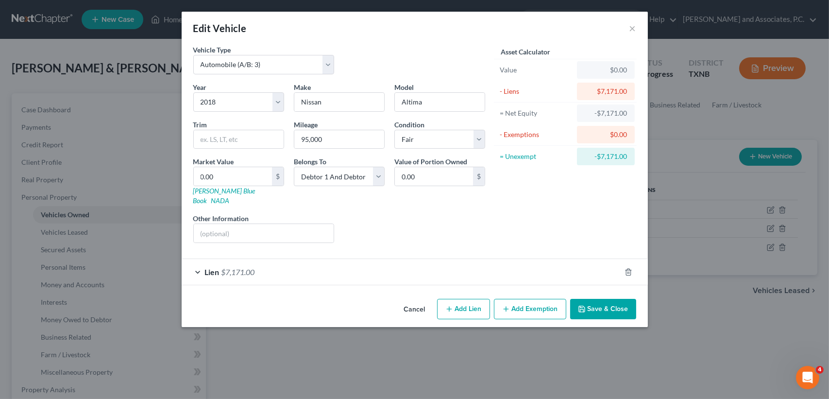
click at [603, 299] on button "Save & Close" at bounding box center [603, 309] width 66 height 20
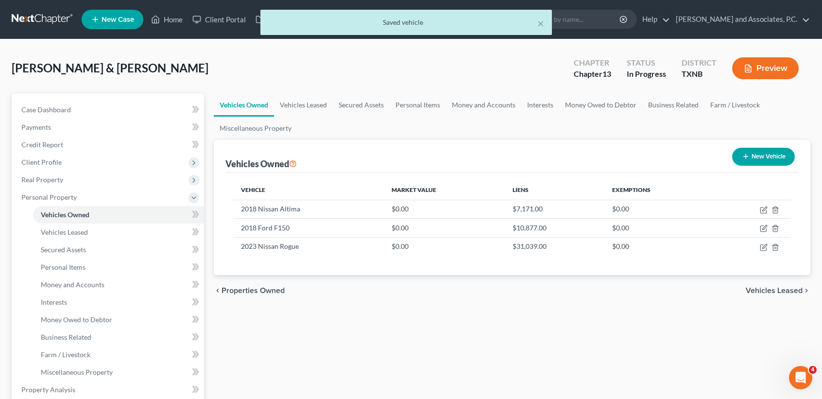
click at [763, 159] on button "New Vehicle" at bounding box center [763, 157] width 63 height 18
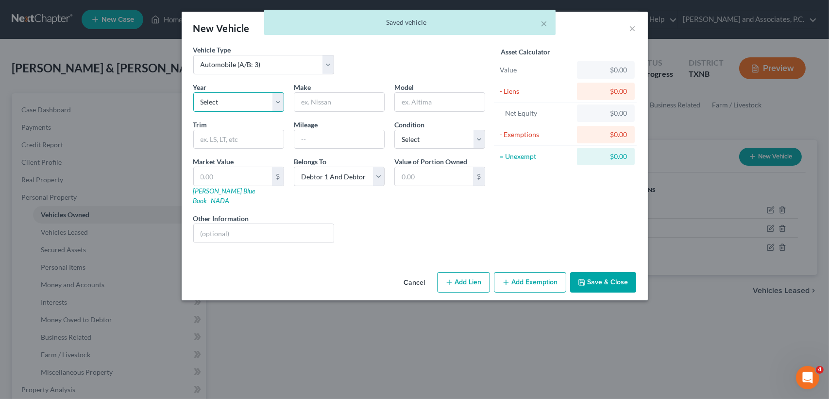
drag, startPoint x: 257, startPoint y: 101, endPoint x: 248, endPoint y: 112, distance: 14.2
click at [257, 101] on select "Select 2026 2025 2024 2023 2022 2021 2020 2019 2018 2017 2016 2015 2014 2013 20…" at bounding box center [238, 101] width 91 height 19
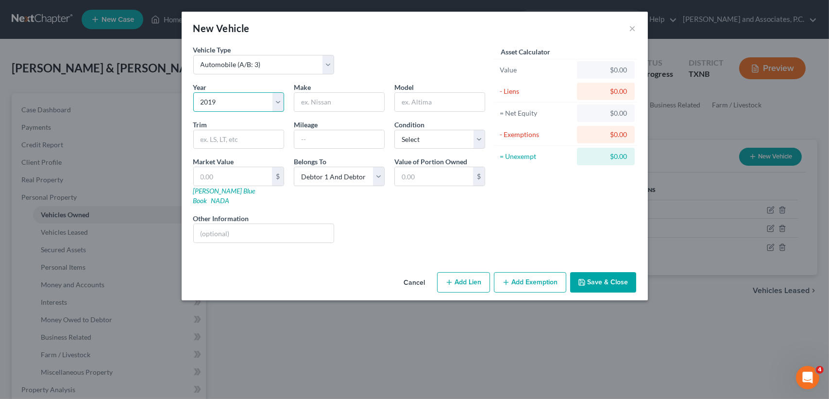
click at [193, 92] on select "Select 2026 2025 2024 2023 2022 2021 2020 2019 2018 2017 2016 2015 2014 2013 20…" at bounding box center [238, 101] width 91 height 19
click at [341, 100] on input "text" at bounding box center [339, 102] width 90 height 18
click at [640, 276] on div "Cancel Add Lien Add Lease Add Exemption Save & Close" at bounding box center [415, 284] width 466 height 32
click at [633, 276] on button "Save & Close" at bounding box center [603, 282] width 66 height 20
click at [606, 276] on button "Save & Close" at bounding box center [603, 282] width 66 height 20
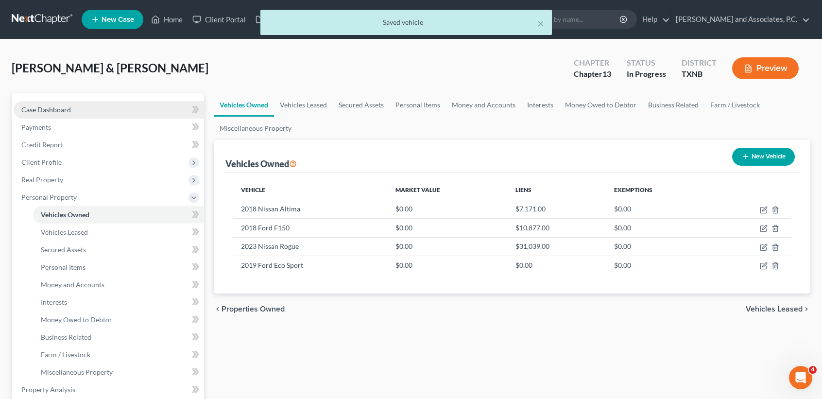
click at [106, 110] on link "Case Dashboard" at bounding box center [109, 109] width 190 height 17
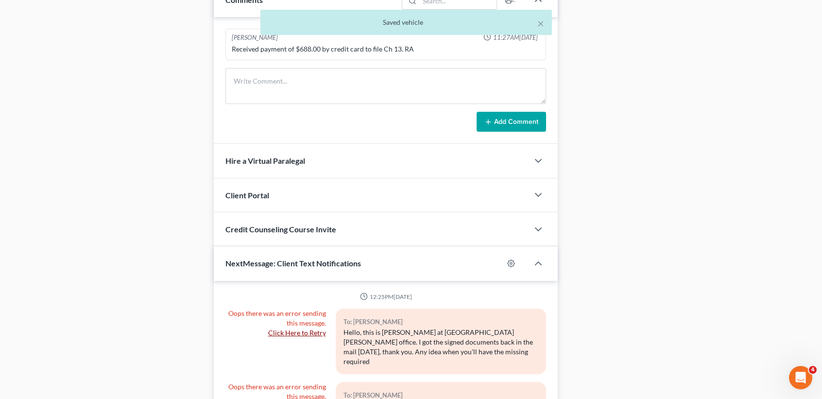
scroll to position [749, 0]
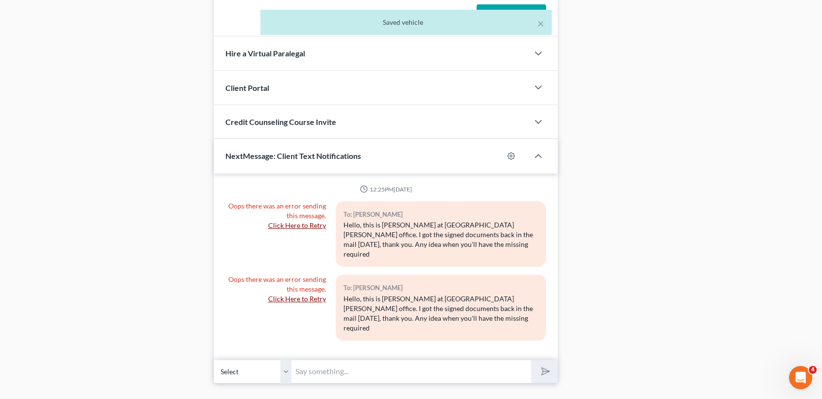
click at [333, 359] on input "text" at bounding box center [410, 371] width 239 height 24
click at [290, 359] on select "Select +1 (325) 725-2605 - Jeffrey Hernandez +1 (325) 725-4092 - Jeffrey Hernan…" at bounding box center [253, 371] width 78 height 24
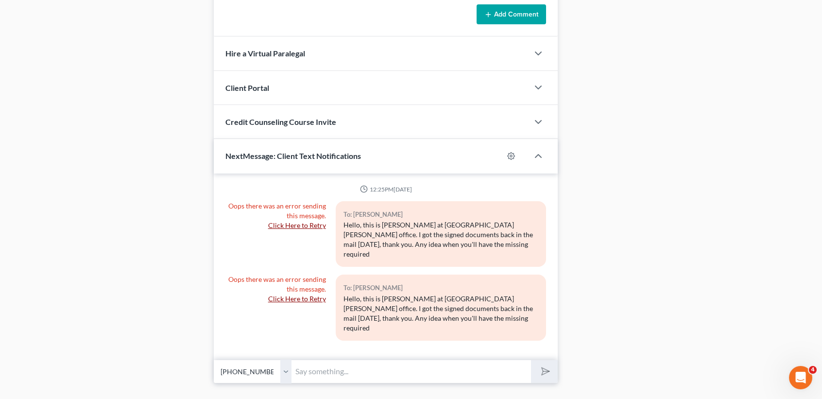
click at [214, 359] on select "Select +1 (325) 725-2605 - Jeffrey Hernandez +1 (325) 725-4092 - Jeffrey Hernan…" at bounding box center [253, 371] width 78 height 24
click at [350, 359] on input "text" at bounding box center [410, 371] width 239 height 24
click at [346, 359] on input "text" at bounding box center [410, 371] width 239 height 24
click at [531, 360] on button "submit" at bounding box center [544, 371] width 27 height 23
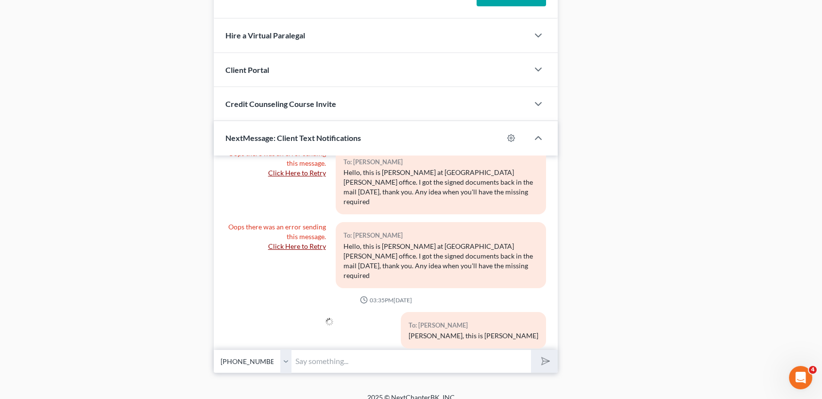
scroll to position [775, 0]
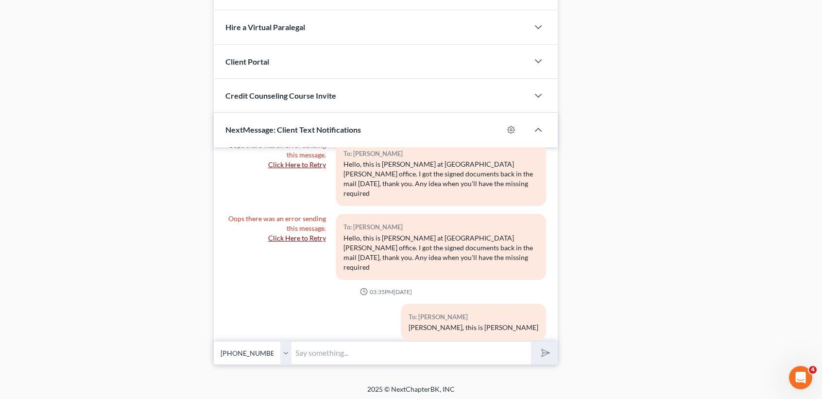
click at [472, 348] on input "text" at bounding box center [410, 353] width 239 height 24
click at [531, 341] on button "submit" at bounding box center [544, 352] width 27 height 23
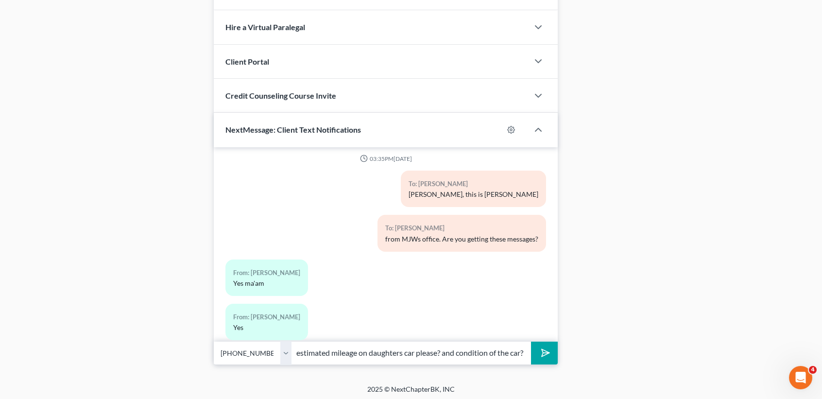
scroll to position [0, 70]
click at [531, 341] on button "submit" at bounding box center [544, 352] width 27 height 23
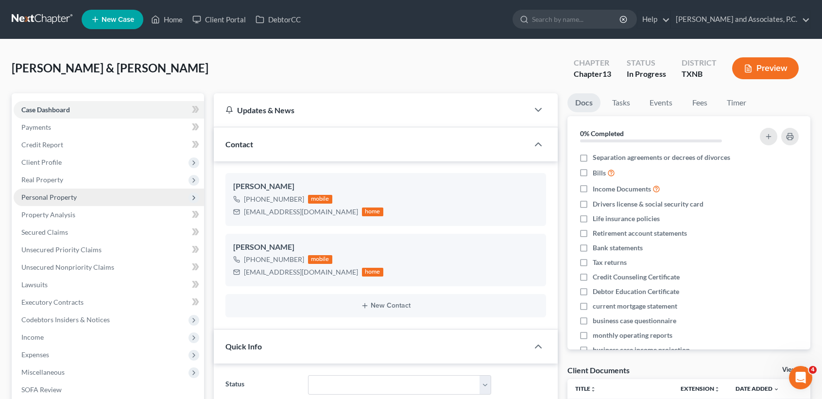
click at [34, 197] on span "Personal Property" at bounding box center [48, 197] width 55 height 8
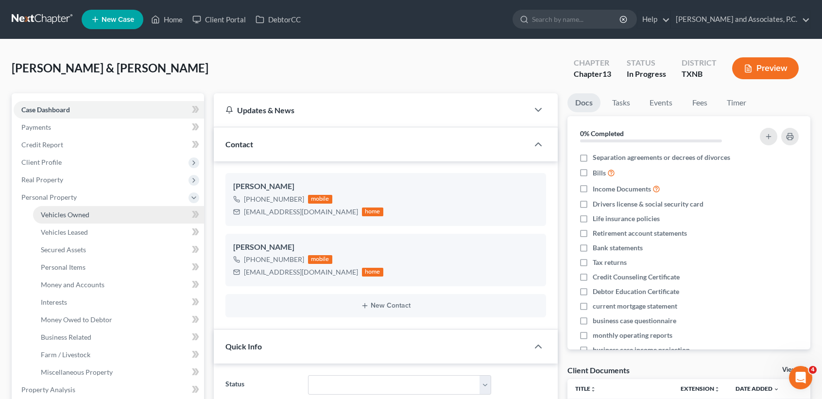
click at [48, 209] on link "Vehicles Owned" at bounding box center [118, 214] width 171 height 17
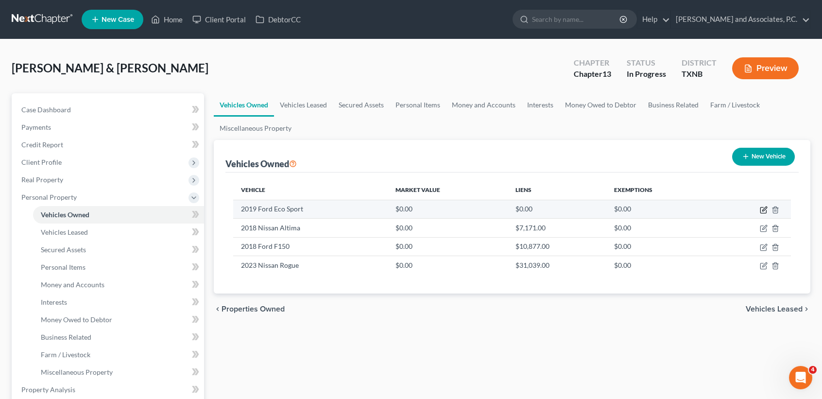
click at [766, 206] on icon "button" at bounding box center [764, 210] width 8 height 8
select select "0"
select select "7"
select select "2"
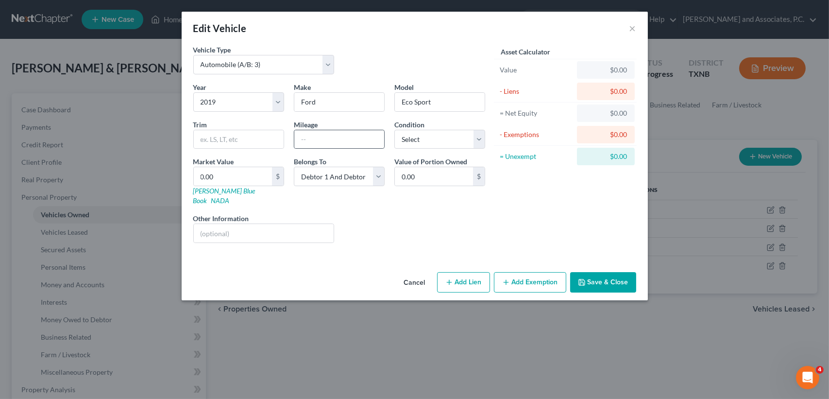
click at [337, 130] on div at bounding box center [339, 139] width 91 height 19
click at [354, 136] on input "text" at bounding box center [339, 139] width 90 height 18
type input "1"
type input "129,438"
click at [434, 125] on div "Condition Select Excellent Very Good Good Fair Poor" at bounding box center [440, 134] width 101 height 30
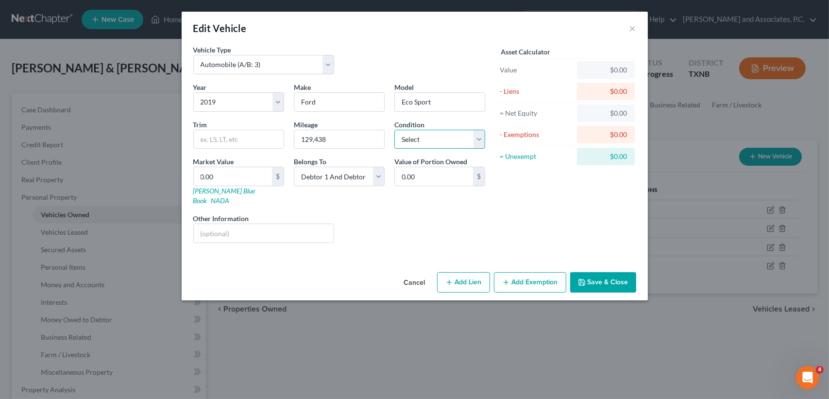
drag, startPoint x: 431, startPoint y: 139, endPoint x: 428, endPoint y: 145, distance: 7.0
click at [431, 139] on select "Select Excellent Very Good Good Fair Poor" at bounding box center [439, 139] width 91 height 19
select select "2"
click at [394, 130] on select "Select Excellent Very Good Good Fair Poor" at bounding box center [439, 139] width 91 height 19
click at [620, 272] on button "Save & Close" at bounding box center [603, 282] width 66 height 20
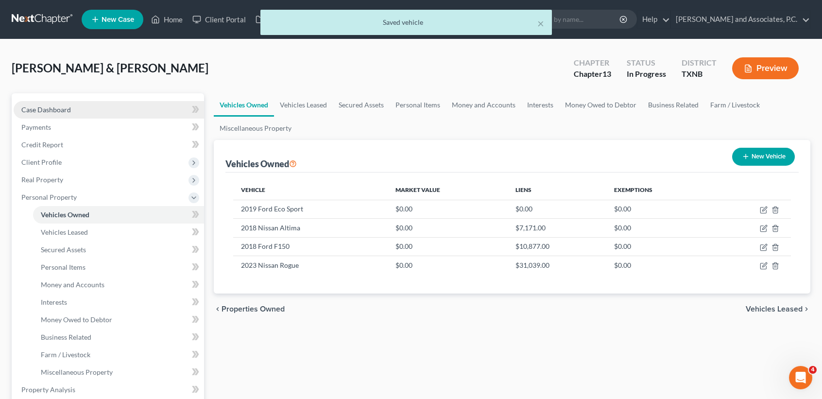
click at [82, 112] on link "Case Dashboard" at bounding box center [109, 109] width 190 height 17
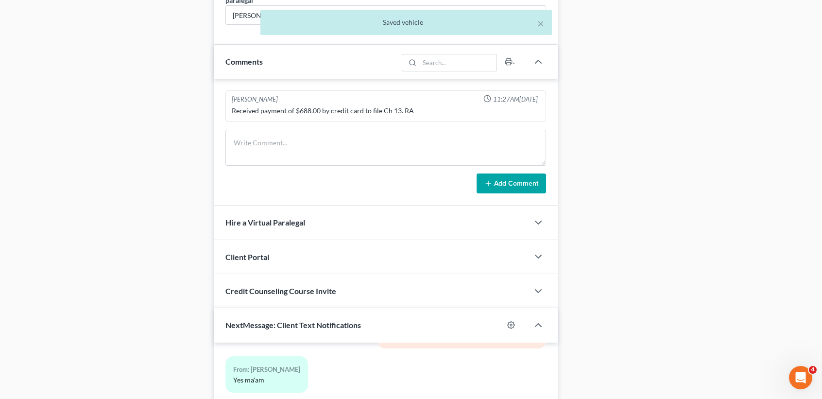
scroll to position [775, 0]
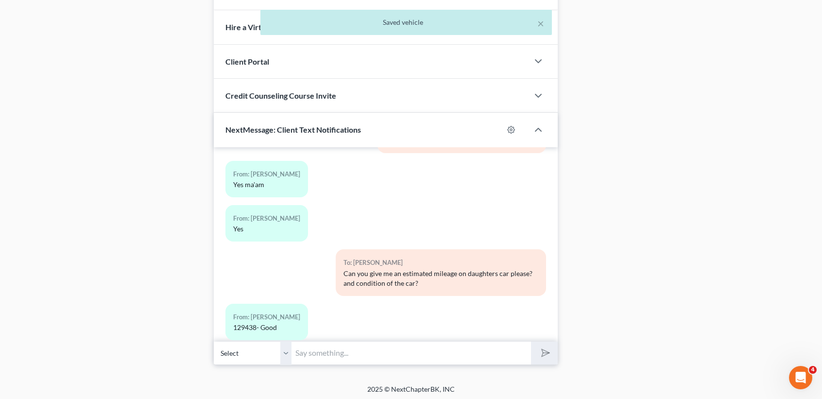
click at [339, 337] on div "12:25PM, 08/27/2025 Oops there was an error sending this message. Click Here to…" at bounding box center [386, 244] width 344 height 194
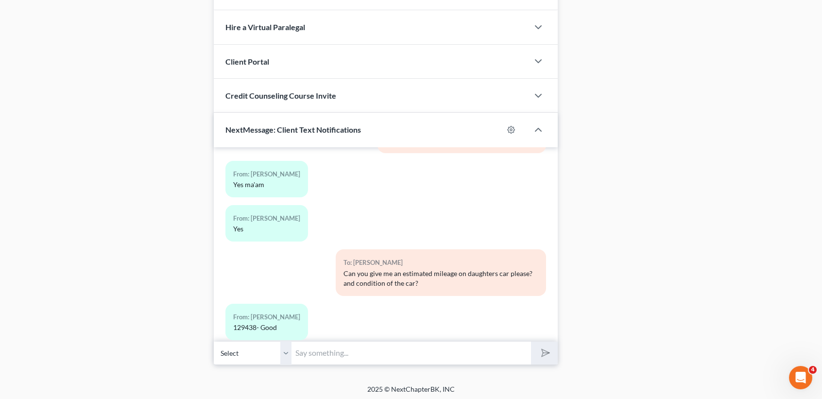
click at [341, 349] on input "text" at bounding box center [410, 353] width 239 height 24
type input "Did you ever find out the value of the state farm life insurance policy?"
click at [531, 341] on button "submit" at bounding box center [544, 352] width 27 height 23
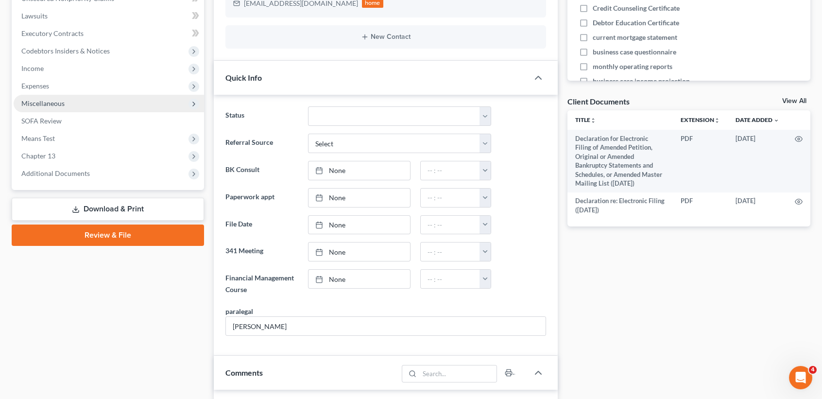
scroll to position [192, 0]
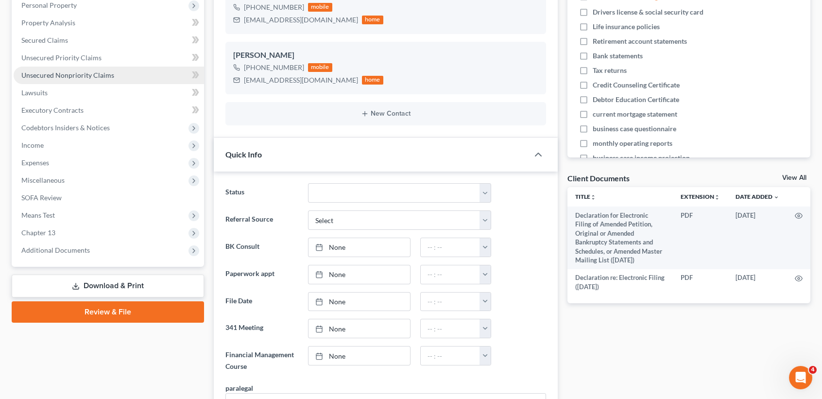
click at [120, 70] on link "Unsecured Nonpriority Claims" at bounding box center [109, 75] width 190 height 17
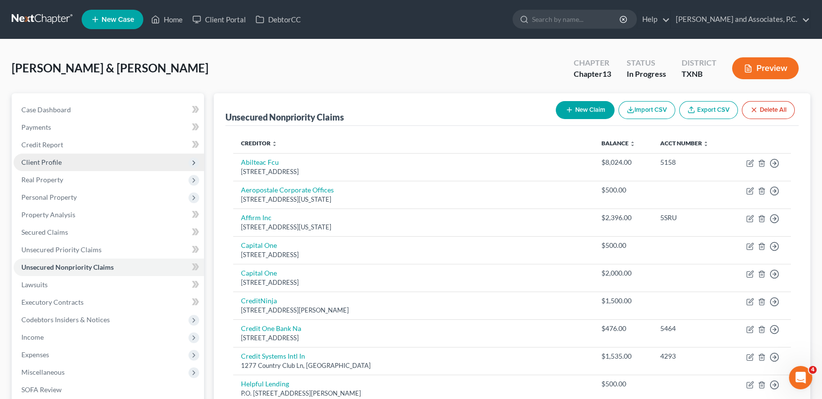
click at [33, 155] on span "Client Profile" at bounding box center [109, 161] width 190 height 17
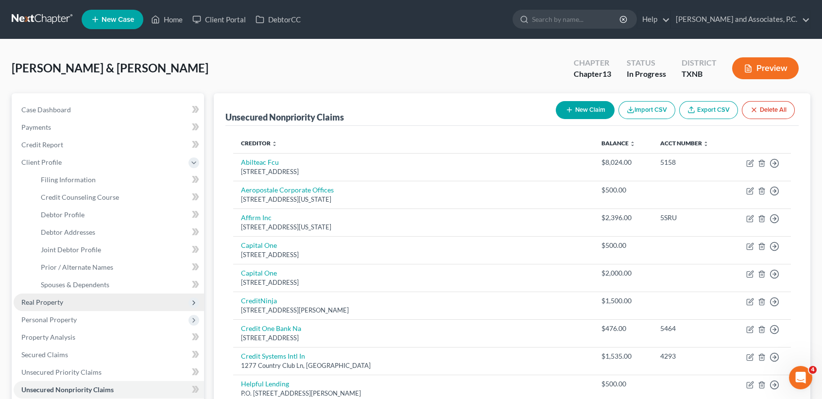
click at [38, 302] on span "Real Property" at bounding box center [42, 302] width 42 height 8
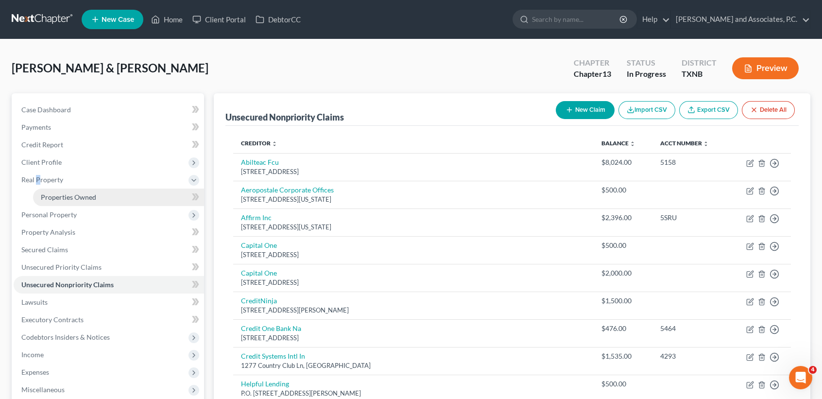
click at [80, 198] on span "Properties Owned" at bounding box center [68, 197] width 55 height 8
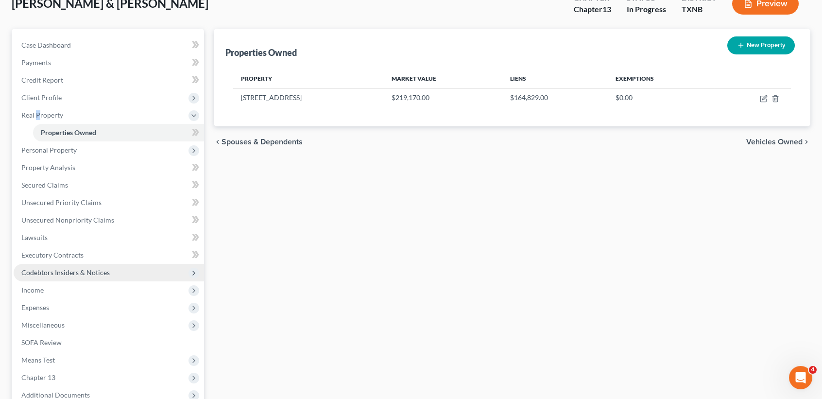
scroll to position [129, 0]
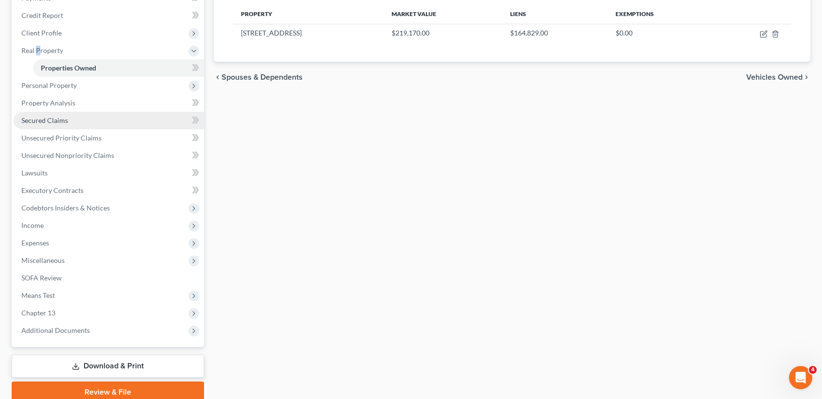
click at [93, 125] on link "Secured Claims" at bounding box center [109, 120] width 190 height 17
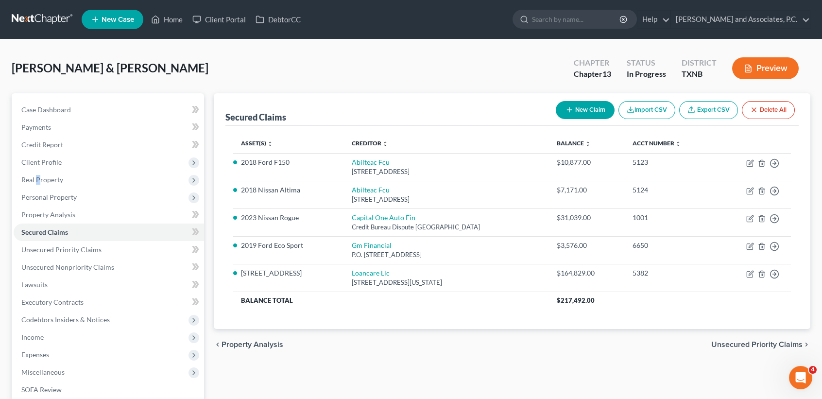
click at [569, 108] on line "button" at bounding box center [569, 110] width 0 height 4
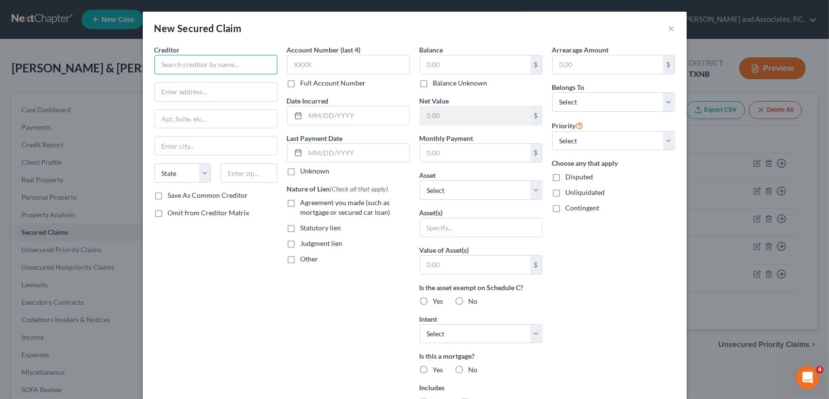
click at [203, 71] on input "text" at bounding box center [215, 64] width 123 height 19
type input "m"
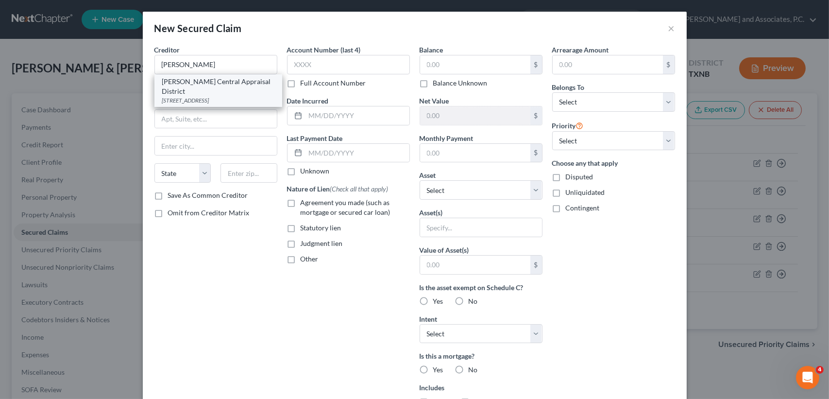
click at [221, 96] on div "208 Elm St, Sweetwater, TX 79556" at bounding box center [218, 100] width 112 height 8
type input "Nolan Central Appraisal District"
type input "208 Elm St"
type input "Sweetwater"
select select "45"
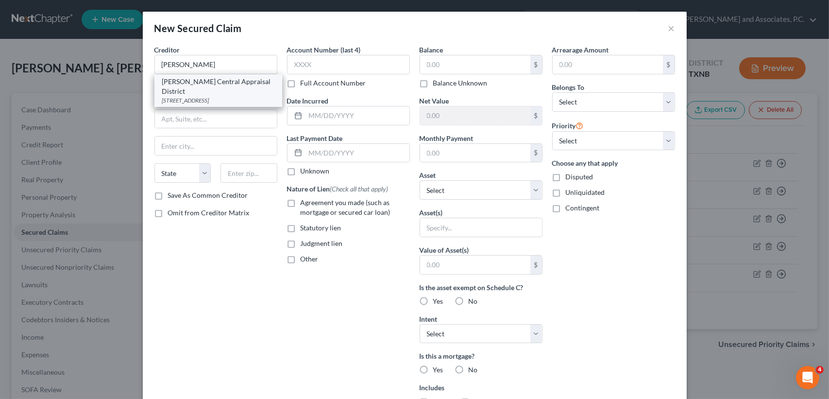
type input "79556"
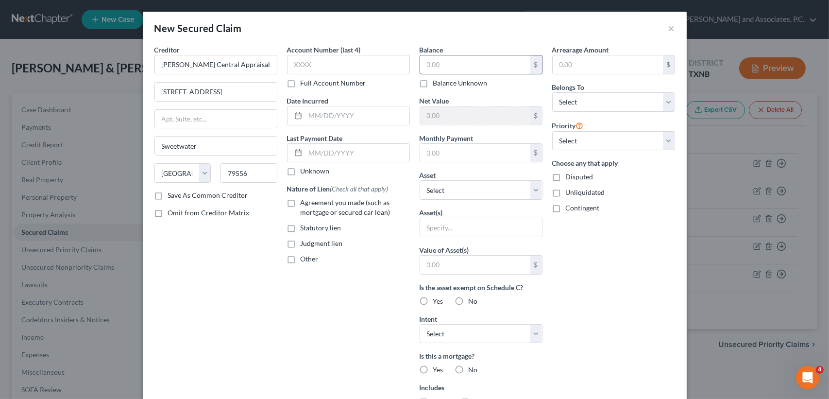
click at [444, 59] on input "text" at bounding box center [475, 64] width 110 height 18
type input "986.00"
click at [616, 100] on select "Select Debtor 1 Only Debtor 2 Only Debtor 1 And Debtor 2 Only At Least One Of T…" at bounding box center [613, 101] width 123 height 19
select select "2"
click at [552, 92] on select "Select Debtor 1 Only Debtor 2 Only Debtor 1 And Debtor 2 Only At Least One Of T…" at bounding box center [613, 101] width 123 height 19
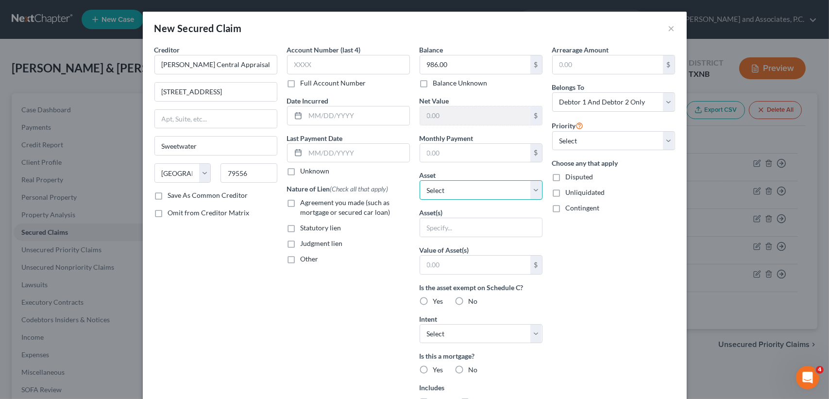
click at [439, 187] on select "Select Other Multiple Assets 2019 Ford Eco Sport - $0.0 2018 Nissan Altima - $0…" at bounding box center [481, 189] width 123 height 19
select select "4"
click at [420, 180] on select "Select Other Multiple Assets 2019 Ford Eco Sport - $0.0 2018 Nissan Altima - $0…" at bounding box center [481, 189] width 123 height 19
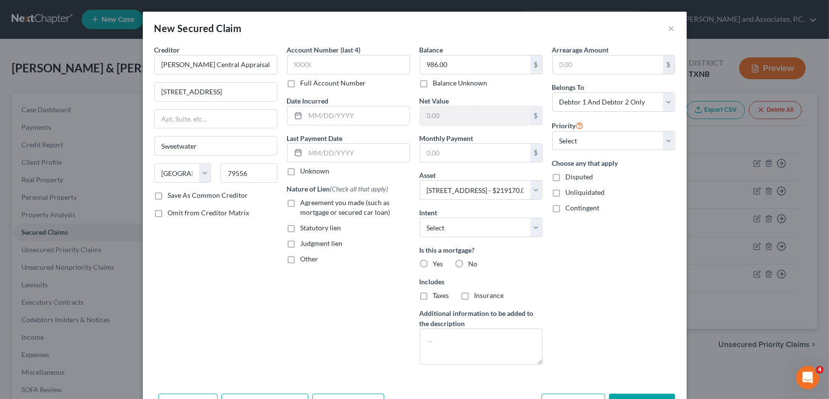
click at [611, 327] on div "Arrearage Amount $ Belongs To * Select Debtor 1 Only Debtor 2 Only Debtor 1 And…" at bounding box center [613, 208] width 133 height 327
click at [469, 262] on label "No" at bounding box center [473, 264] width 9 height 10
click at [473, 262] on input "No" at bounding box center [476, 262] width 6 height 6
radio input "true"
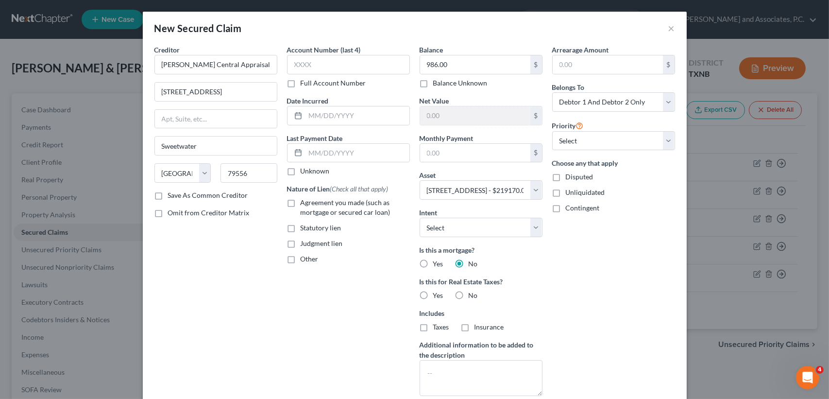
click at [433, 293] on span "Yes" at bounding box center [438, 295] width 10 height 8
click at [437, 293] on input "Yes" at bounding box center [440, 293] width 6 height 6
radio input "true"
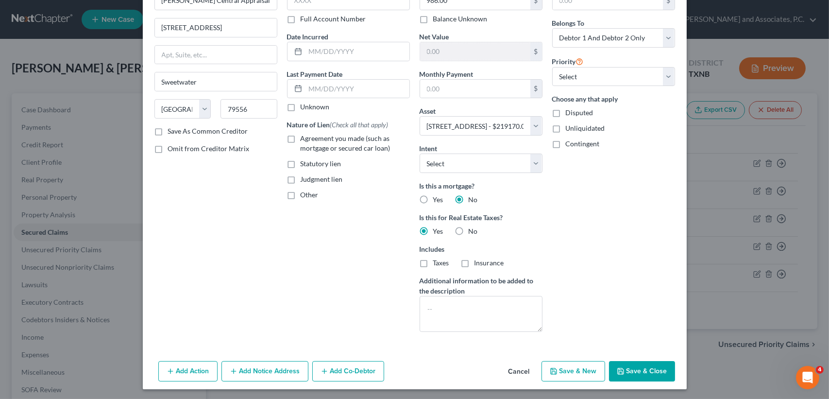
scroll to position [65, 0]
click at [656, 360] on button "Save & Close" at bounding box center [642, 370] width 66 height 20
select select
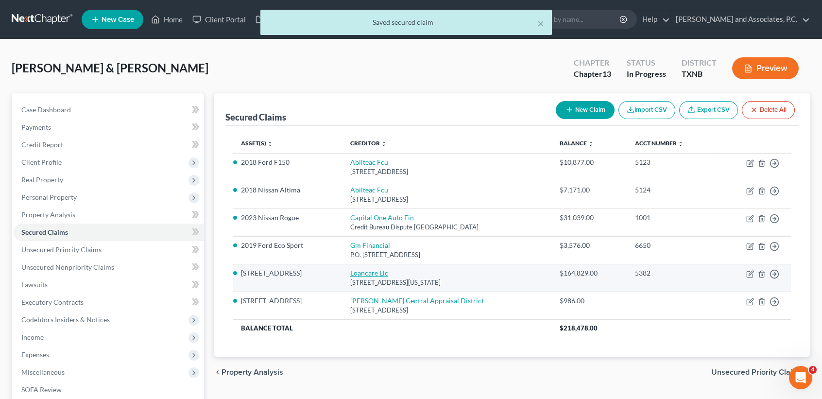
click at [353, 271] on link "Loancare Llc" at bounding box center [369, 273] width 38 height 8
select select "48"
select select "2"
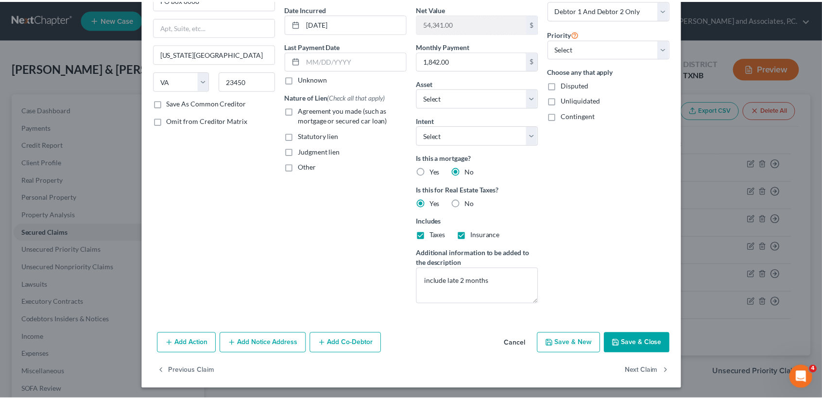
scroll to position [93, 0]
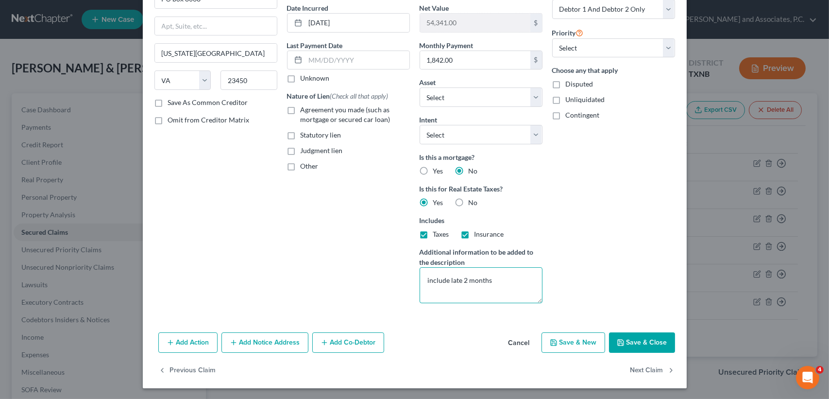
drag, startPoint x: 491, startPoint y: 280, endPoint x: 365, endPoint y: 287, distance: 126.0
click at [371, 285] on div "Creditor * Loancare Llc PO box 8068 Virginia Beach State AL AK AR AZ CA CO CT D…" at bounding box center [415, 131] width 530 height 359
type textarea "conduit"
click at [660, 345] on button "Save & Close" at bounding box center [642, 342] width 66 height 20
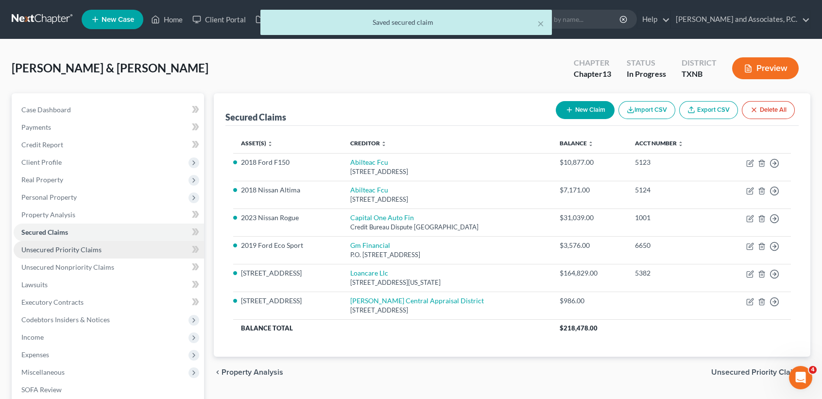
click at [83, 249] on span "Unsecured Priority Claims" at bounding box center [61, 249] width 80 height 8
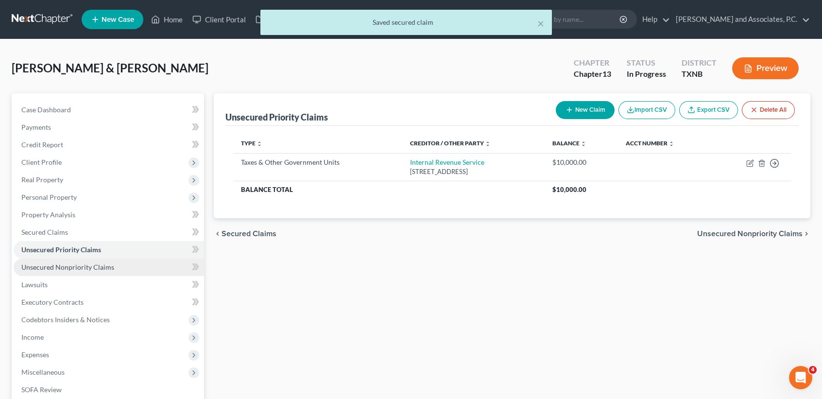
click at [85, 261] on link "Unsecured Nonpriority Claims" at bounding box center [109, 266] width 190 height 17
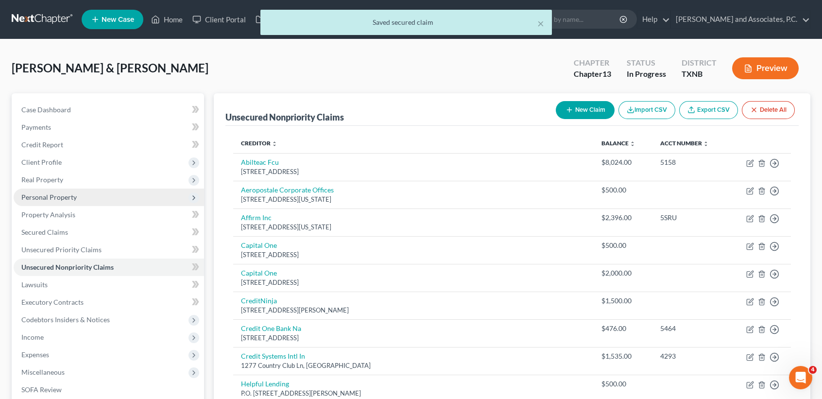
click at [65, 196] on span "Personal Property" at bounding box center [48, 197] width 55 height 8
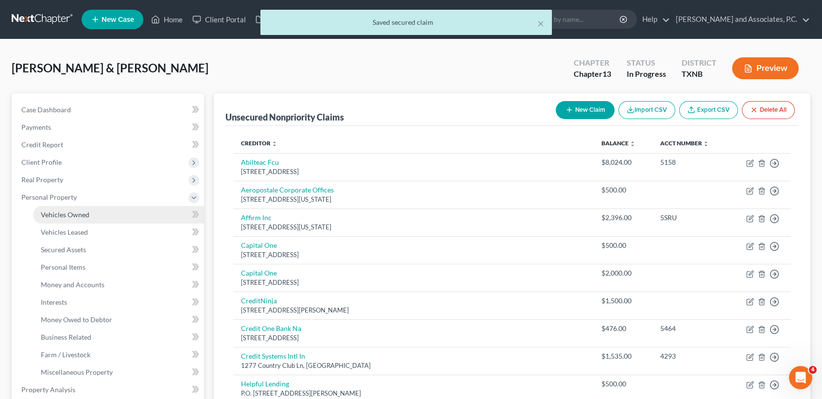
click at [83, 212] on span "Vehicles Owned" at bounding box center [65, 214] width 49 height 8
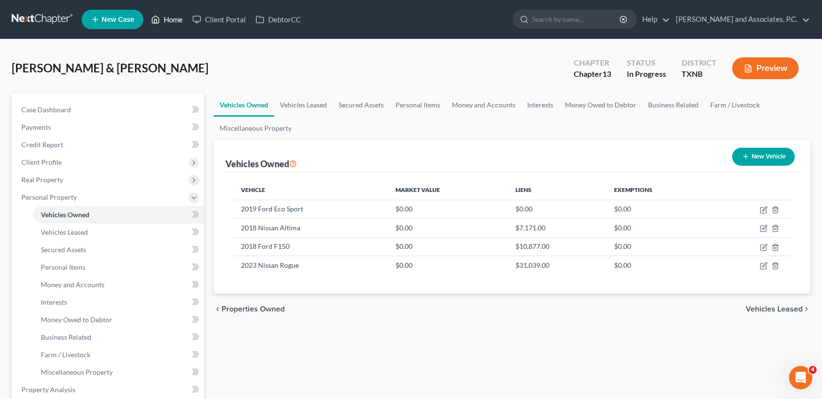
click at [168, 11] on link "Home" at bounding box center [166, 19] width 41 height 17
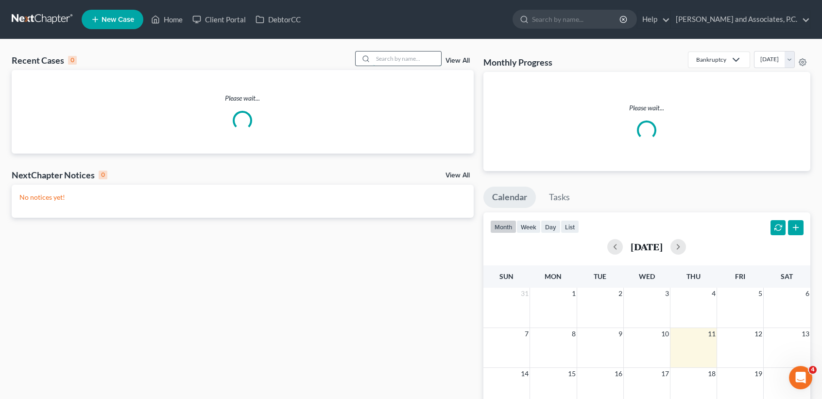
click at [399, 52] on input "search" at bounding box center [407, 58] width 68 height 14
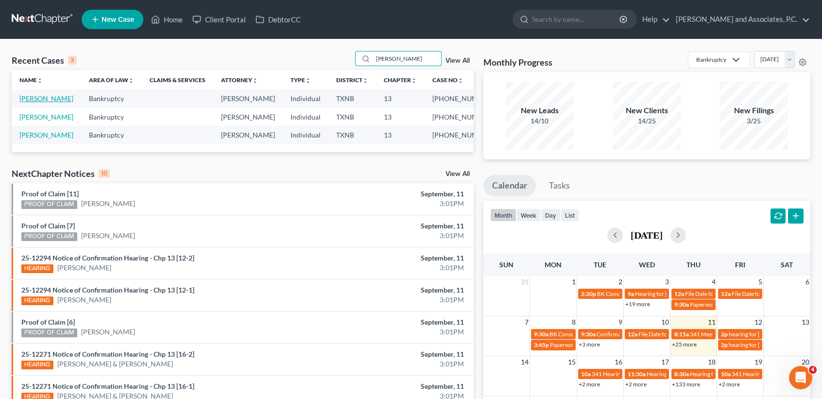
type input "medina"
click at [30, 102] on link "Medina, Manuel" at bounding box center [46, 98] width 54 height 8
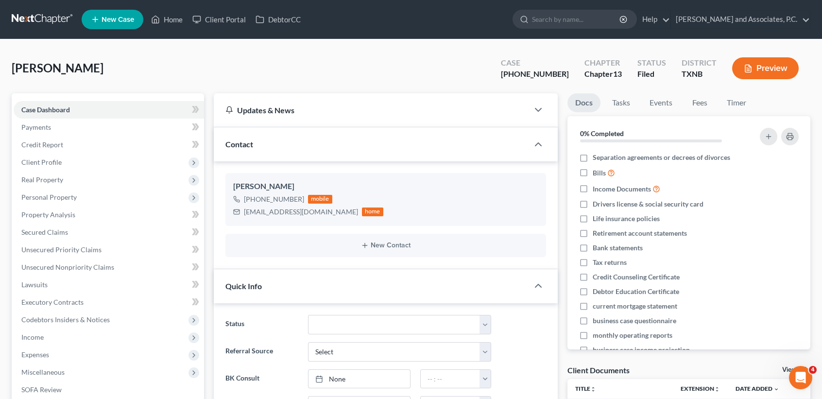
scroll to position [1640, 0]
click at [177, 14] on link "Home" at bounding box center [166, 19] width 41 height 17
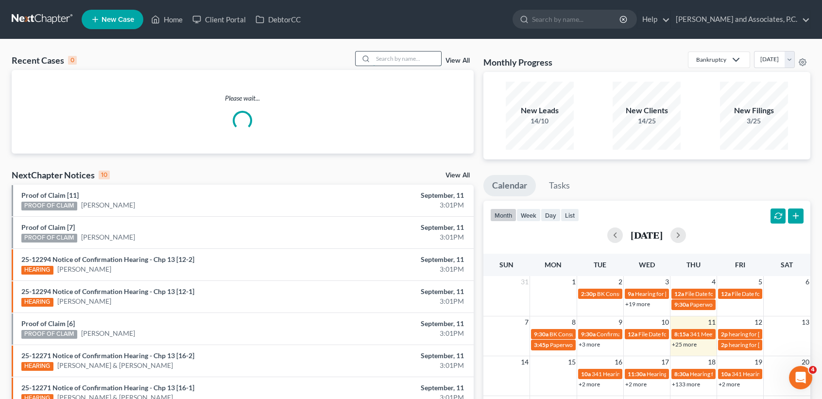
click at [436, 59] on input "search" at bounding box center [407, 58] width 68 height 14
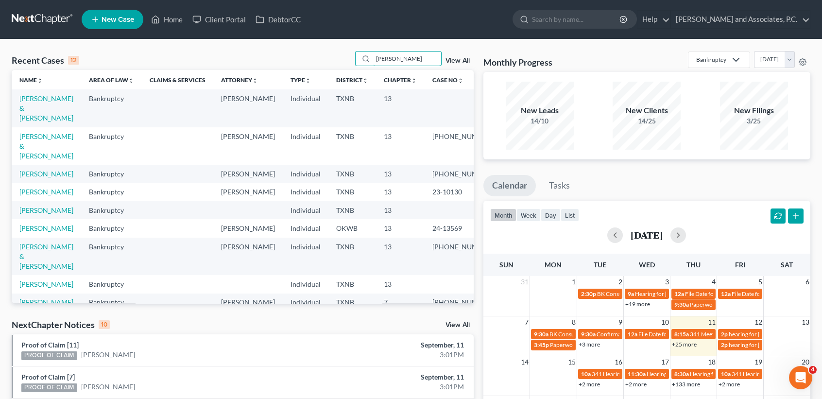
type input "hernan"
click at [27, 104] on td "Hernandez, Jeffrey & Laura" at bounding box center [46, 107] width 69 height 37
click at [26, 111] on link "Hernandez, Jeffrey & Laura" at bounding box center [46, 108] width 54 height 28
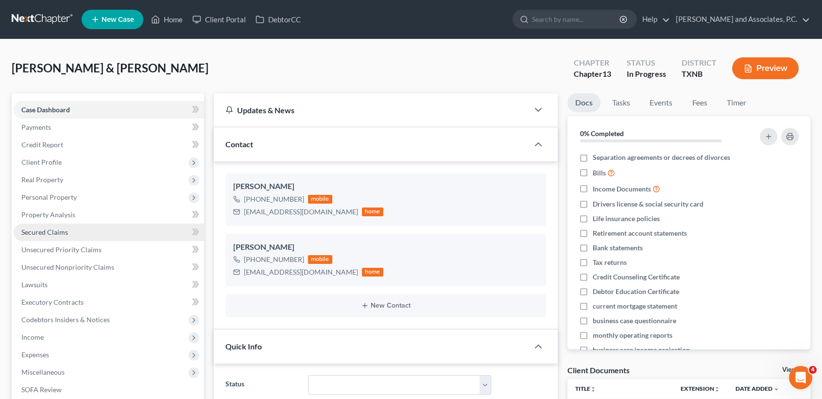
scroll to position [320, 0]
click at [85, 227] on link "Secured Claims" at bounding box center [109, 231] width 190 height 17
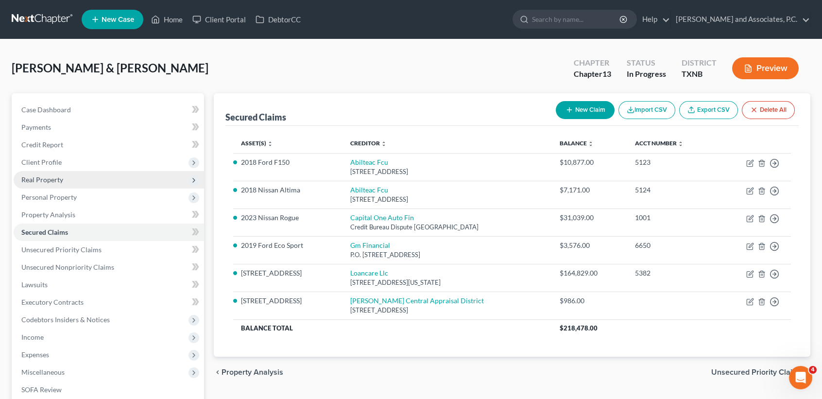
click at [69, 181] on span "Real Property" at bounding box center [109, 179] width 190 height 17
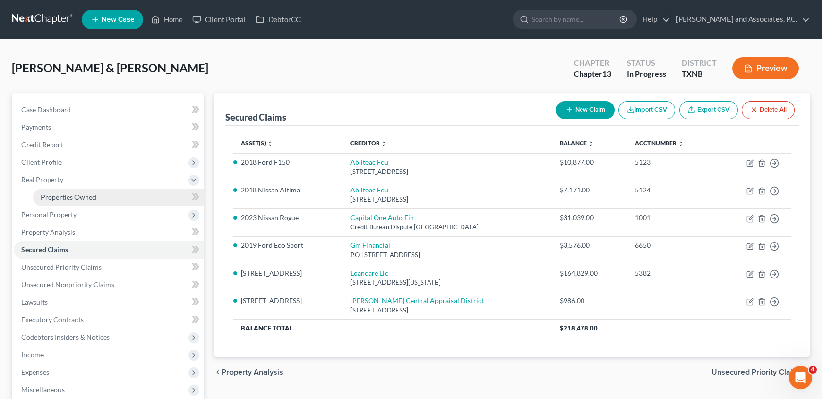
click at [66, 196] on span "Properties Owned" at bounding box center [68, 197] width 55 height 8
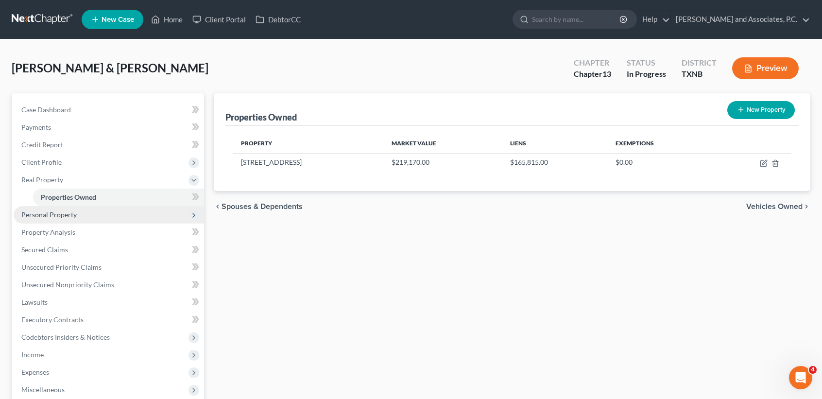
click at [64, 206] on span "Personal Property" at bounding box center [109, 214] width 190 height 17
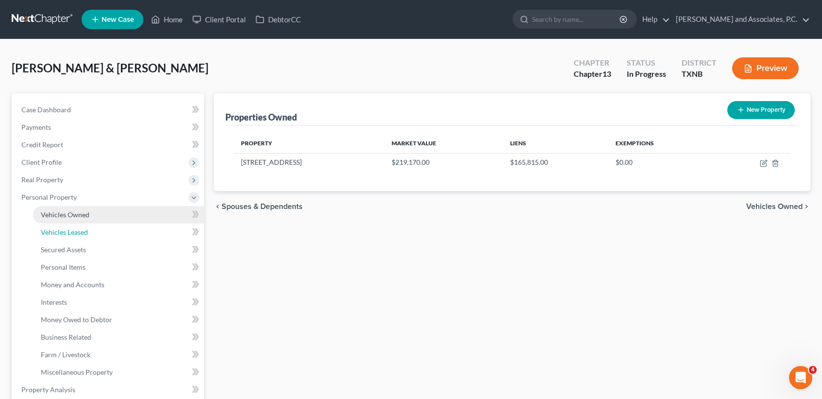
click at [71, 223] on link "Vehicles Leased" at bounding box center [118, 231] width 171 height 17
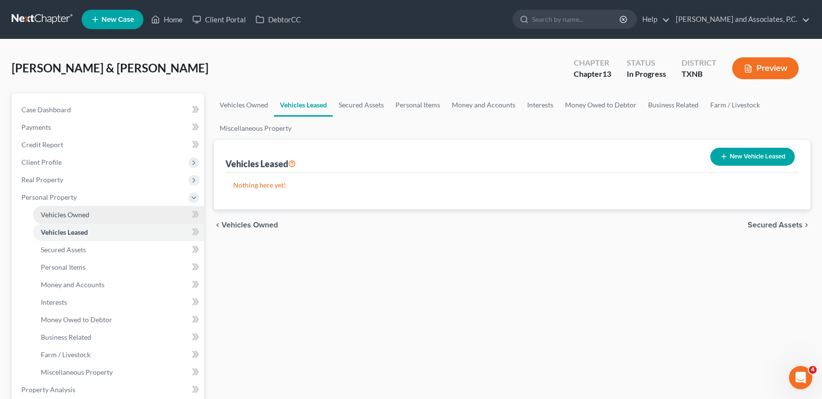
click at [69, 210] on span "Vehicles Owned" at bounding box center [65, 214] width 49 height 8
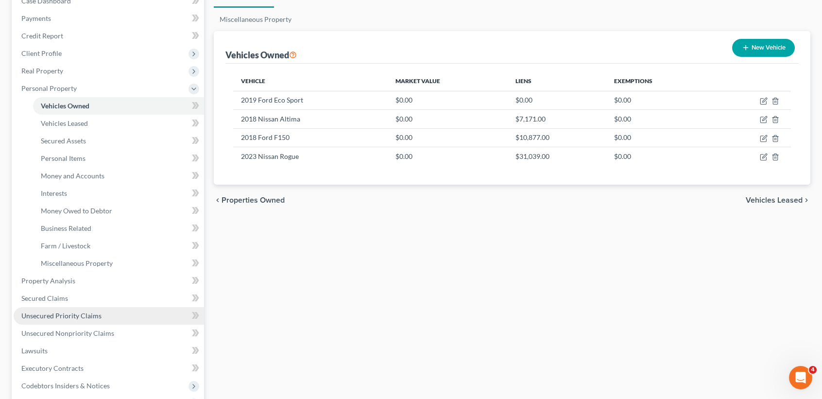
scroll to position [129, 0]
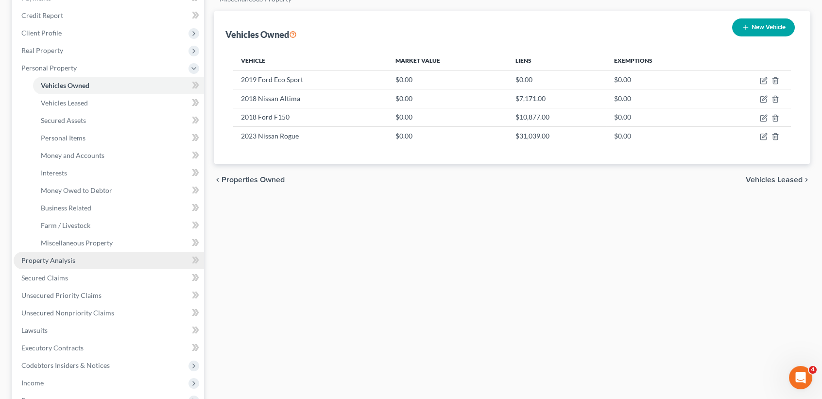
click at [59, 267] on link "Property Analysis" at bounding box center [109, 260] width 190 height 17
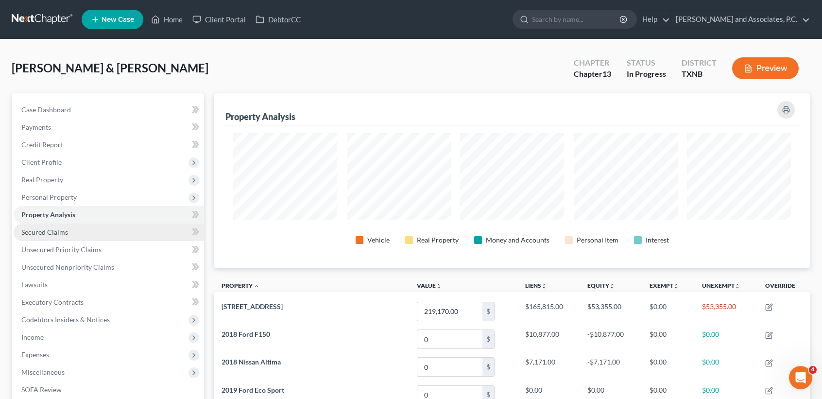
click at [38, 231] on span "Secured Claims" at bounding box center [44, 232] width 47 height 8
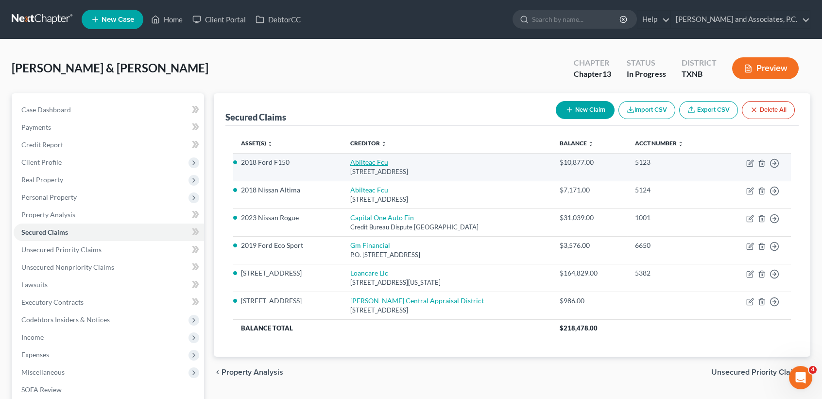
click at [368, 160] on link "Abilteac Fcu" at bounding box center [369, 162] width 38 height 8
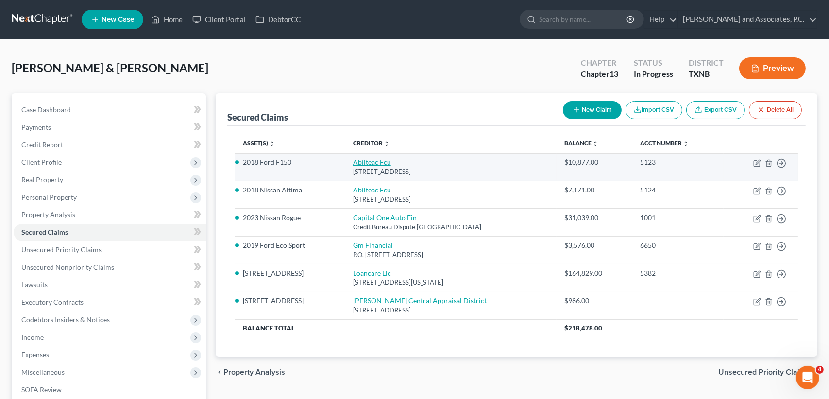
select select "45"
select select "0"
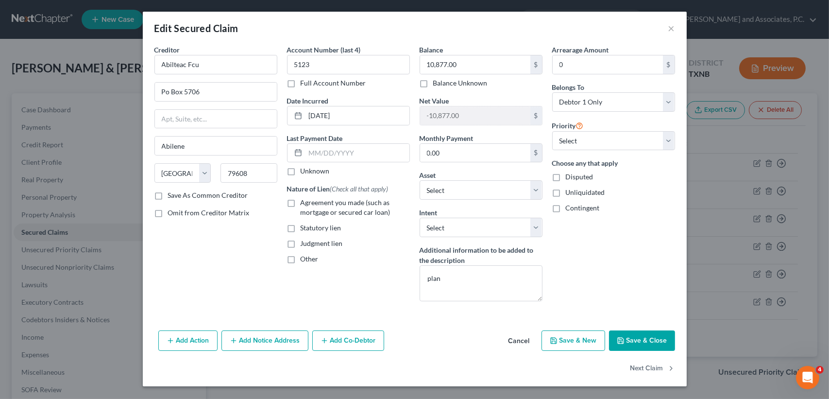
click at [633, 343] on button "Save & Close" at bounding box center [642, 340] width 66 height 20
select select "12"
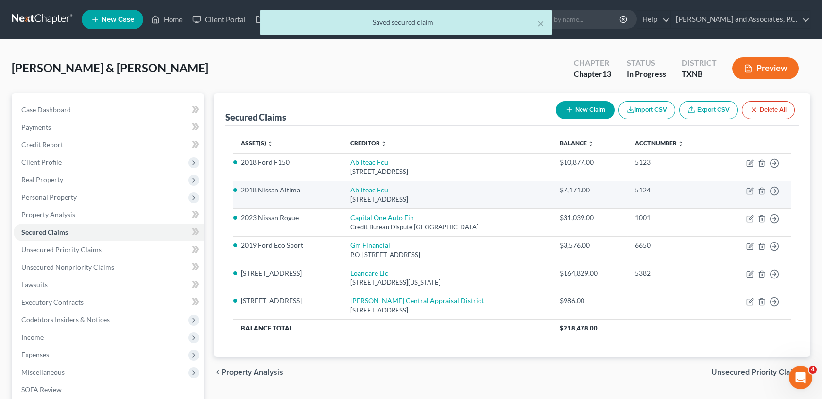
click at [356, 192] on link "Abilteac Fcu" at bounding box center [369, 190] width 38 height 8
select select "45"
select select "2"
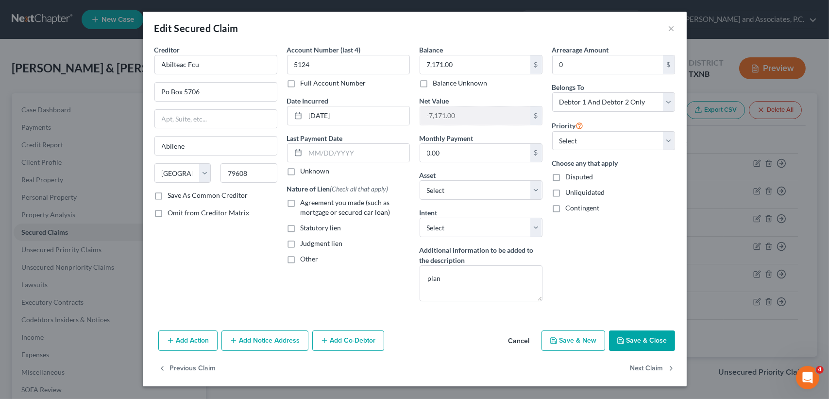
click at [655, 346] on button "Save & Close" at bounding box center [642, 340] width 66 height 20
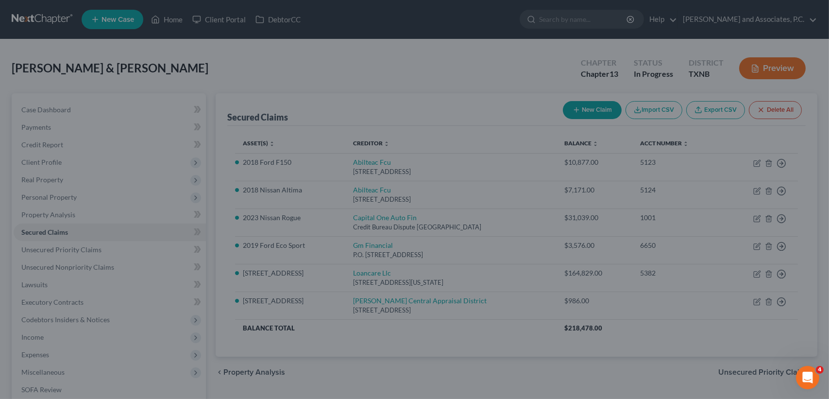
select select "3"
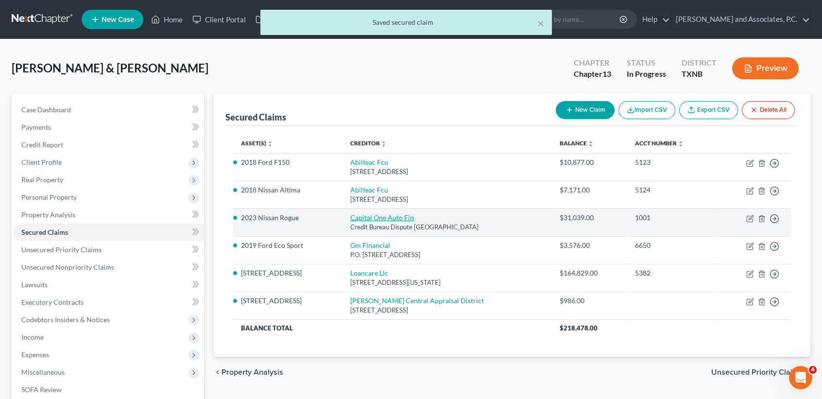
click at [382, 217] on link "Capital One Auto Fin" at bounding box center [382, 217] width 64 height 8
select select "45"
select select "2"
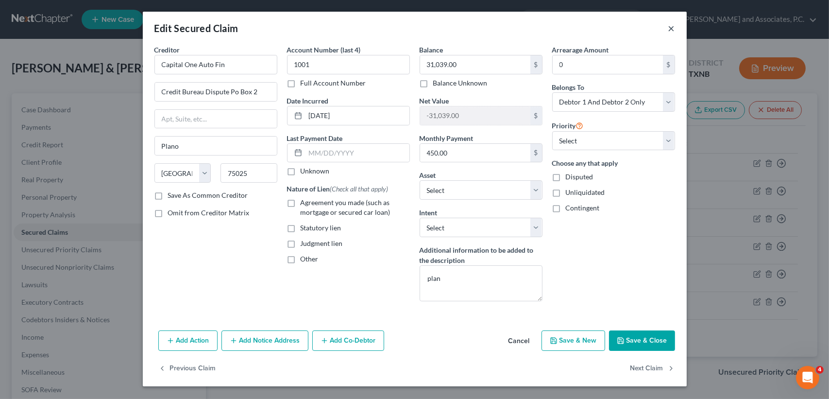
click at [670, 30] on button "×" at bounding box center [671, 28] width 7 height 12
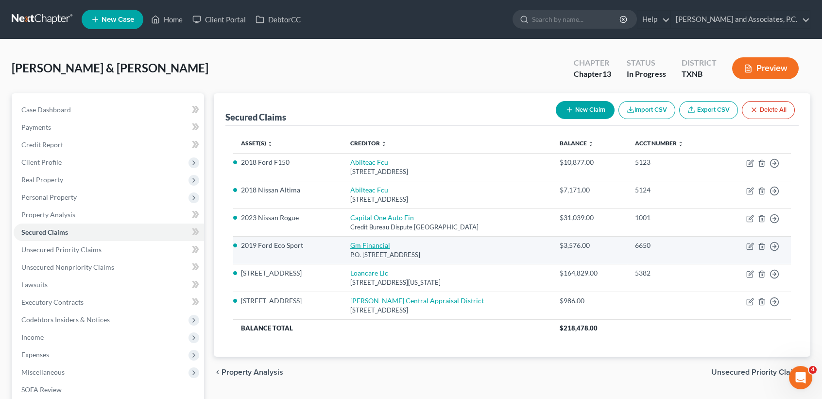
click at [375, 245] on link "Gm Financial" at bounding box center [370, 245] width 40 height 8
select select "45"
select select "0"
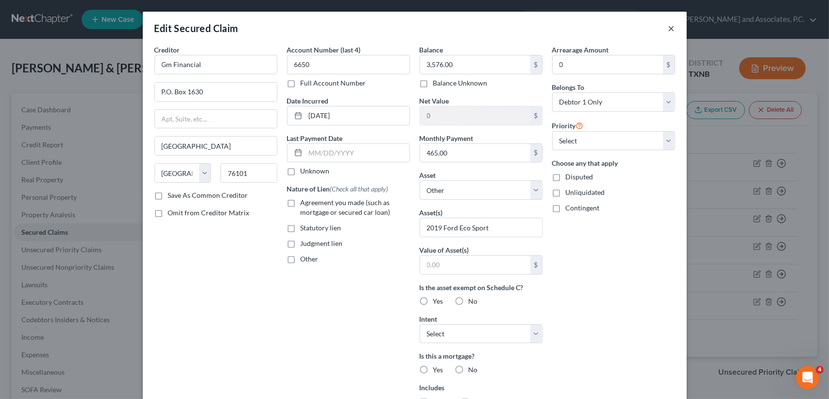
click at [668, 26] on button "×" at bounding box center [671, 28] width 7 height 12
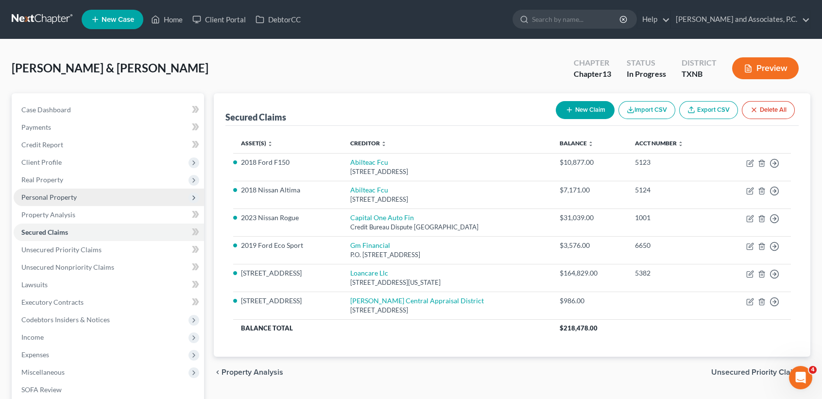
click at [41, 195] on span "Personal Property" at bounding box center [48, 197] width 55 height 8
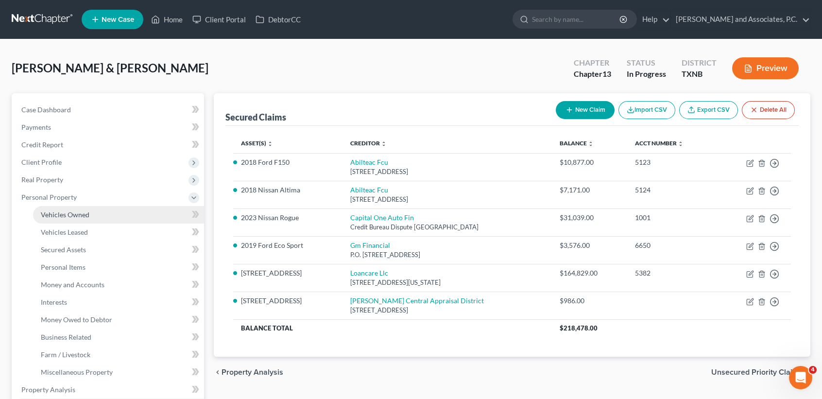
click at [47, 210] on span "Vehicles Owned" at bounding box center [65, 214] width 49 height 8
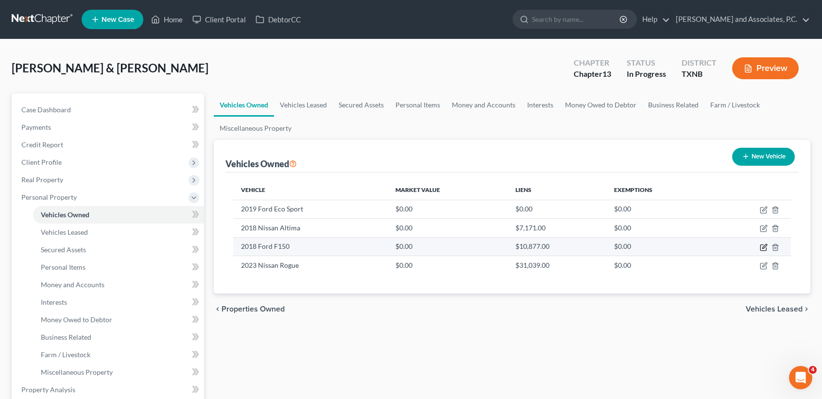
click at [762, 245] on icon "button" at bounding box center [764, 247] width 8 height 8
select select "0"
select select "8"
select select "1"
select select "2"
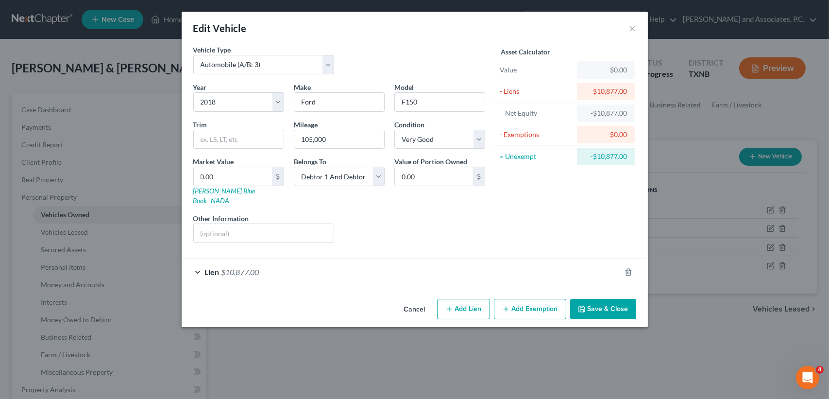
click at [220, 195] on div "Market Value 0.00 $ Kelly Blue Book NADA" at bounding box center [238, 180] width 101 height 49
click at [220, 192] on link "Kelly Blue Book" at bounding box center [224, 196] width 62 height 18
click at [247, 179] on input "0.00" at bounding box center [233, 176] width 78 height 18
type input "1"
type input "1.00"
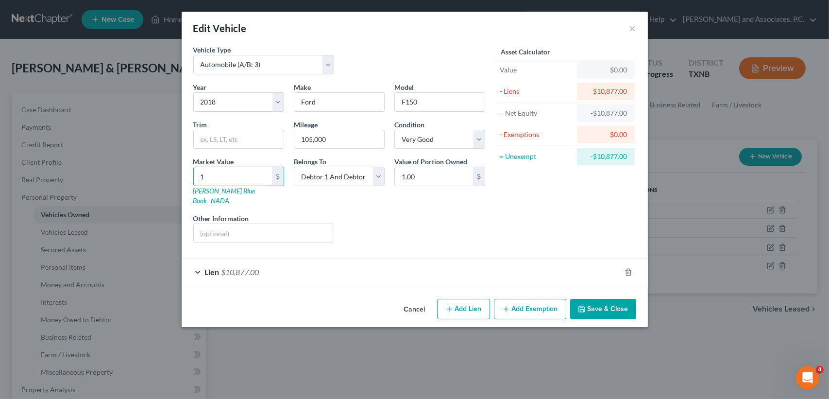
type input "11"
type input "11.00"
type input "110"
type input "110.00"
type input "1100"
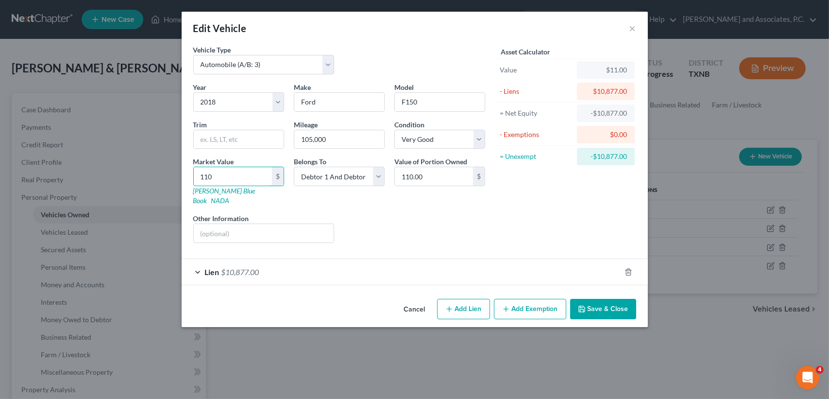
type input "1,100.00"
type input "1,1000"
type input "11,000.00"
click at [617, 299] on button "Save & Close" at bounding box center [603, 309] width 66 height 20
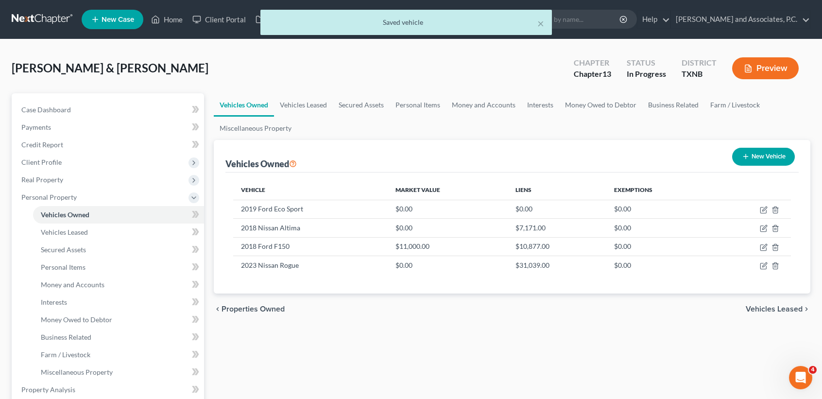
click at [629, 366] on div "Vehicles Owned Vehicles Leased Secured Assets Personal Items Money and Accounts…" at bounding box center [512, 391] width 606 height 596
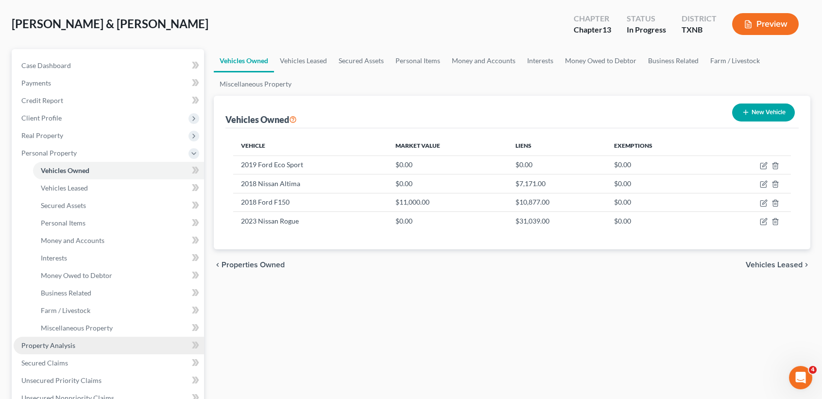
scroll to position [65, 0]
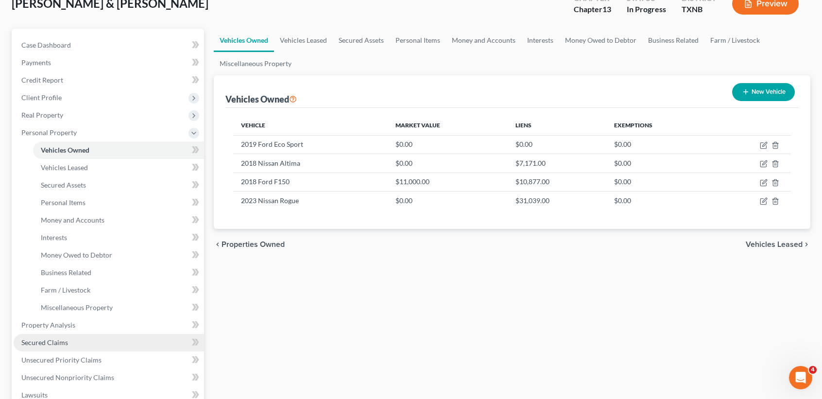
click at [54, 344] on span "Secured Claims" at bounding box center [44, 342] width 47 height 8
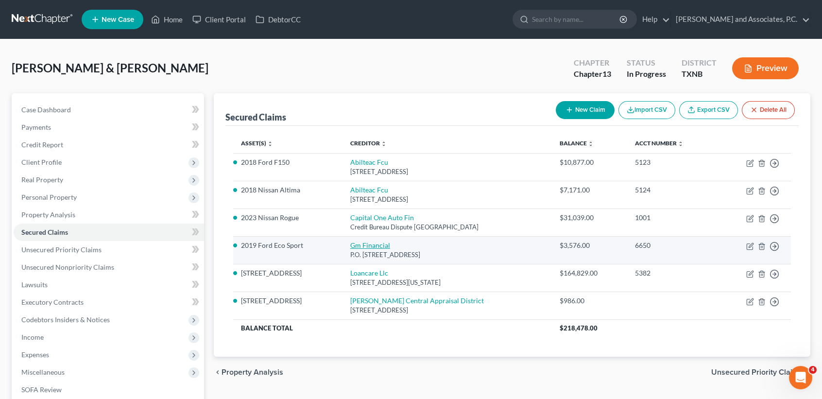
click at [369, 245] on link "Gm Financial" at bounding box center [370, 245] width 40 height 8
select select "45"
select select "0"
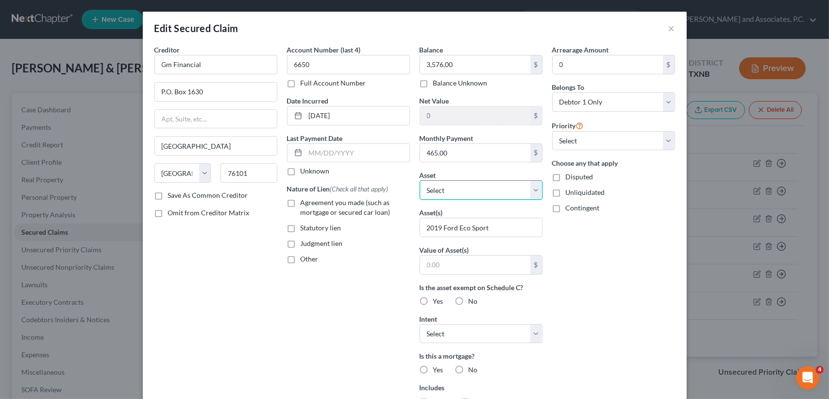
click at [461, 193] on select "Select Other Multiple Assets 2019 Ford Eco Sport - $0.0 2018 Nissan Altima - $0…" at bounding box center [481, 189] width 123 height 19
select select "2"
click at [420, 180] on select "Select Other Multiple Assets 2019 Ford Eco Sport - $0.0 2018 Nissan Altima - $0…" at bounding box center [481, 189] width 123 height 19
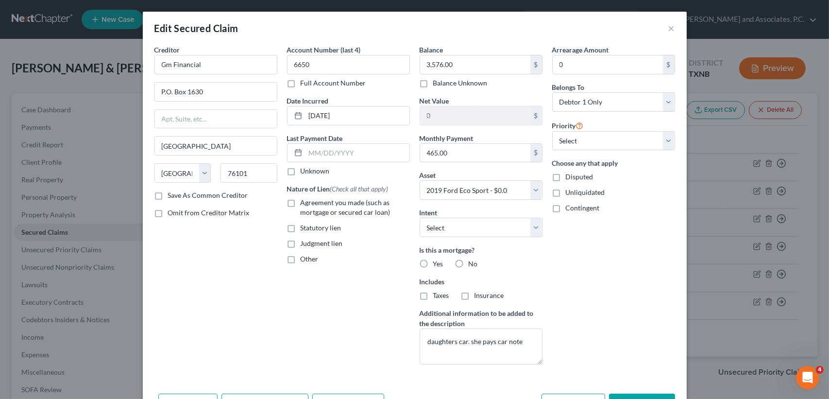
click at [569, 270] on div "Arrearage Amount 0 $ Belongs To * Select Debtor 1 Only Debtor 2 Only Debtor 1 A…" at bounding box center [613, 208] width 133 height 327
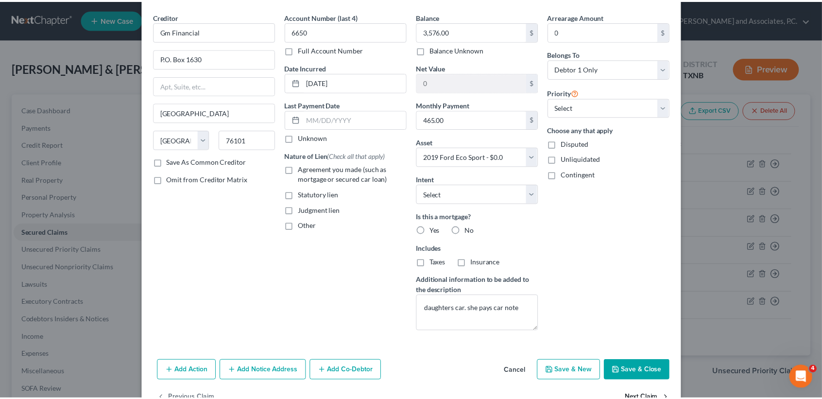
scroll to position [61, 0]
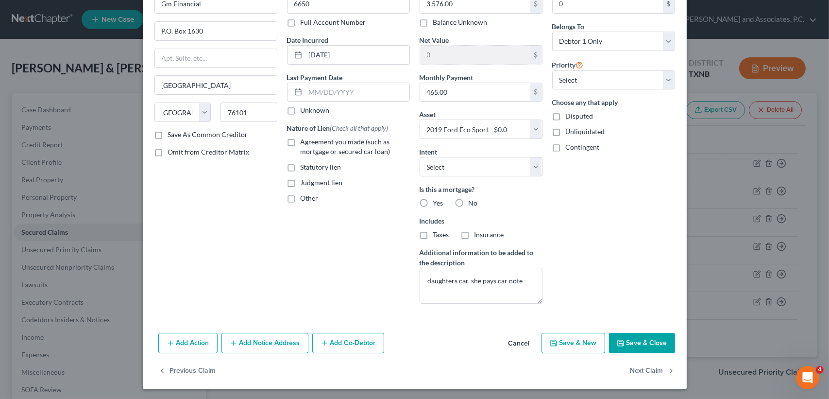
click at [661, 348] on button "Save & Close" at bounding box center [642, 343] width 66 height 20
select select
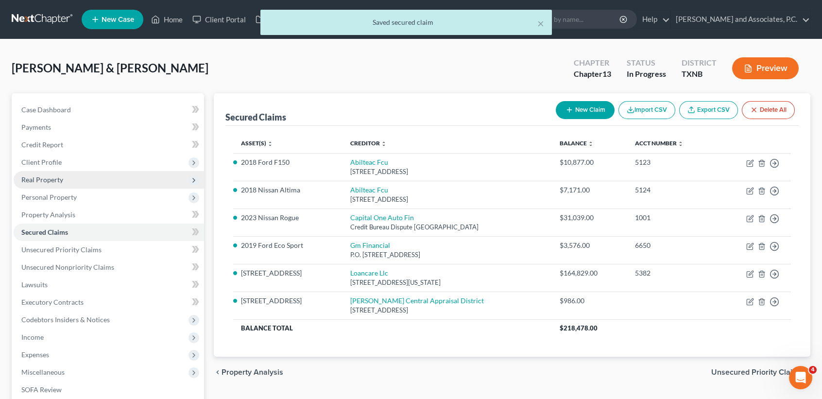
click at [92, 187] on span "Real Property" at bounding box center [109, 179] width 190 height 17
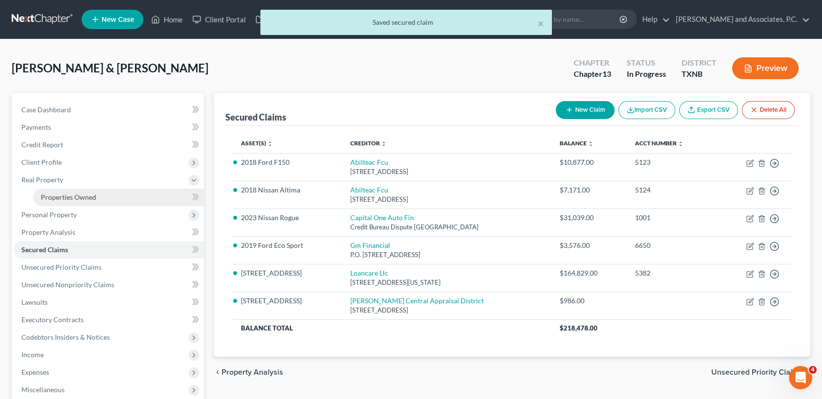
click at [91, 200] on span "Properties Owned" at bounding box center [68, 197] width 55 height 8
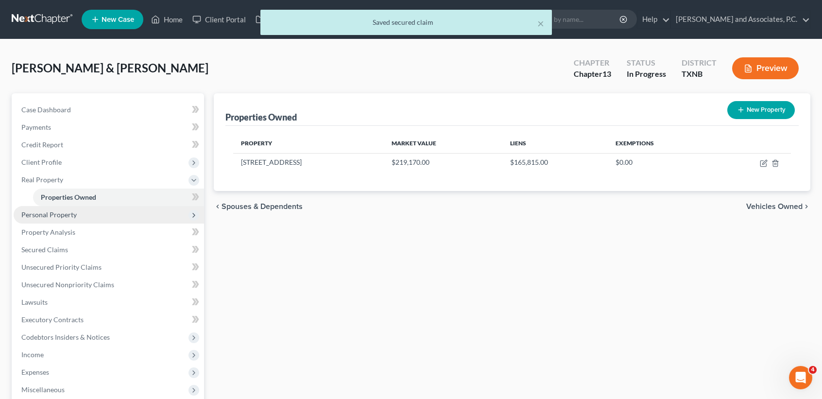
click at [85, 211] on span "Personal Property" at bounding box center [109, 214] width 190 height 17
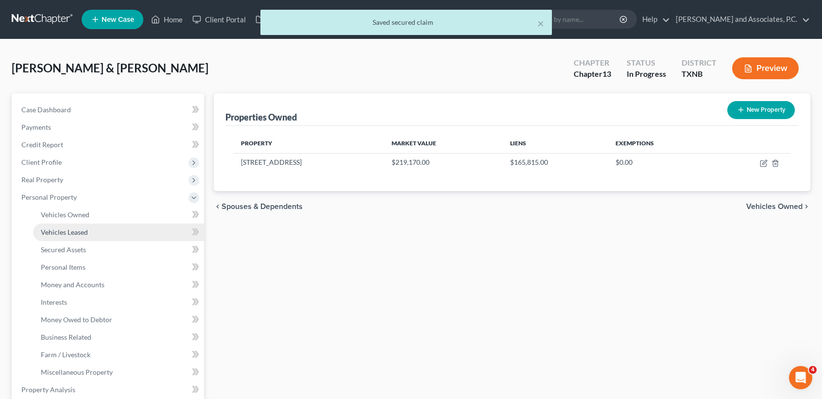
click at [90, 224] on link "Vehicles Leased" at bounding box center [118, 231] width 171 height 17
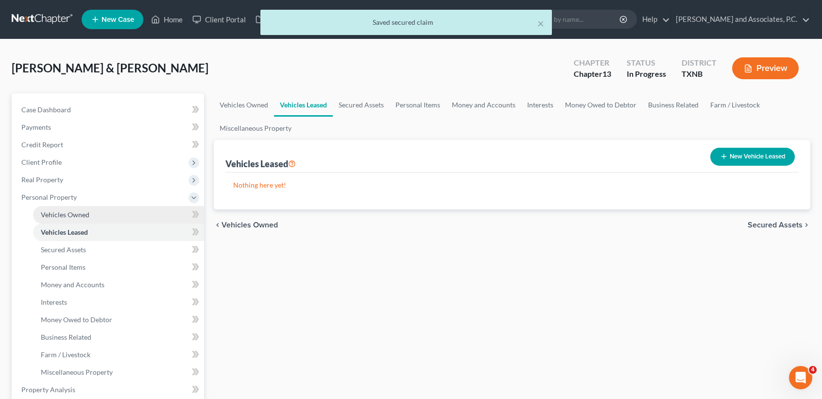
click at [93, 218] on link "Vehicles Owned" at bounding box center [118, 214] width 171 height 17
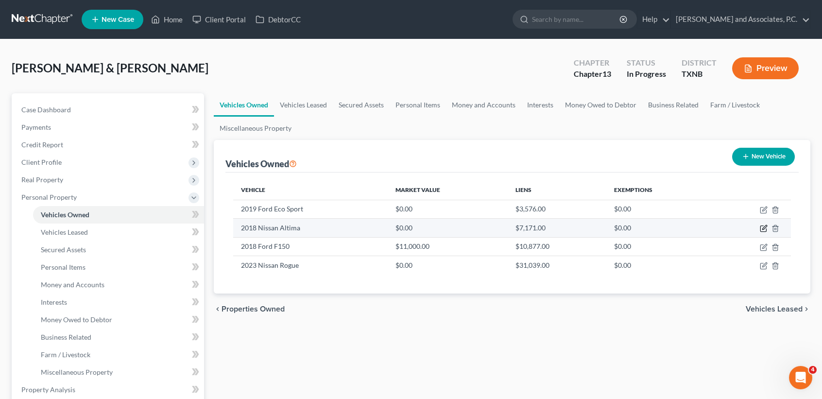
click at [763, 226] on icon "button" at bounding box center [764, 228] width 8 height 8
select select "0"
select select "8"
select select "3"
select select "2"
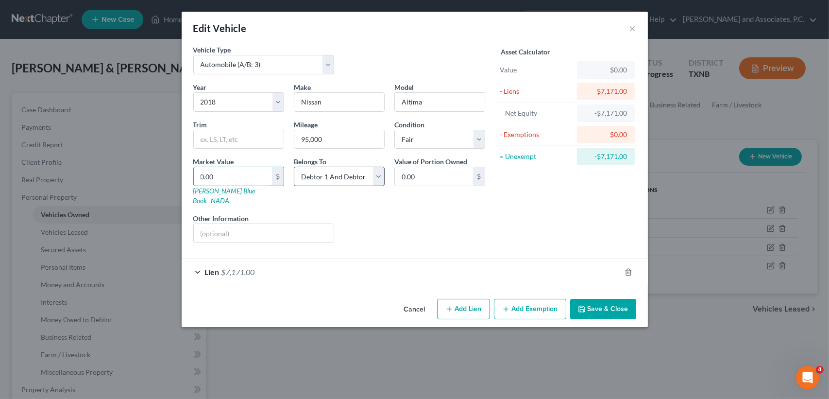
type input "7"
type input "7.00"
type input "72"
type input "72.00"
type input "720"
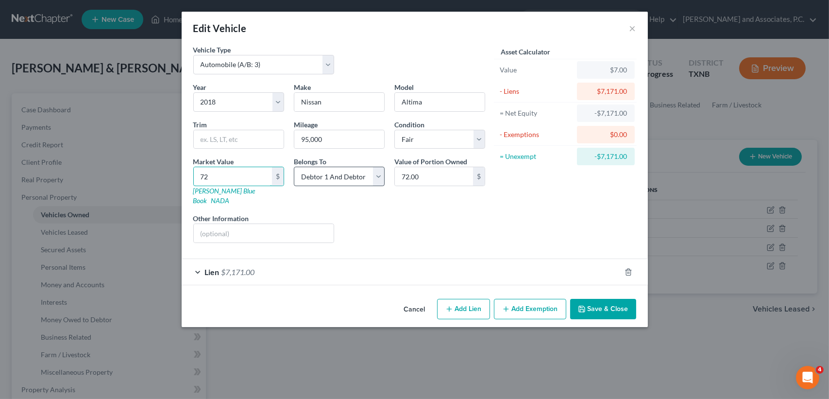
type input "720.00"
type input "7200"
type input "7,200.00"
type input "7,20"
type input "720.00"
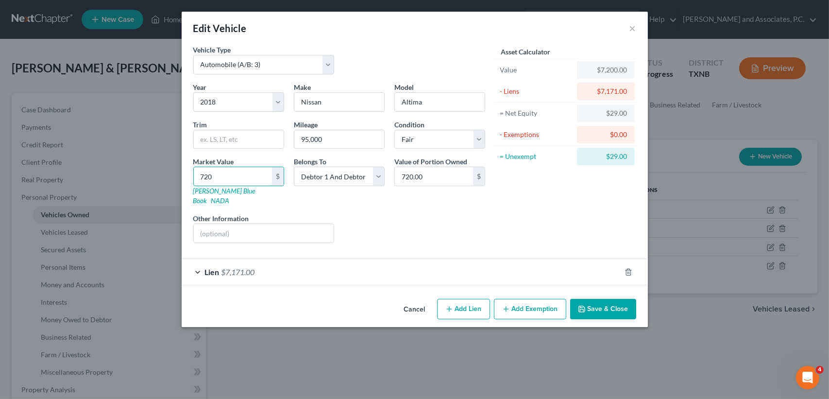
type input "72"
type input "72.00"
type input "7"
type input "7.00"
type input "73"
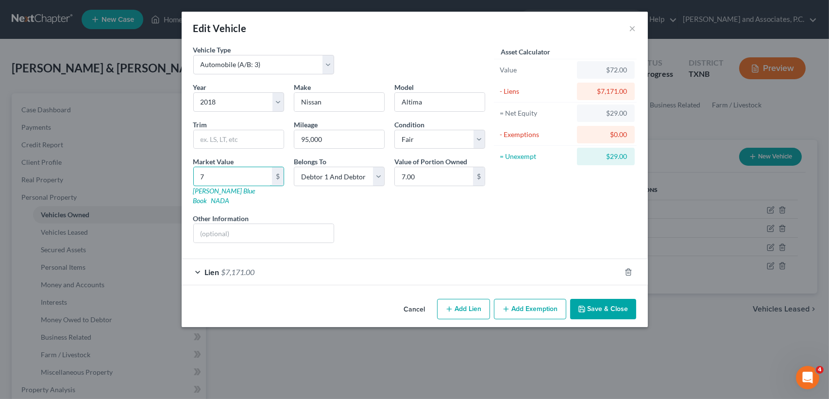
type input "73.00"
type input "730"
type input "730.00"
type input "7300"
type input "7,300.00"
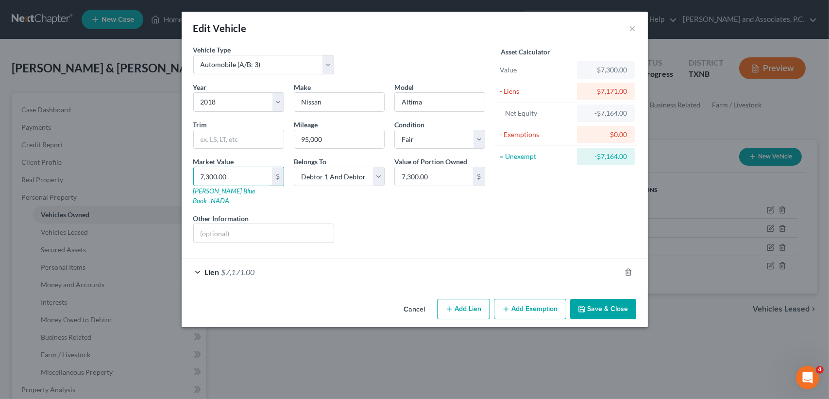
type input "7,300.00"
click at [607, 304] on button "Save & Close" at bounding box center [603, 309] width 66 height 20
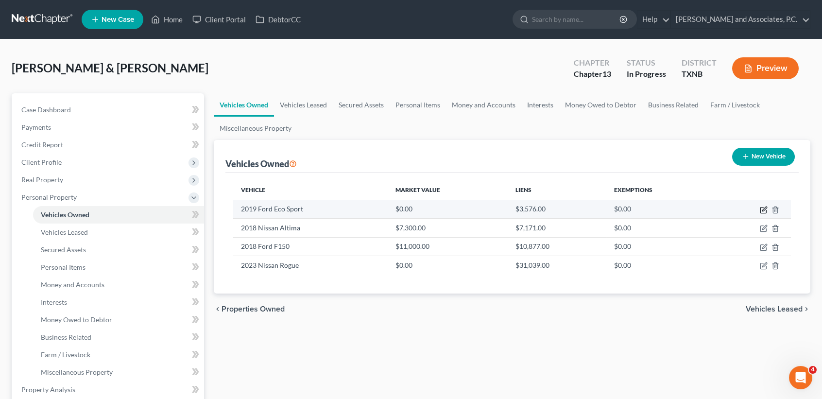
click at [765, 208] on icon "button" at bounding box center [764, 210] width 8 height 8
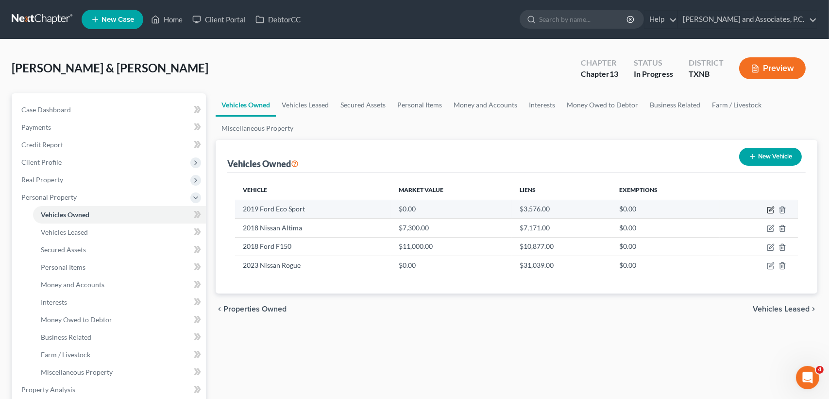
select select "0"
select select "7"
select select "2"
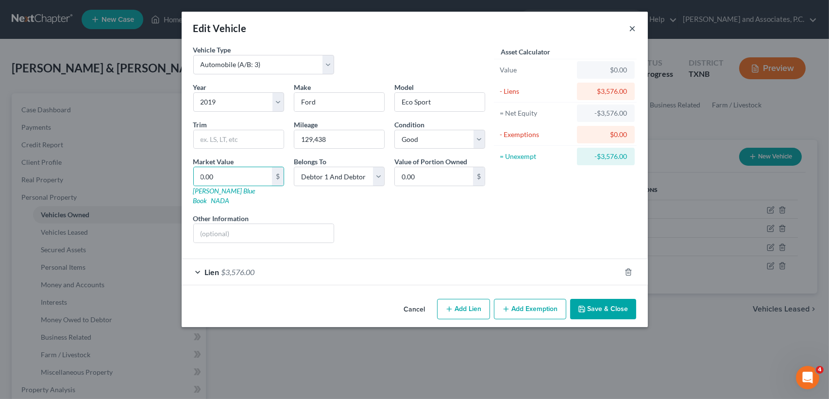
click at [634, 28] on button "×" at bounding box center [633, 28] width 7 height 12
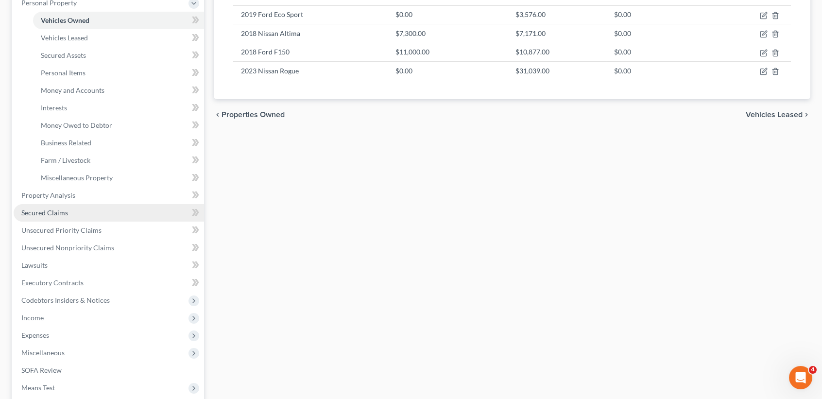
click at [55, 213] on span "Secured Claims" at bounding box center [44, 212] width 47 height 8
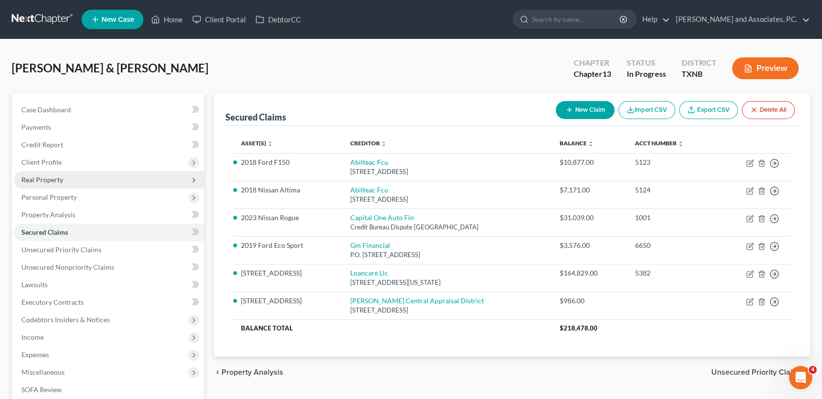
click at [64, 186] on span "Real Property" at bounding box center [109, 179] width 190 height 17
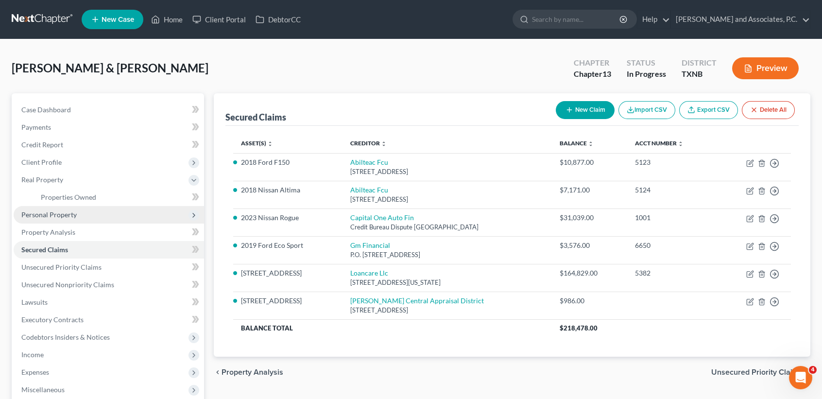
click at [63, 221] on span "Personal Property" at bounding box center [109, 214] width 190 height 17
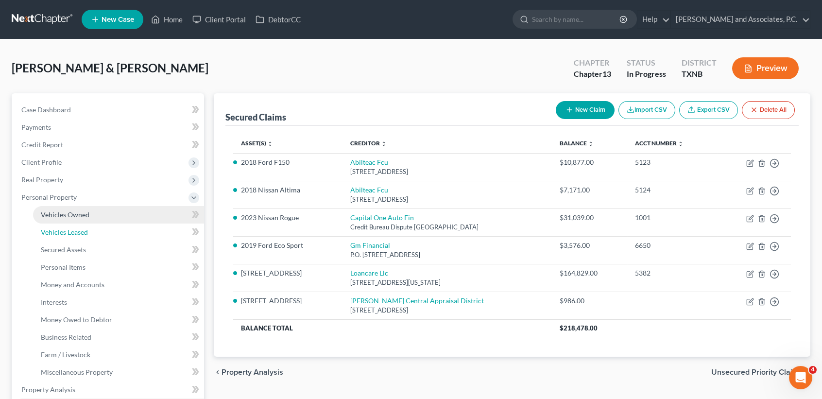
click at [65, 226] on link "Vehicles Leased" at bounding box center [118, 231] width 171 height 17
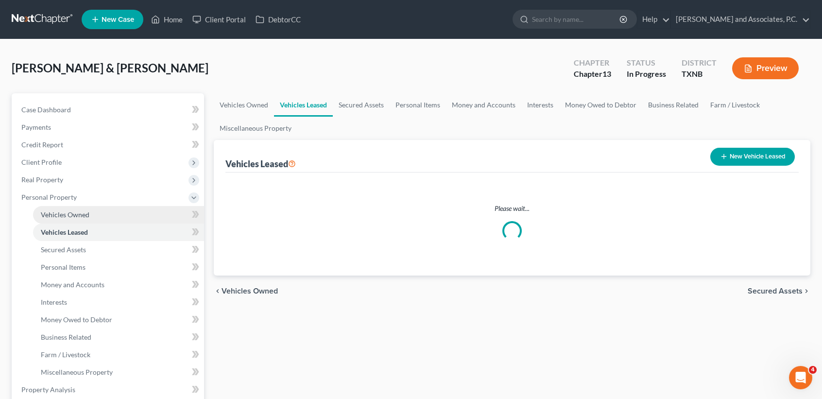
click at [66, 216] on span "Vehicles Owned" at bounding box center [65, 214] width 49 height 8
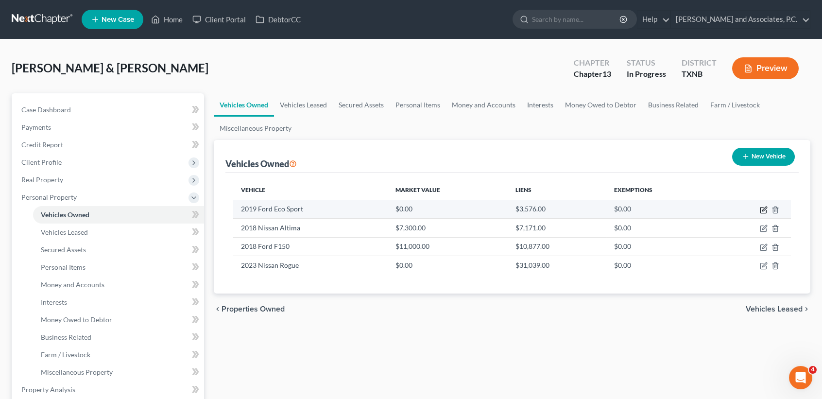
click at [766, 211] on icon "button" at bounding box center [764, 210] width 8 height 8
select select "0"
select select "7"
select select "2"
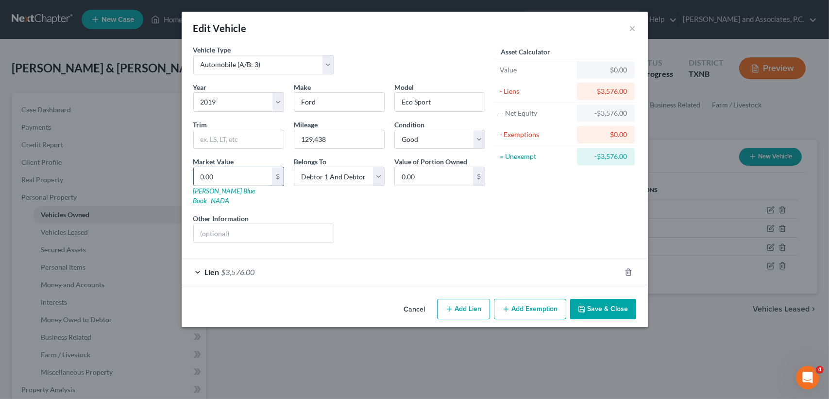
click at [227, 178] on input "0.00" at bounding box center [233, 176] width 78 height 18
type input "3"
type input "3.00"
type input "36"
type input "36.00"
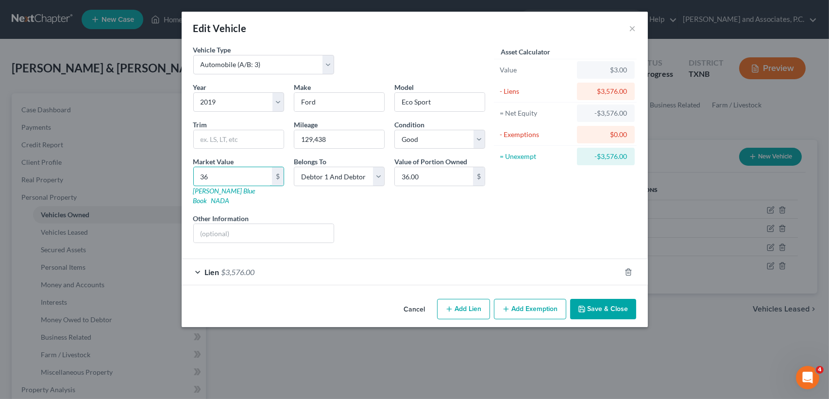
type input "365"
type input "365.00"
type input "3650"
type input "3,650.00"
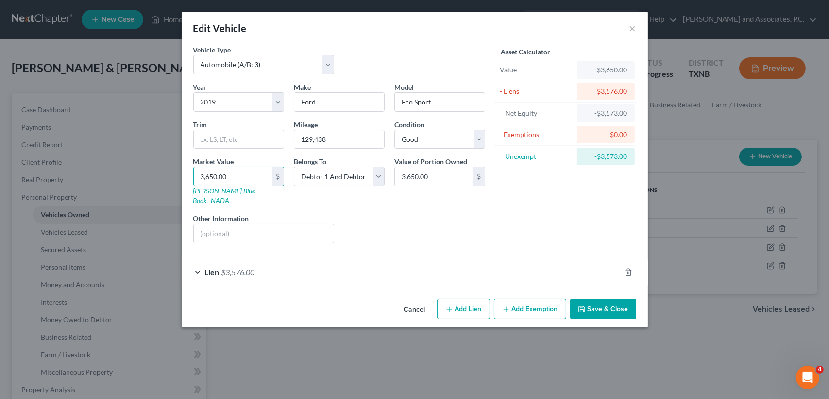
click at [603, 299] on button "Save & Close" at bounding box center [603, 309] width 66 height 20
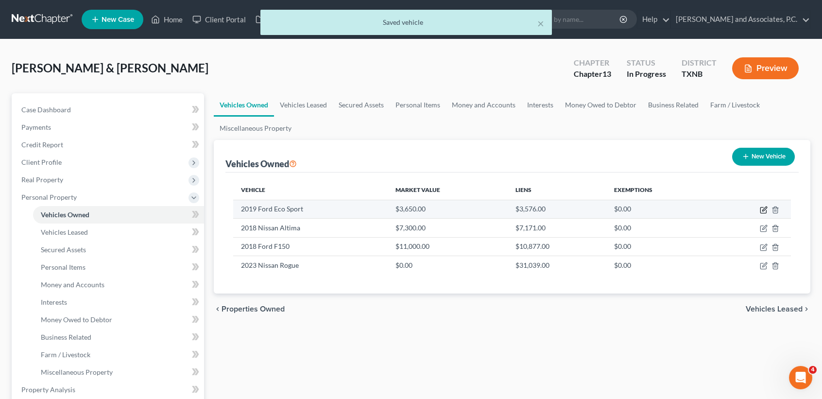
click at [765, 209] on icon "button" at bounding box center [764, 210] width 8 height 8
select select "0"
select select "7"
select select "2"
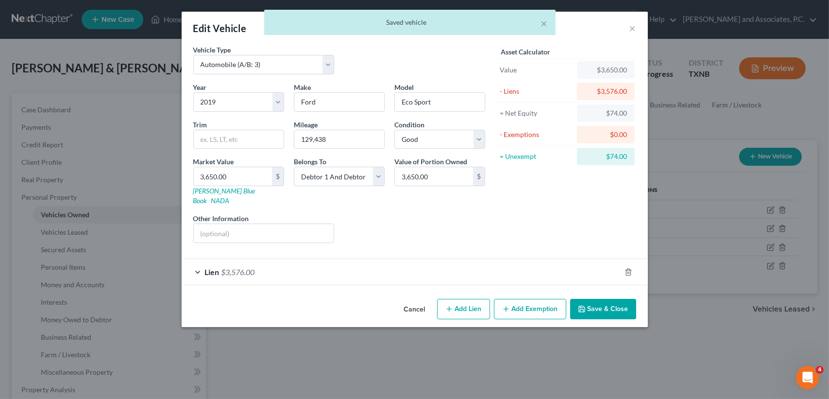
click at [584, 299] on button "Save & Close" at bounding box center [603, 309] width 66 height 20
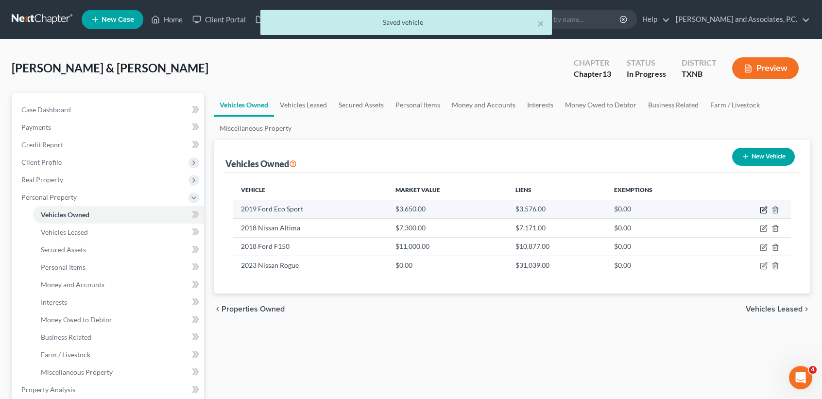
click at [766, 206] on icon "button" at bounding box center [764, 210] width 8 height 8
select select "0"
select select "7"
select select "2"
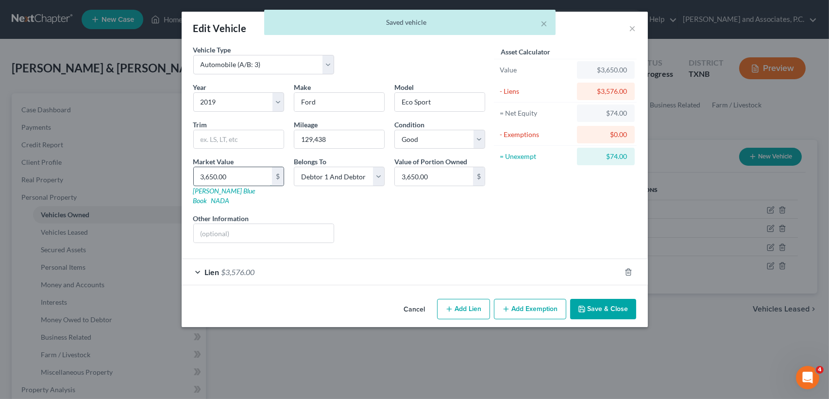
click at [249, 179] on input "3,650.00" at bounding box center [233, 176] width 78 height 18
type input "3"
type input "3.00"
type input "36"
type input "36.00"
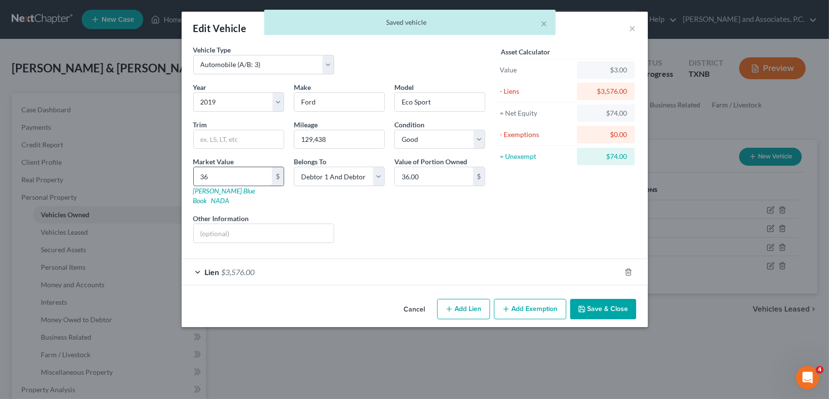
type input "368"
type input "368.00"
type input "3680"
type input "3,680.00"
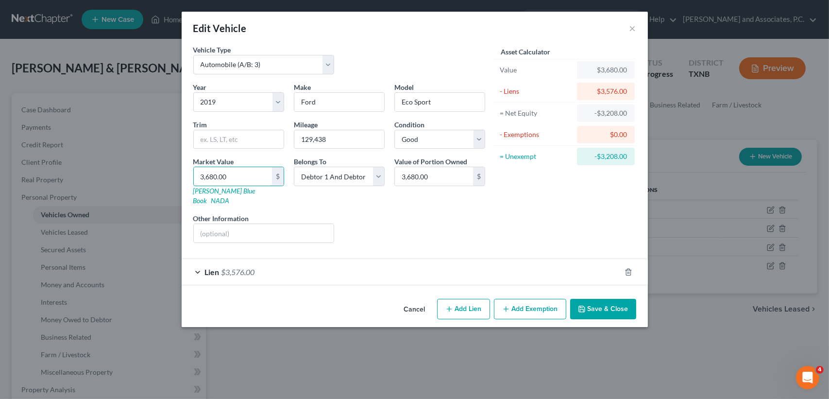
type input "3,680.00"
click at [613, 305] on button "Save & Close" at bounding box center [603, 309] width 66 height 20
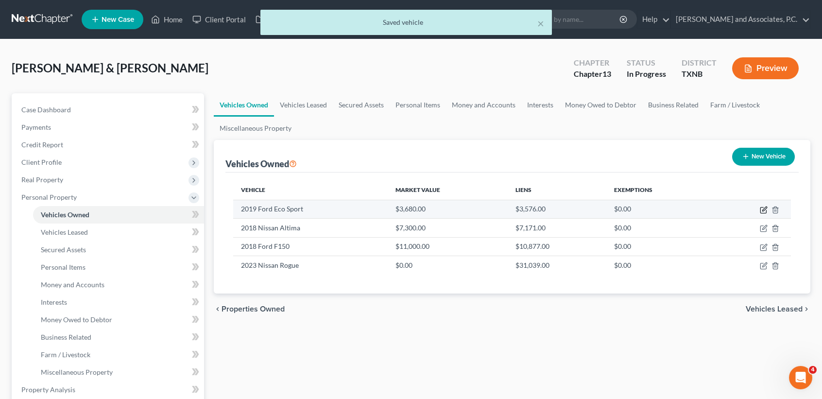
click at [764, 206] on icon "button" at bounding box center [764, 210] width 8 height 8
select select "0"
select select "7"
select select "2"
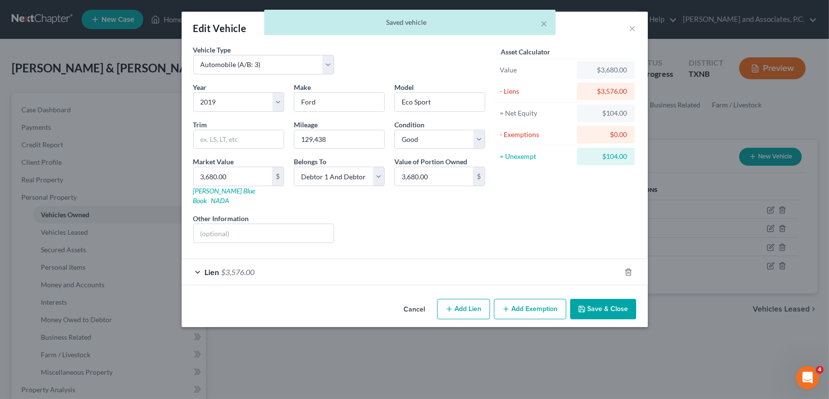
click at [594, 302] on button "Save & Close" at bounding box center [603, 309] width 66 height 20
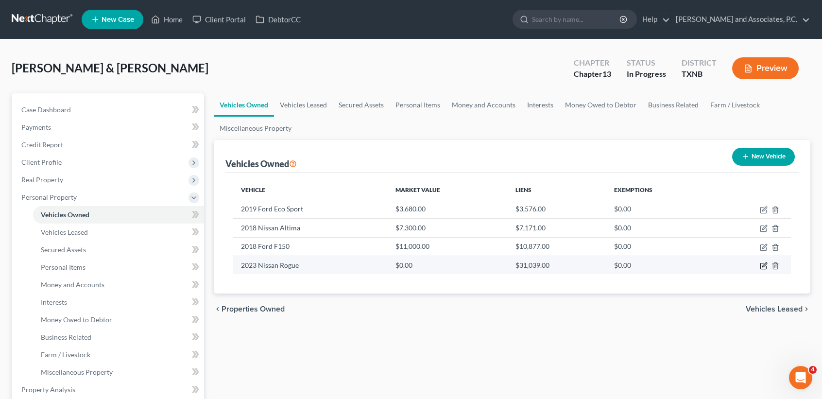
click at [766, 266] on icon "button" at bounding box center [764, 266] width 8 height 8
select select "0"
select select "3"
select select "0"
select select "2"
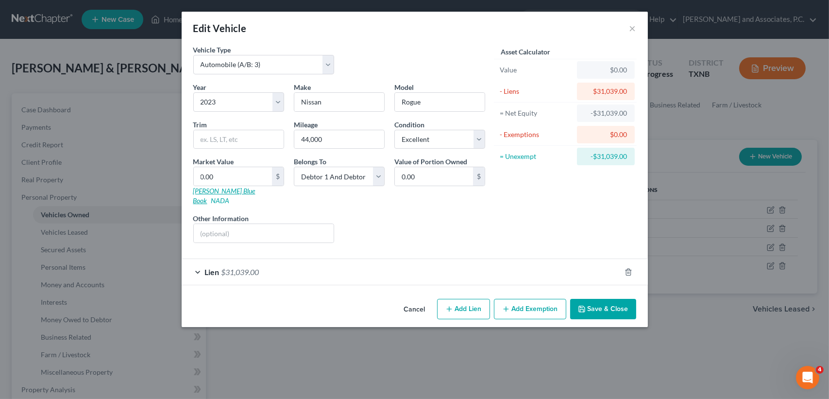
click at [228, 189] on link "Kelly Blue Book" at bounding box center [224, 196] width 62 height 18
click at [237, 175] on input "0.00" at bounding box center [233, 176] width 78 height 18
type input "3"
type input "3.00"
type input "31"
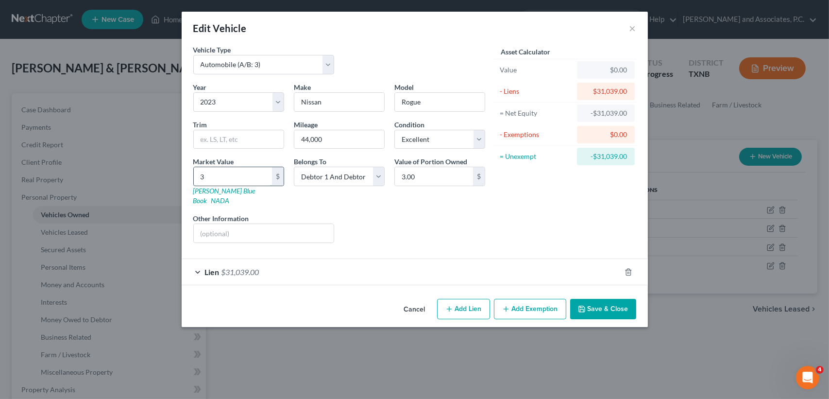
type input "31.00"
type input "311"
type input "311.00"
type input "3112"
type input "3,112.00"
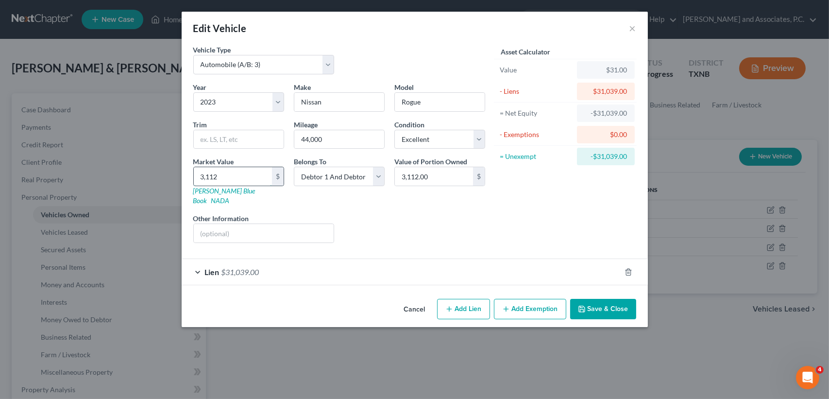
type input "3,1120"
type input "31,120.00"
click at [604, 301] on button "Save & Close" at bounding box center [603, 309] width 66 height 20
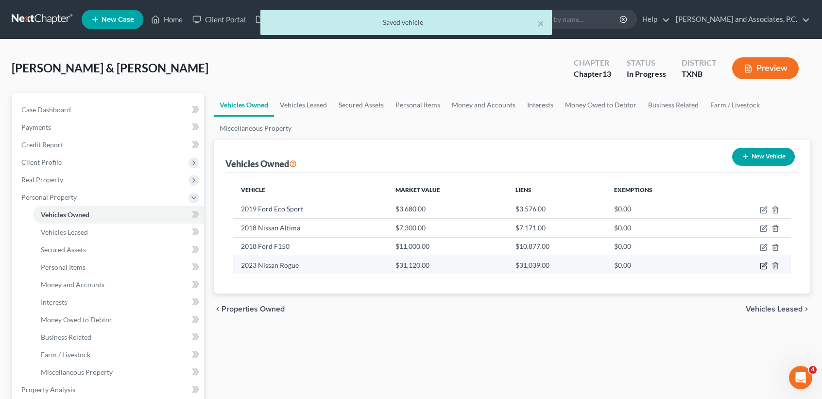
click at [760, 262] on icon "button" at bounding box center [764, 266] width 8 height 8
select select "0"
select select "3"
select select "0"
select select "2"
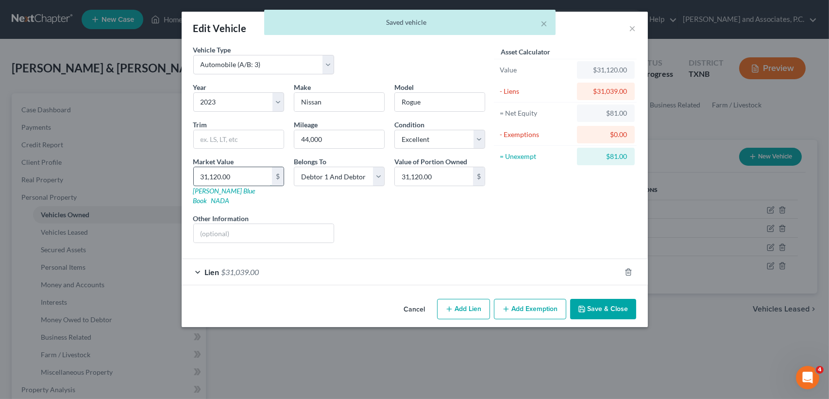
click at [255, 177] on input "31,120.00" at bounding box center [233, 176] width 78 height 18
type input "3"
type input "3.00"
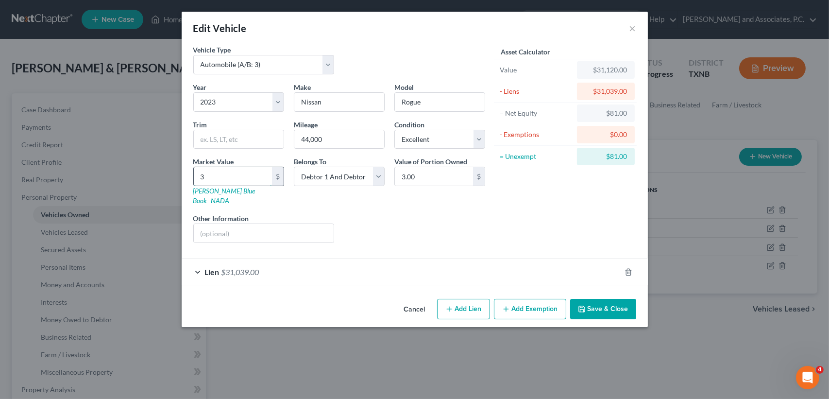
type input "31"
type input "31.00"
type input "311"
type input "311.00"
type input "3115"
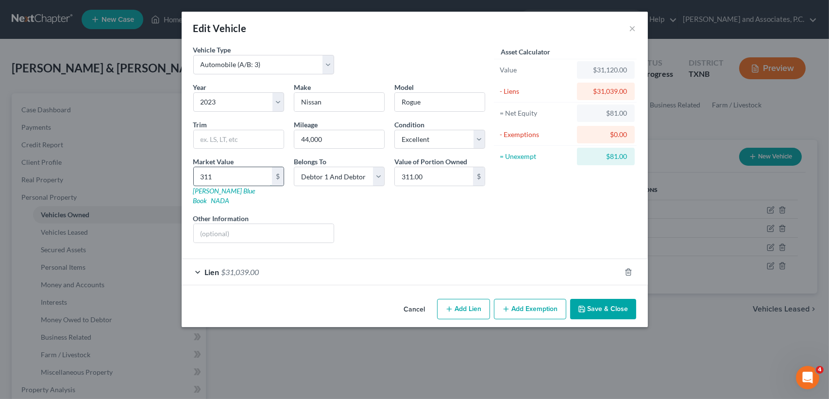
type input "3,115.00"
type input "3,1150"
type input "31,150.00"
drag, startPoint x: 601, startPoint y: 306, endPoint x: 603, endPoint y: 298, distance: 8.5
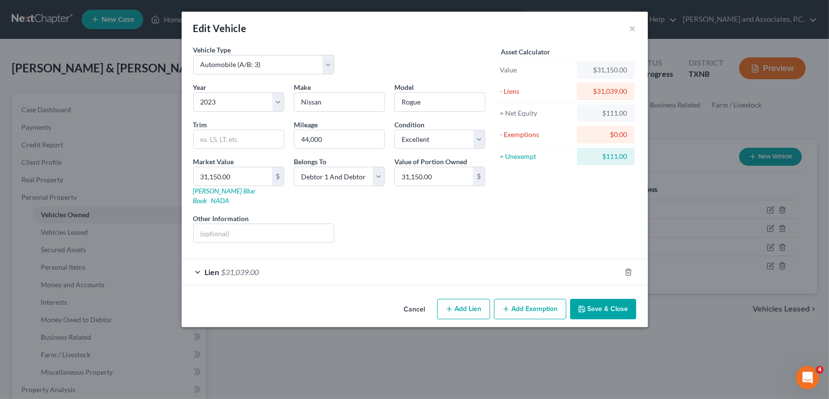
click at [601, 306] on button "Save & Close" at bounding box center [603, 309] width 66 height 20
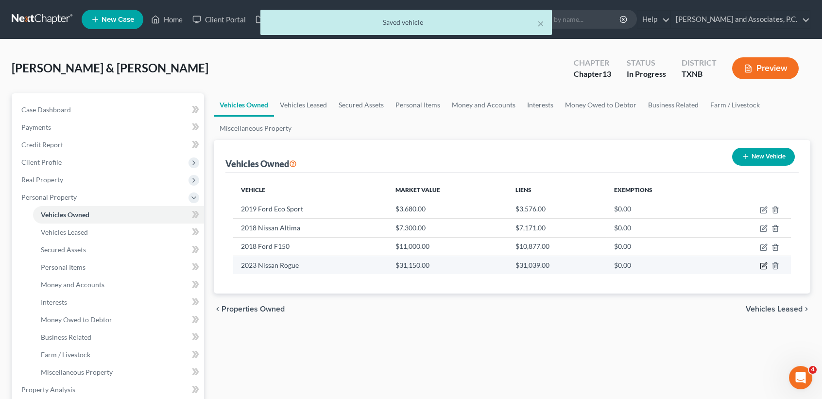
click at [762, 266] on icon "button" at bounding box center [764, 266] width 8 height 8
select select "0"
select select "3"
select select "0"
select select "2"
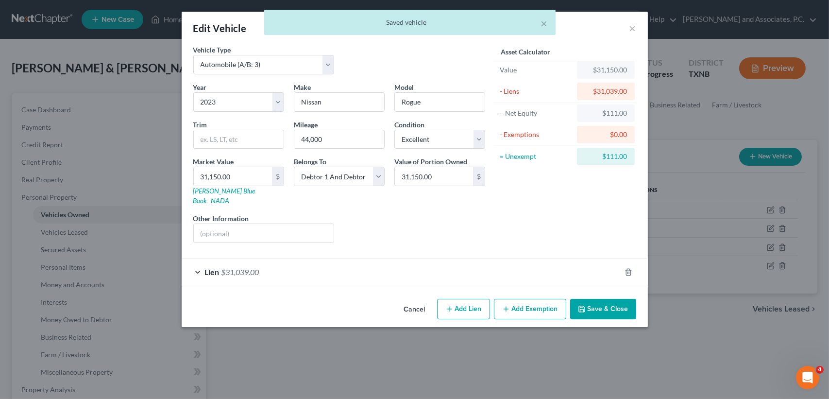
click at [614, 299] on button "Save & Close" at bounding box center [603, 309] width 66 height 20
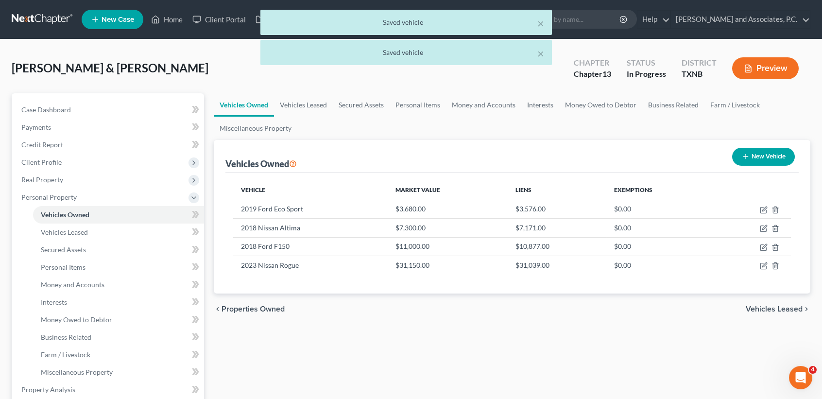
click at [504, 386] on div "Vehicles Owned Vehicles Leased Secured Assets Personal Items Money and Accounts…" at bounding box center [512, 391] width 606 height 596
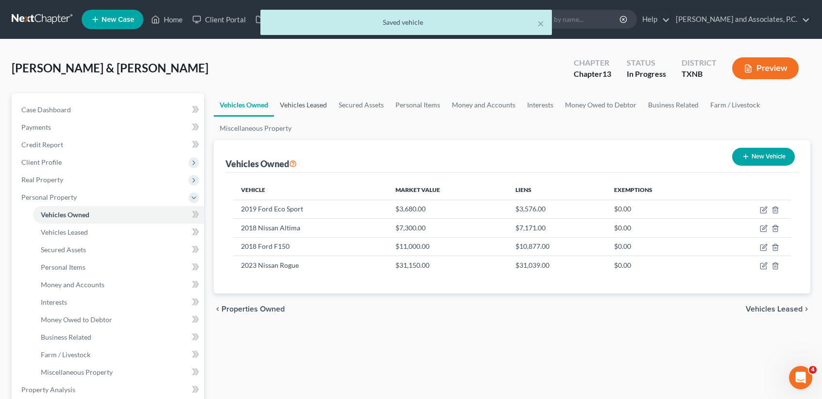
click at [296, 103] on link "Vehicles Leased" at bounding box center [303, 104] width 59 height 23
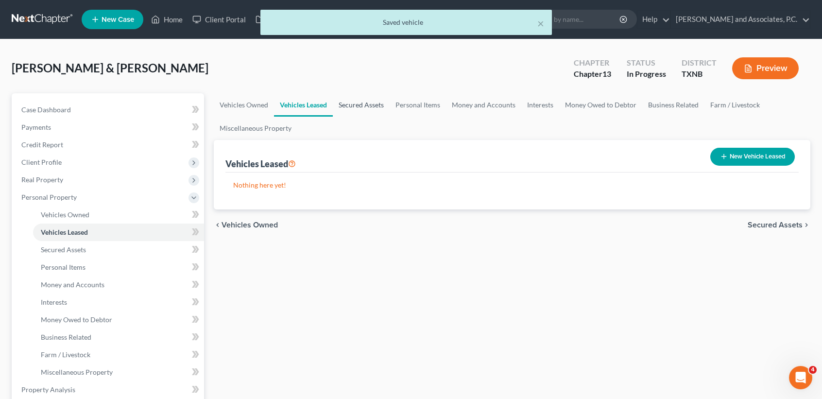
click at [375, 105] on link "Secured Assets" at bounding box center [361, 104] width 57 height 23
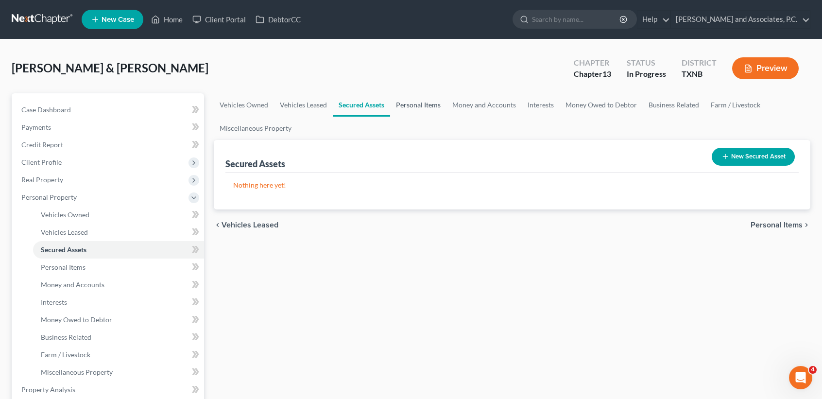
click at [415, 107] on link "Personal Items" at bounding box center [418, 104] width 56 height 23
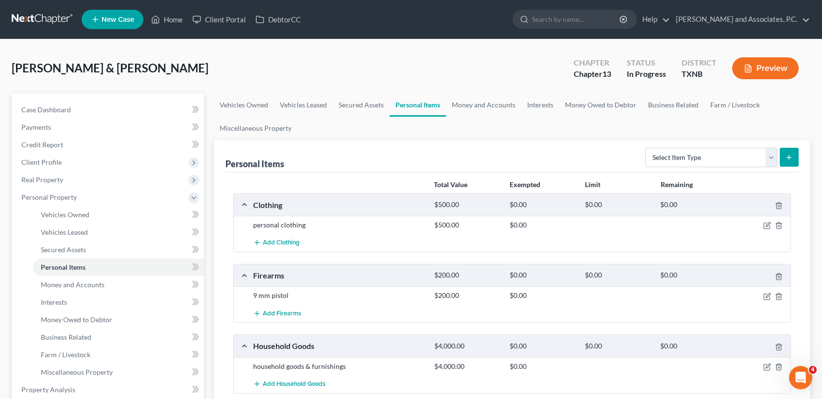
scroll to position [65, 0]
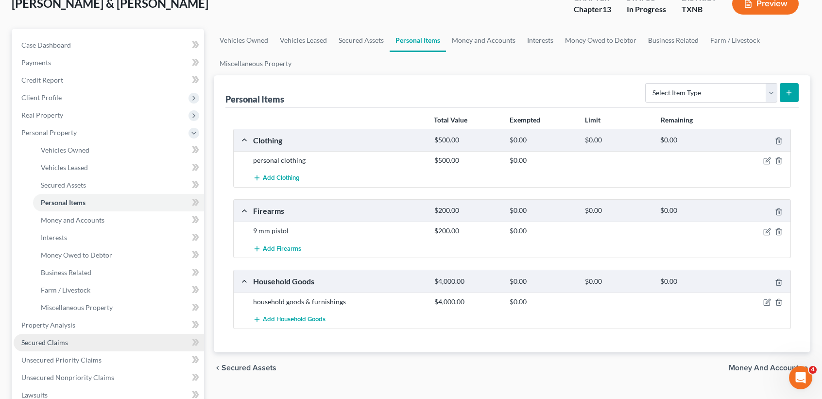
click at [78, 334] on link "Secured Claims" at bounding box center [109, 342] width 190 height 17
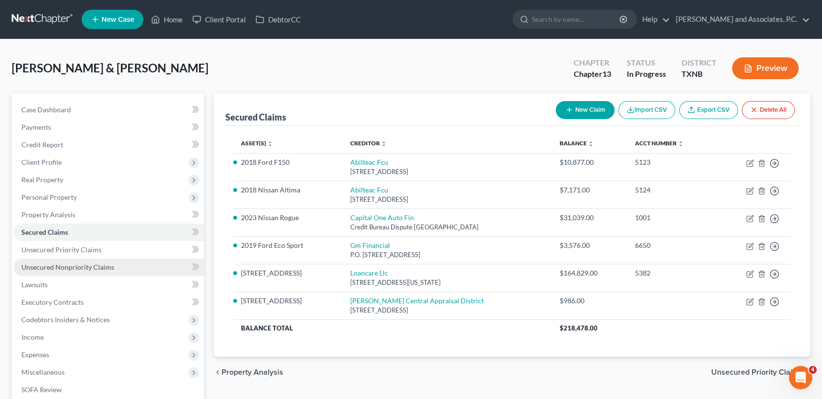
click at [90, 269] on span "Unsecured Nonpriority Claims" at bounding box center [67, 267] width 93 height 8
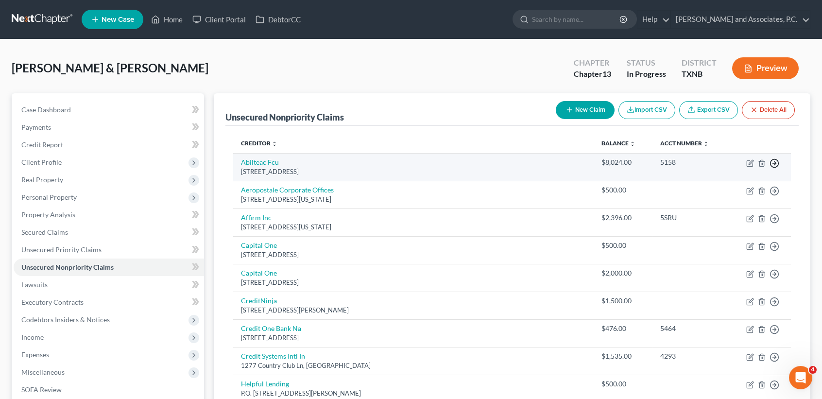
click at [771, 160] on circle "button" at bounding box center [774, 163] width 8 height 8
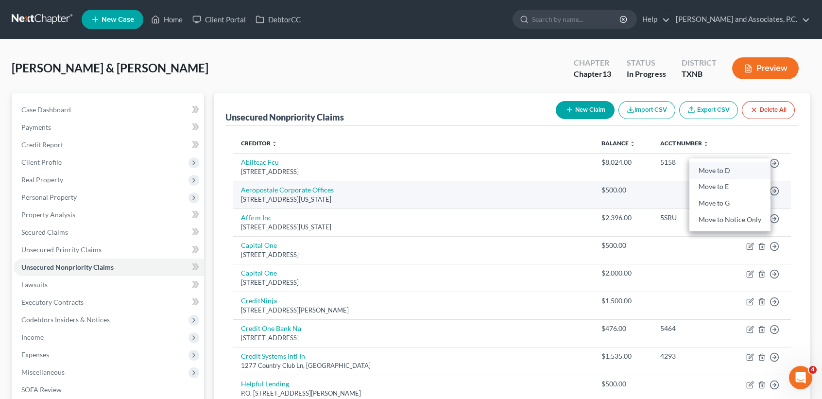
drag, startPoint x: 729, startPoint y: 169, endPoint x: 412, endPoint y: 206, distance: 318.9
click at [728, 169] on link "Move to D" at bounding box center [729, 170] width 81 height 17
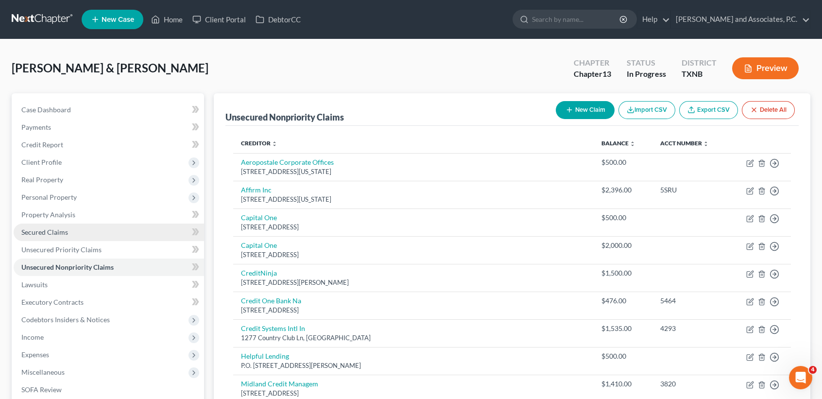
click at [70, 227] on link "Secured Claims" at bounding box center [109, 231] width 190 height 17
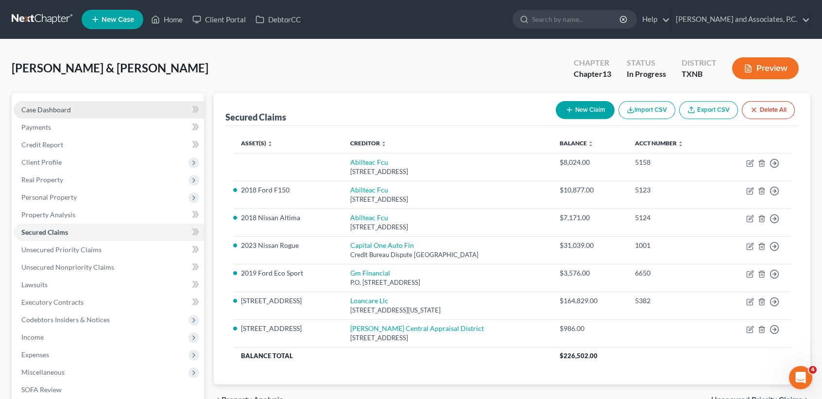
click at [95, 109] on link "Case Dashboard" at bounding box center [109, 109] width 190 height 17
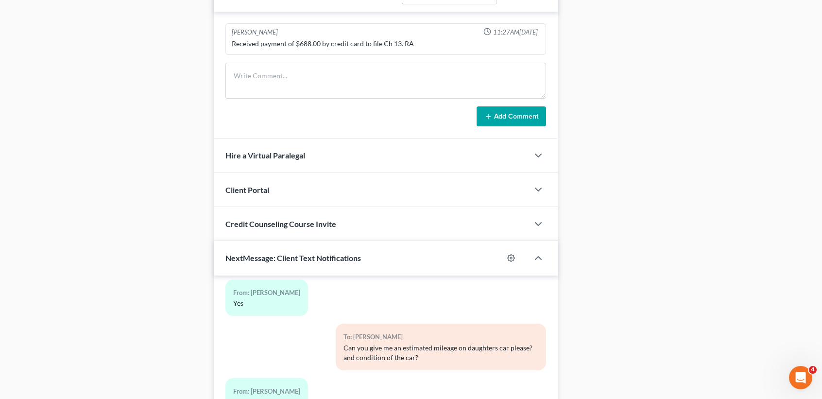
scroll to position [775, 0]
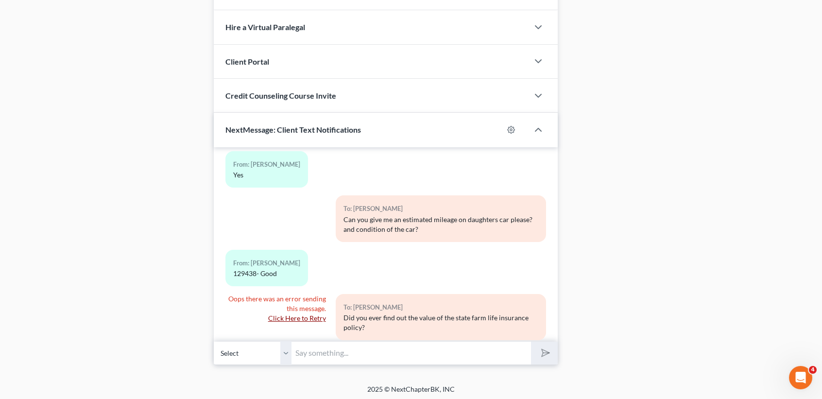
click at [346, 354] on input "text" at bounding box center [410, 353] width 239 height 24
click at [289, 294] on span "Oops there was an error sending this message." at bounding box center [277, 303] width 98 height 18
click at [289, 314] on link "Click Here to Retry" at bounding box center [297, 318] width 58 height 8
click at [403, 358] on input "text" at bounding box center [410, 353] width 239 height 24
click at [312, 314] on link "Click Here to Retry" at bounding box center [297, 318] width 58 height 8
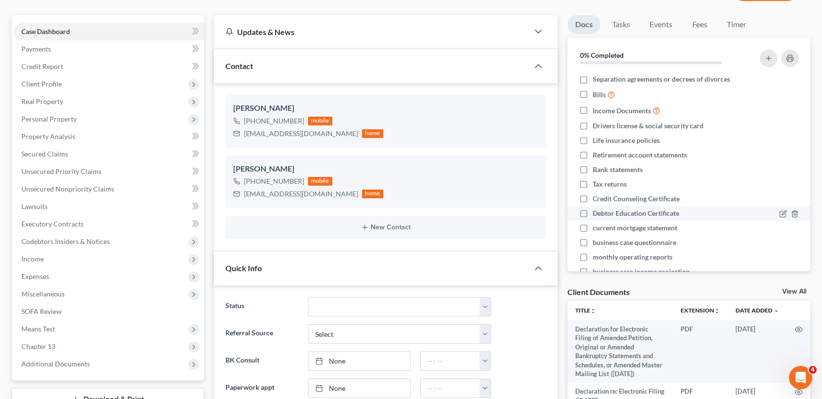
scroll to position [0, 0]
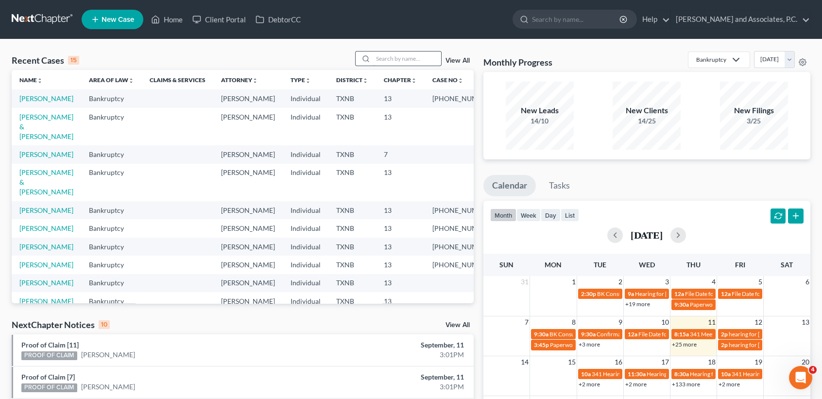
click at [409, 54] on input "search" at bounding box center [407, 58] width 68 height 14
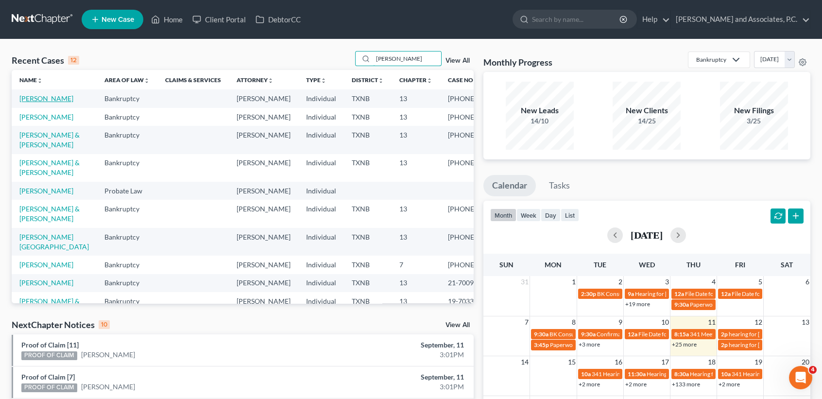
type input "brooks"
click at [35, 102] on link "[PERSON_NAME]" at bounding box center [46, 98] width 54 height 8
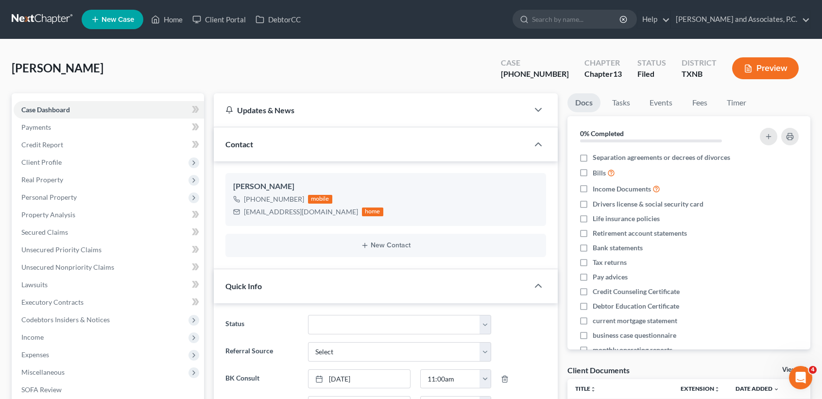
scroll to position [2488, 0]
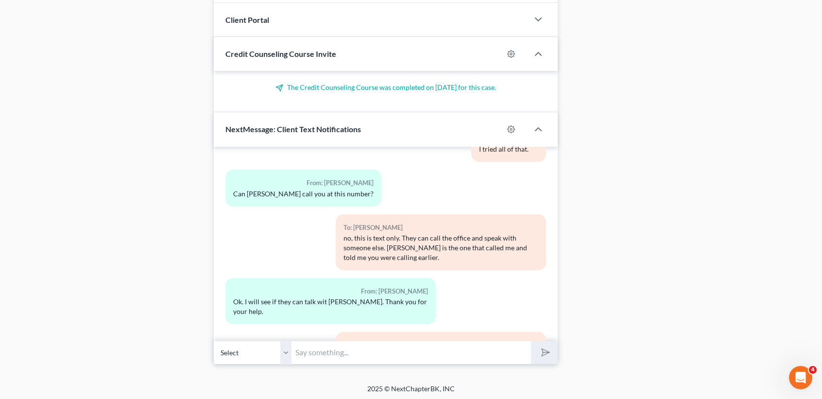
scroll to position [2660, 0]
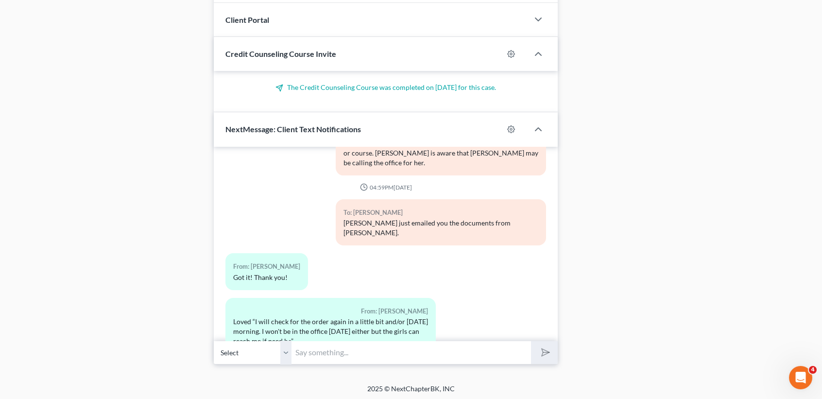
scroll to position [2829, 0]
